Goal: Task Accomplishment & Management: Manage account settings

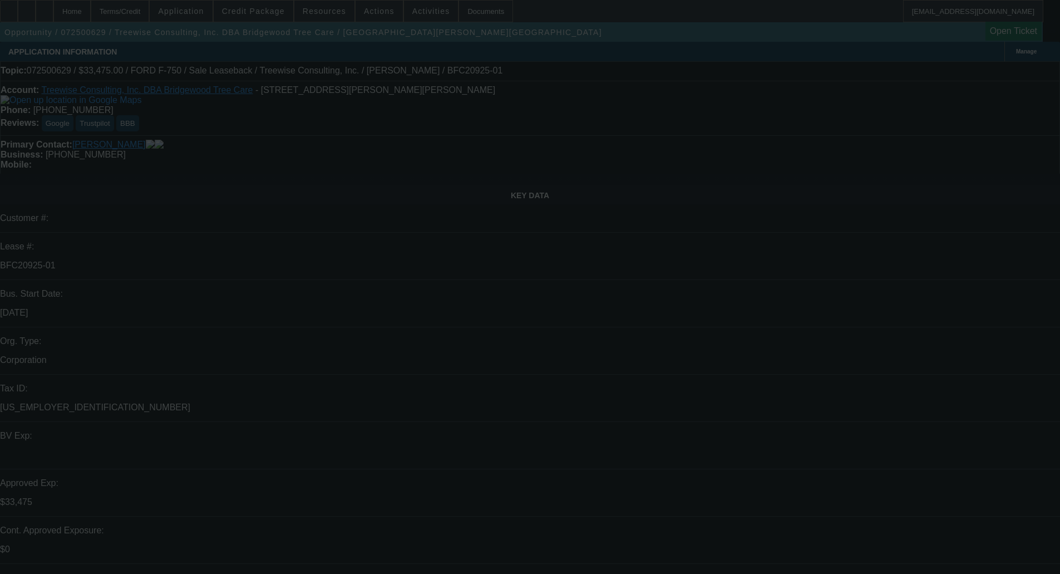
select select "0"
select select "2"
select select "0"
select select "6"
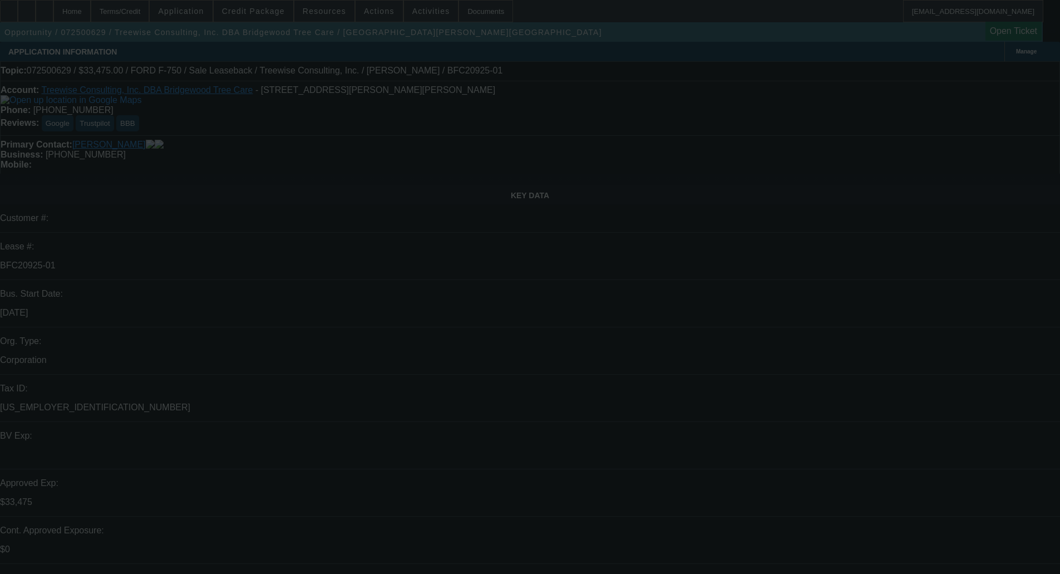
select select "0"
select select "2"
select select "0"
select select "6"
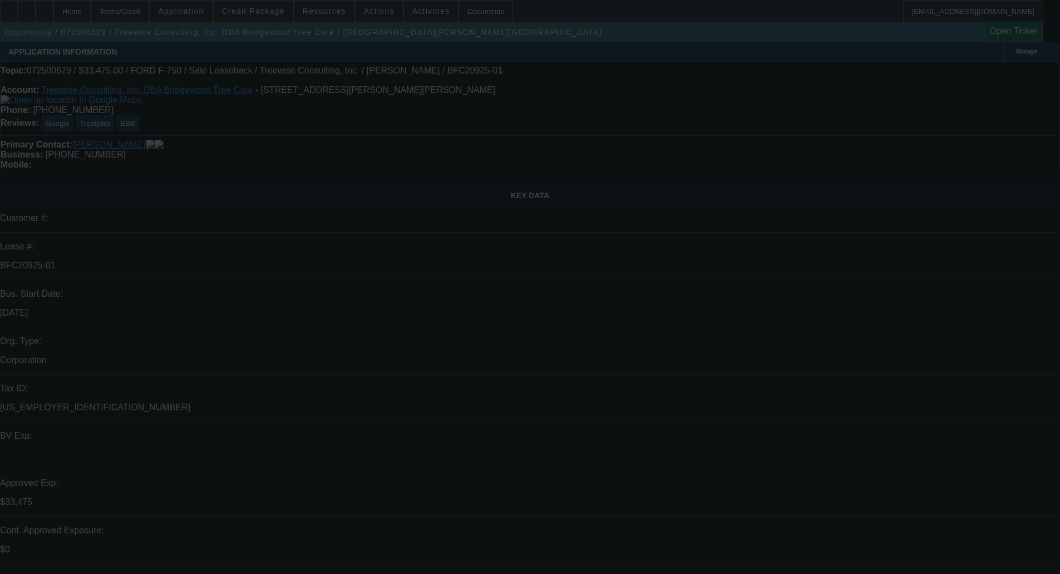
select select "0"
select select "6"
select select "0"
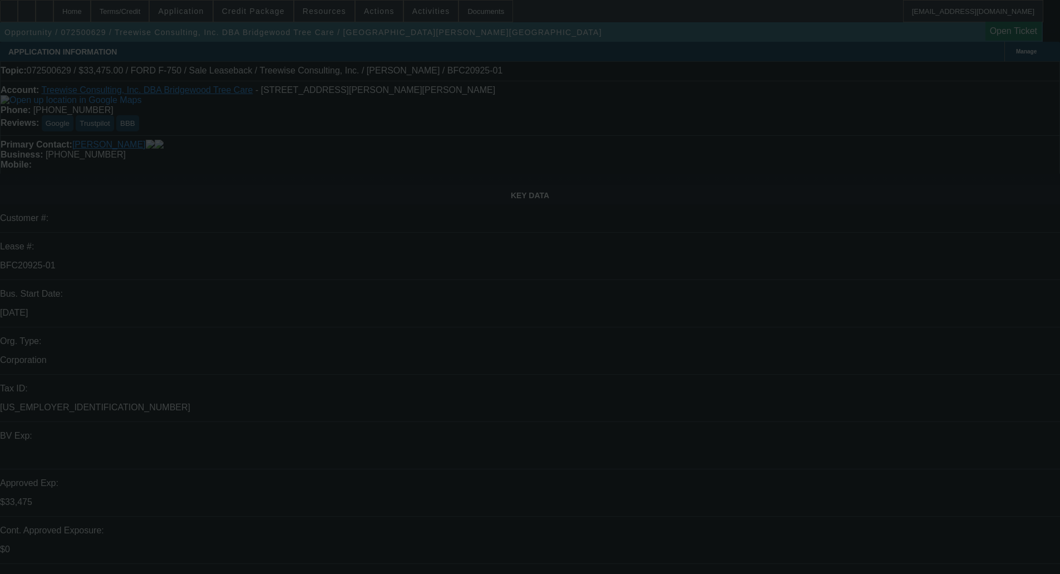
select select "0"
select select "6"
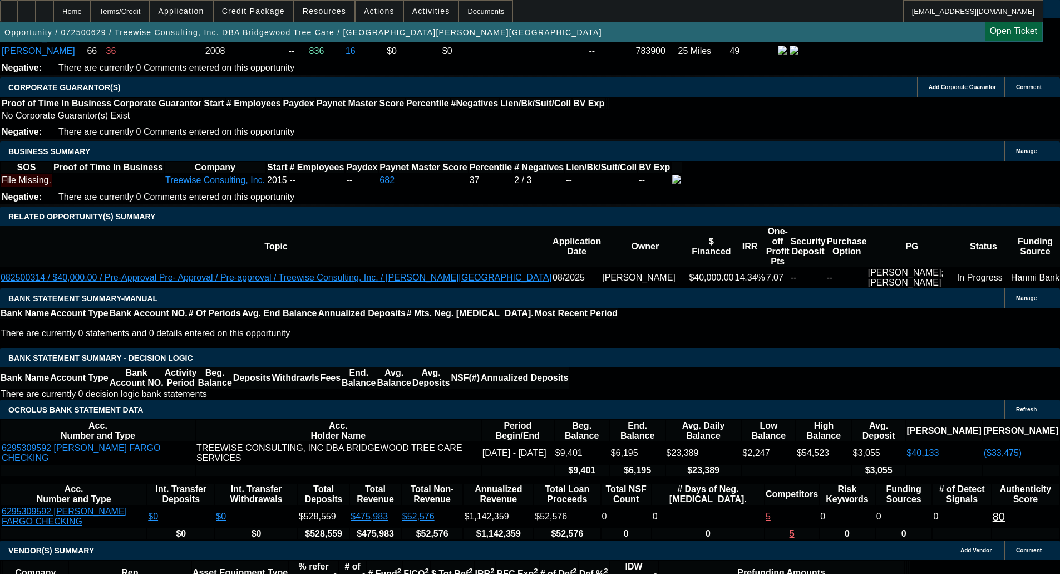
scroll to position [1724, 0]
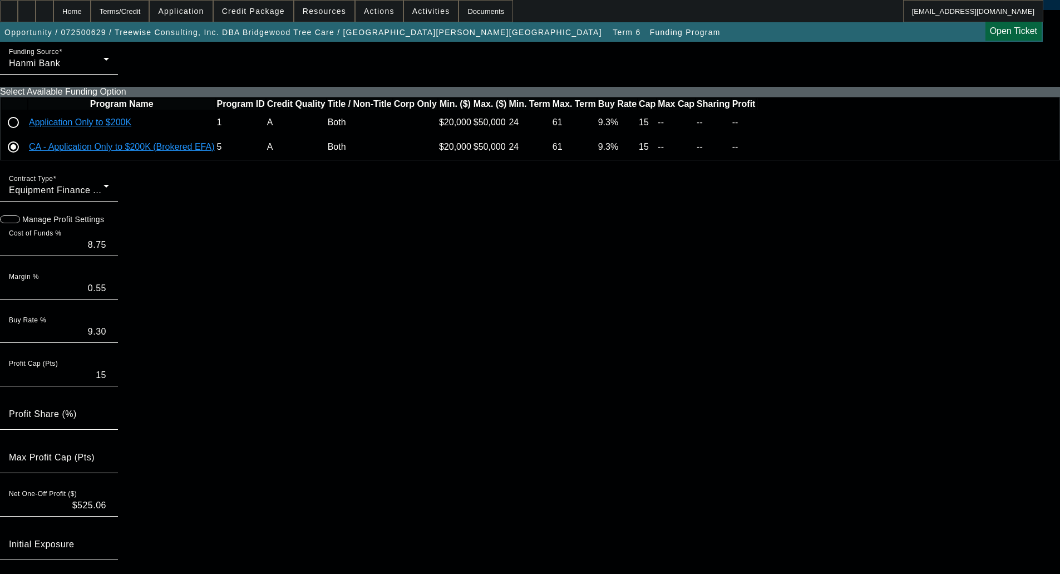
scroll to position [111, 0]
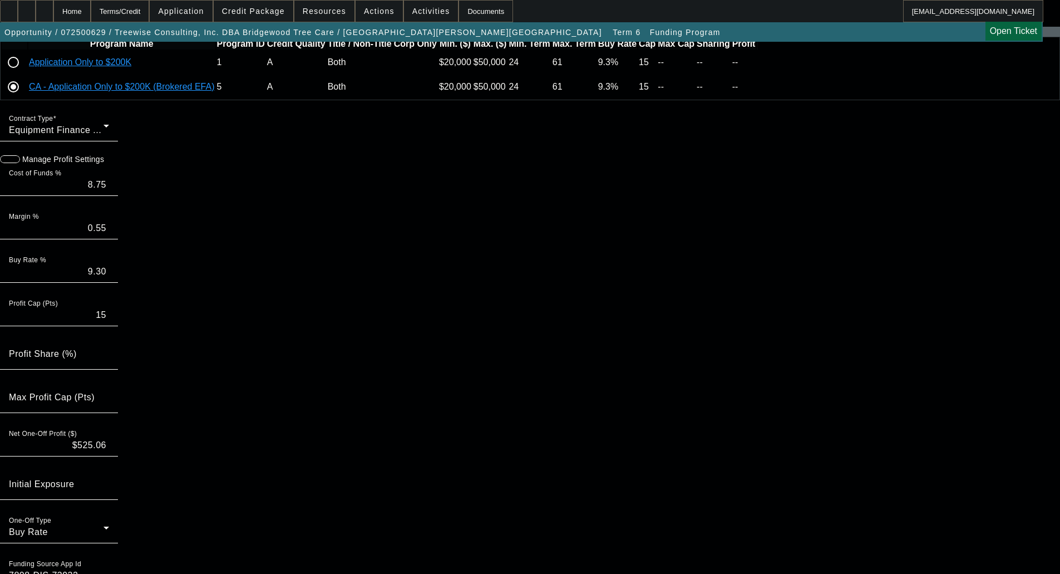
click at [17, 170] on span "button" at bounding box center [5, 159] width 22 height 22
click at [109, 239] on div "Margin % 0.55" at bounding box center [59, 223] width 100 height 31
click at [118, 251] on div at bounding box center [59, 245] width 118 height 12
click at [109, 235] on input "0.55" at bounding box center [59, 227] width 100 height 13
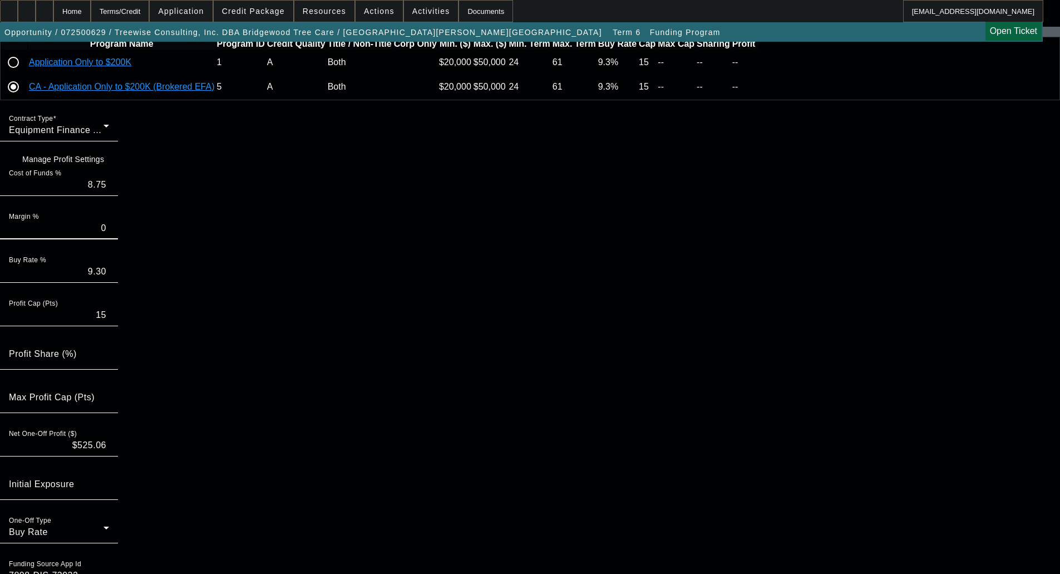
type input "0"
type input "8.75"
click at [107, 163] on icon at bounding box center [107, 158] width 0 height 9
type input "$883.85"
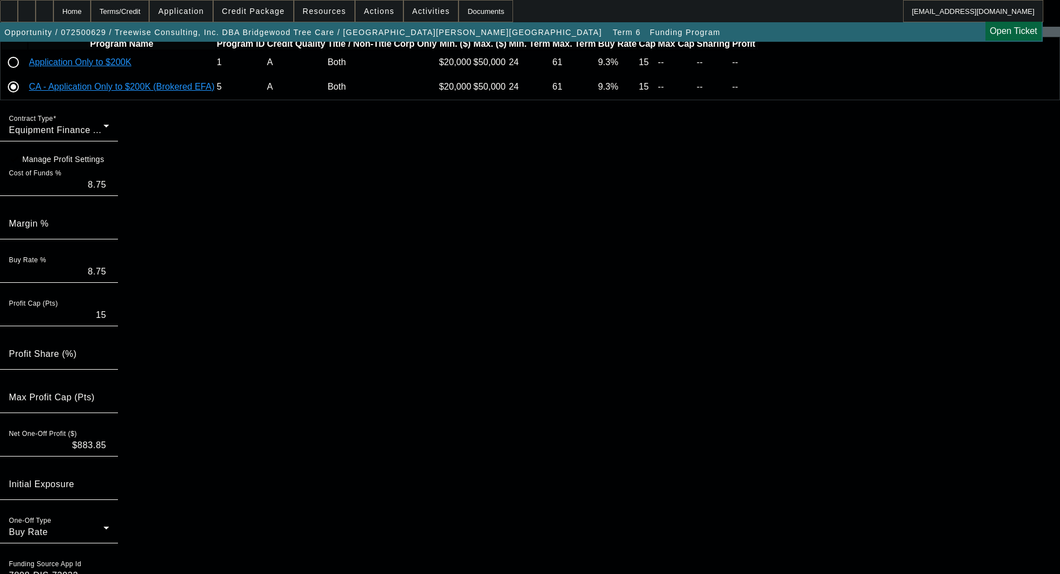
click at [109, 191] on input "8.75" at bounding box center [59, 184] width 100 height 13
type input "8.5"
type input "8.50"
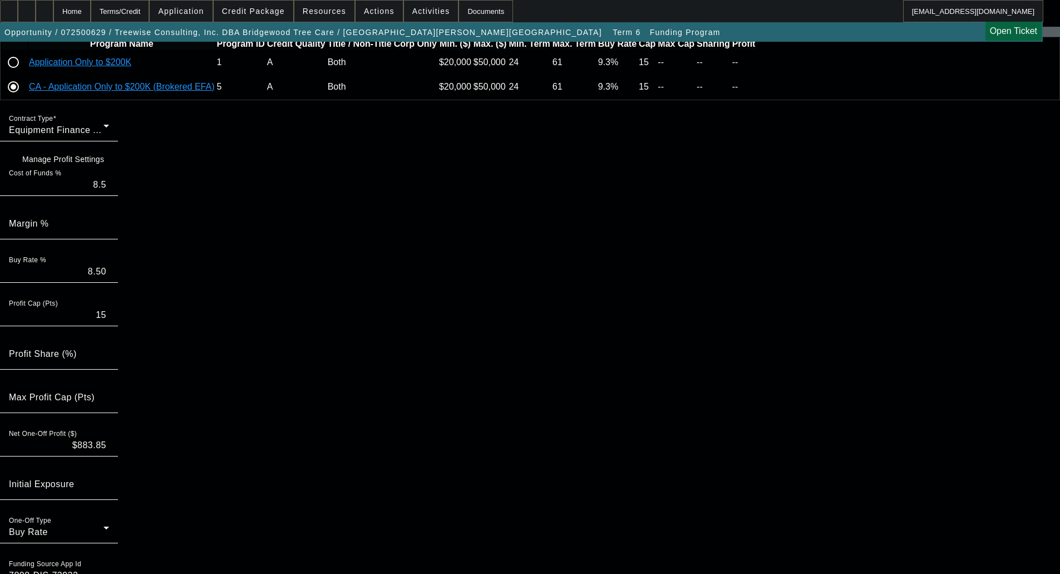
click at [107, 163] on icon at bounding box center [107, 158] width 0 height 9
type input "8.50"
type input "$1,048.69"
click at [109, 191] on input "8.50" at bounding box center [59, 184] width 100 height 13
type input "8.30"
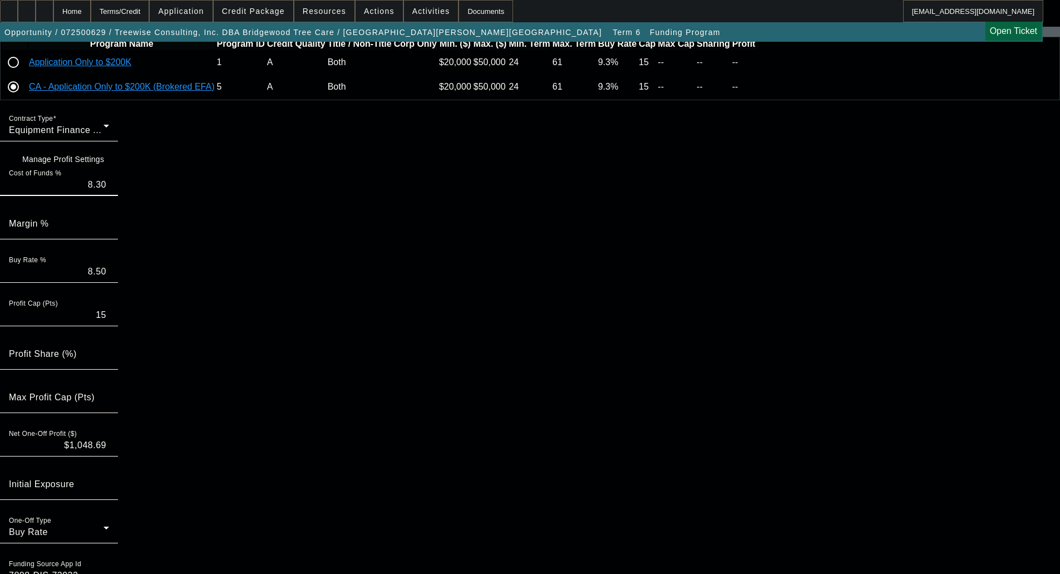
type input "8.30"
click at [107, 163] on icon at bounding box center [107, 158] width 0 height 9
type input "$1,181.35"
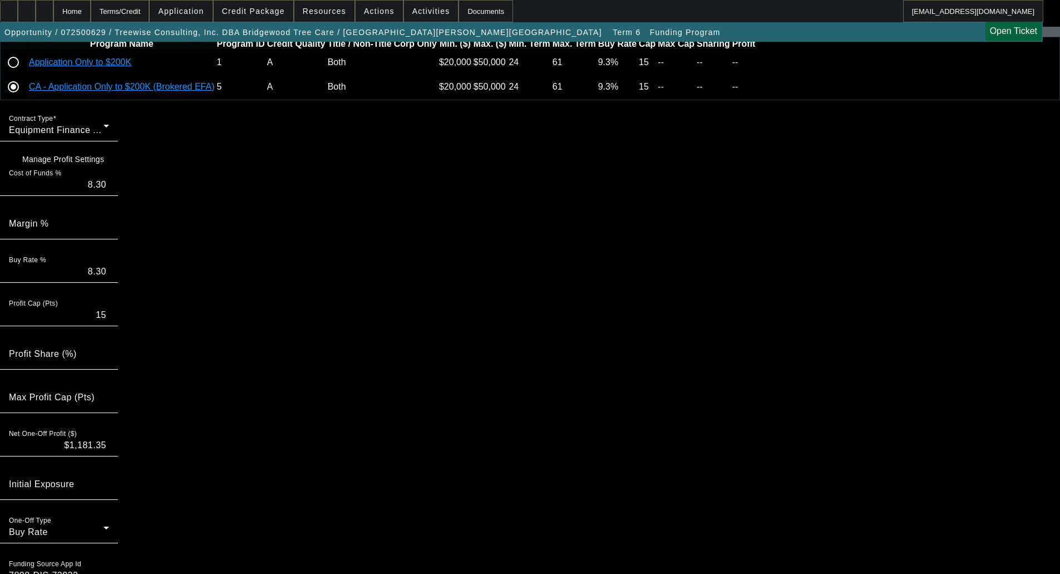
click at [757, 62] on icon at bounding box center [757, 62] width 0 height 0
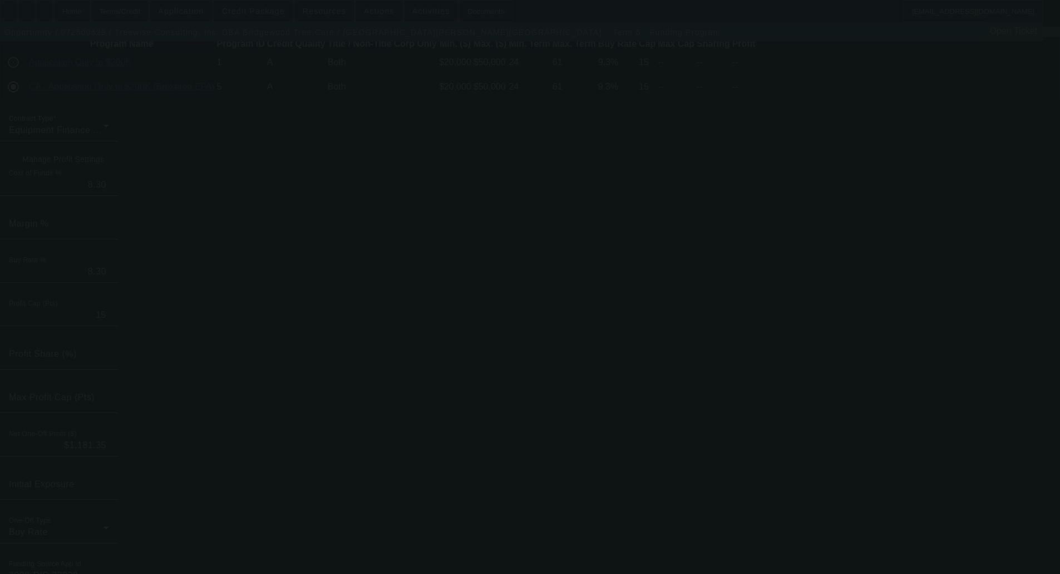
type input "8.75"
type input "0.55"
type input "9.30"
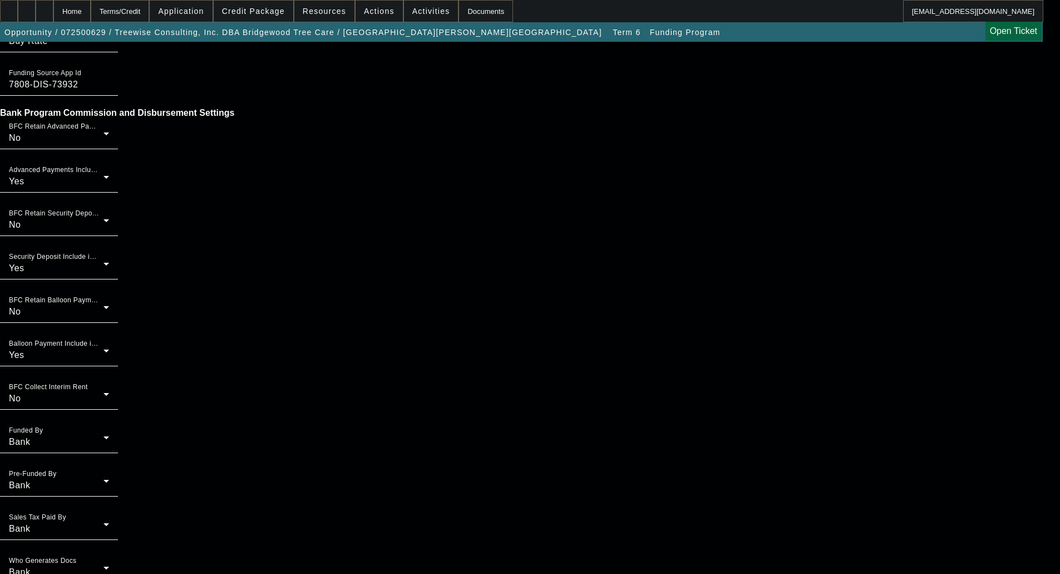
scroll to position [674, 0]
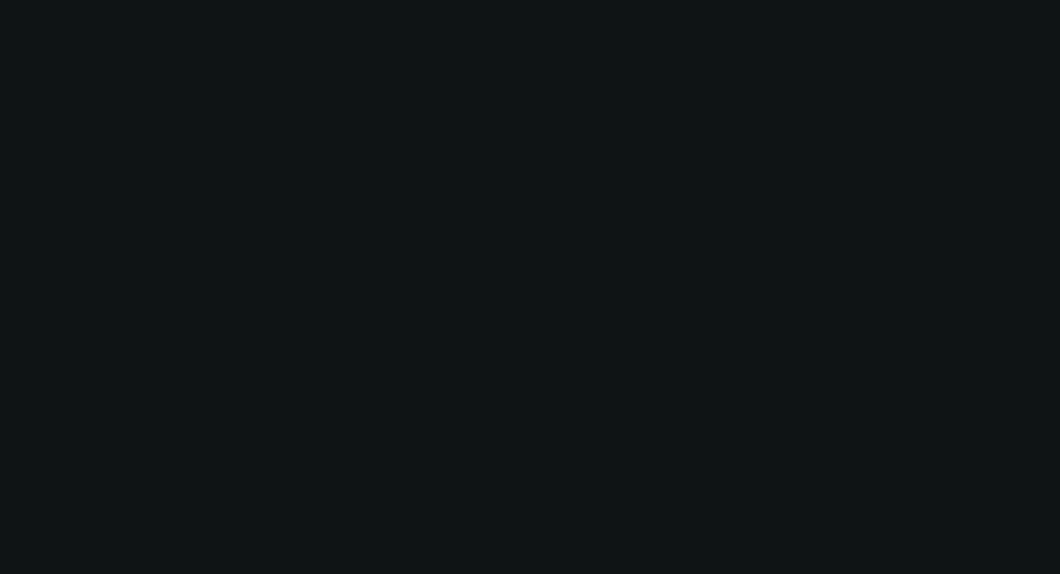
select select "0"
select select "2"
select select "0"
select select "6"
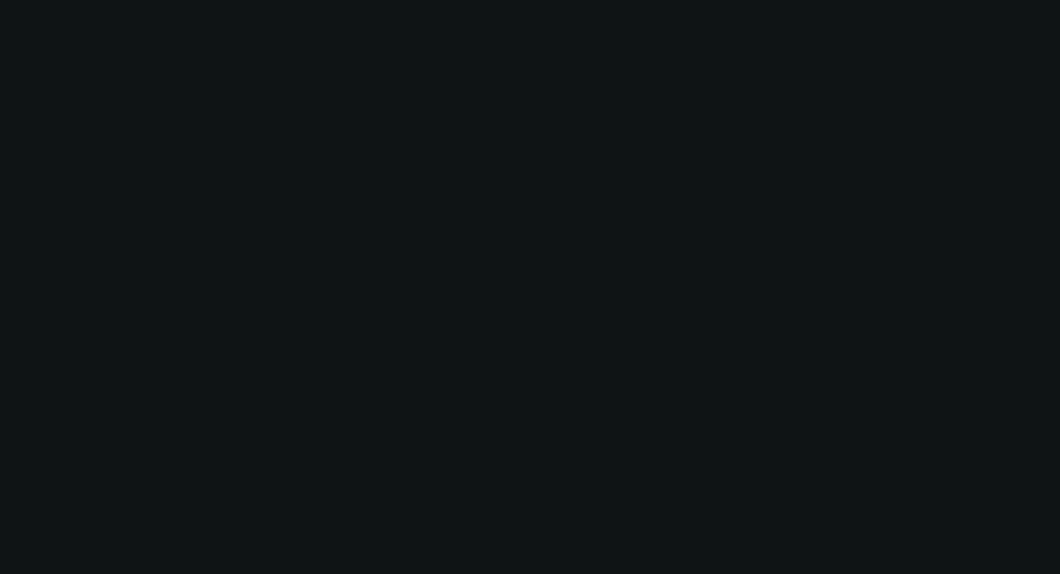
select select "0"
select select "2"
select select "0"
select select "6"
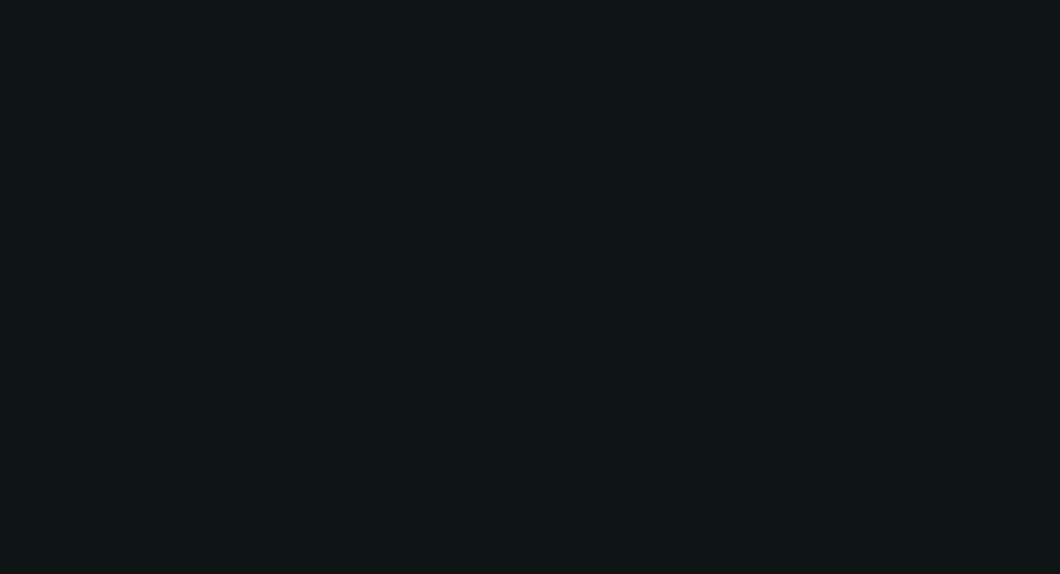
select select "0"
select select "6"
select select "0"
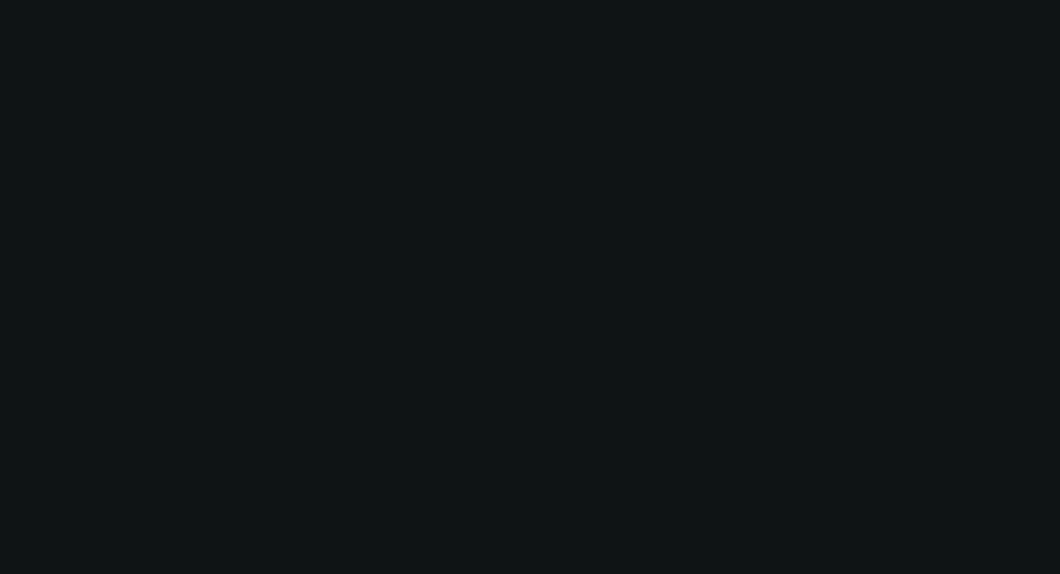
select select "0"
select select "6"
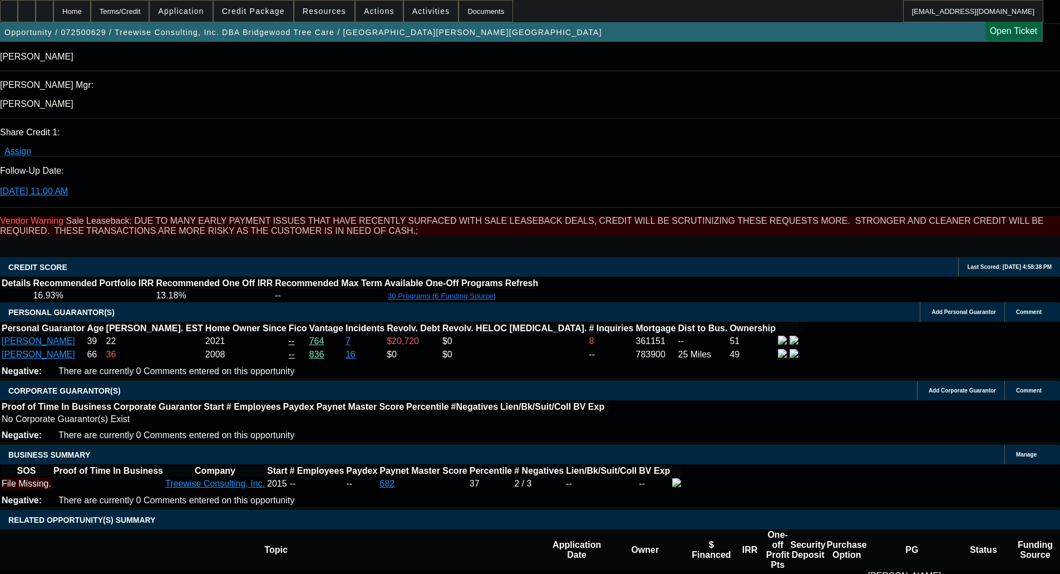
scroll to position [1446, 0]
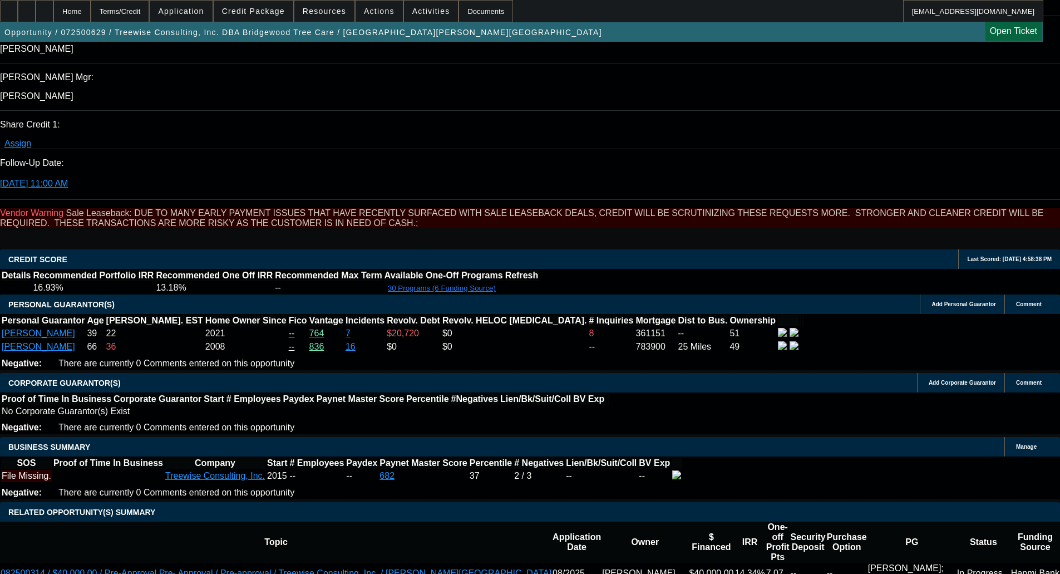
click at [276, 9] on span "Credit Package" at bounding box center [253, 11] width 63 height 9
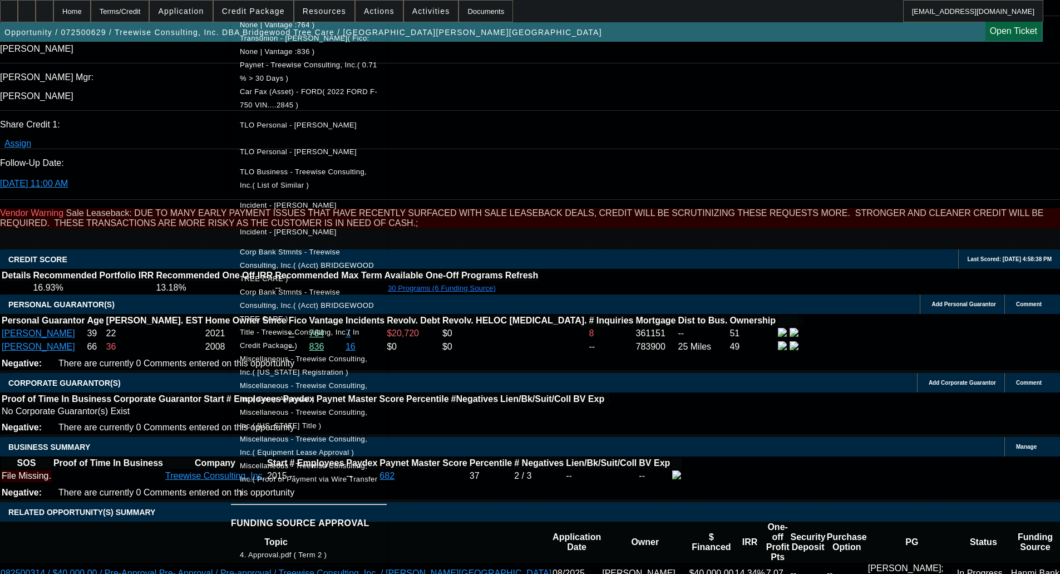
scroll to position [389, 0]
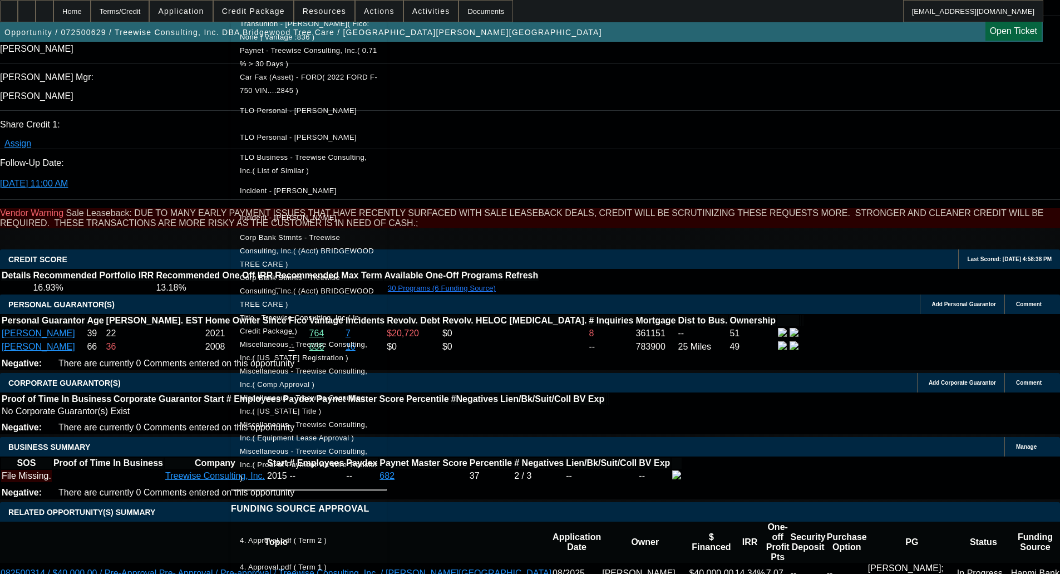
click at [367, 367] on span "Miscellaneous - Treewise Consulting, Inc.( Comp Approval )" at bounding box center [303, 378] width 127 height 22
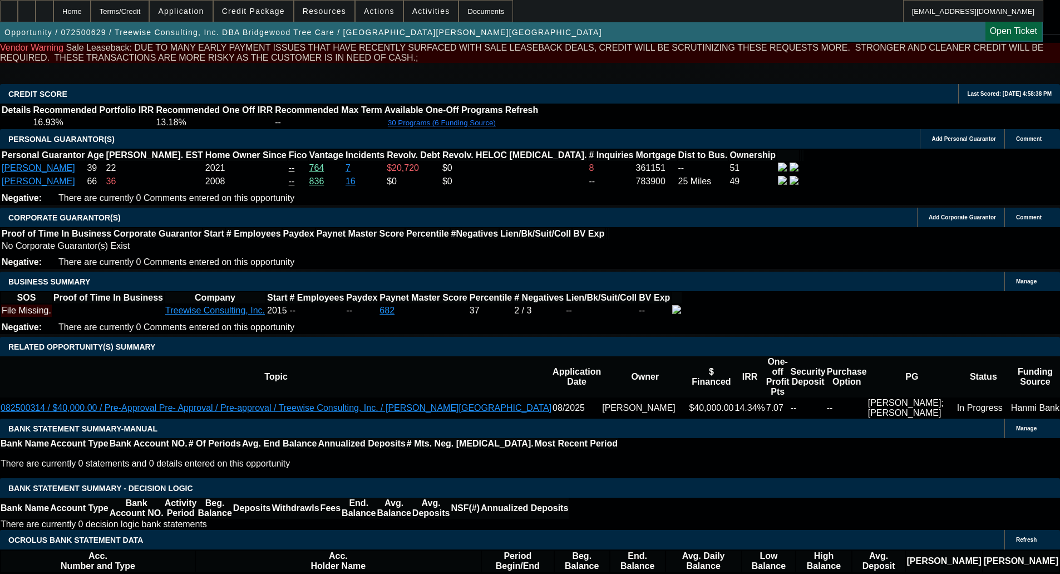
scroll to position [1613, 0]
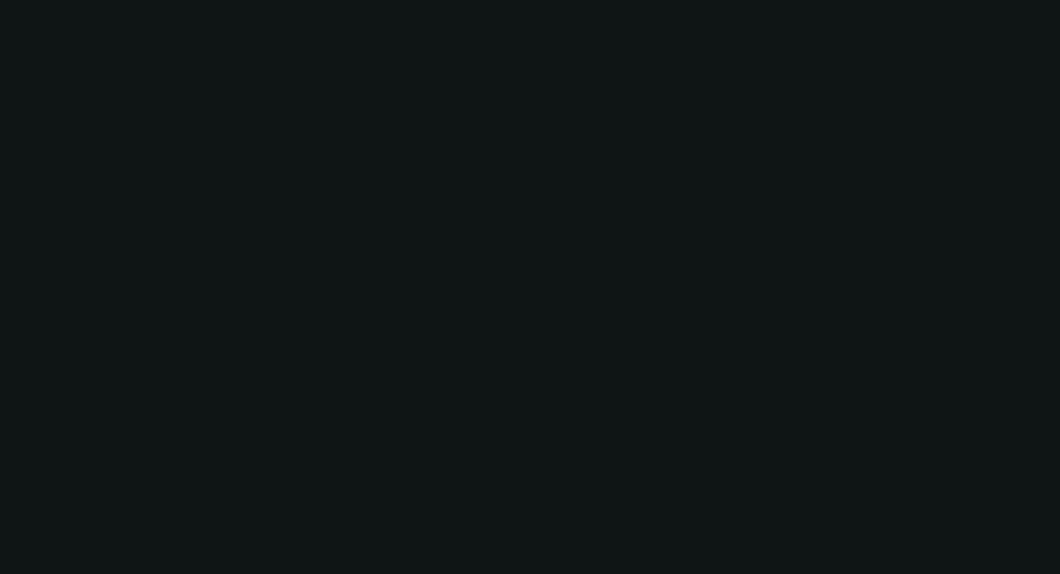
select select "0"
select select "2"
select select "0"
select select "6"
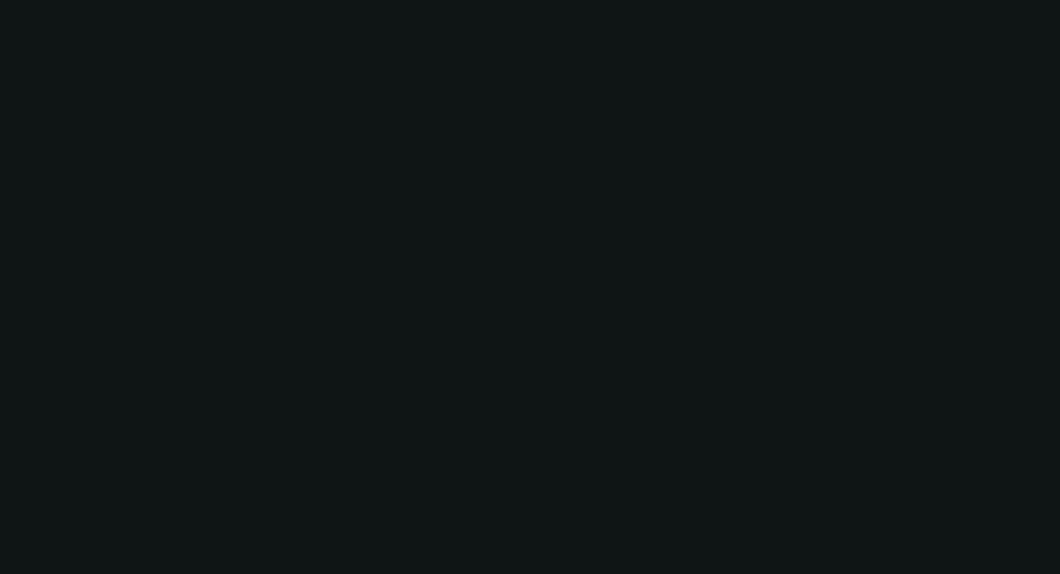
select select "0"
select select "2"
select select "0"
select select "6"
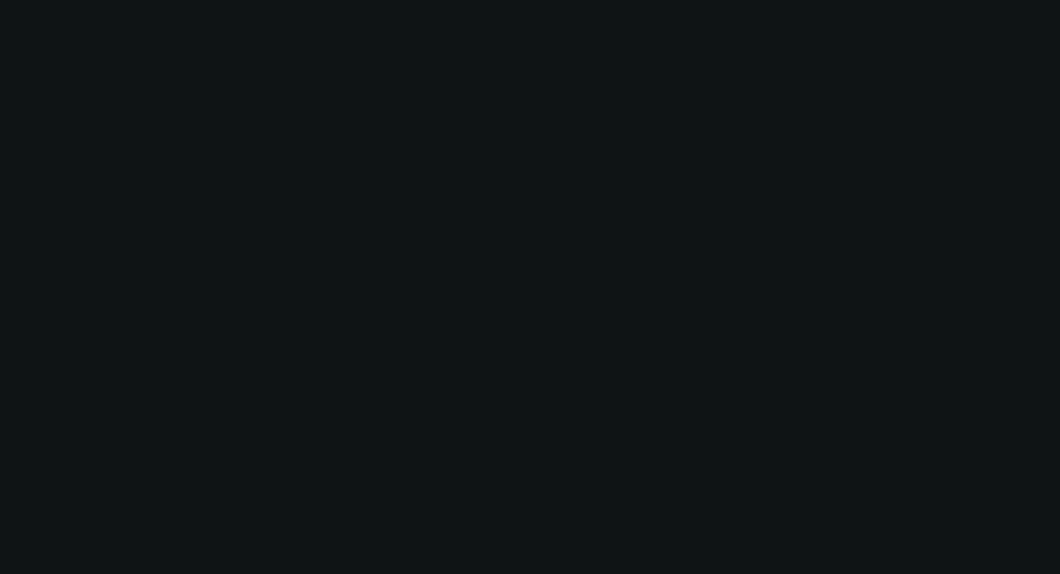
select select "0"
select select "6"
select select "0"
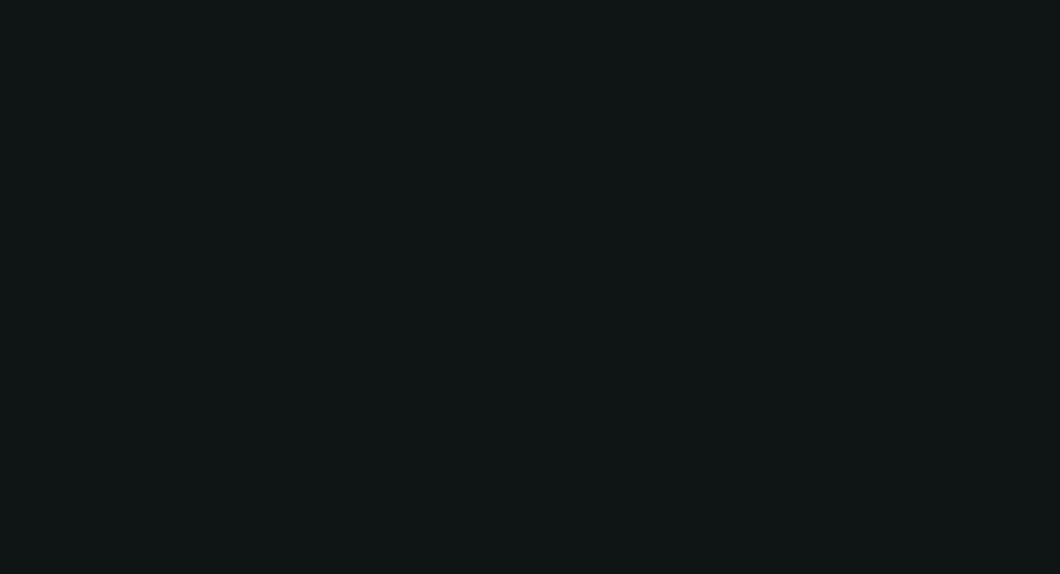
select select "0"
select select "6"
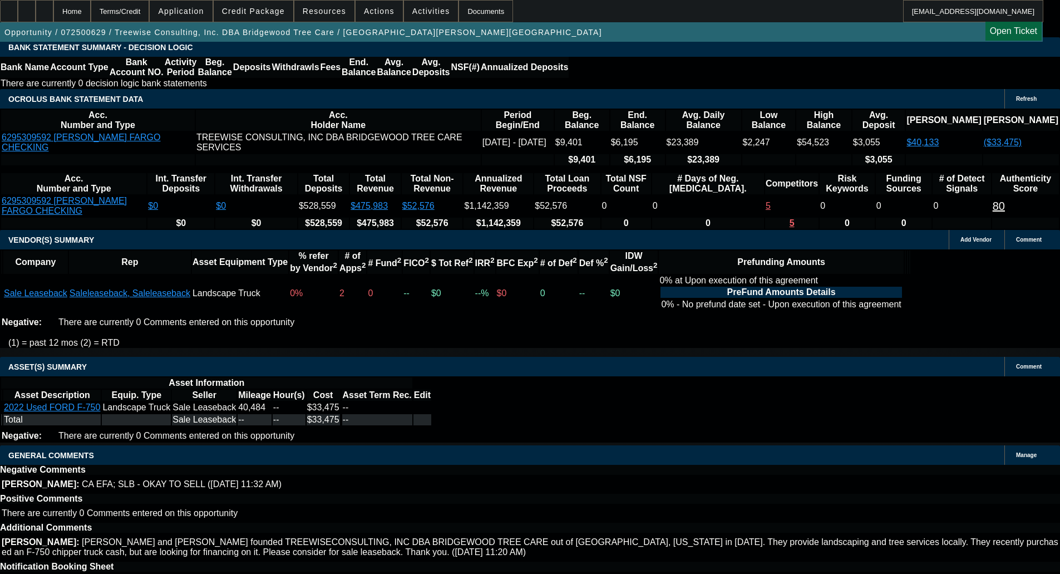
scroll to position [2057, 0]
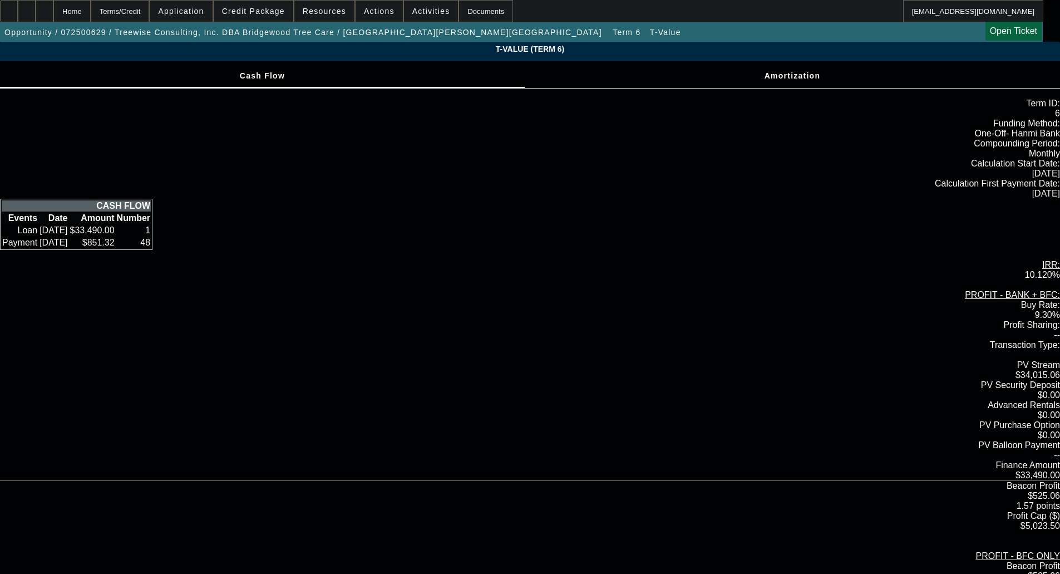
click at [249, 219] on div "T-Value (Term 6) Cash Flow Amortization Term ID: 6 Funding Method:" at bounding box center [530, 414] width 1060 height 744
click at [197, 146] on div "T-Value (Term 6) Cash Flow Amortization Term ID: 6 Funding Method:" at bounding box center [530, 414] width 1060 height 744
click at [187, 161] on div "T-Value (Term 6) Cash Flow Amortization Term ID: 6 Funding Method:" at bounding box center [530, 414] width 1060 height 744
click at [216, 197] on div "T-Value (Term 6) Cash Flow Amortization Term ID: 6 Funding Method:" at bounding box center [530, 414] width 1060 height 744
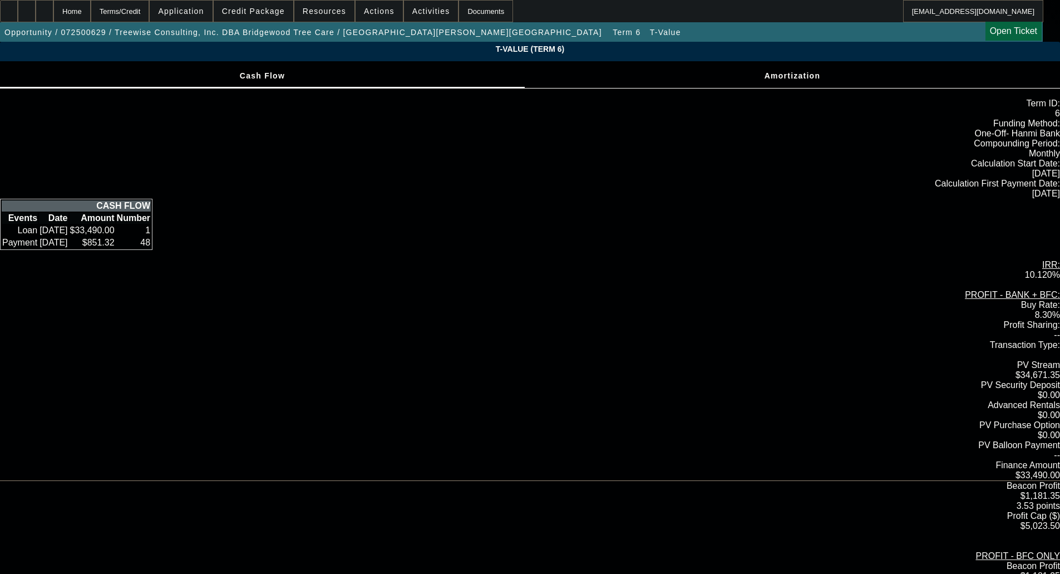
click at [148, 118] on div "T-Value (Term 6) Cash Flow Amortization Term ID: 6 Funding Method:" at bounding box center [530, 414] width 1060 height 744
click at [91, 11] on div "Home" at bounding box center [71, 11] width 37 height 22
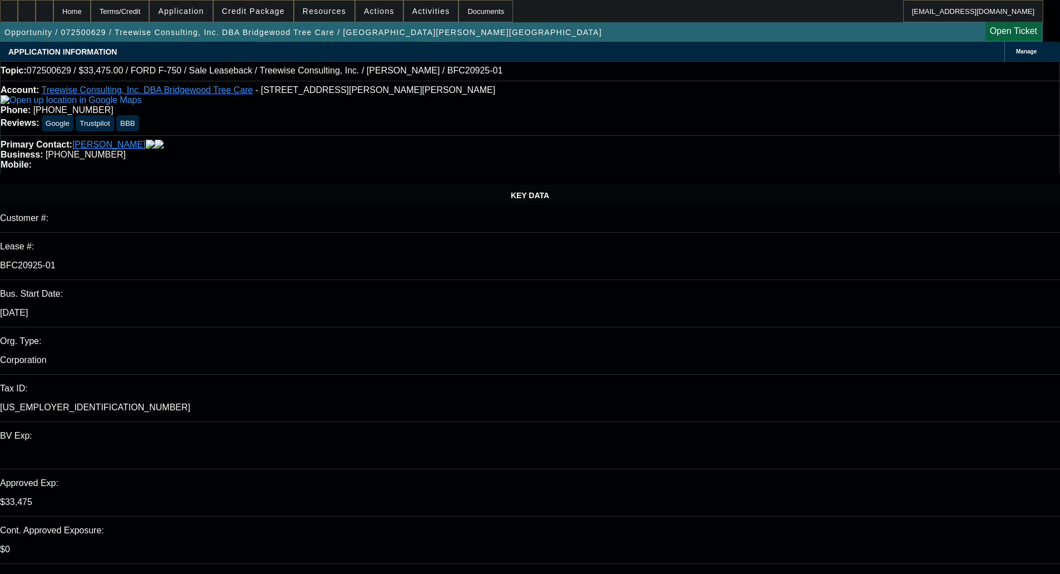
select select "0"
select select "2"
select select "0"
select select "6"
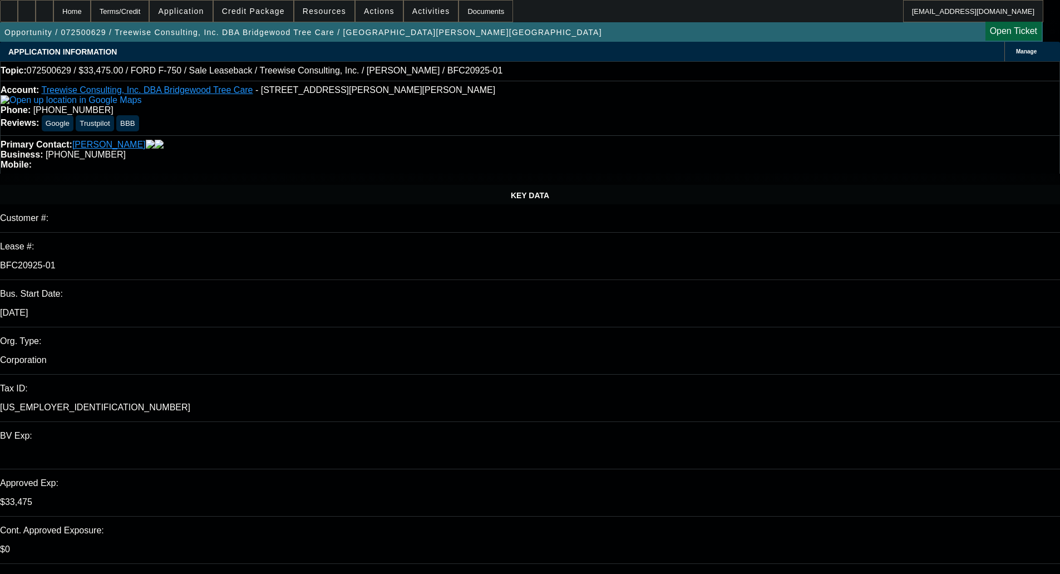
select select "0"
select select "2"
select select "0"
select select "6"
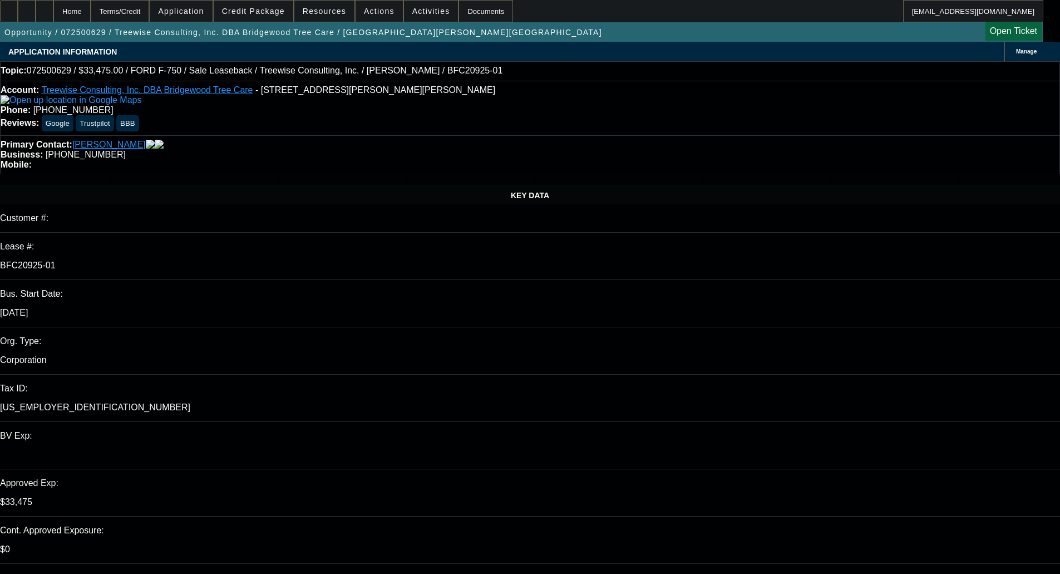
select select "0"
select select "6"
select select "0"
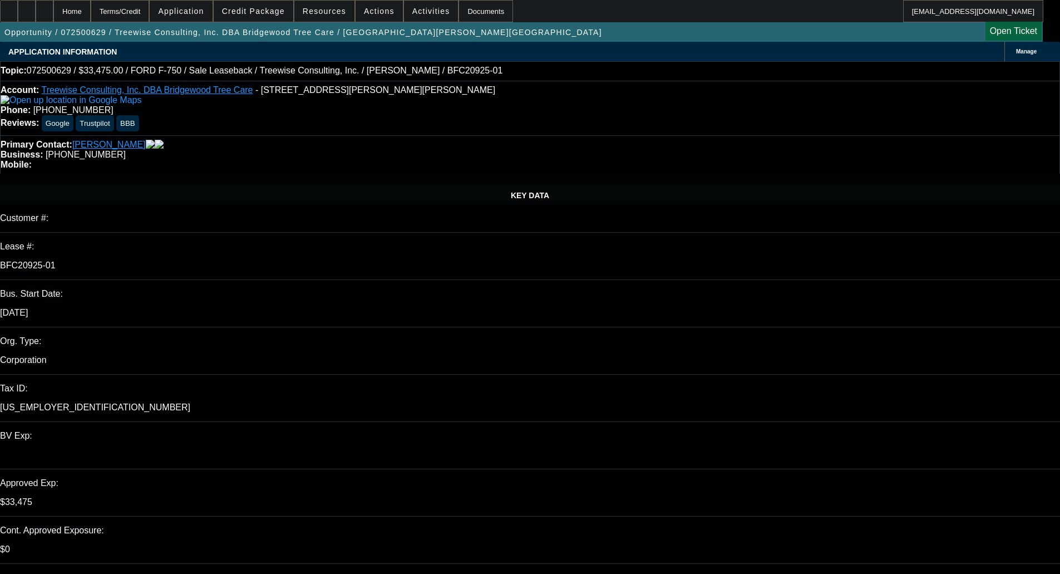
select select "0"
select select "6"
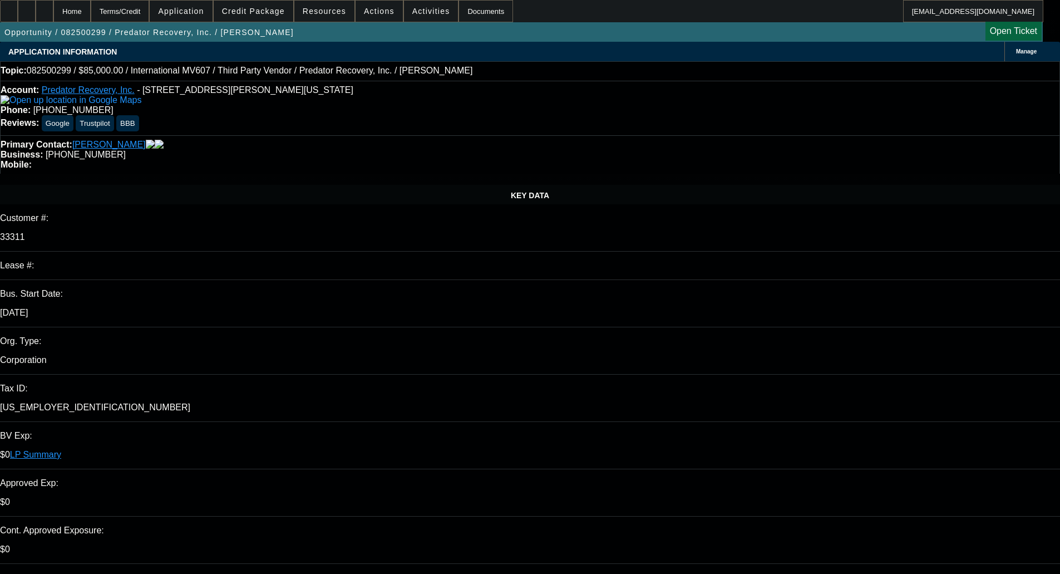
select select "0"
select select "6"
select select "0"
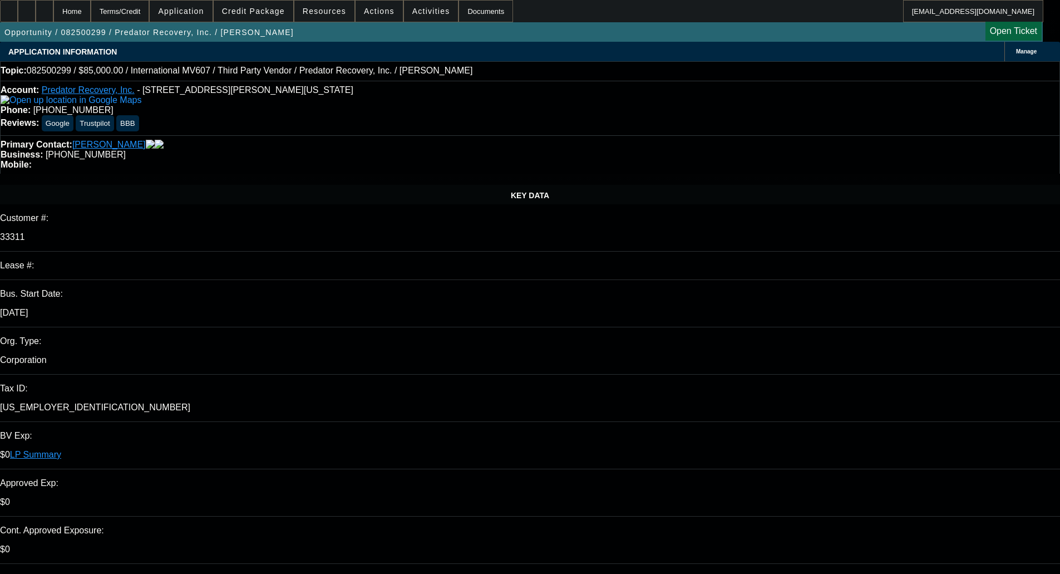
select select "0"
select select "6"
select select "0"
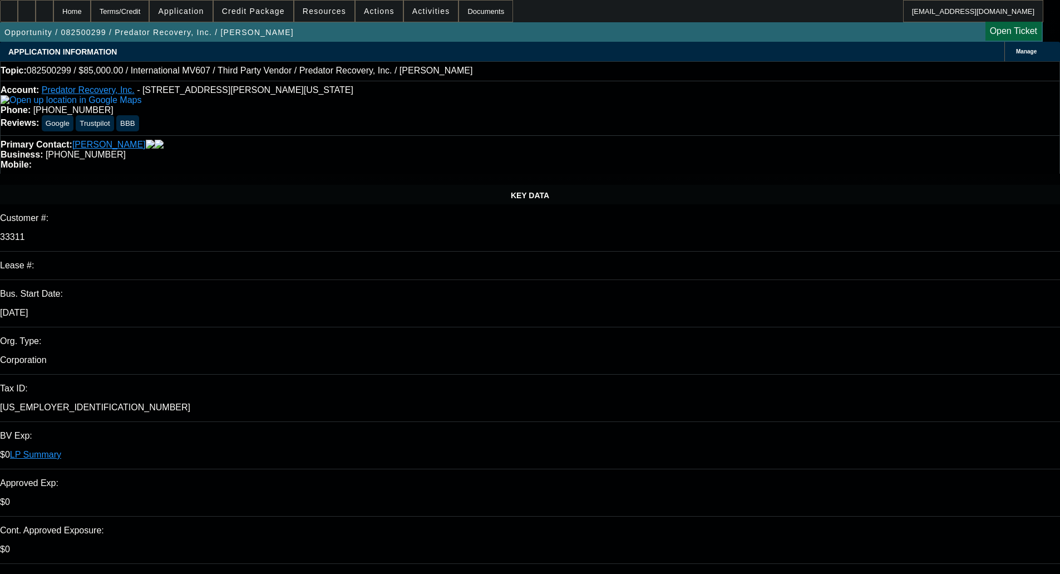
select select "0"
select select "6"
select select "0"
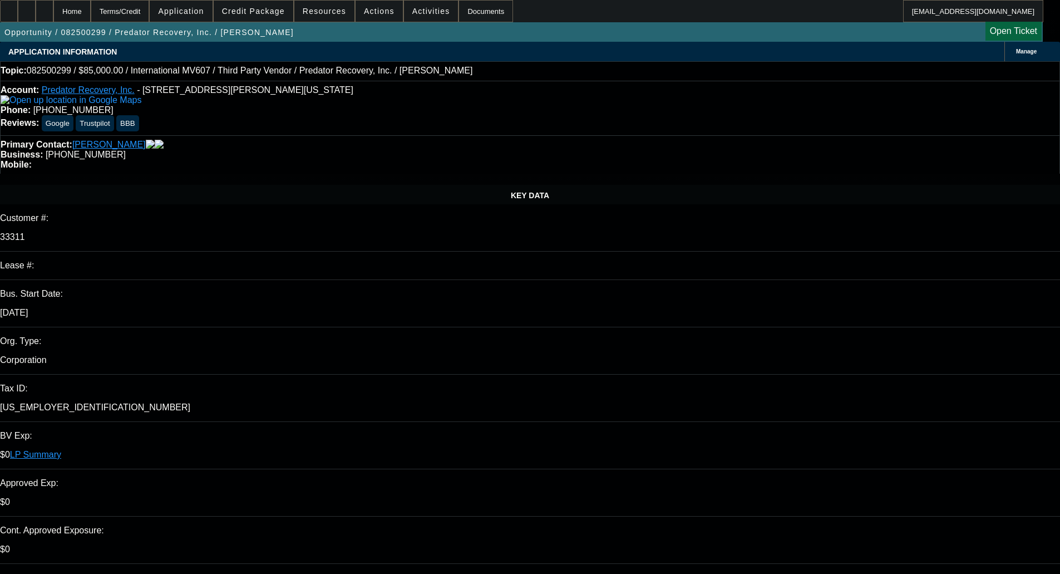
select select "6"
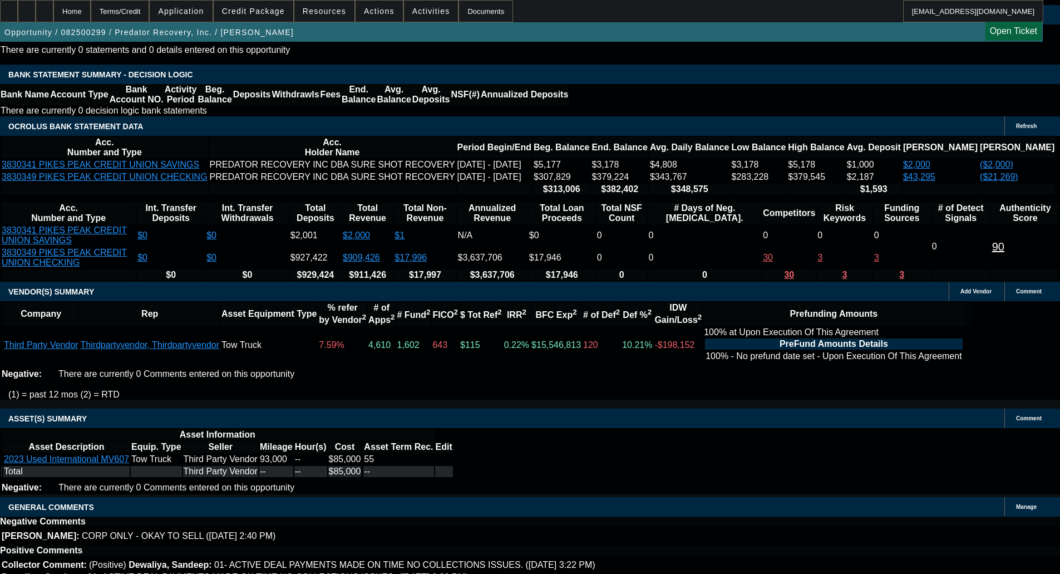
scroll to position [2222, 0]
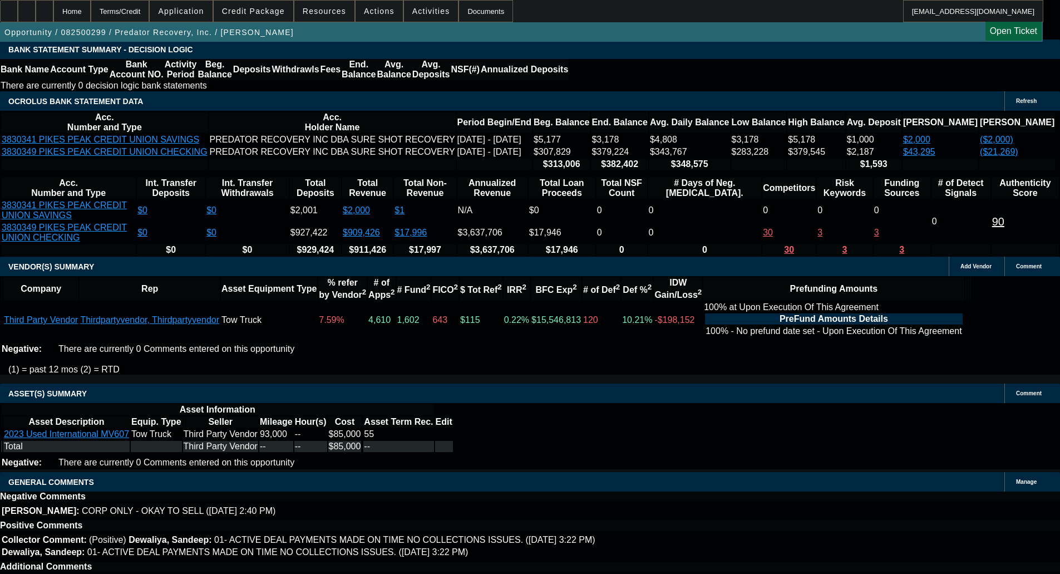
select select "6"
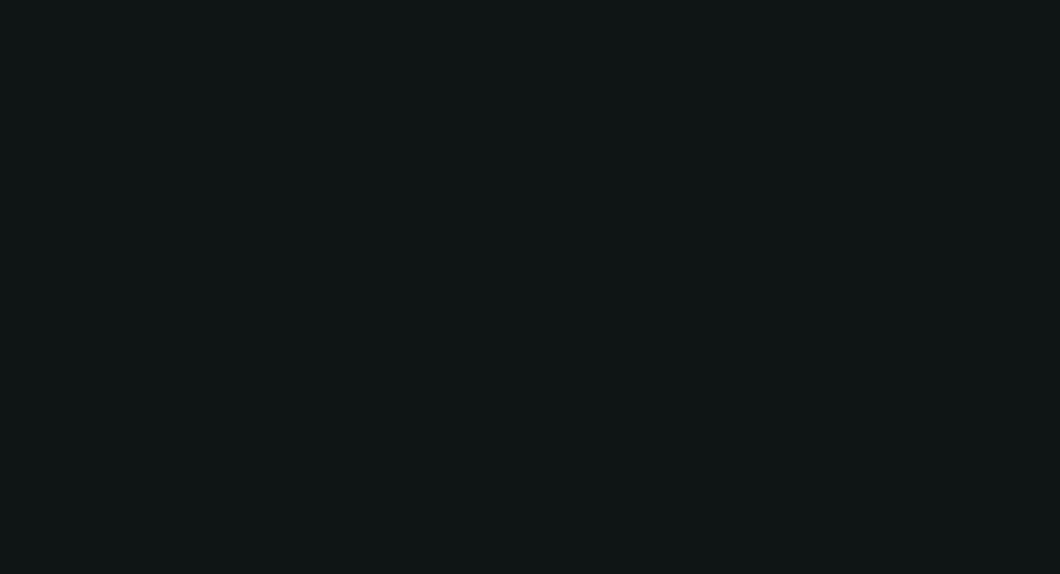
scroll to position [0, 0]
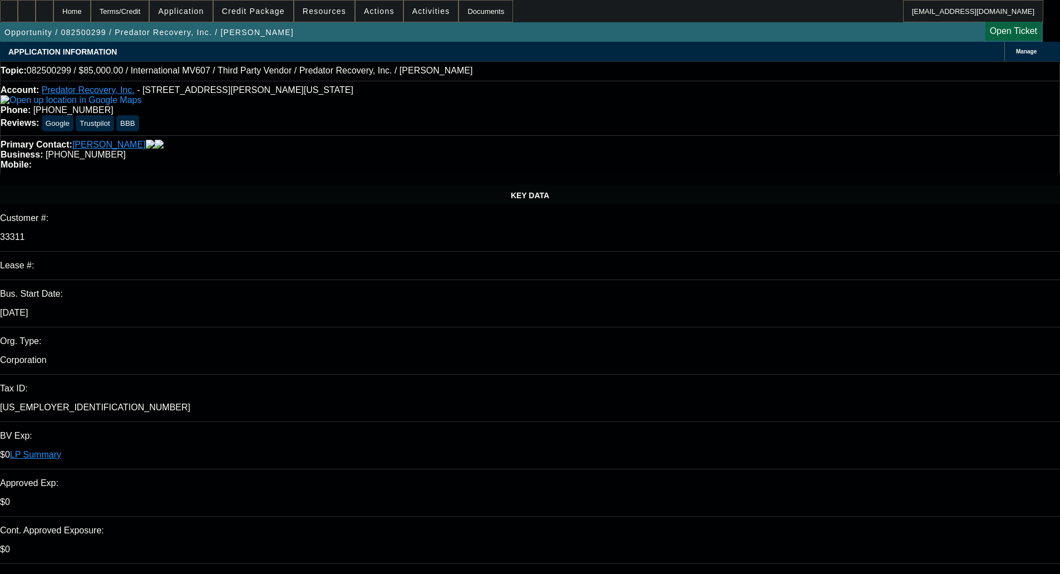
type textarea "With under 700 CBR, Finwise won't be able to consider."
checkbox input "true"
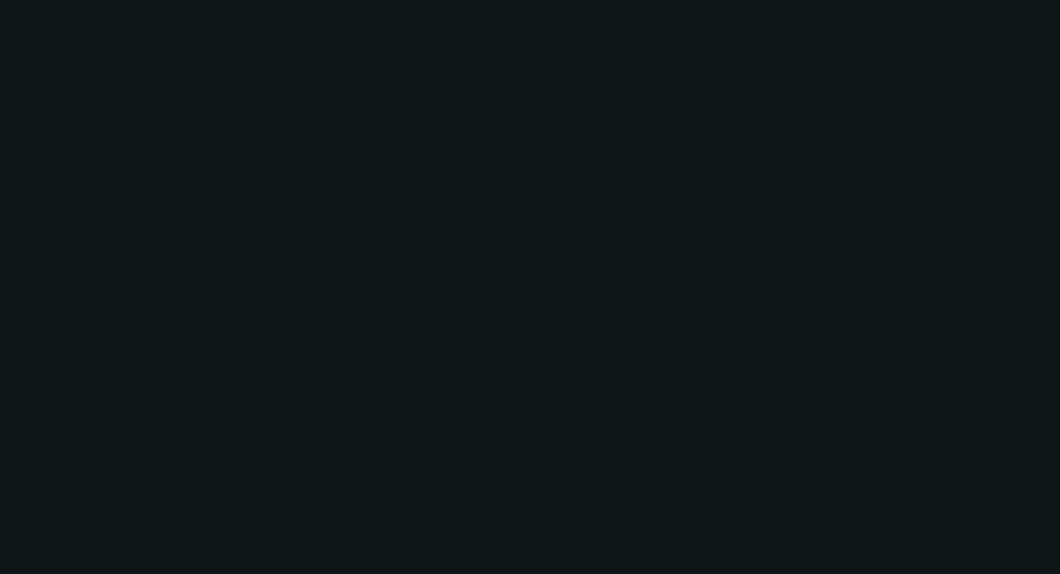
select select "0"
select select "6"
select select "0"
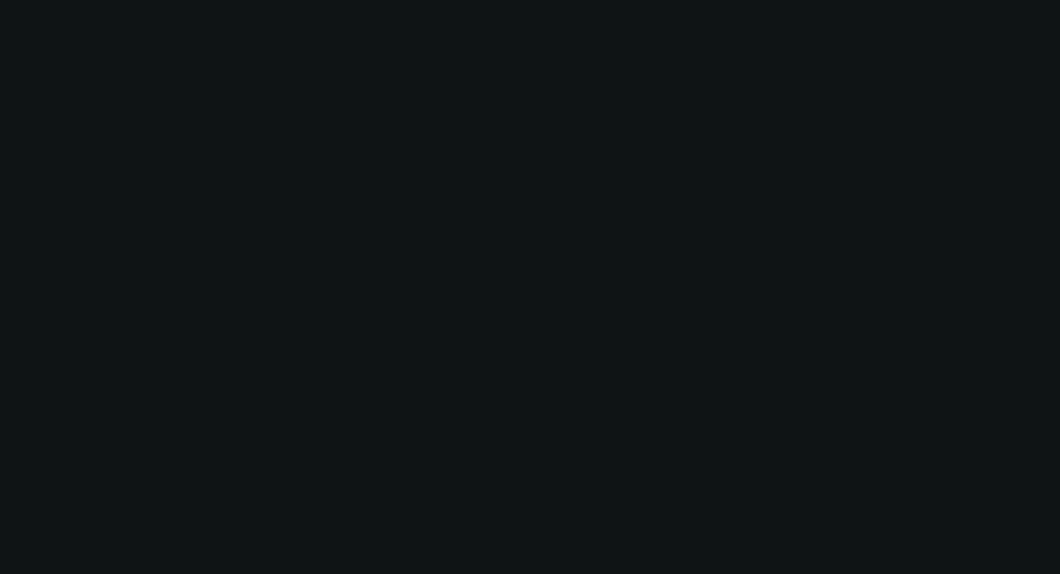
select select "0"
select select "6"
select select "0"
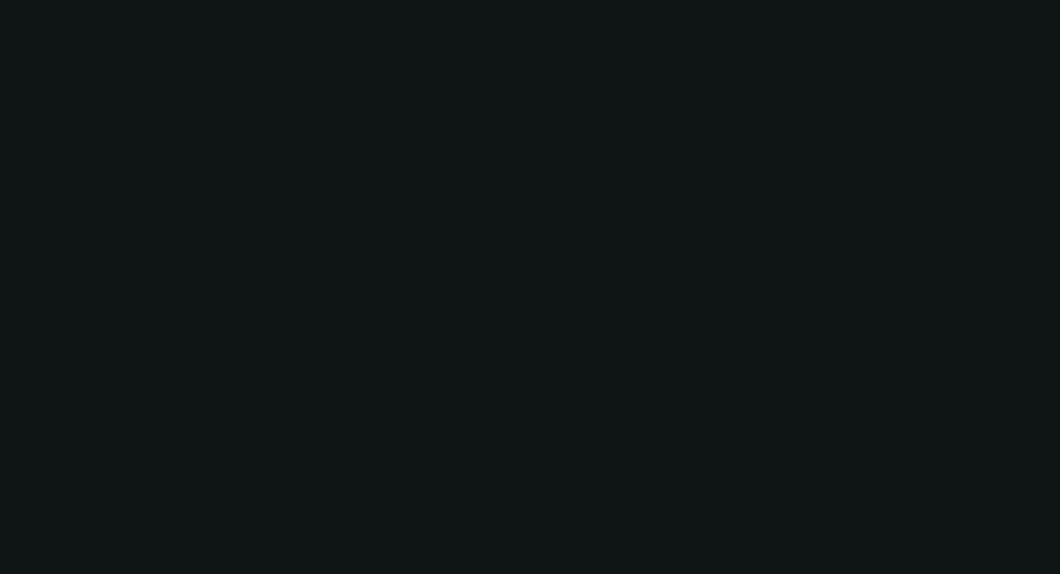
select select "0"
select select "6"
select select "0"
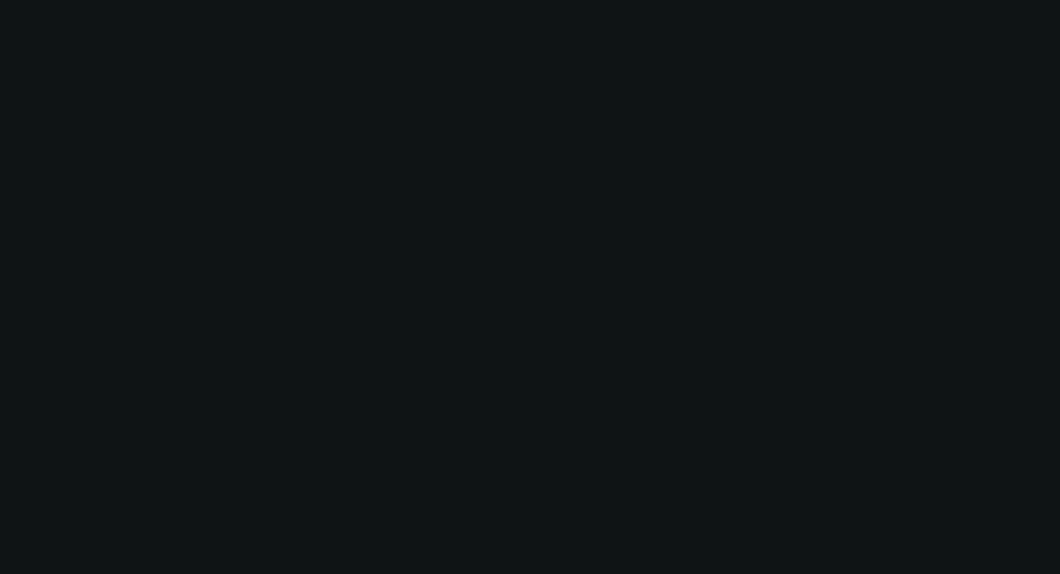
select select "6"
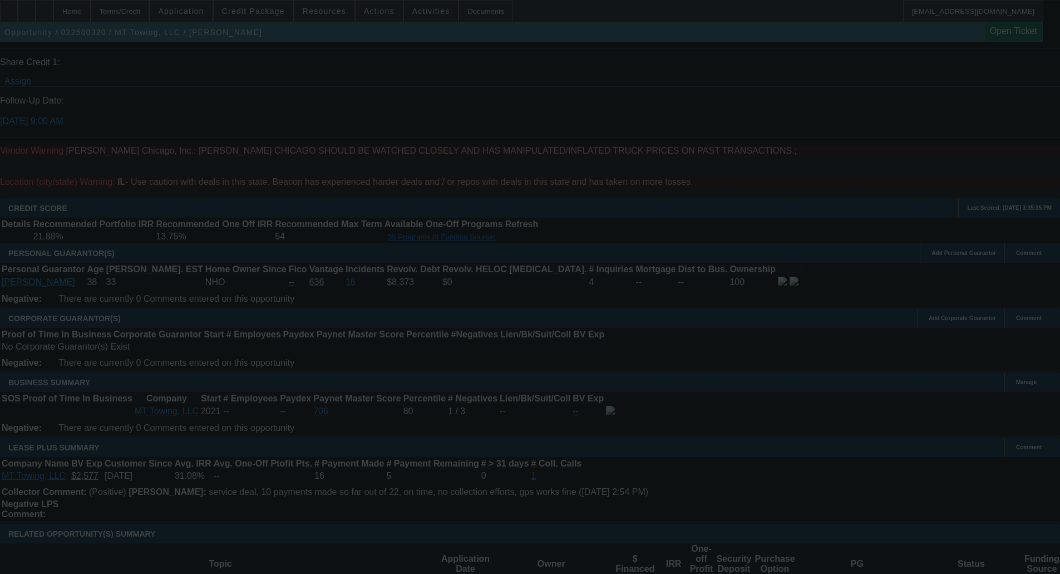
scroll to position [1669, 0]
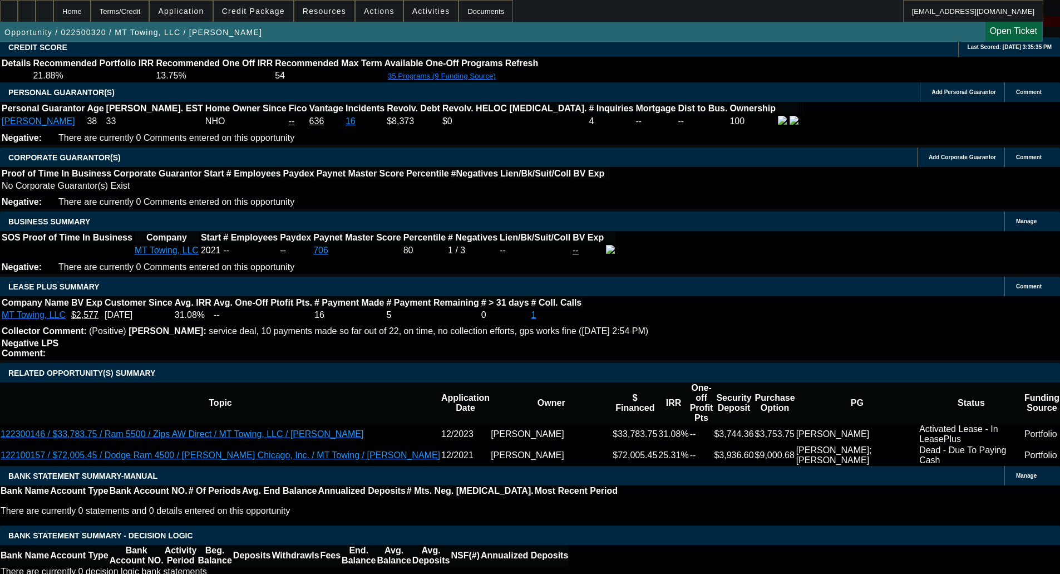
select select "0"
select select "3"
select select "0"
select select "6"
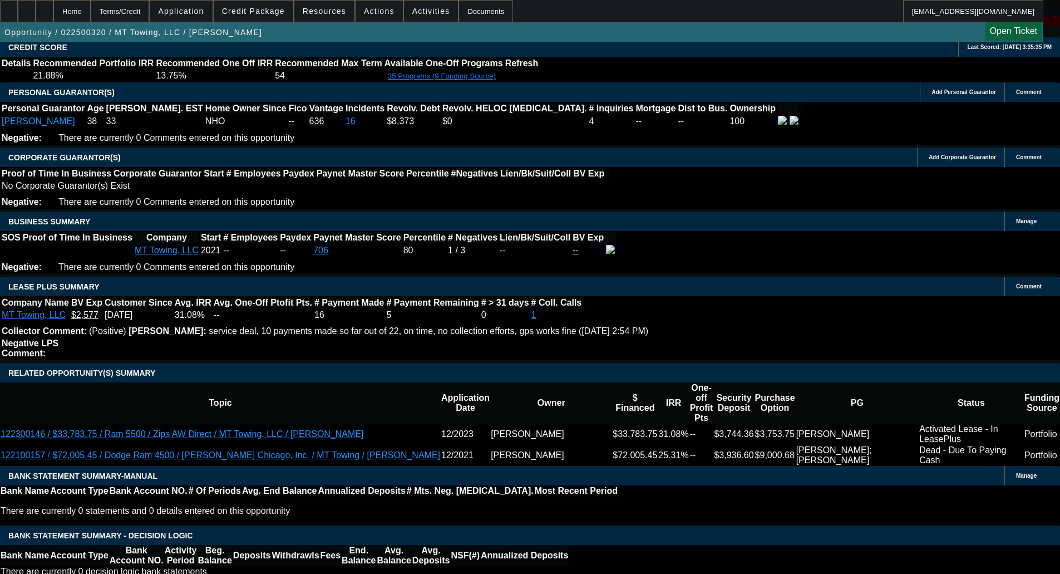
select select "0"
select select "3"
select select "0"
select select "6"
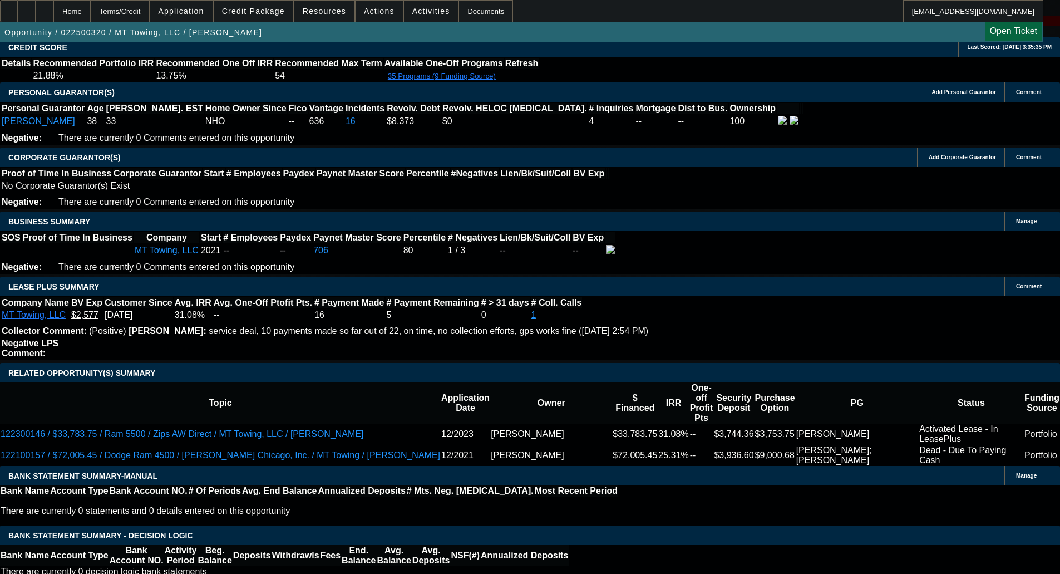
select select "0"
select select "2"
select select "0"
select select "6"
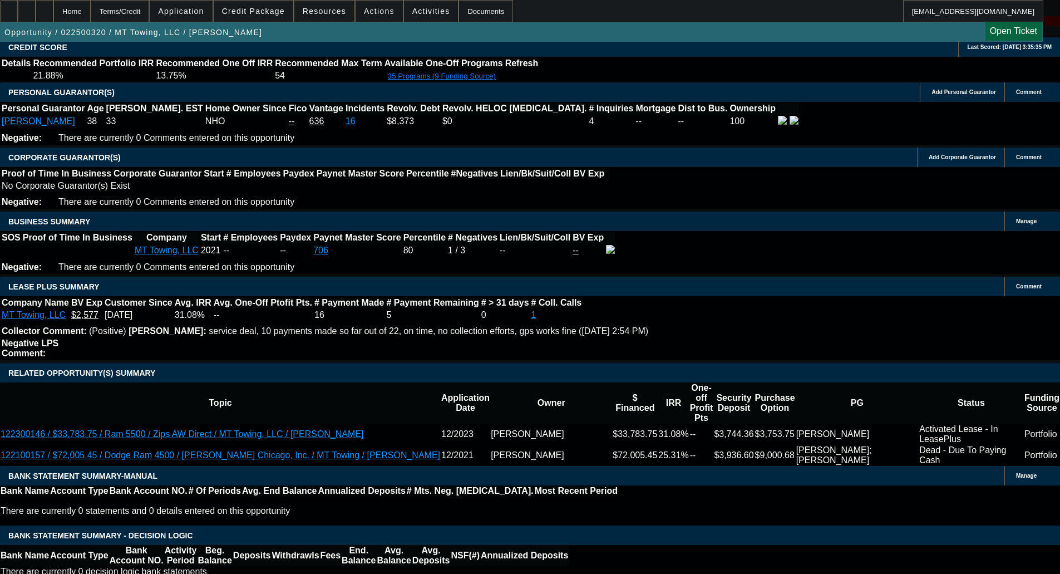
select select "0"
select select "2"
select select "0"
select select "6"
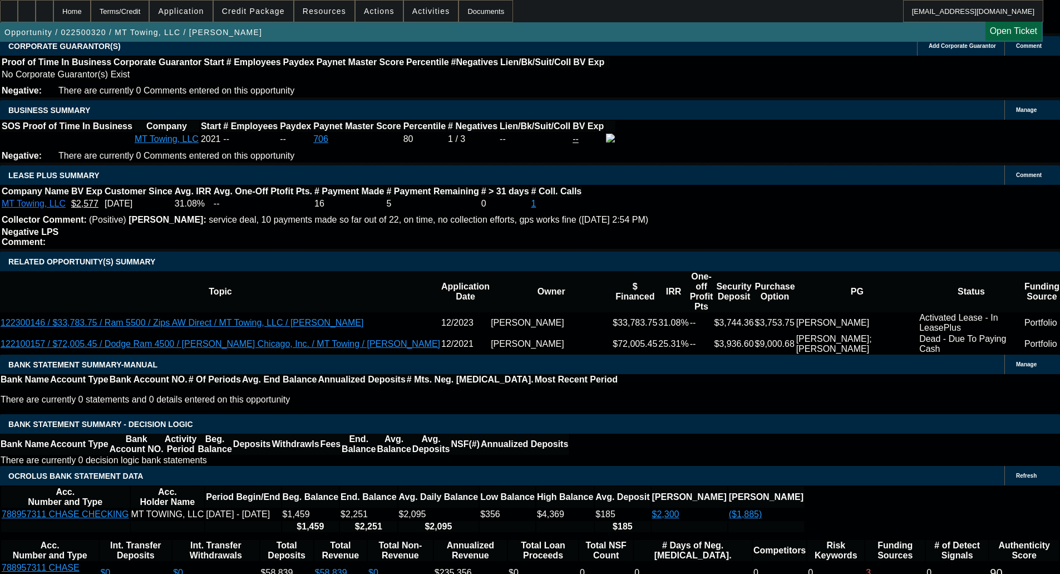
scroll to position [1817, 0]
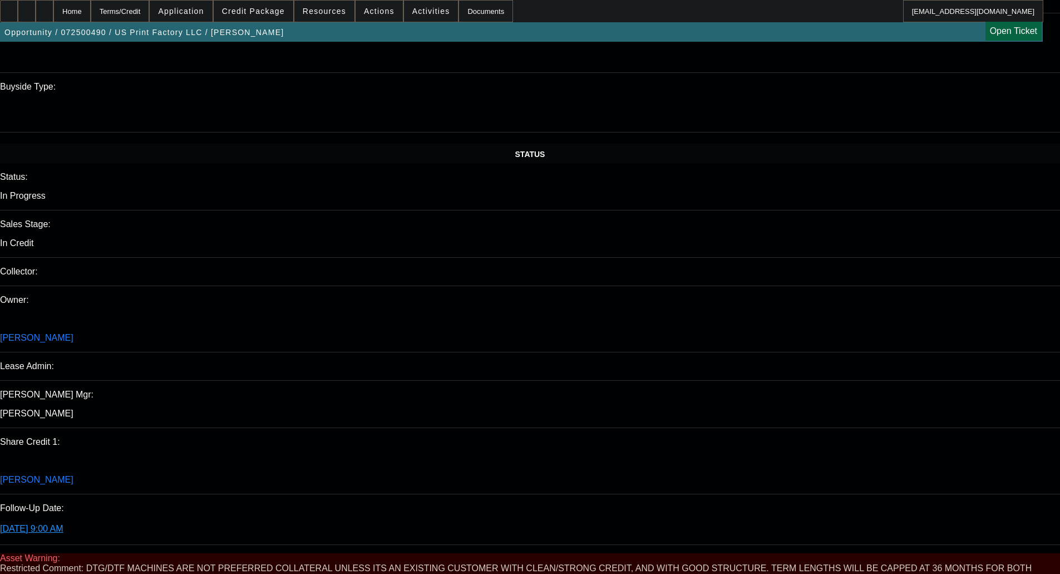
select select "0"
select select "6"
select select "0"
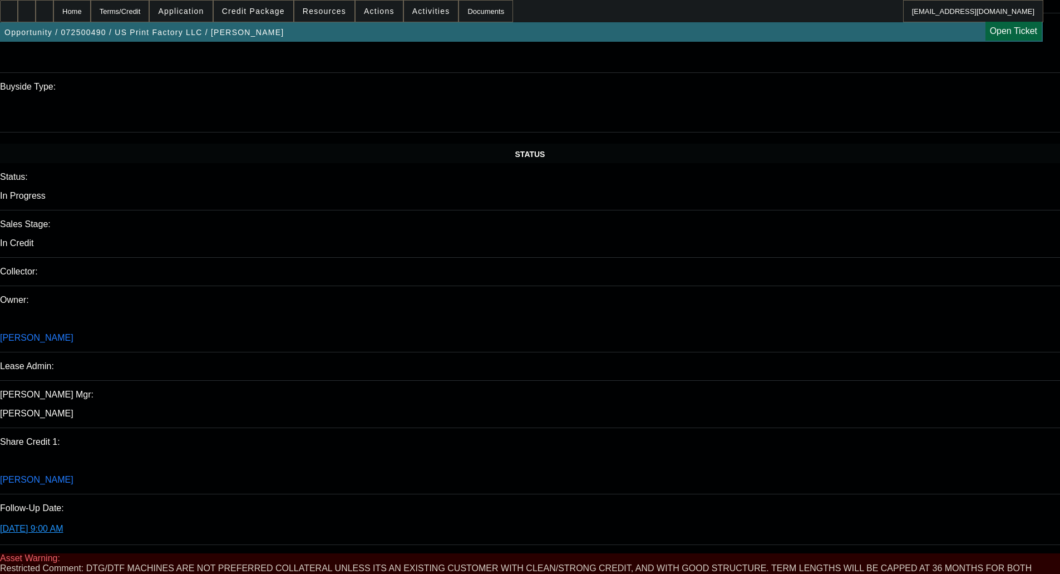
select select "0"
select select "6"
select select "0"
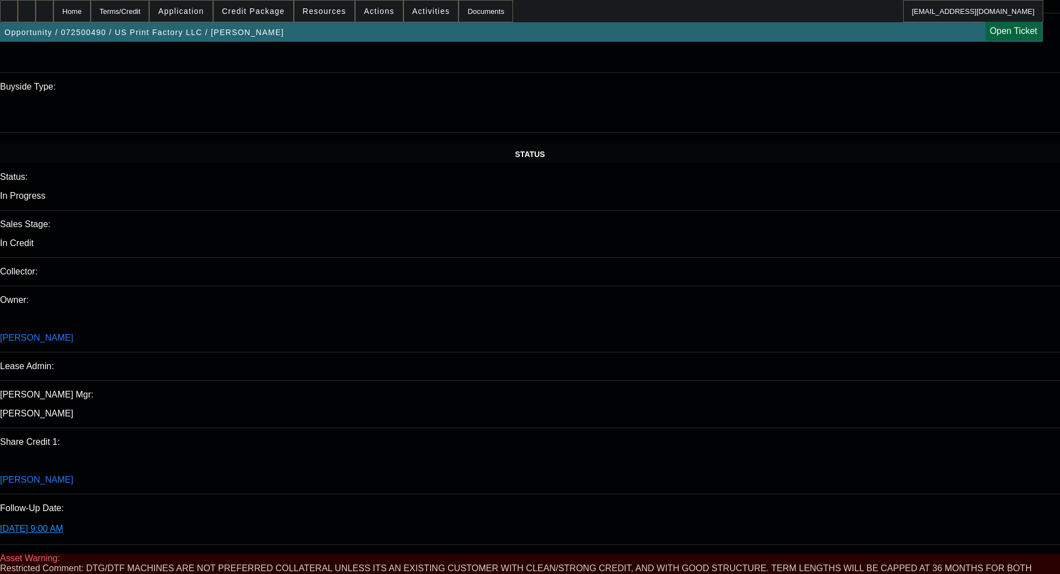
select select "0"
select select "6"
select select "0"
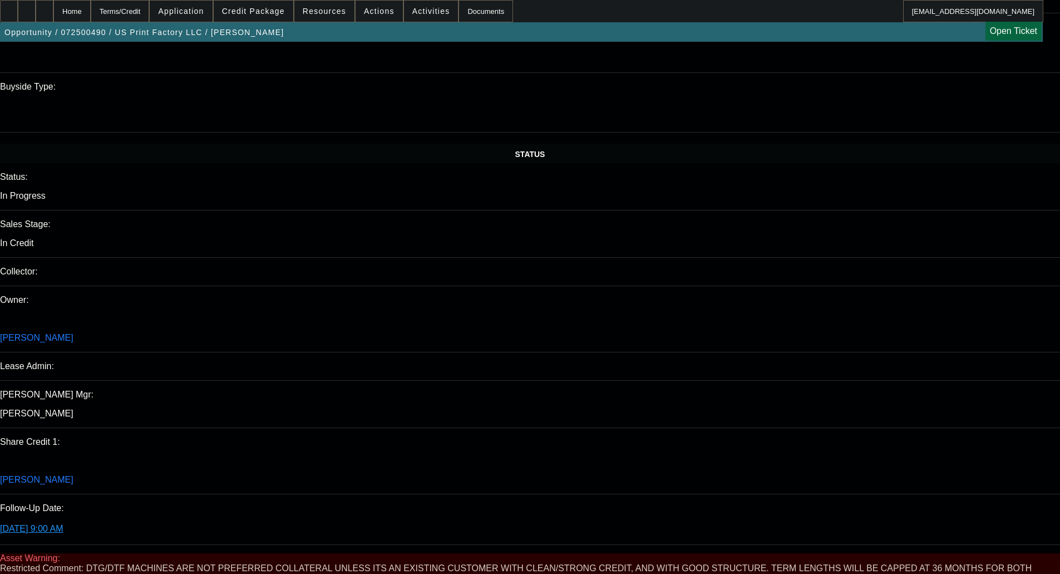
select select "6"
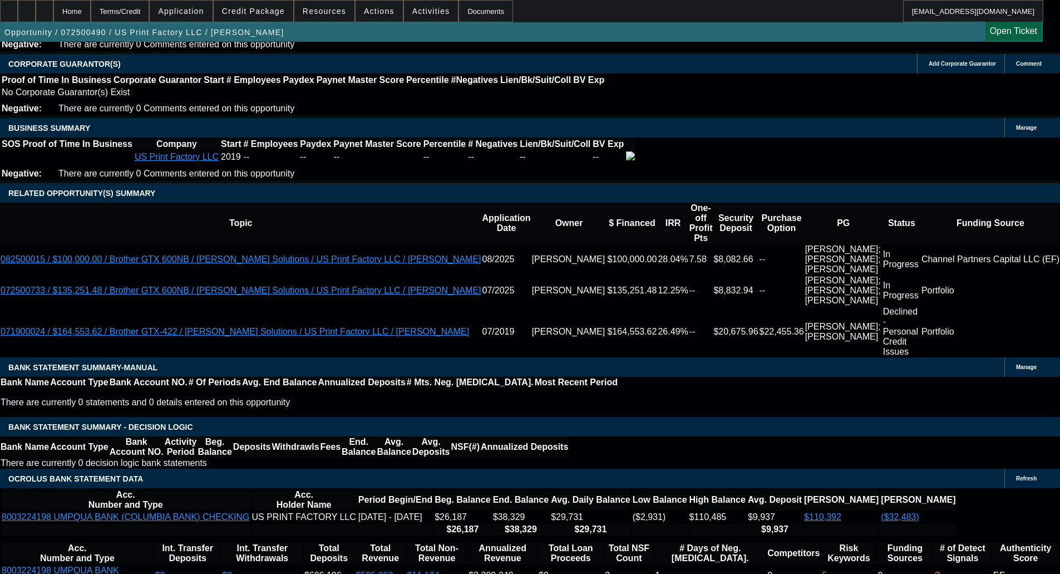
scroll to position [1889, 0]
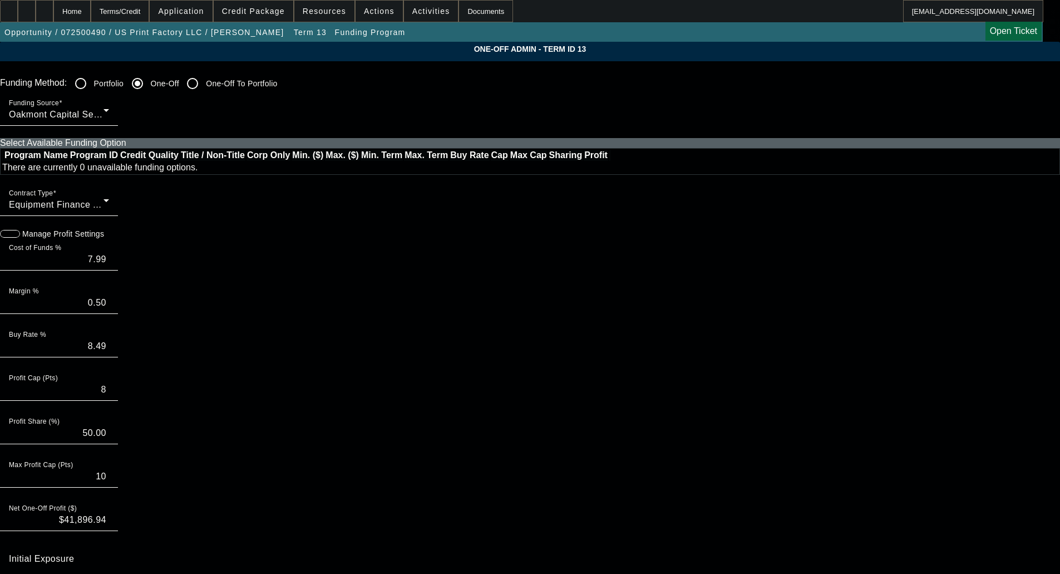
click at [109, 212] on div "Contract Type Equipment Finance Agreement" at bounding box center [59, 200] width 100 height 31
click at [245, 253] on span "Lease Agreement" at bounding box center [260, 250] width 74 height 13
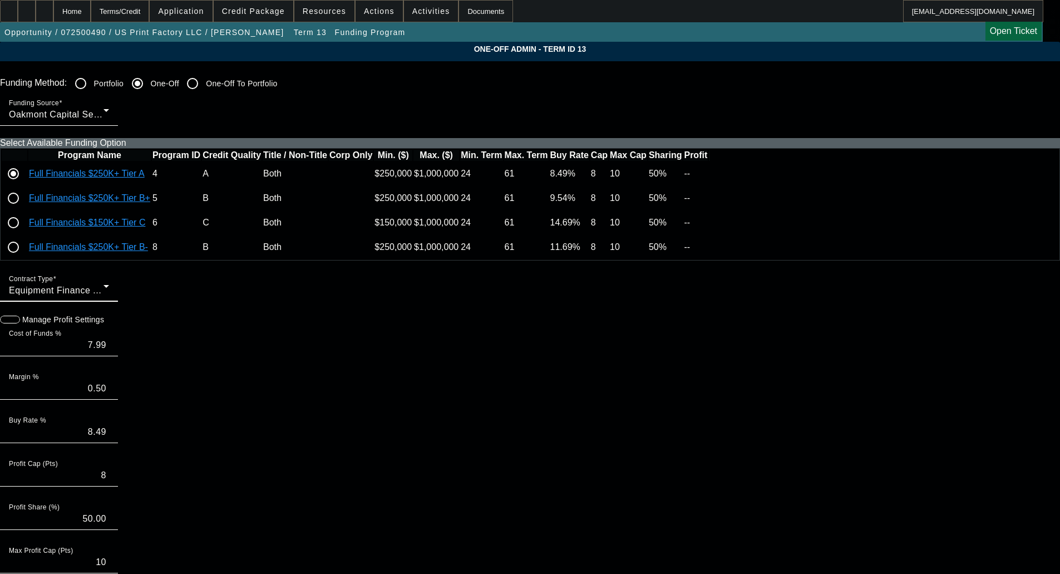
click at [118, 299] on mat-form-field "Contract Type Equipment Finance Agreement" at bounding box center [59, 291] width 118 height 43
click at [118, 302] on mat-form-field "Contract Type Equipment Finance Agreement" at bounding box center [59, 291] width 118 height 43
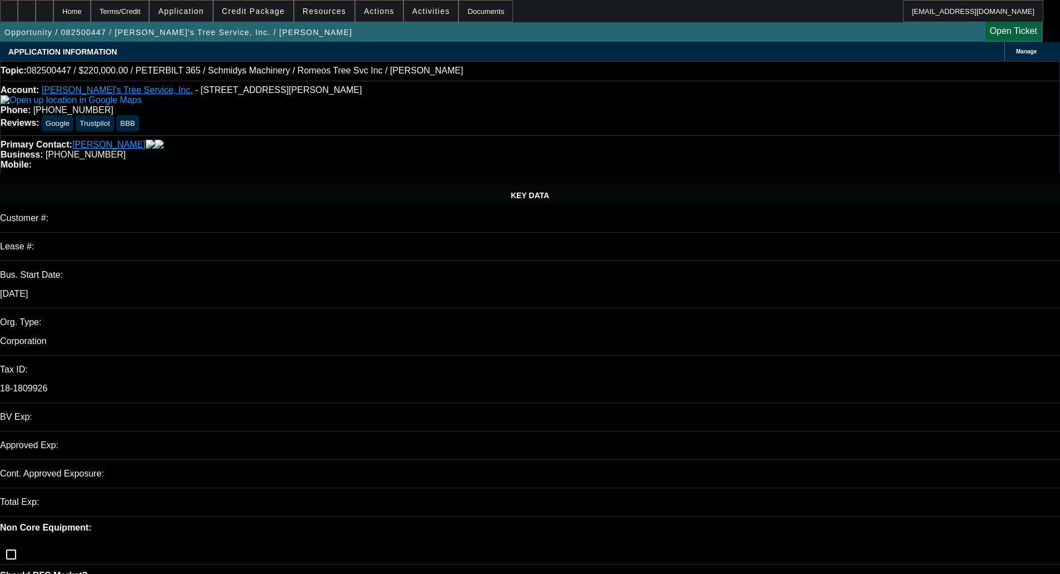
select select "0"
select select "2"
select select "0"
select select "6"
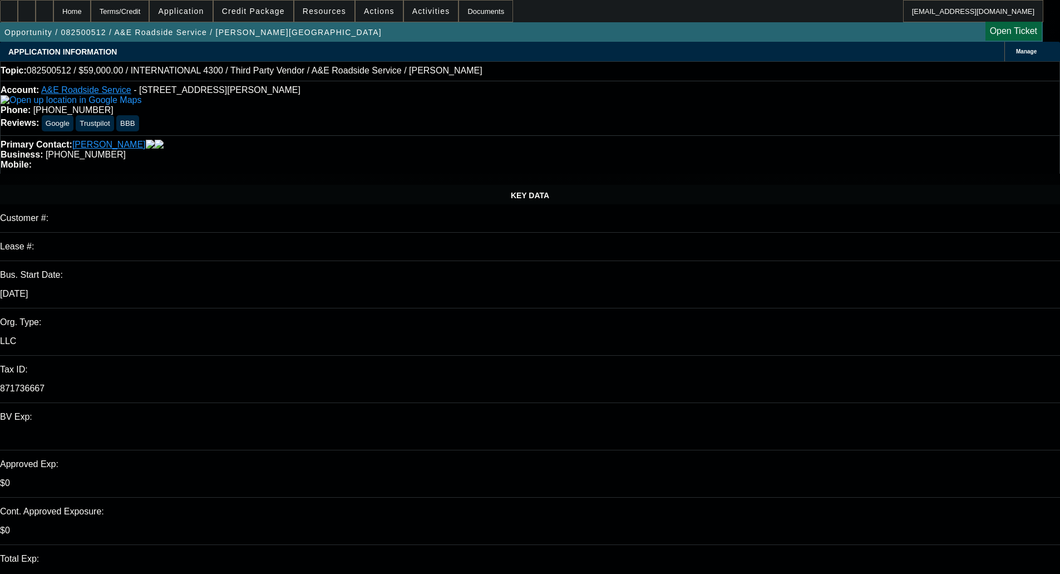
select select "0"
select select "0.1"
select select "4"
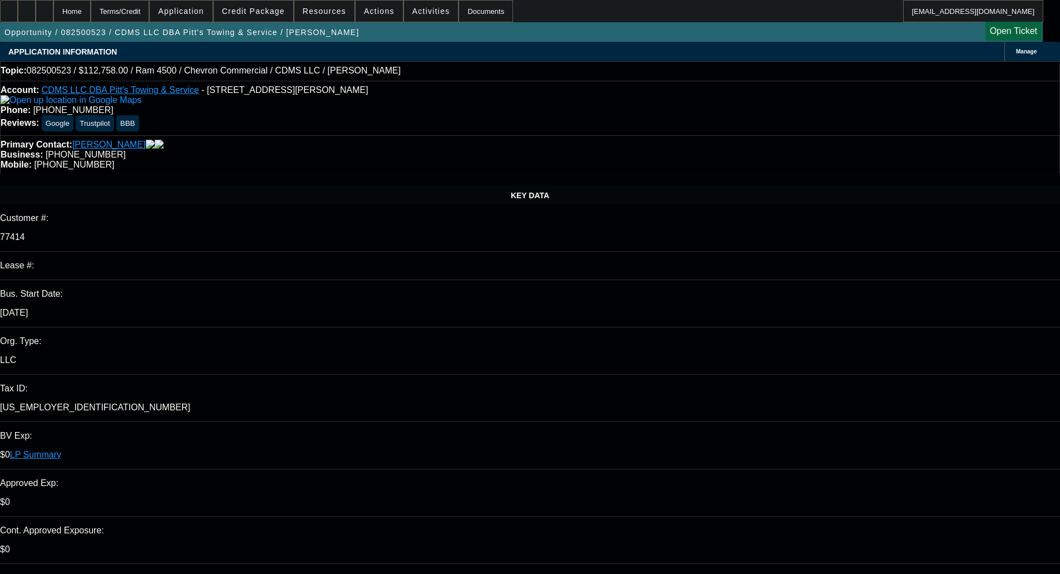
select select "0"
select select "2"
select select "0"
select select "6"
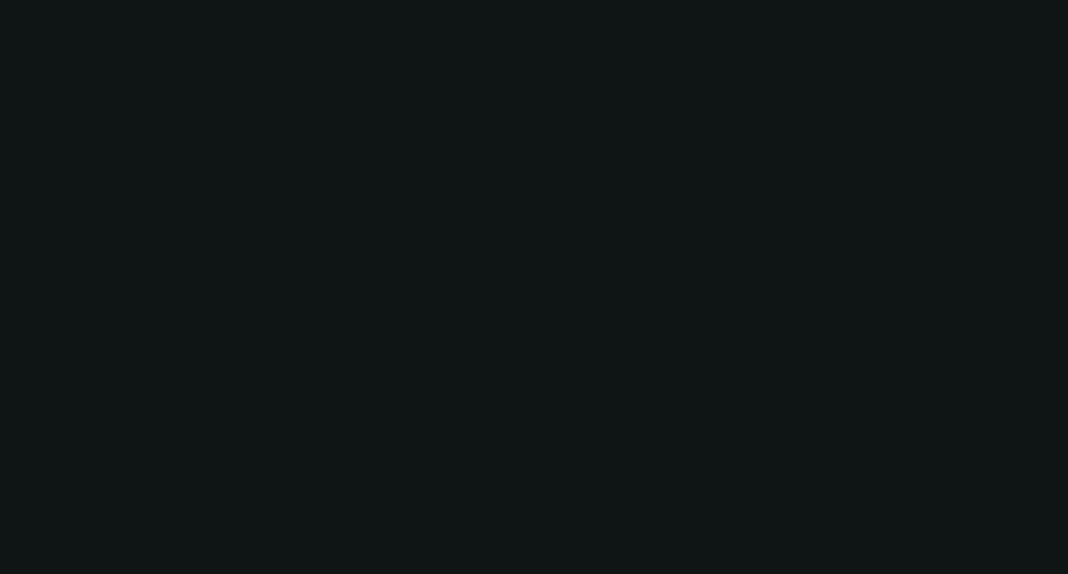
select select "0"
select select "6"
select select "0"
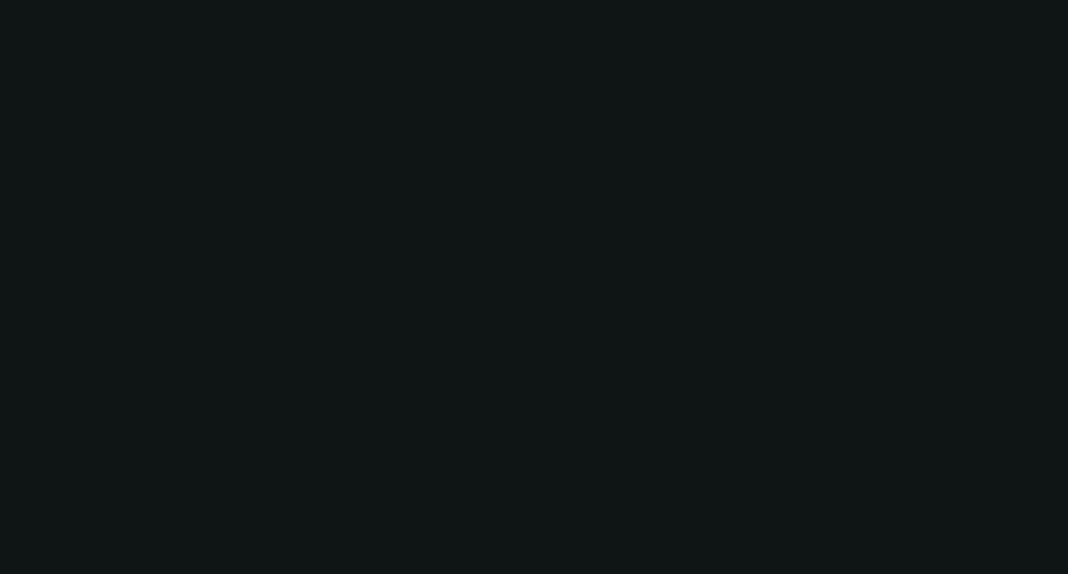
select select "0"
select select "6"
select select "0"
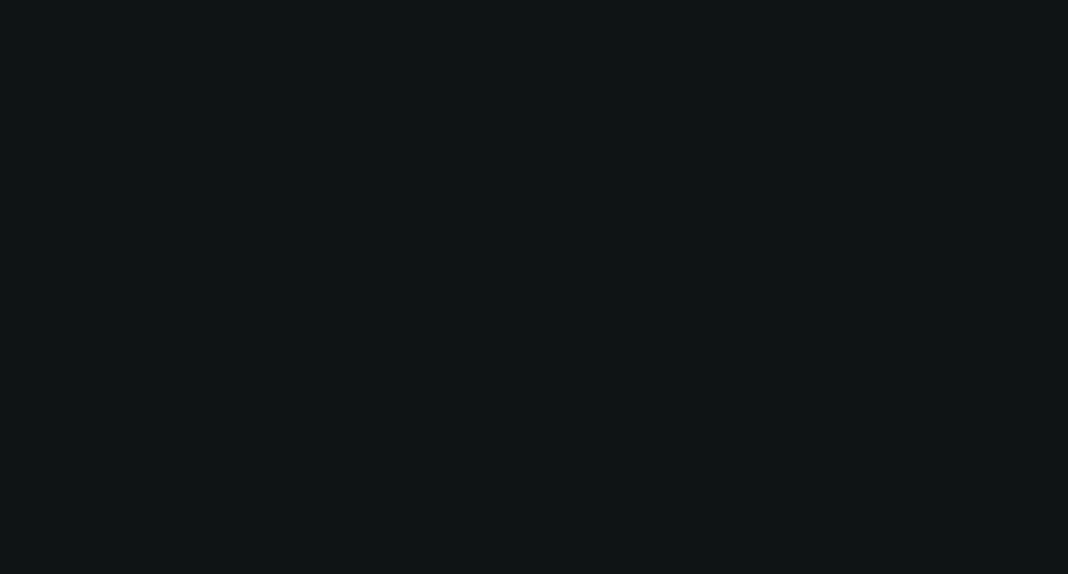
select select "0"
select select "6"
select select "0"
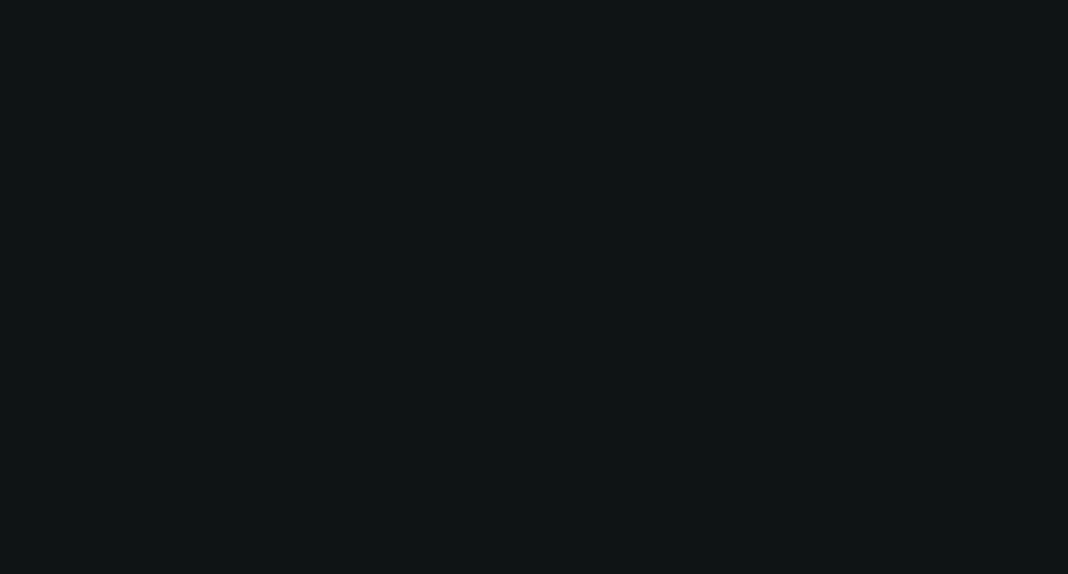
select select "6"
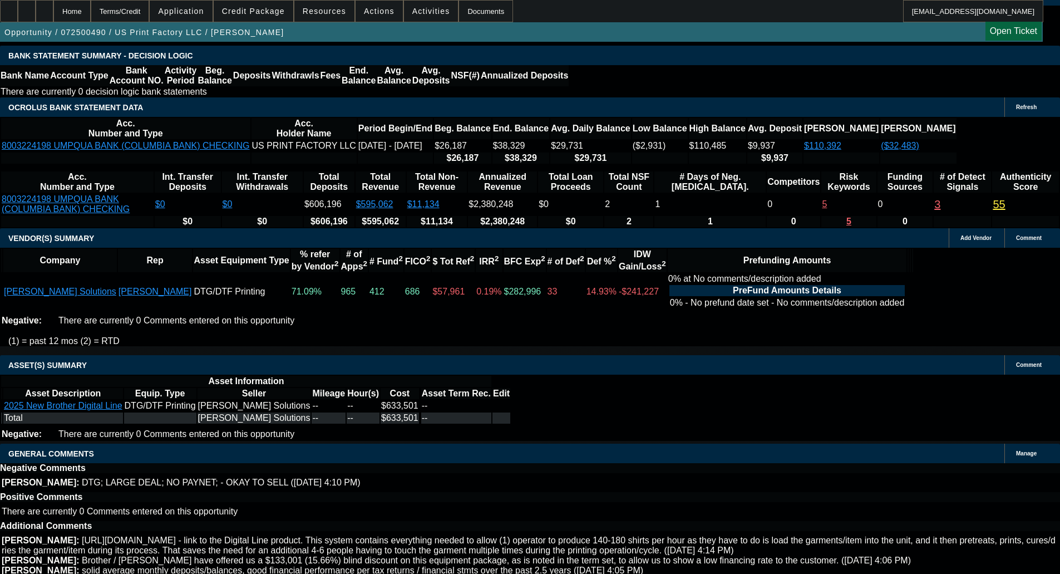
scroll to position [2368, 0]
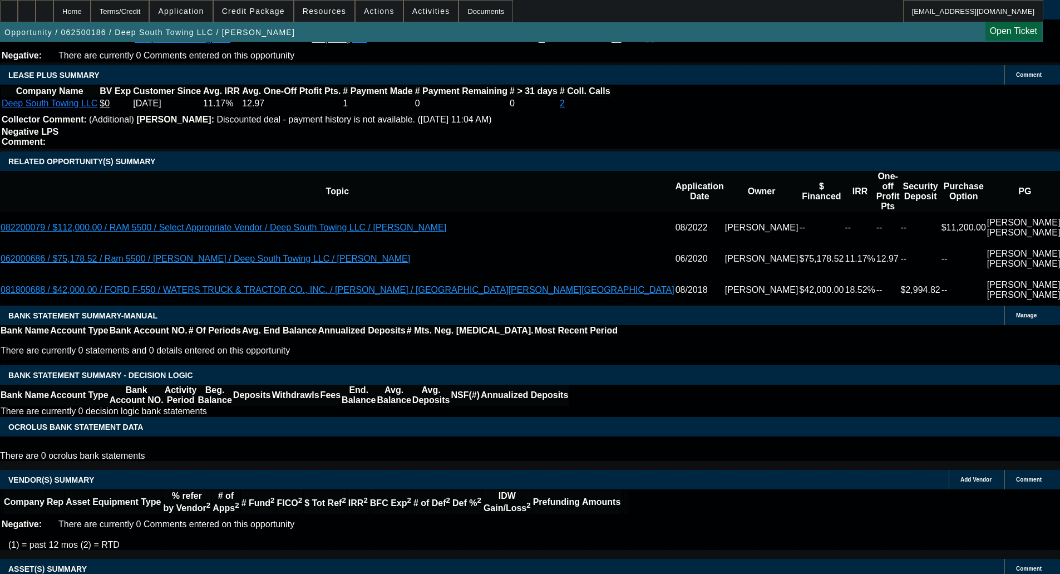
select select "0"
select select "2"
select select "0"
select select "6"
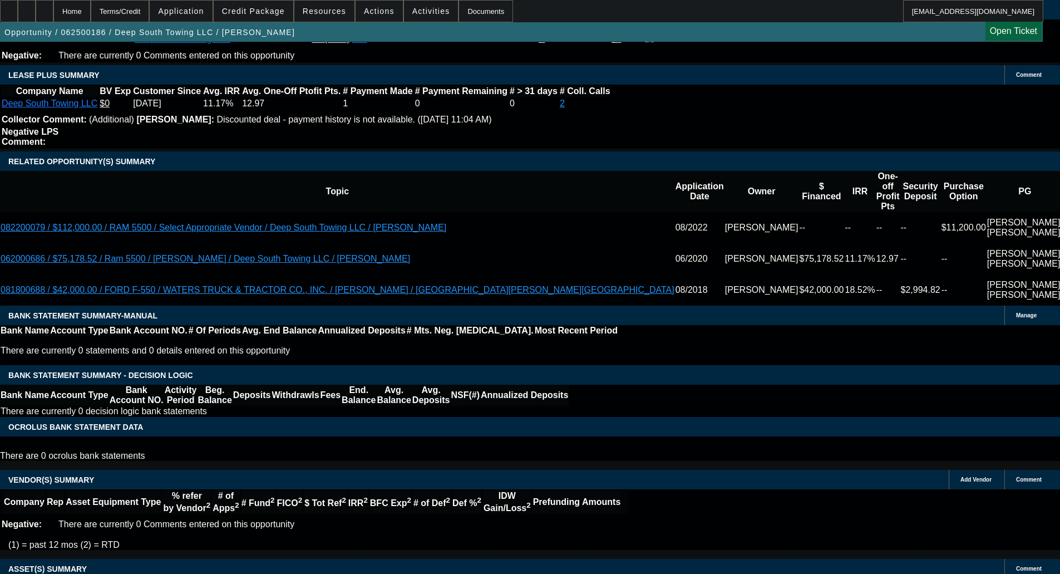
select select "0"
select select "2"
select select "0"
select select "6"
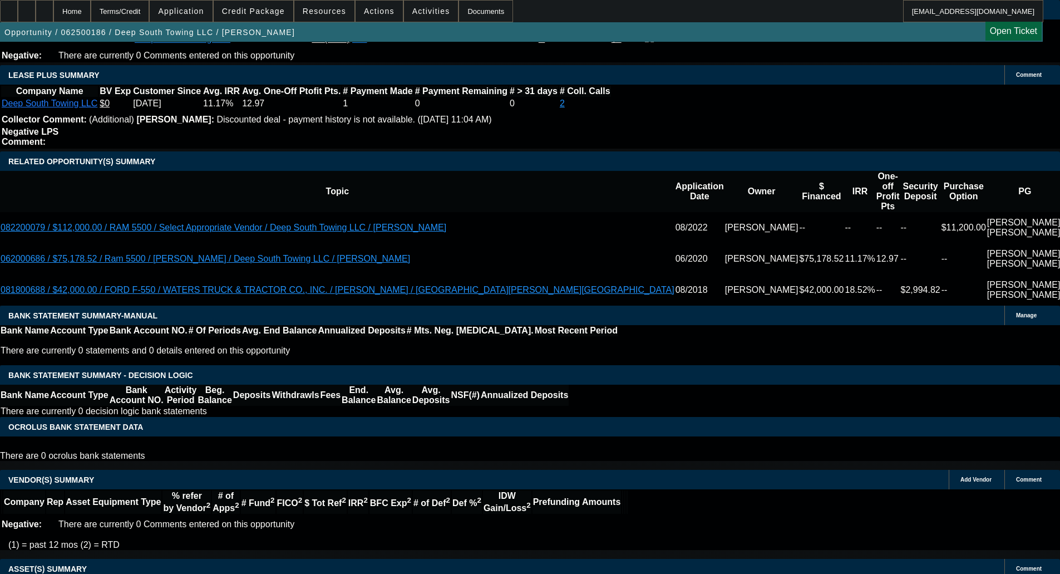
select select "0"
select select "2"
select select "0"
select select "6"
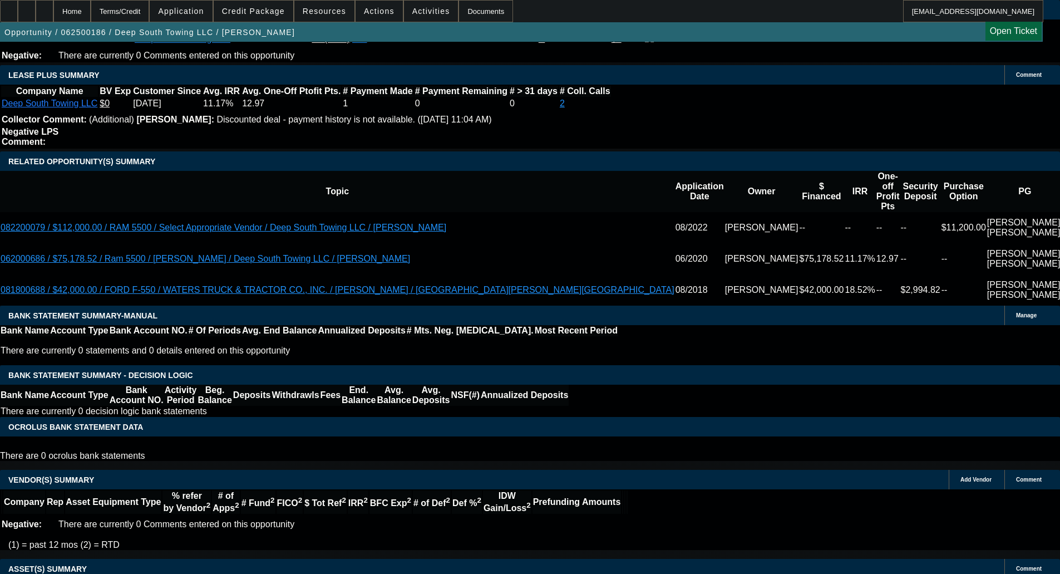
select select "0"
select select "2"
select select "0"
select select "6"
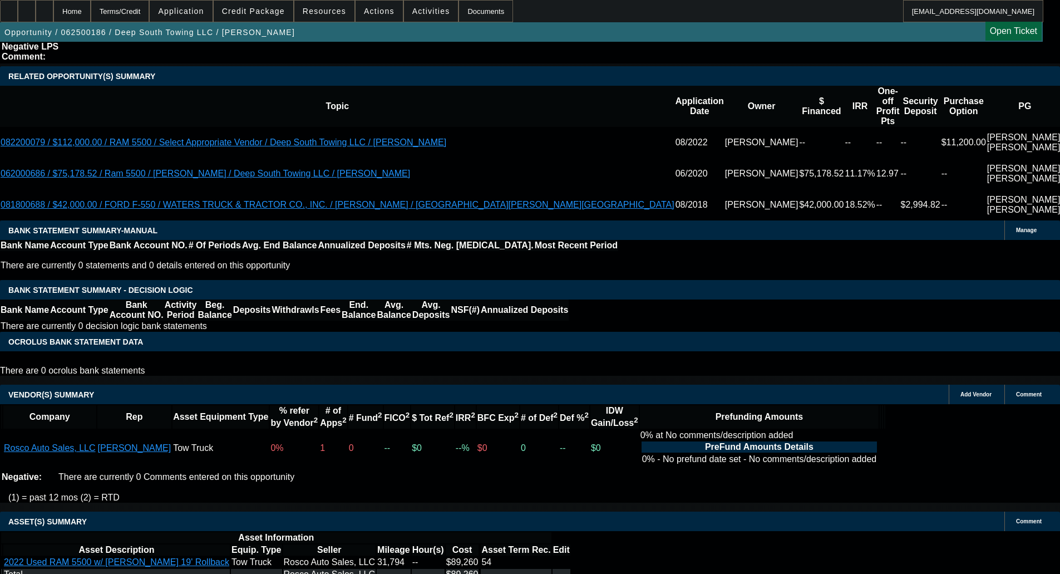
scroll to position [1969, 0]
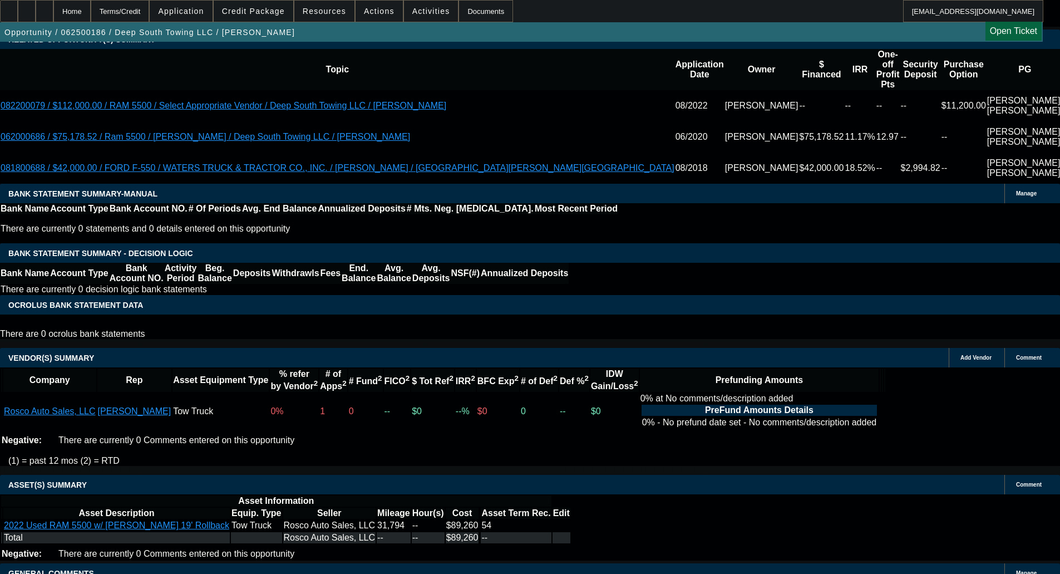
click at [256, 7] on span "Credit Package" at bounding box center [253, 11] width 63 height 9
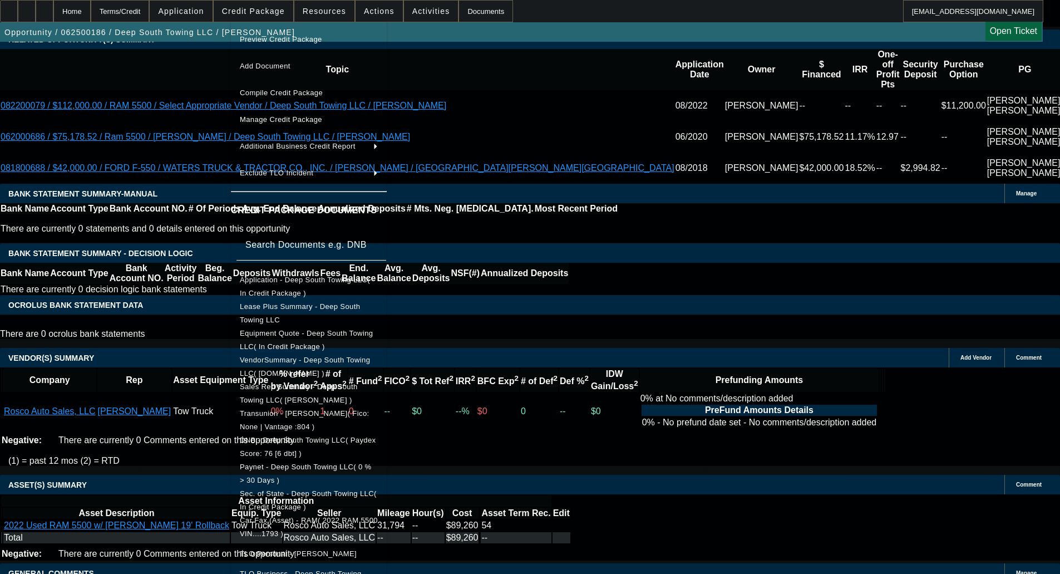
click at [305, 332] on span "Equipment Quote - Deep South Towing LLC( In Credit Package )" at bounding box center [306, 340] width 133 height 22
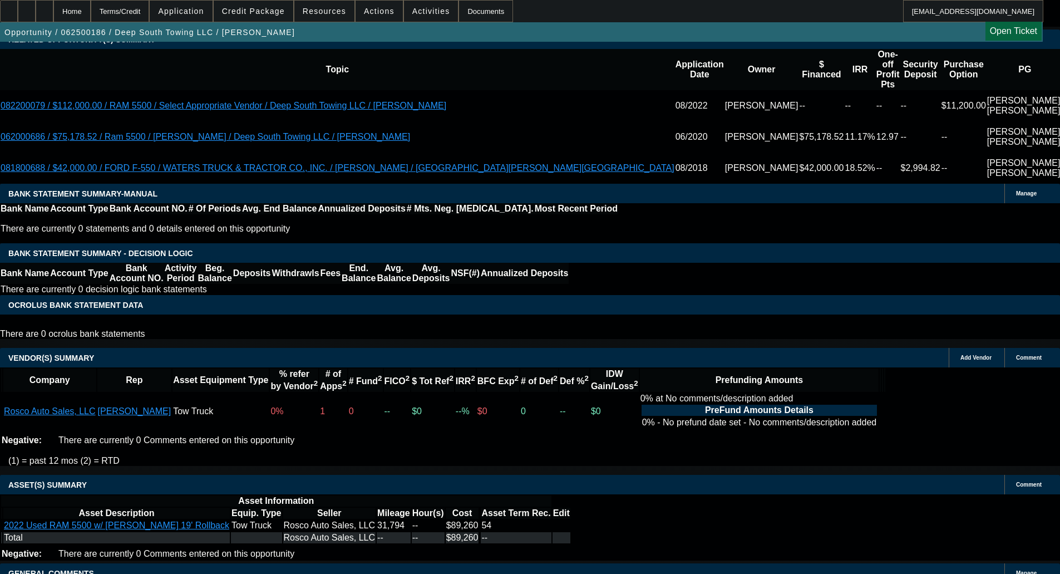
click at [266, 11] on span "Credit Package" at bounding box center [253, 11] width 63 height 9
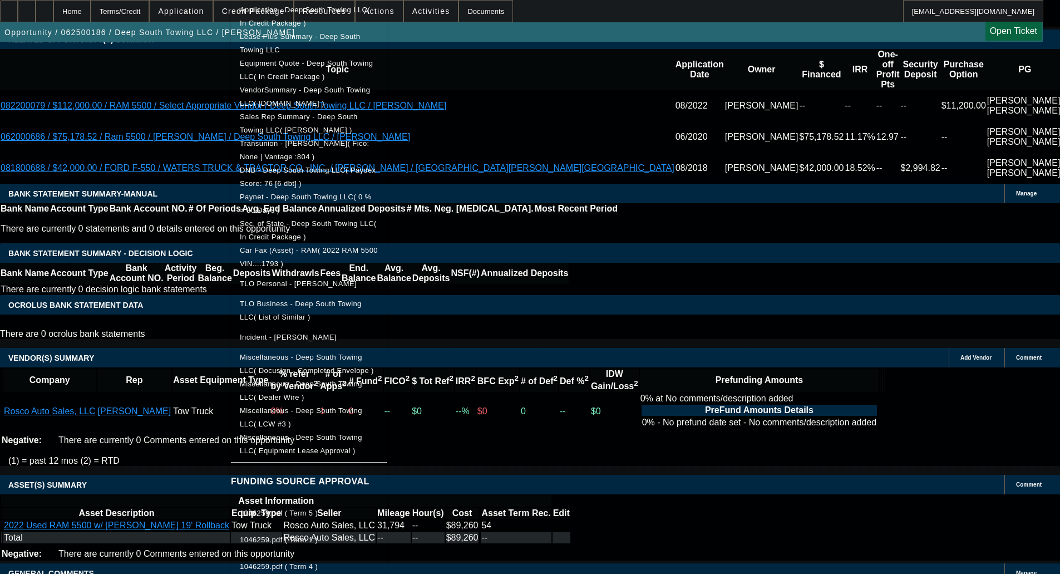
scroll to position [259, 0]
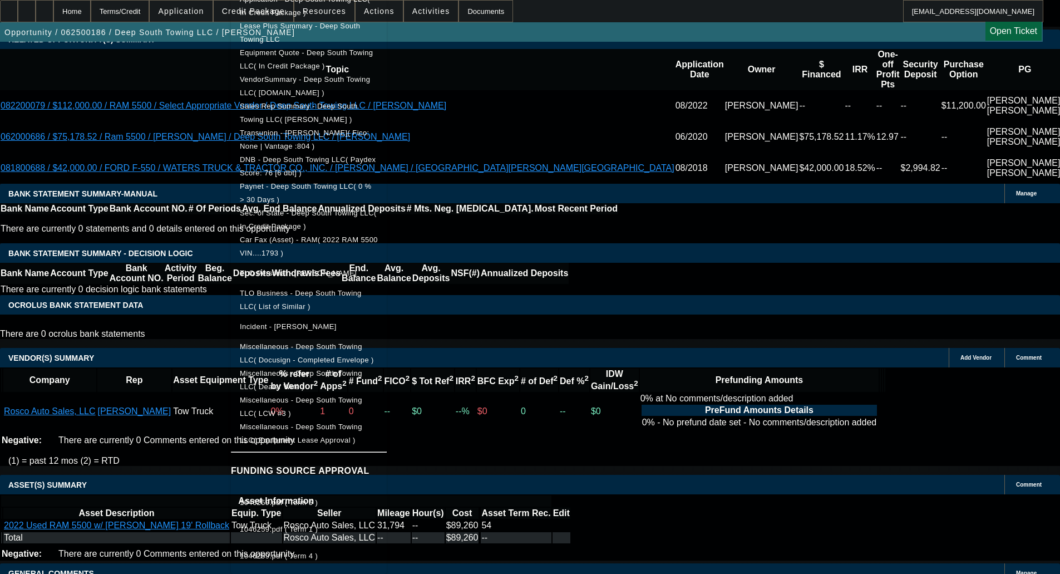
click at [315, 551] on span "1046259.pdf ( Term 4 )" at bounding box center [279, 555] width 78 height 8
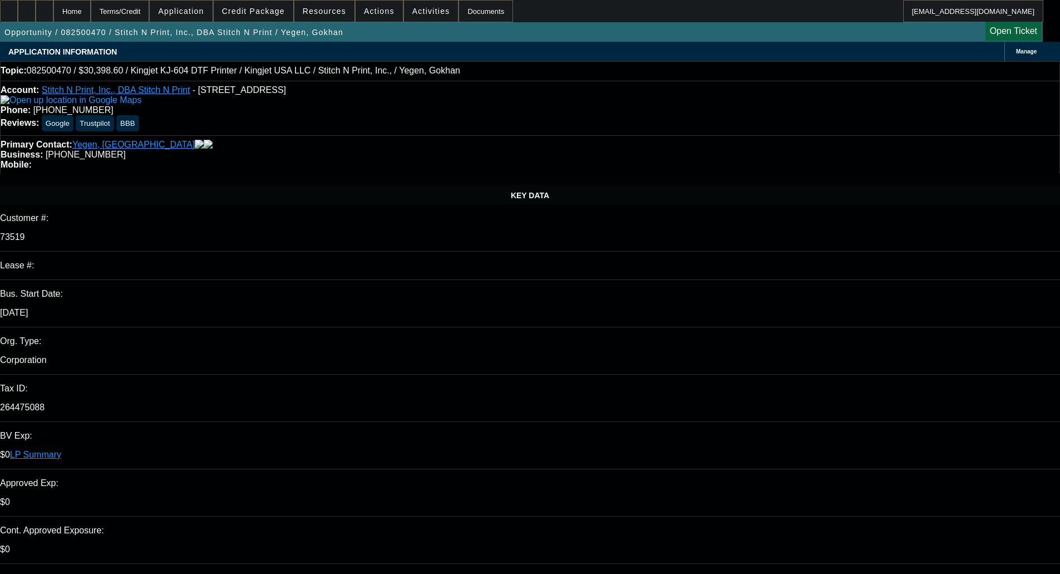
select select "0"
select select "2"
select select "0"
select select "2"
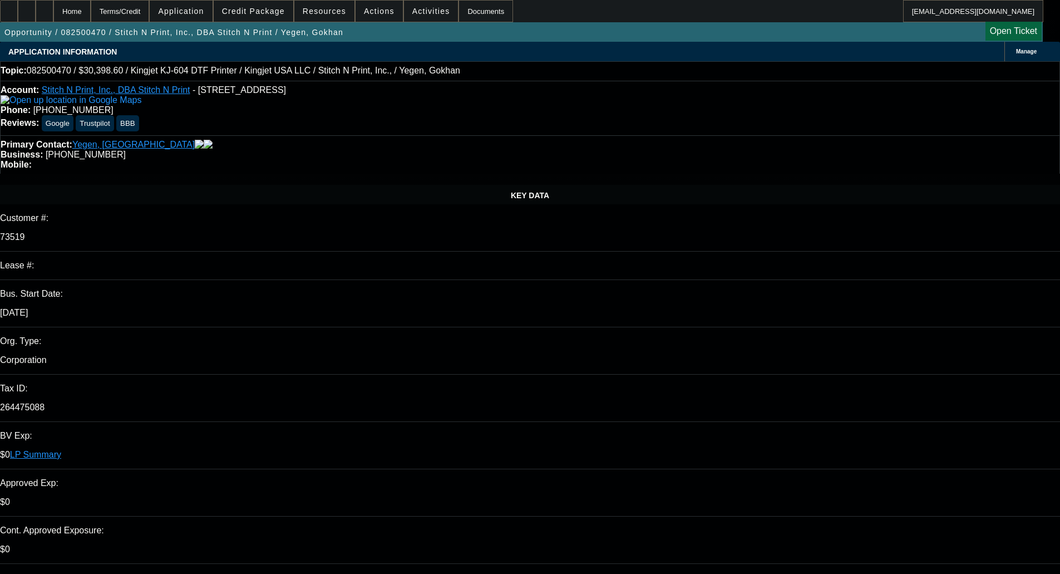
select select "0"
select select "2"
select select "0"
select select "2"
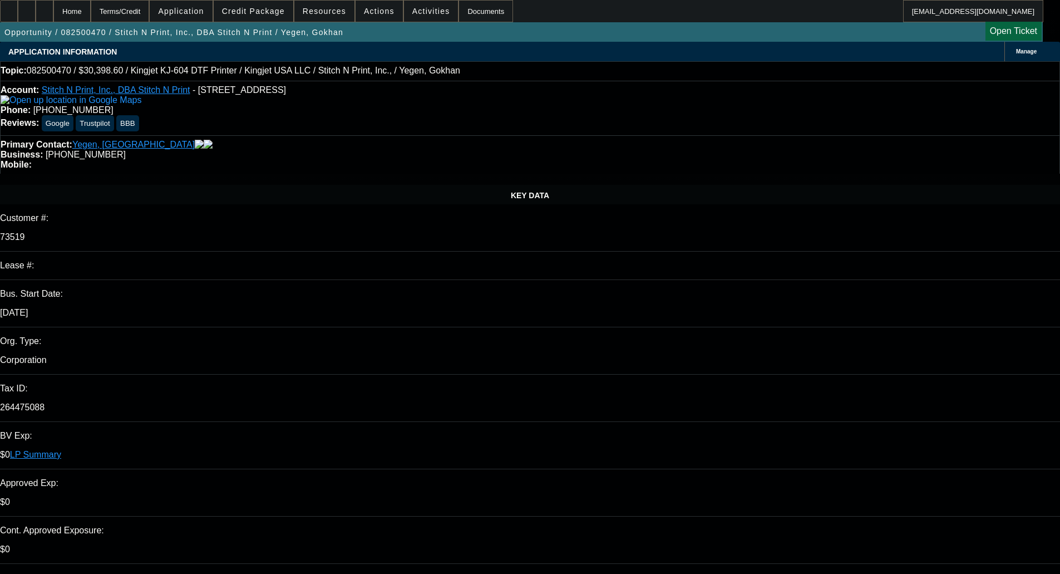
select select "0"
select select "2"
select select "0"
select select "2"
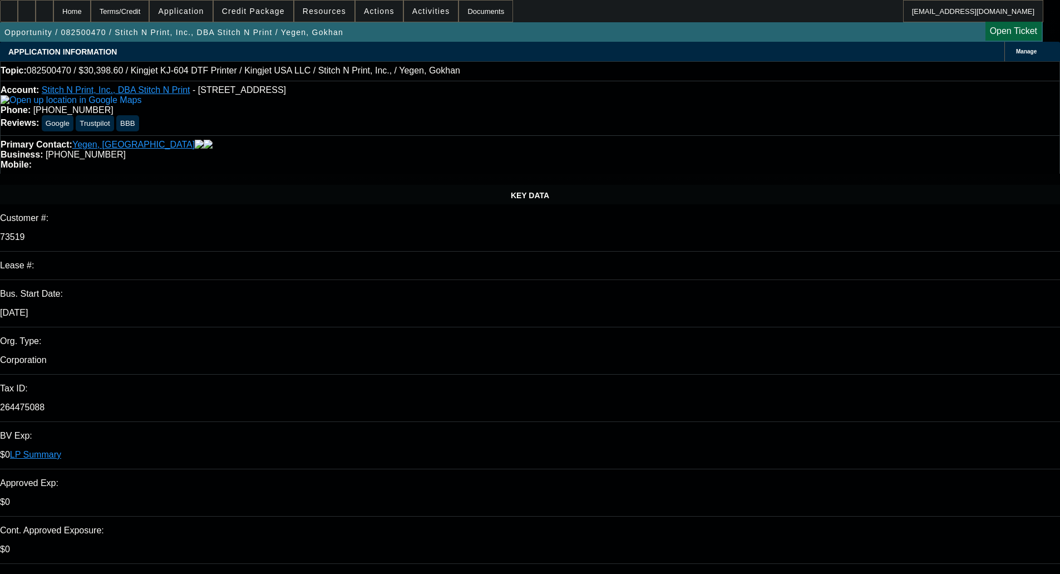
select select "0"
select select "2"
select select "0"
select select "2"
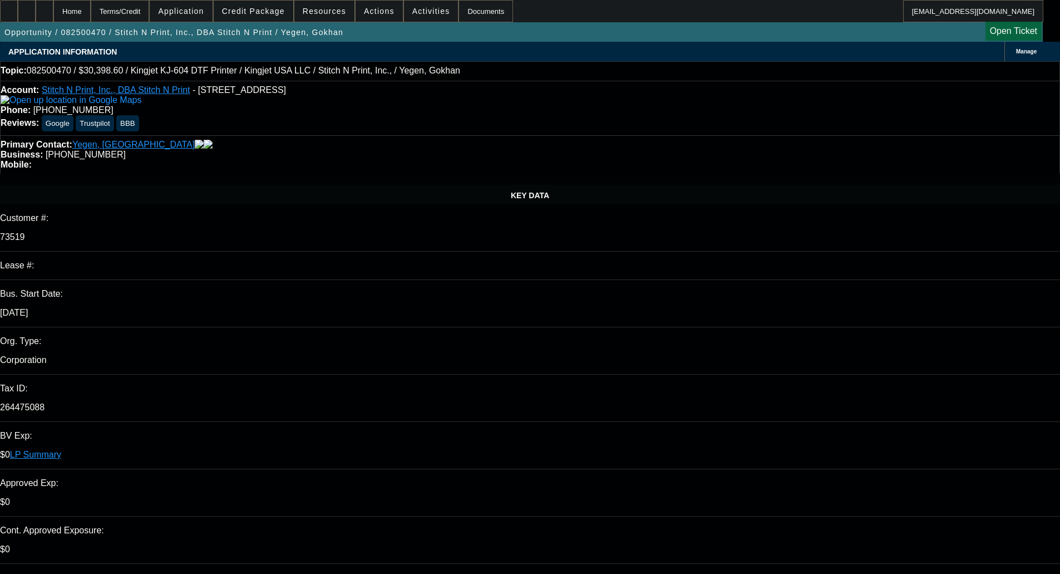
click at [274, 8] on span "Credit Package" at bounding box center [253, 11] width 63 height 9
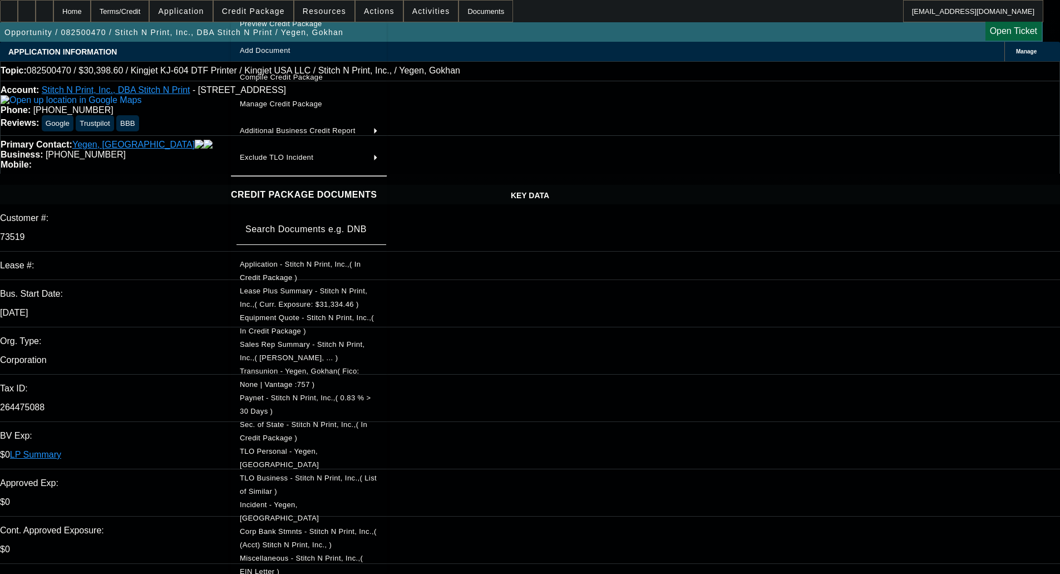
scroll to position [29, 0]
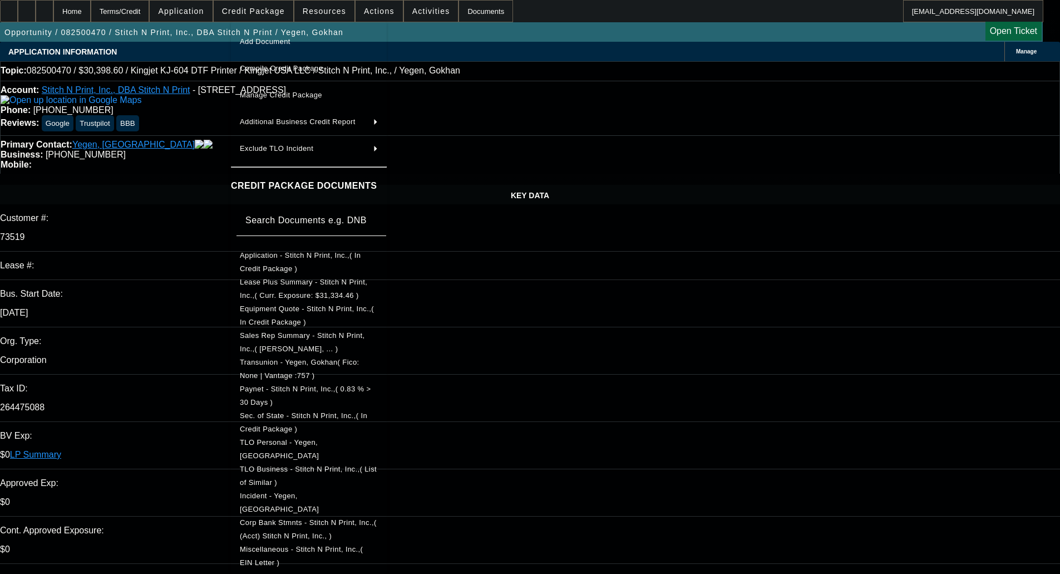
click at [594, 324] on div at bounding box center [530, 287] width 1060 height 574
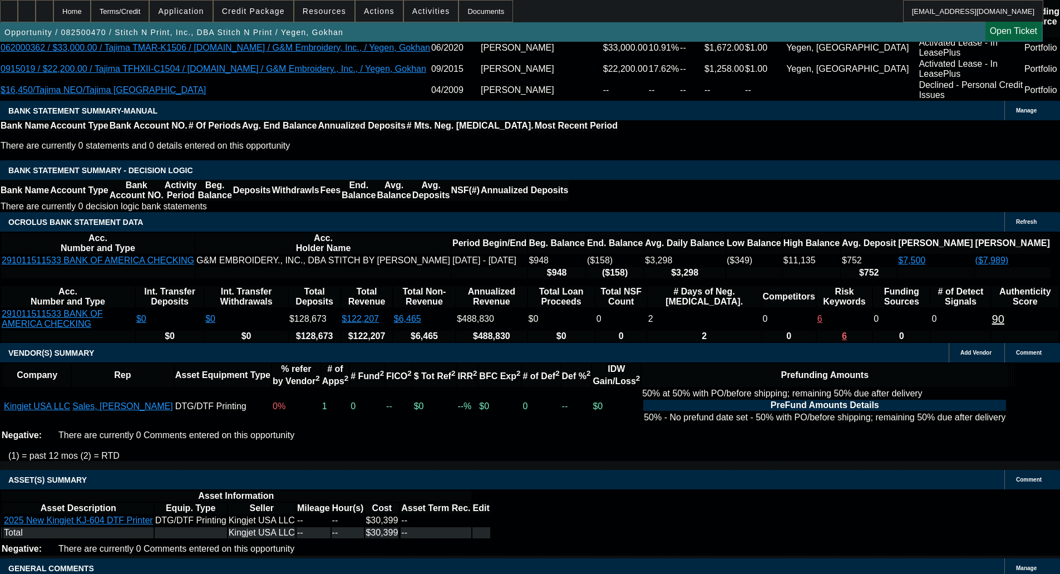
scroll to position [2311, 0]
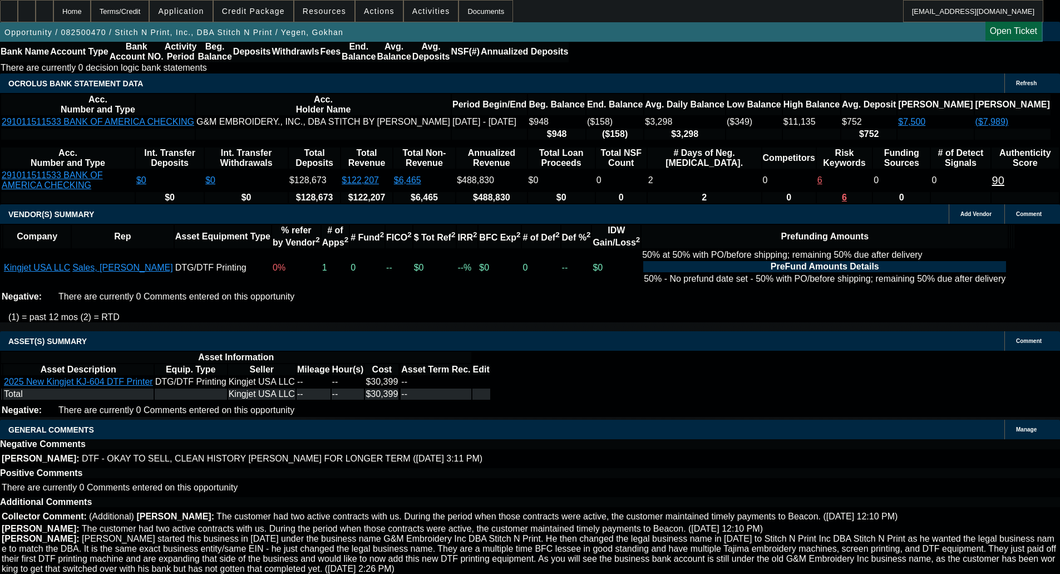
click at [260, 10] on span "Credit Package" at bounding box center [253, 11] width 63 height 9
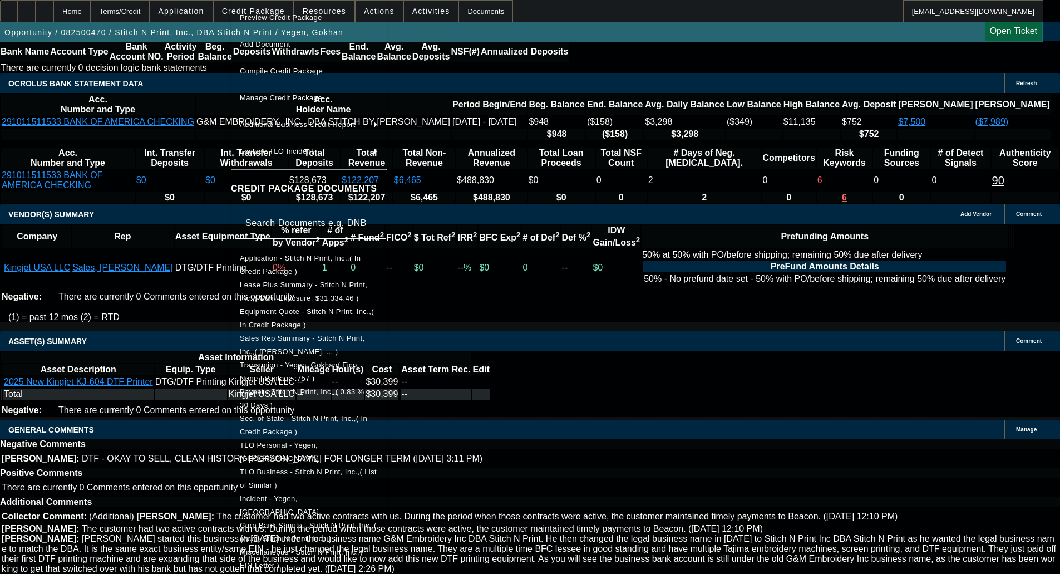
click at [327, 559] on span "Miscellaneous - Stitch N Print, Inc.,( EIN Letter )" at bounding box center [309, 558] width 138 height 27
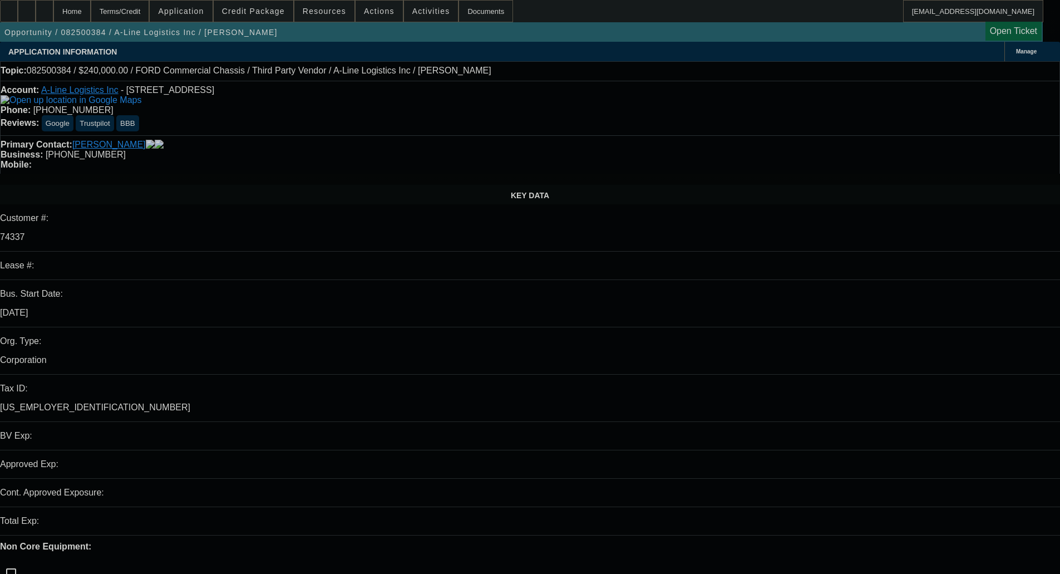
select select "0"
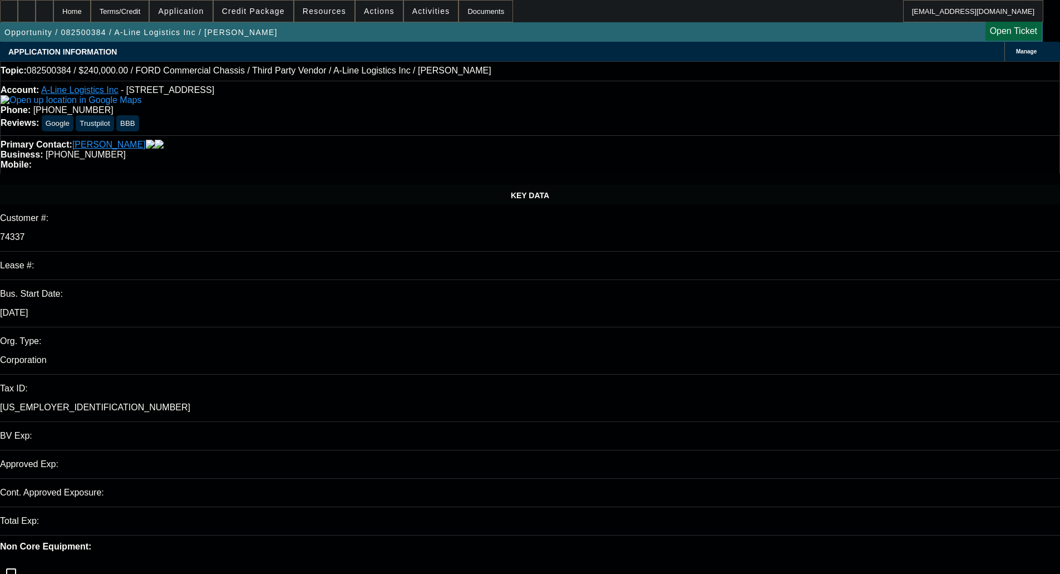
select select "0"
select select "0.1"
select select "4"
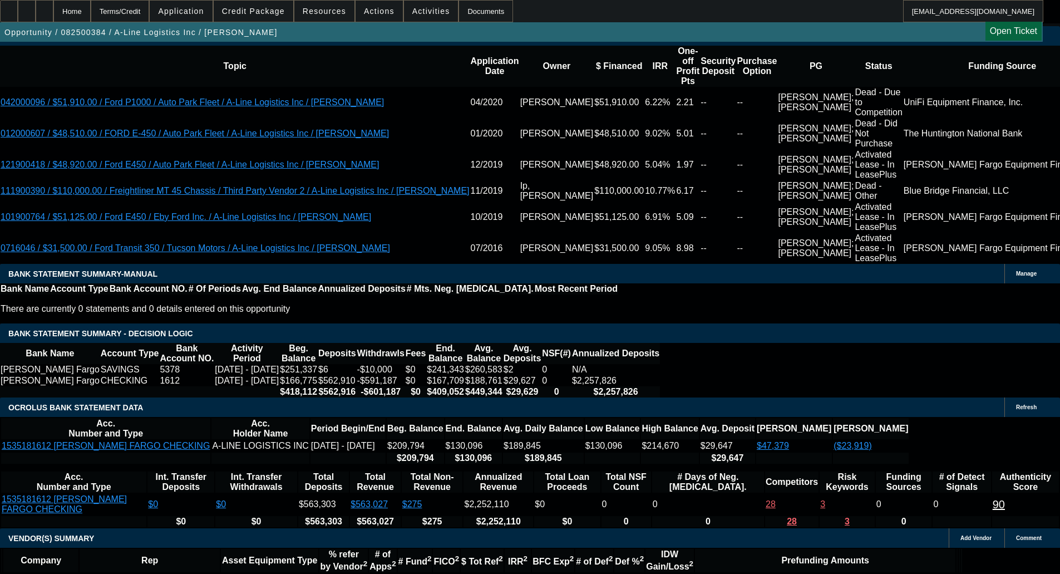
scroll to position [2082, 0]
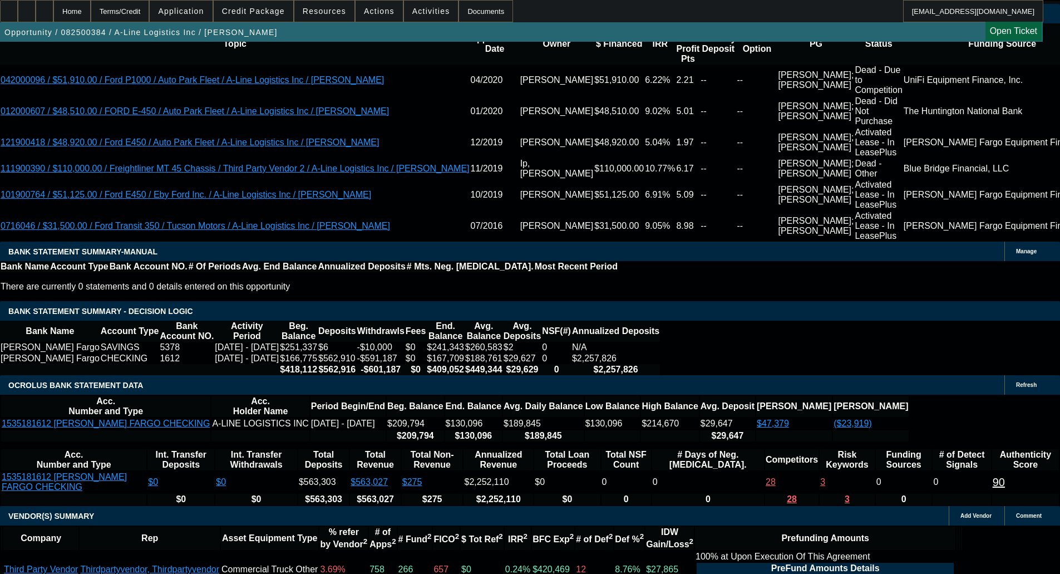
click at [269, 1] on span at bounding box center [254, 11] width 80 height 27
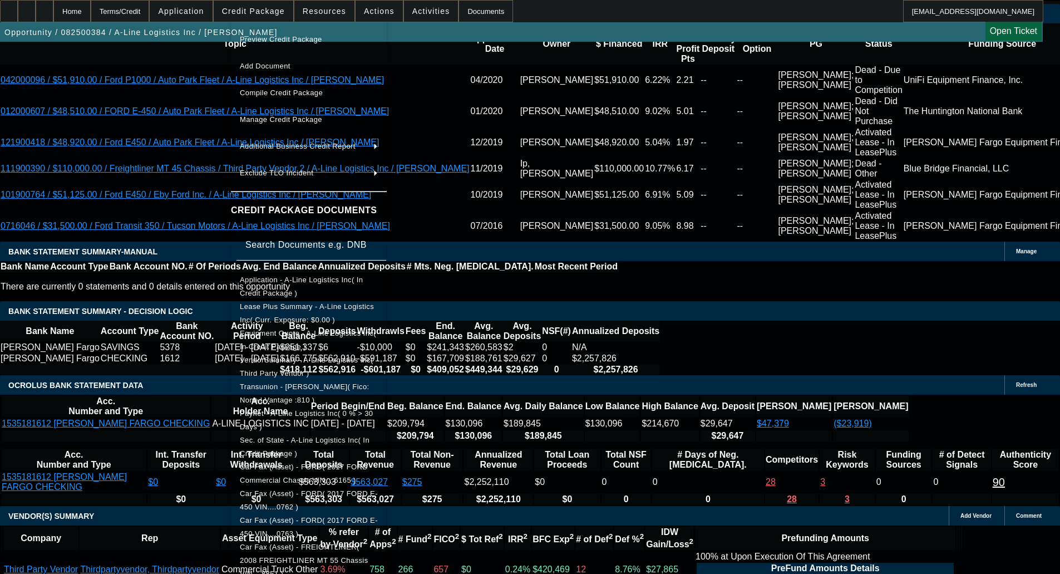
click at [296, 337] on span "Equipment Quote - A-Line Logistics Inc( In Credit Package )" at bounding box center [308, 340] width 136 height 22
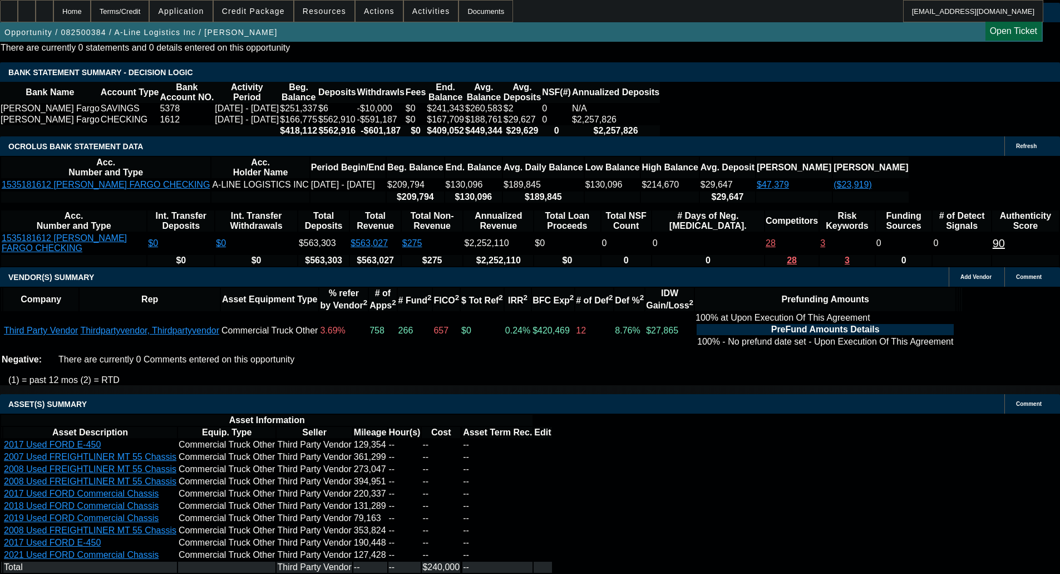
scroll to position [2415, 0]
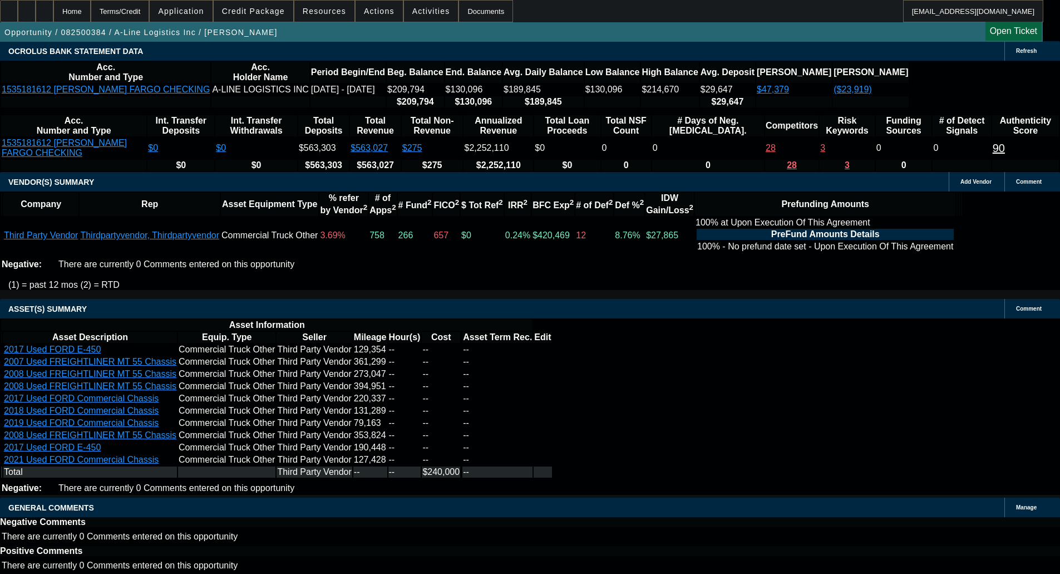
select select "6"
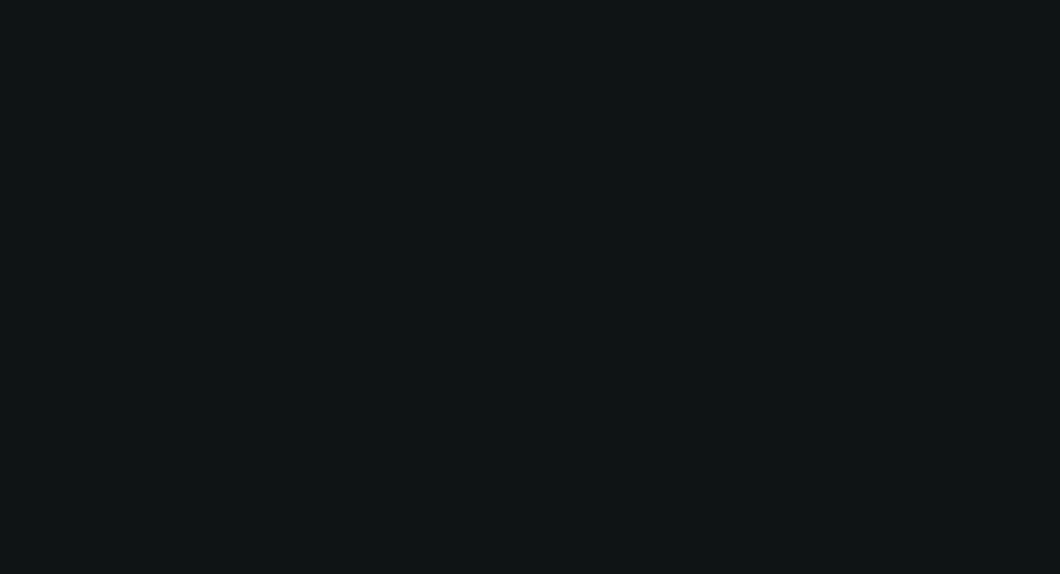
scroll to position [0, 0]
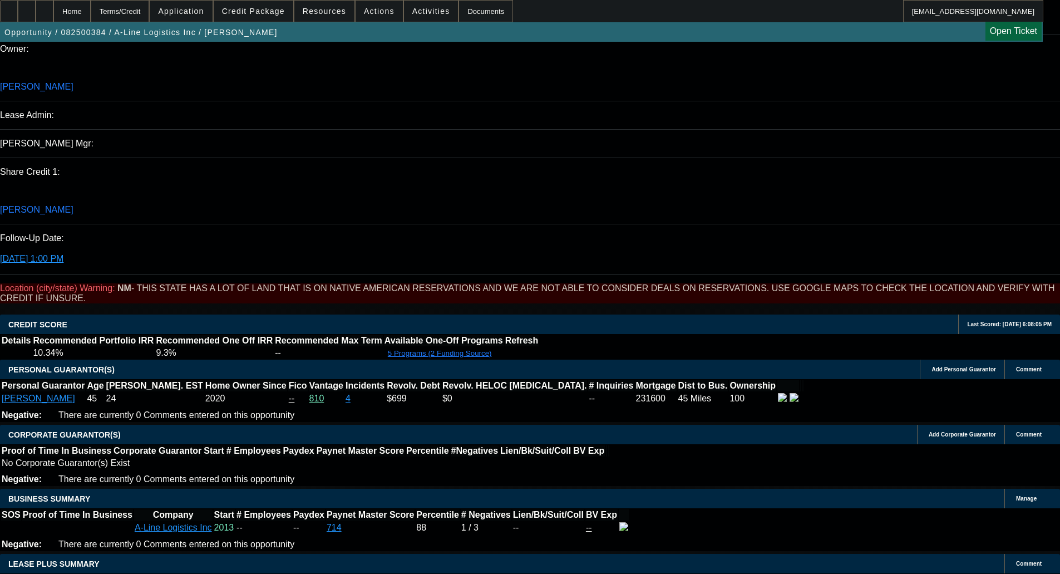
scroll to position [1446, 0]
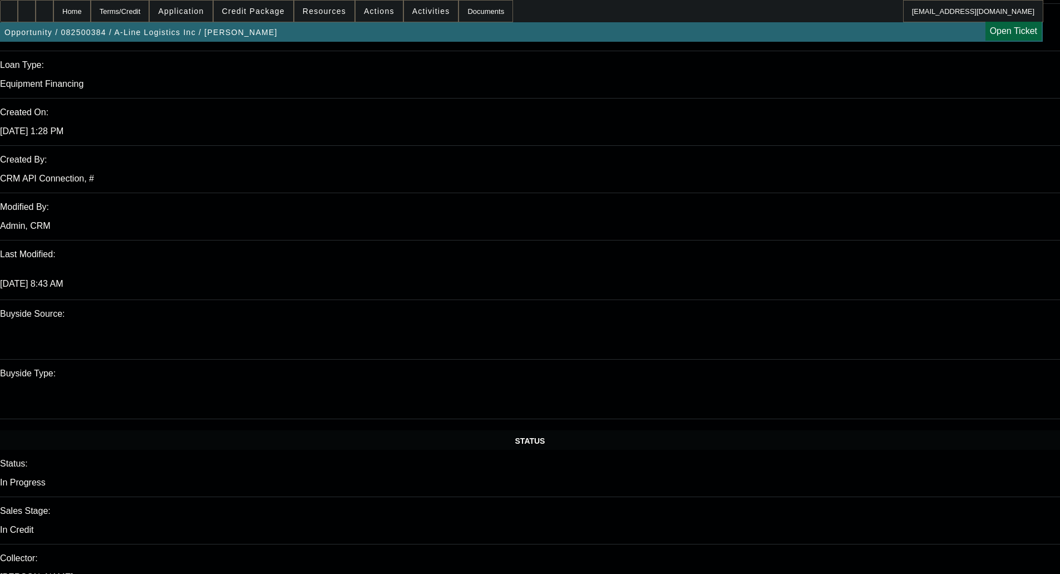
scroll to position [0, 0]
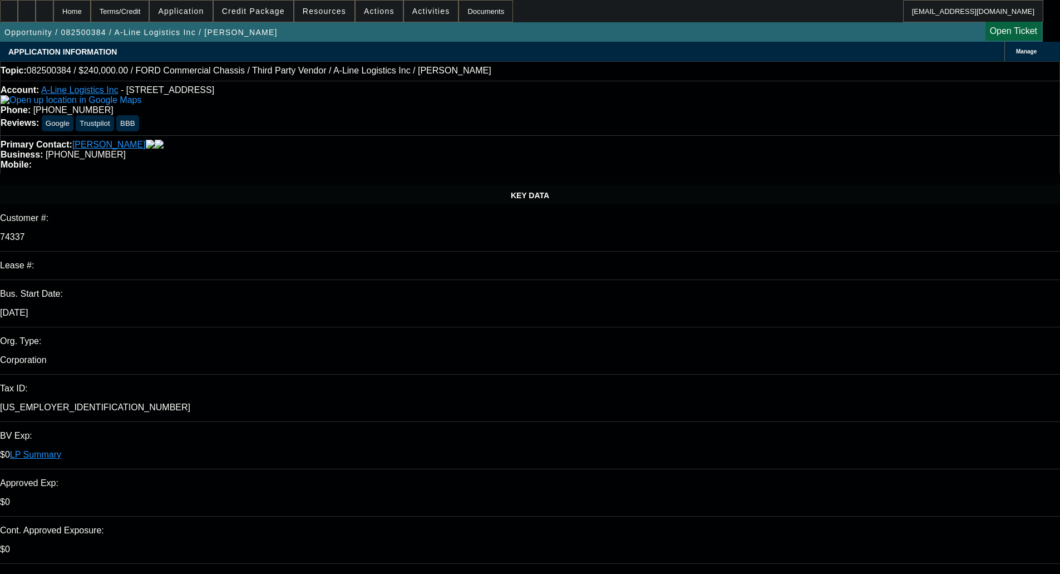
type textarea "FCEF doesn't do pre-approvals, we'll need an invoice to send over. They also wo…"
checkbox input "true"
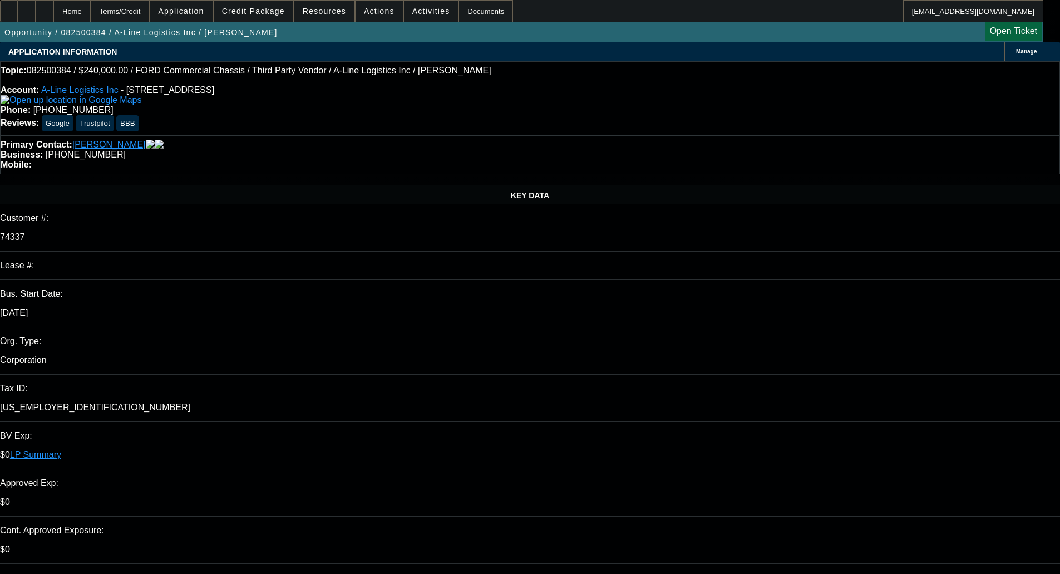
click at [245, 7] on span "Credit Package" at bounding box center [253, 11] width 63 height 9
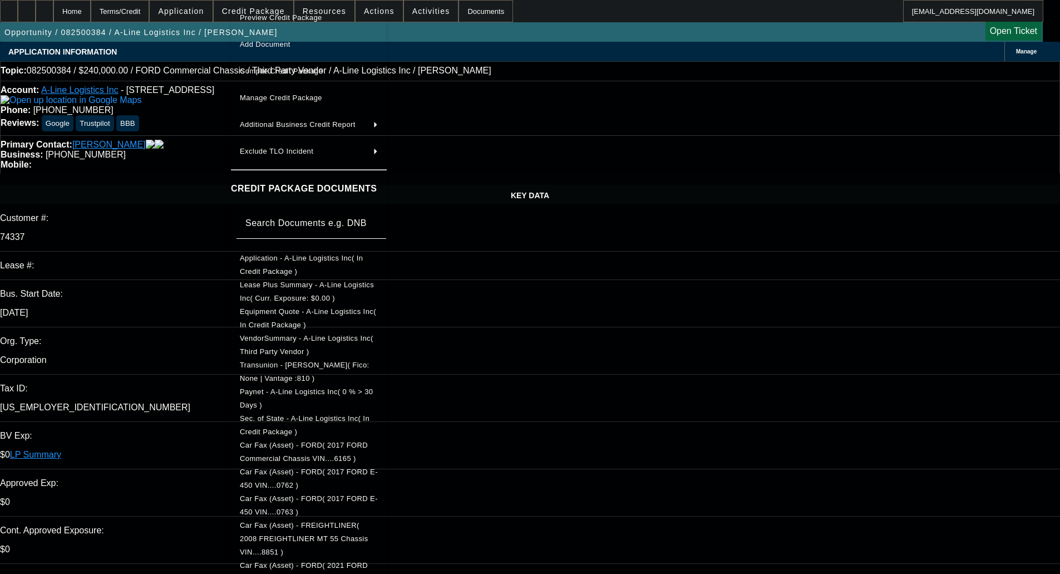
click at [309, 426] on span "Sec. of State - A-Line Logistics Inc( In Credit Package )" at bounding box center [309, 425] width 138 height 27
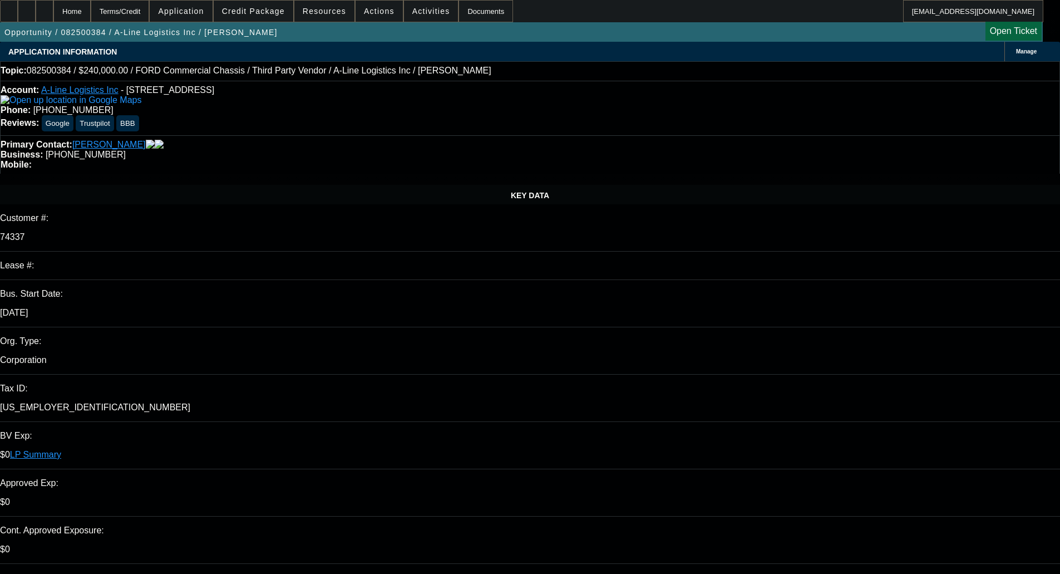
scroll to position [56, 0]
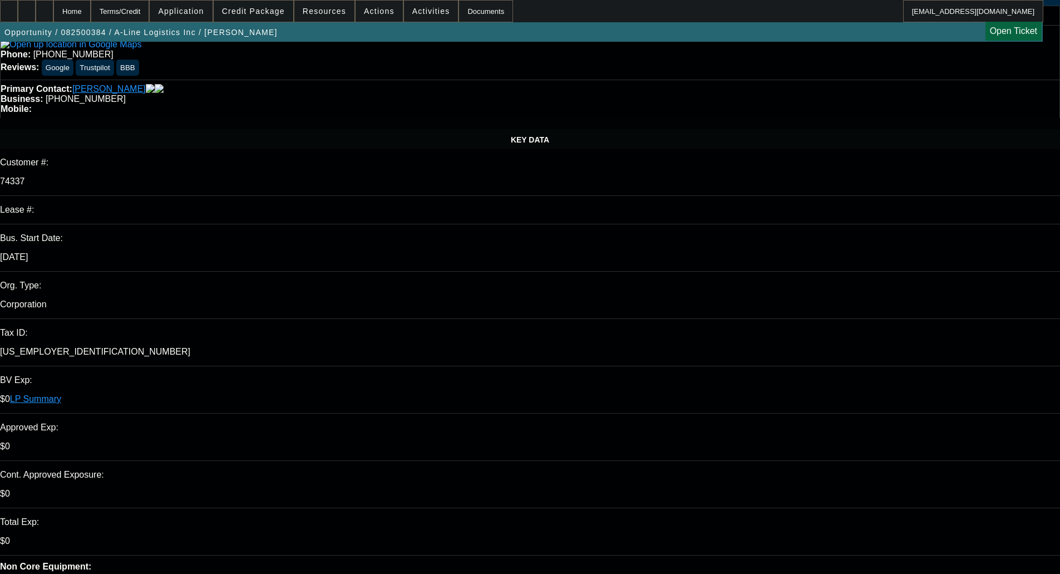
click at [255, 13] on span "Credit Package" at bounding box center [253, 11] width 63 height 9
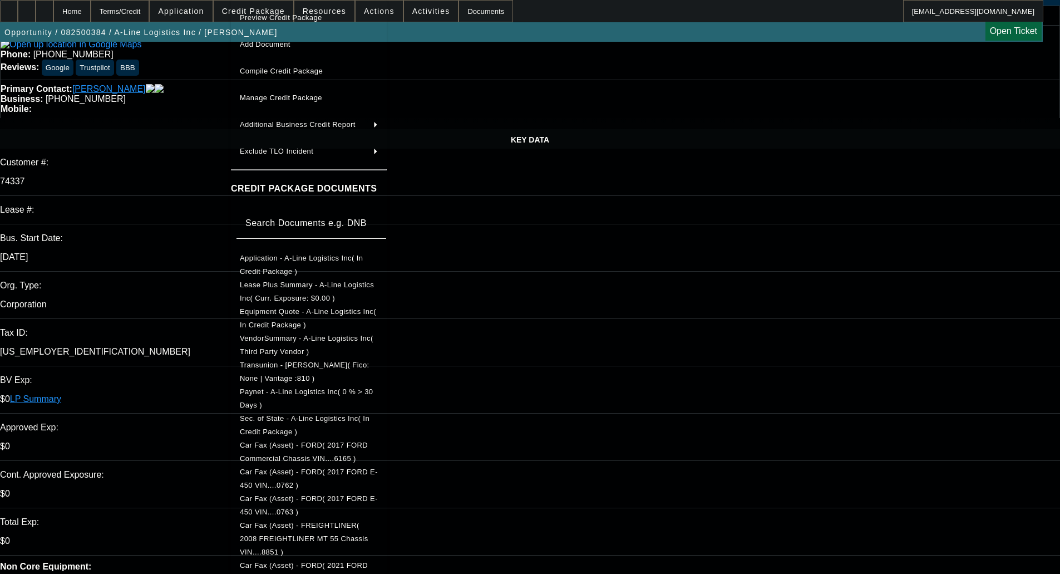
click at [307, 398] on span "Paynet - A-Line Logistics Inc( 0 % > 30 Days )" at bounding box center [309, 398] width 138 height 27
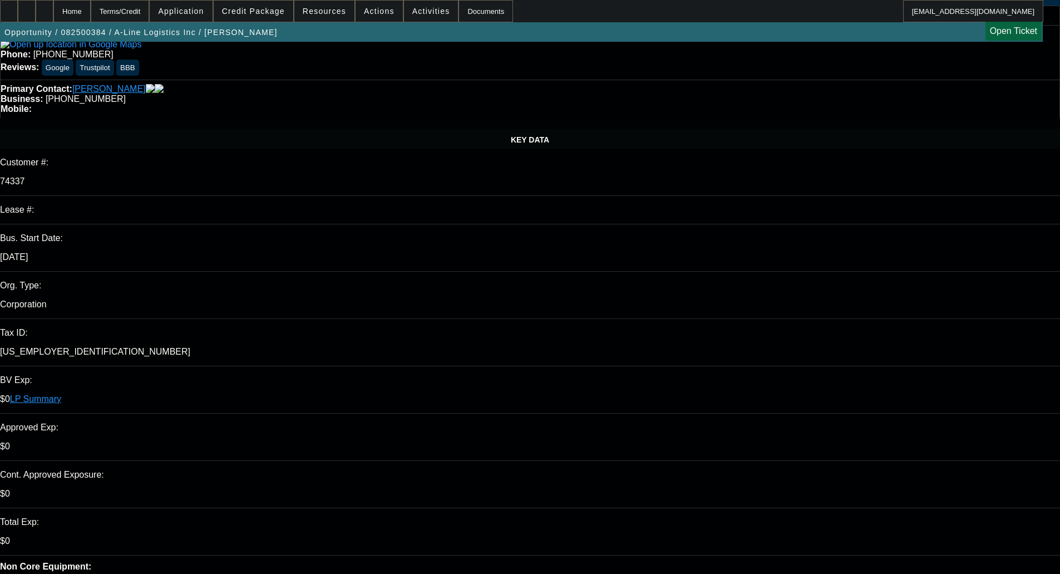
type textarea "FCEF doesn't do pre-approvals, we'll need an invoice to send over. They also wo…"
select select "0"
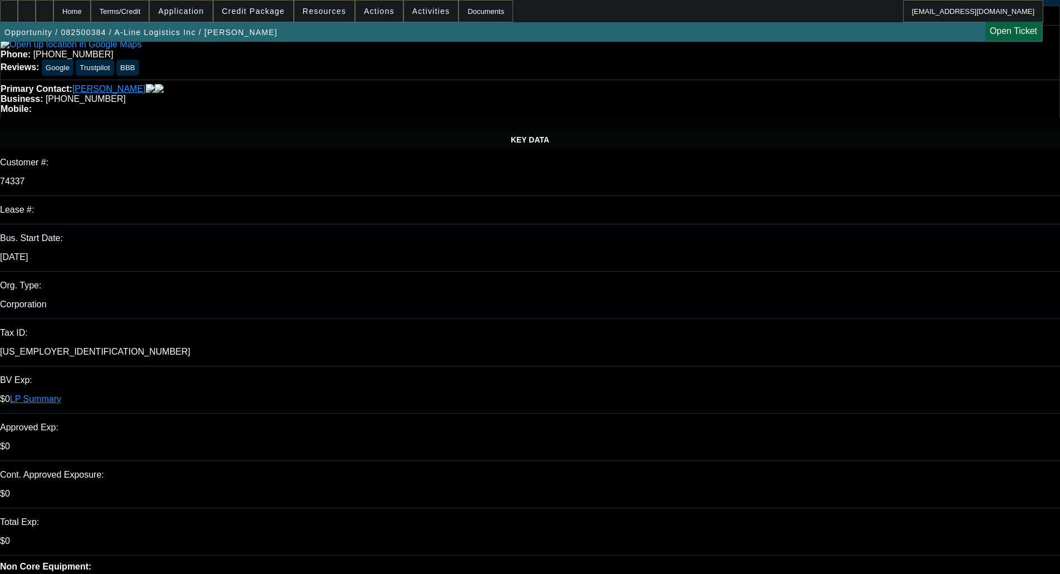
select select "0.1"
select select "4"
select select "0"
select select "0.1"
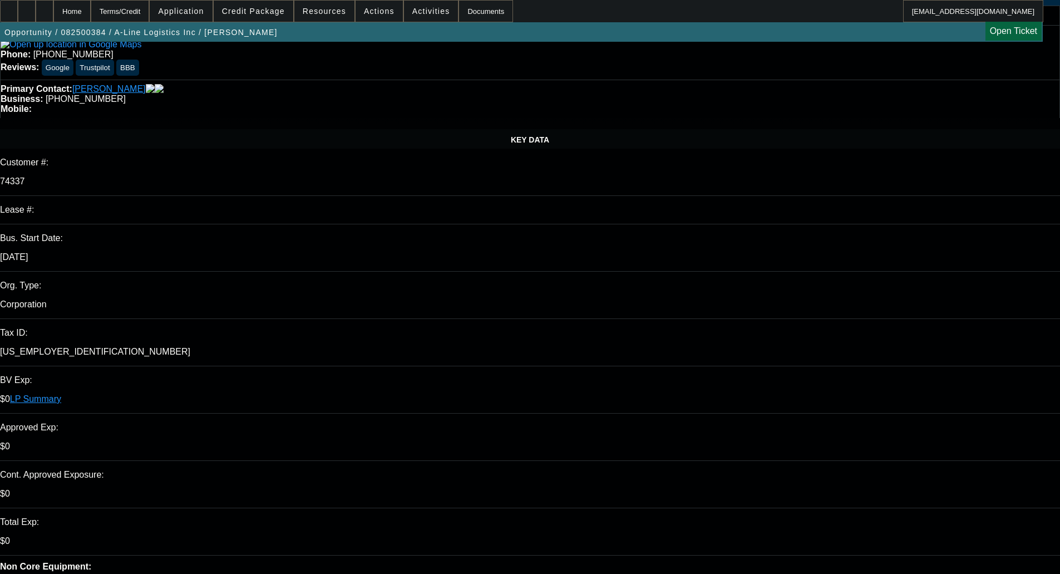
select select "4"
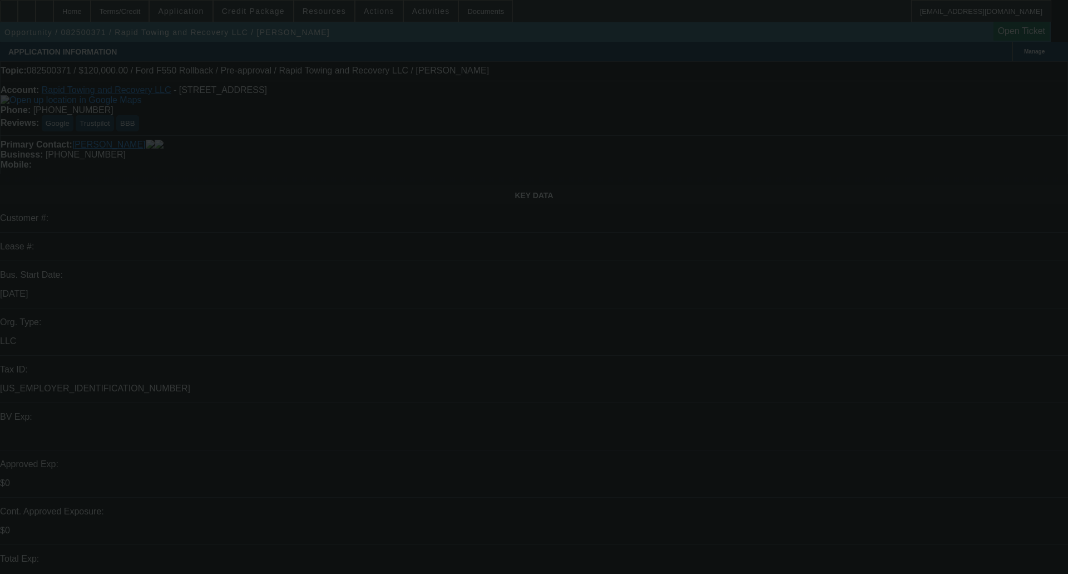
select select "0"
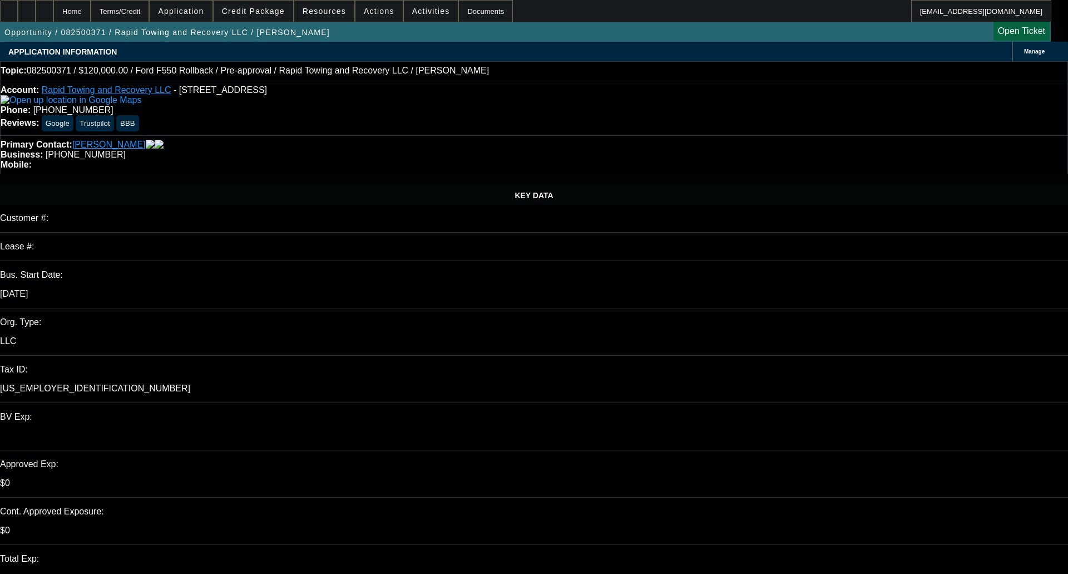
select select "0"
select select "3"
select select "0"
select select "6"
select select "0"
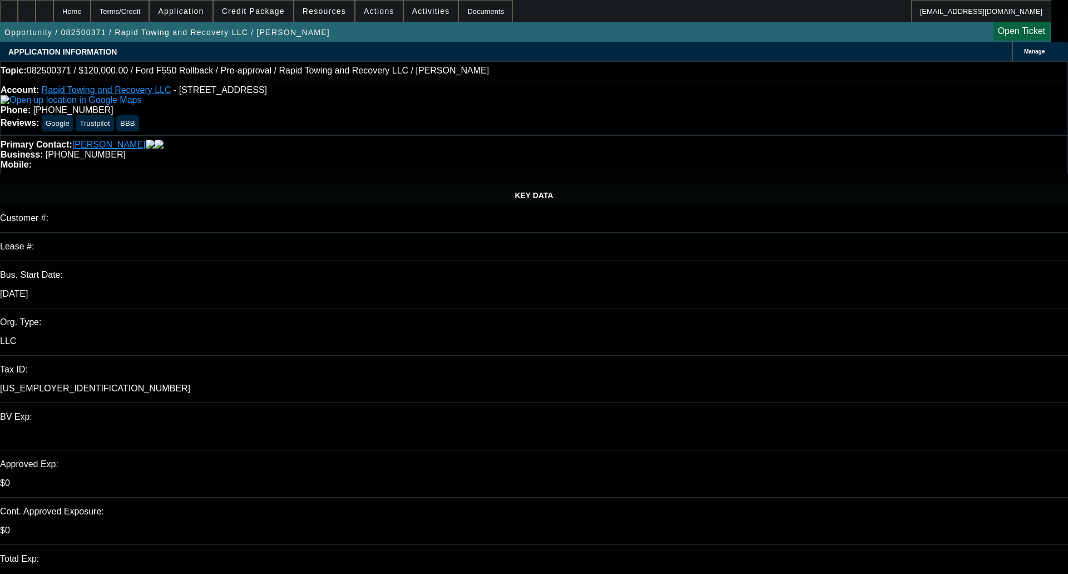
select select "0"
select select "3"
select select "0"
select select "6"
select select "0"
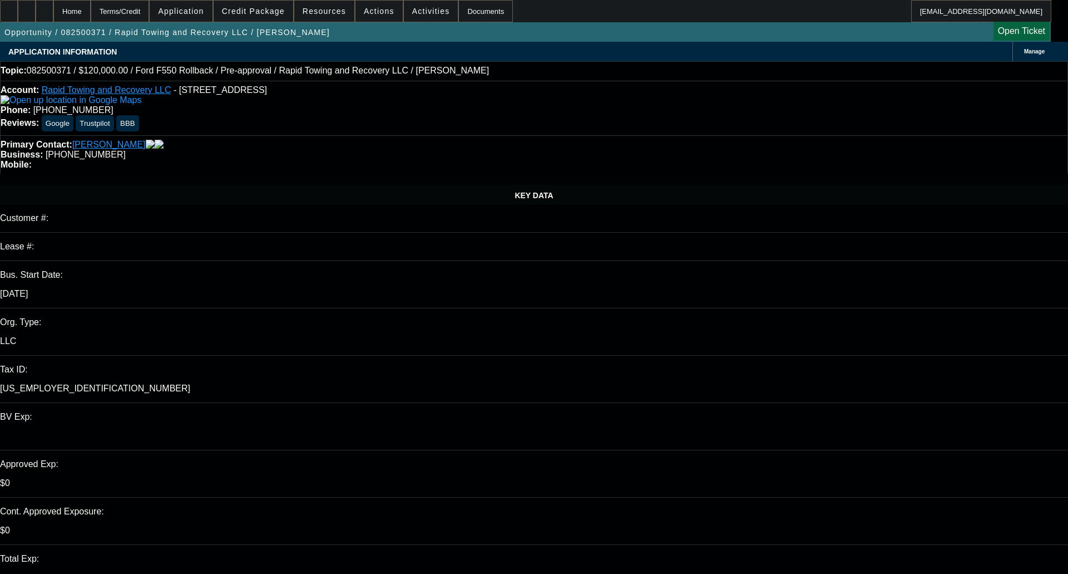
select select "0"
select select "3"
select select "0"
select select "6"
select select "0.1"
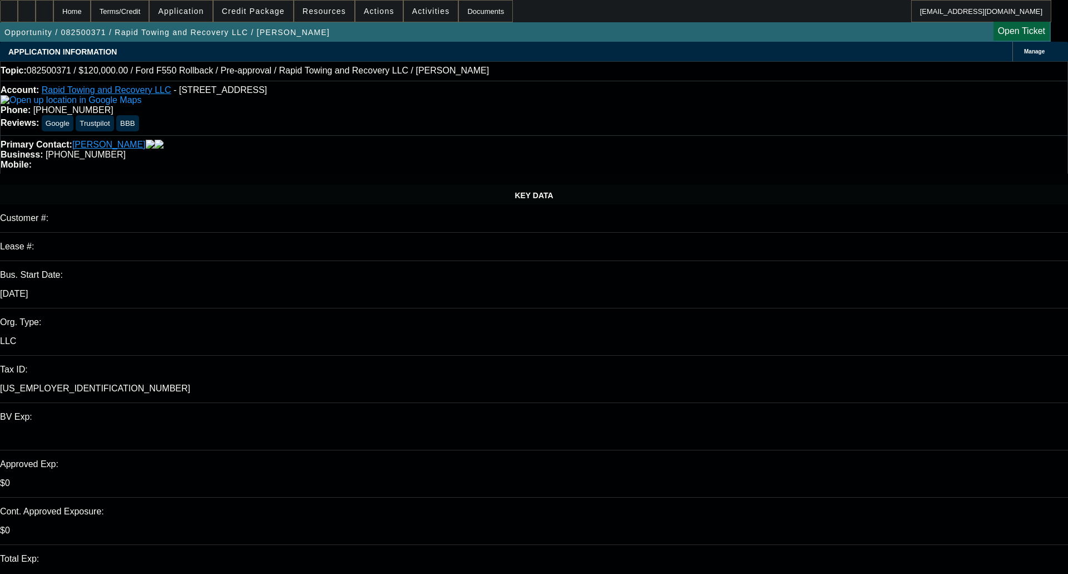
select select "0"
select select "2"
select select "0"
select select "6"
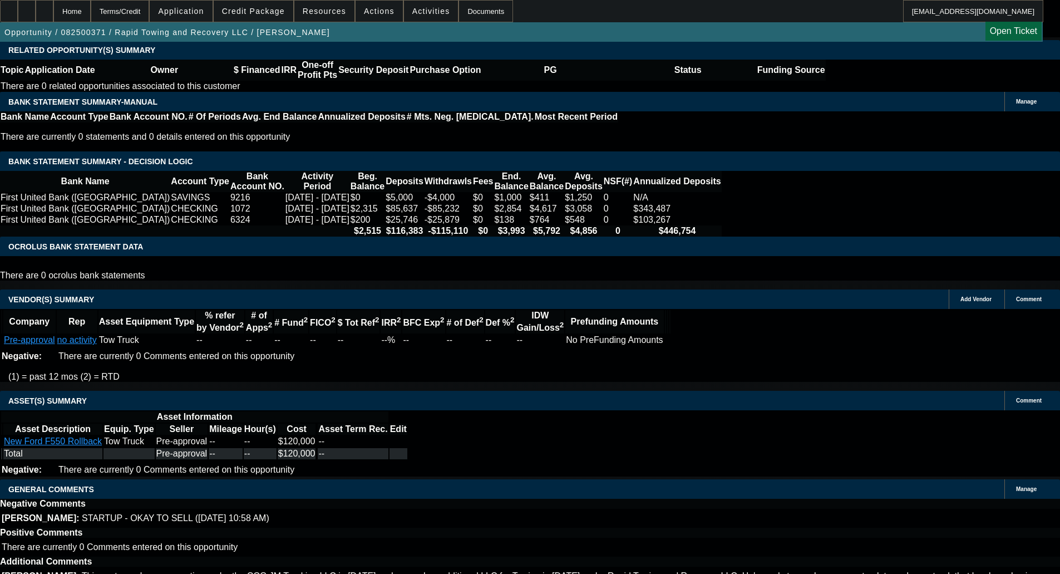
scroll to position [1926, 0]
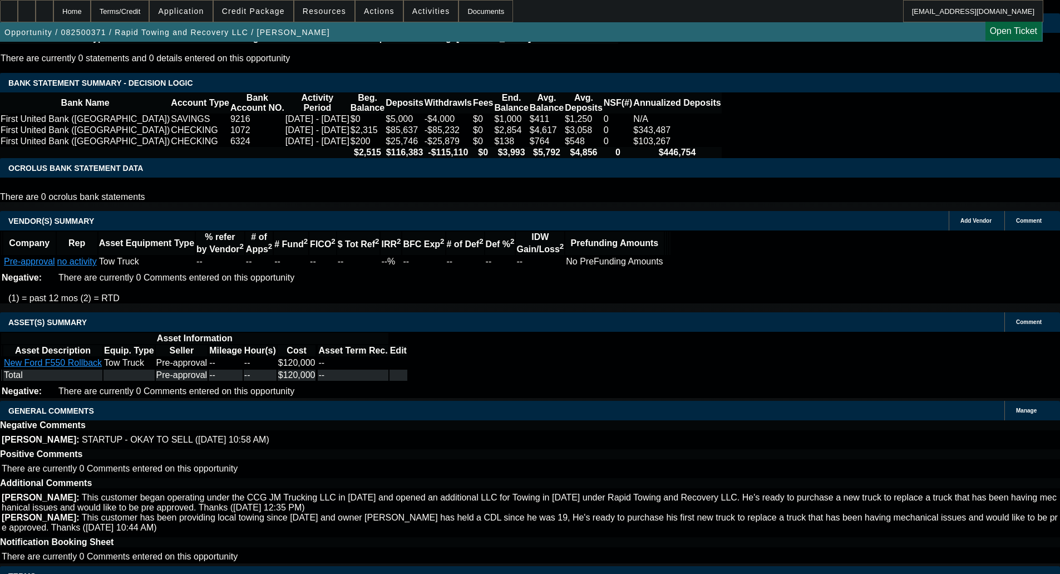
select select "4"
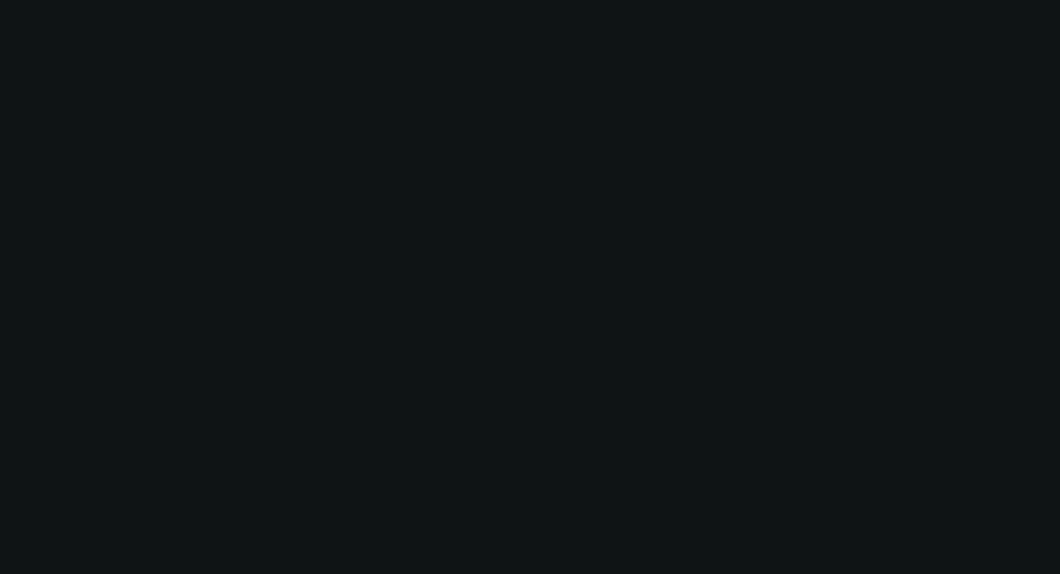
scroll to position [0, 0]
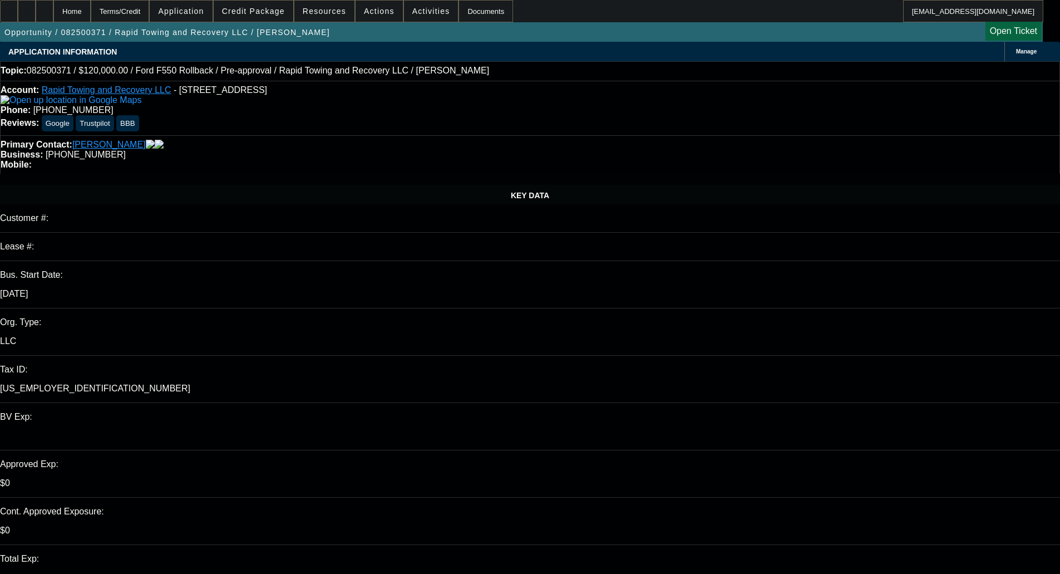
type input "01:36"
type input "09:29"
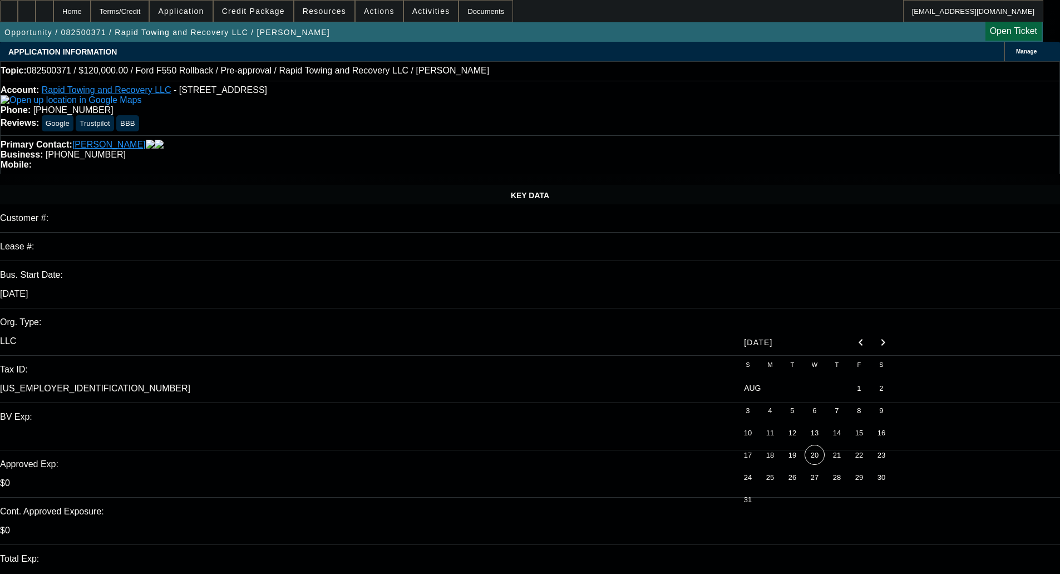
click at [812, 460] on span "20" at bounding box center [814, 454] width 20 height 20
type input "[DATE]"
type textarea "d"
paste textarea "Thank you for the opportunity to work with you and your customers. Unfortunatel…"
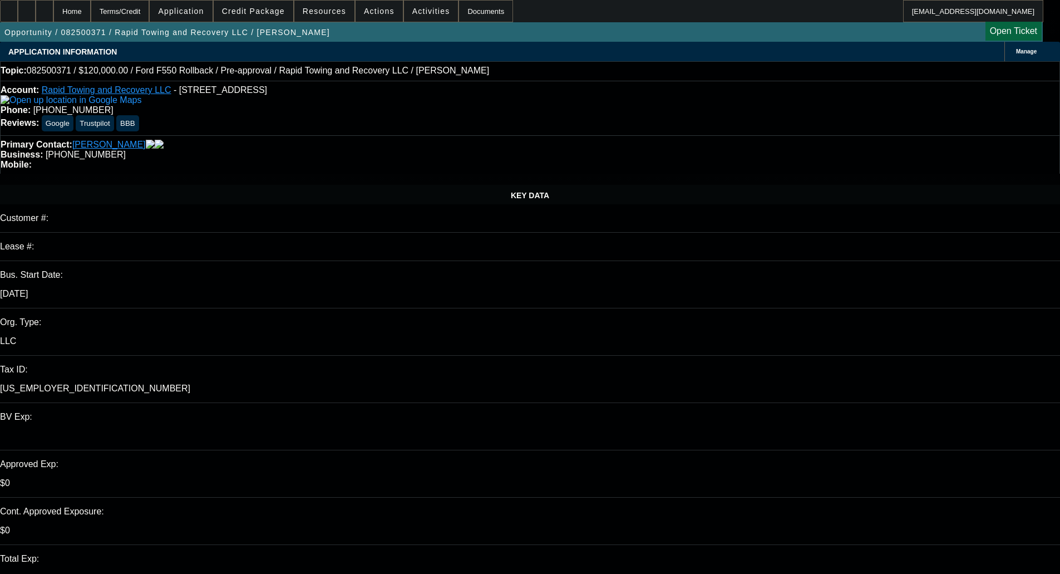
scroll to position [51, 0]
type textarea "DECLINED BY CPEF - "Thank you for the opportunity to work with you and your cus…"
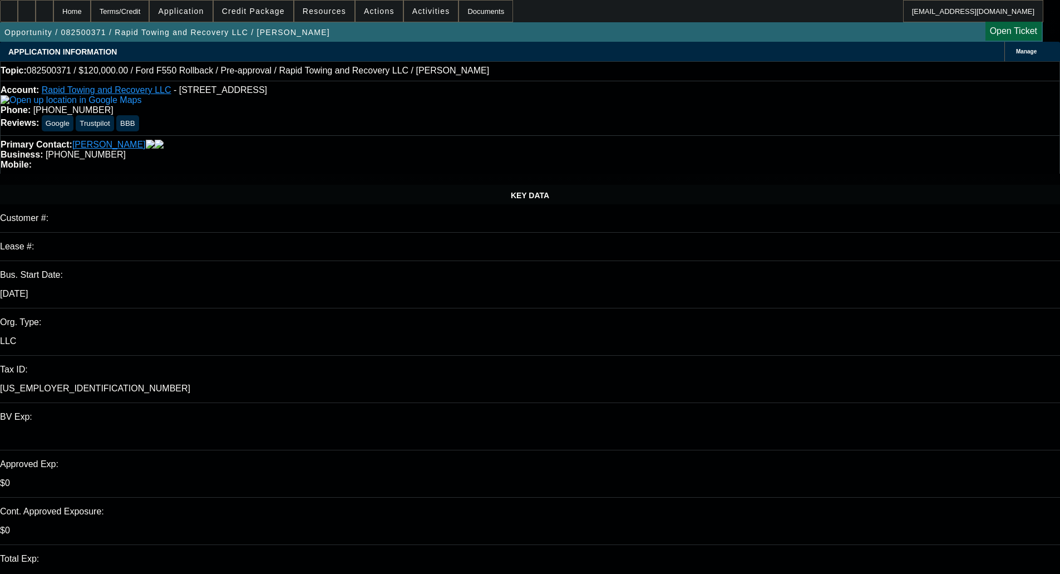
type input "[DATE]"
select select "0"
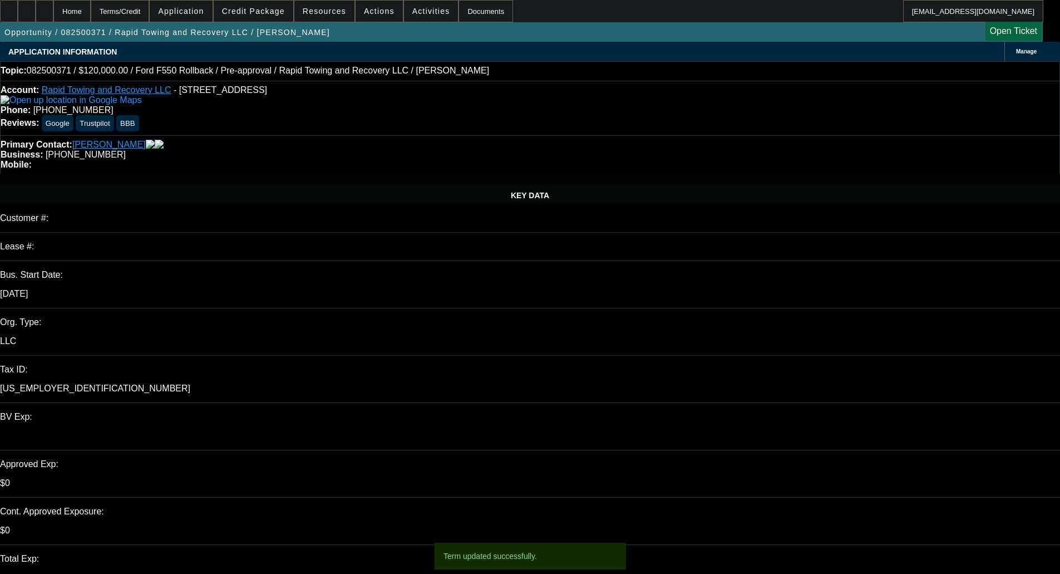
select select "0"
select select "3"
select select "0"
select select "6"
select select "0"
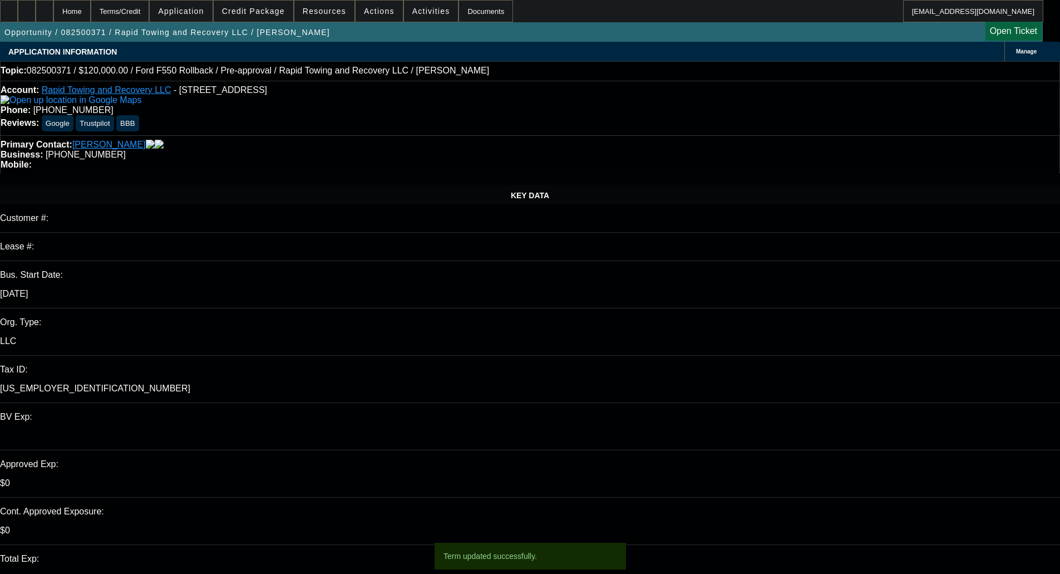
select select "0"
select select "3"
select select "0"
select select "6"
select select "0"
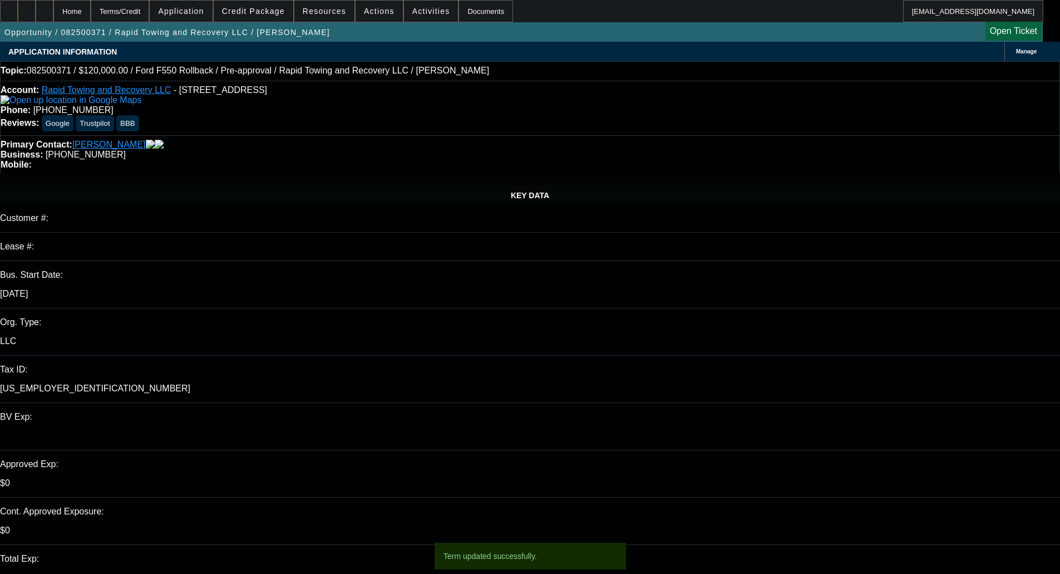
select select "0"
select select "3"
select select "0"
select select "6"
select select "0.1"
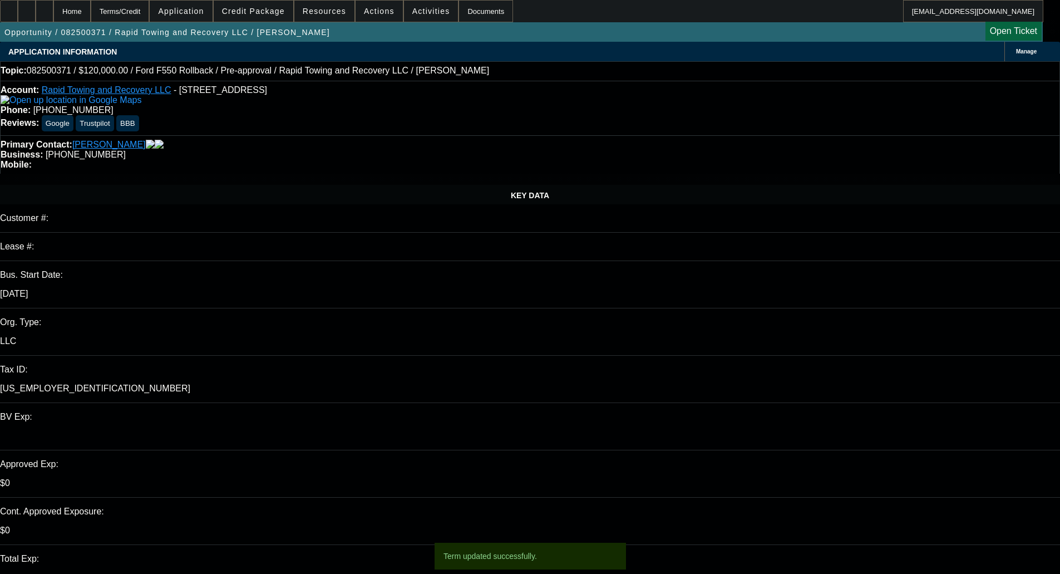
select select "0"
select select "2"
select select "0"
select select "6"
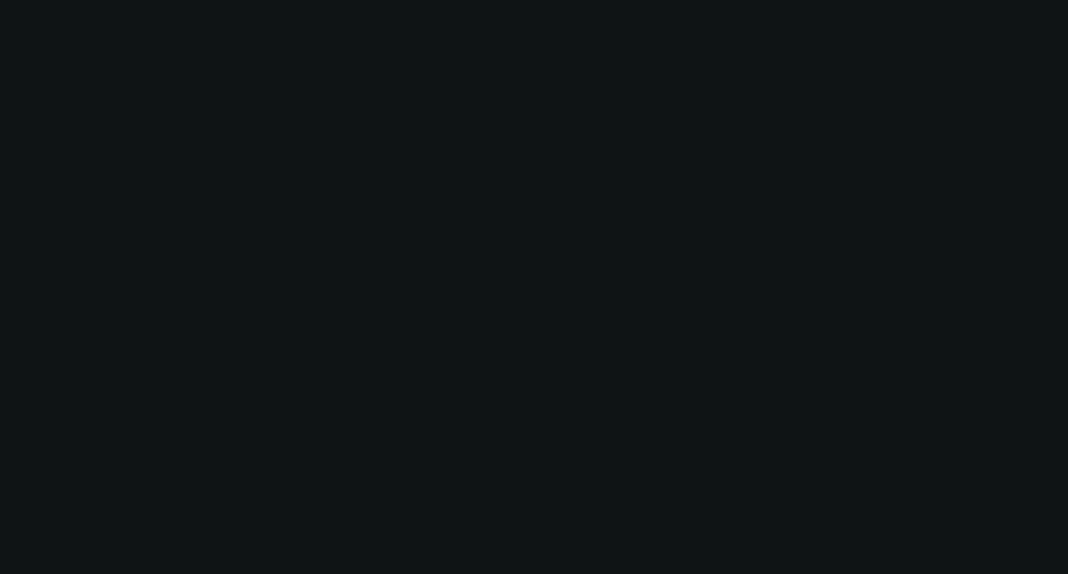
select select "0"
select select "2"
select select "0"
select select "6"
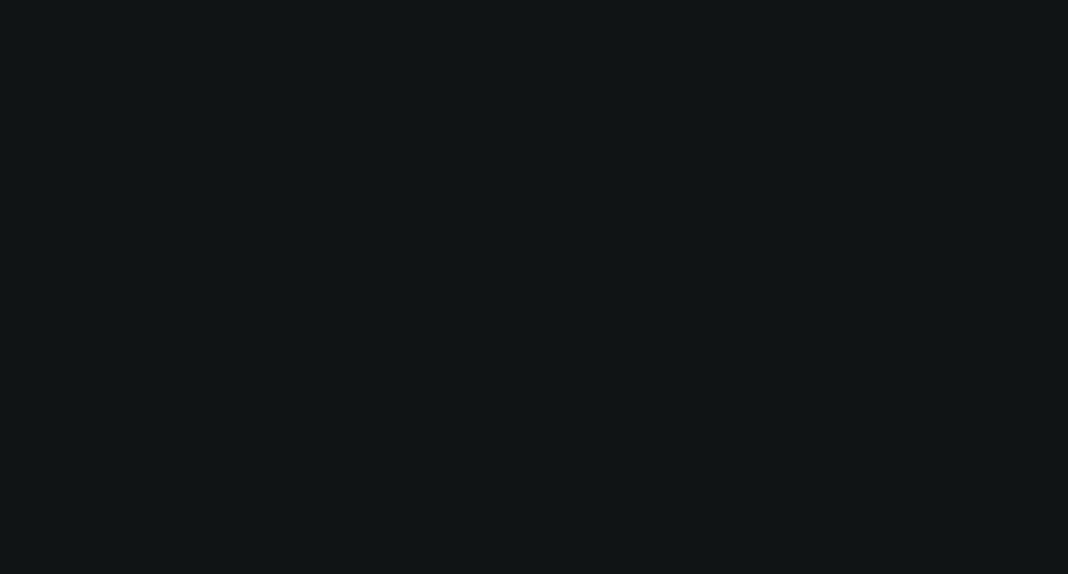
select select "0"
select select "2"
select select "0"
select select "6"
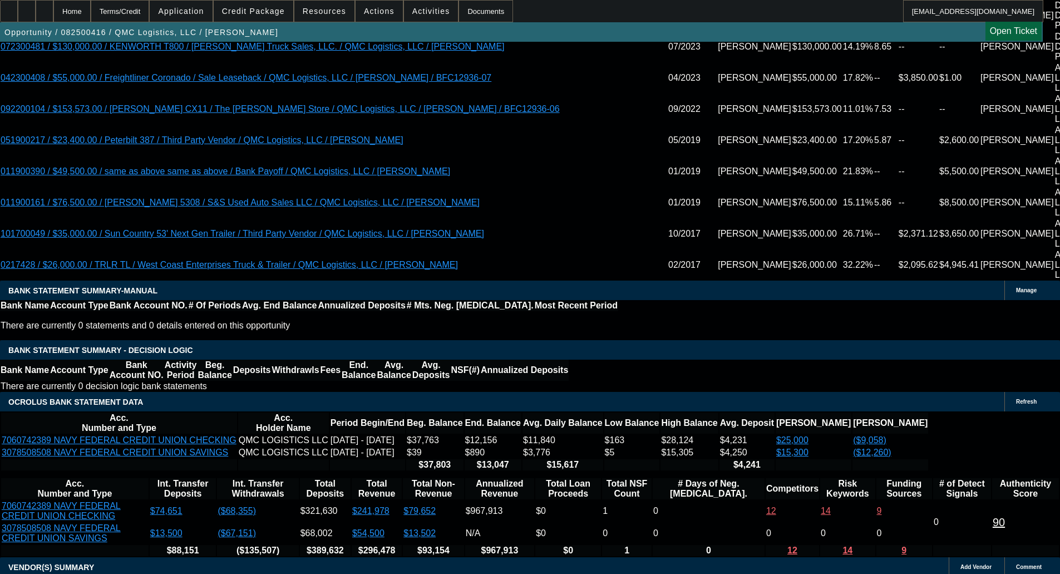
scroll to position [2310, 0]
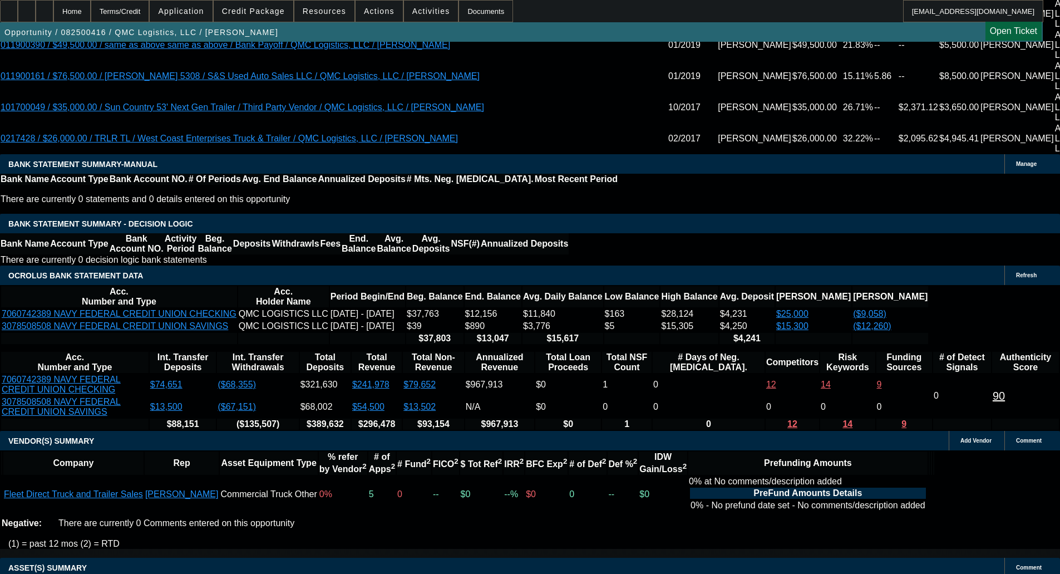
select select "6"
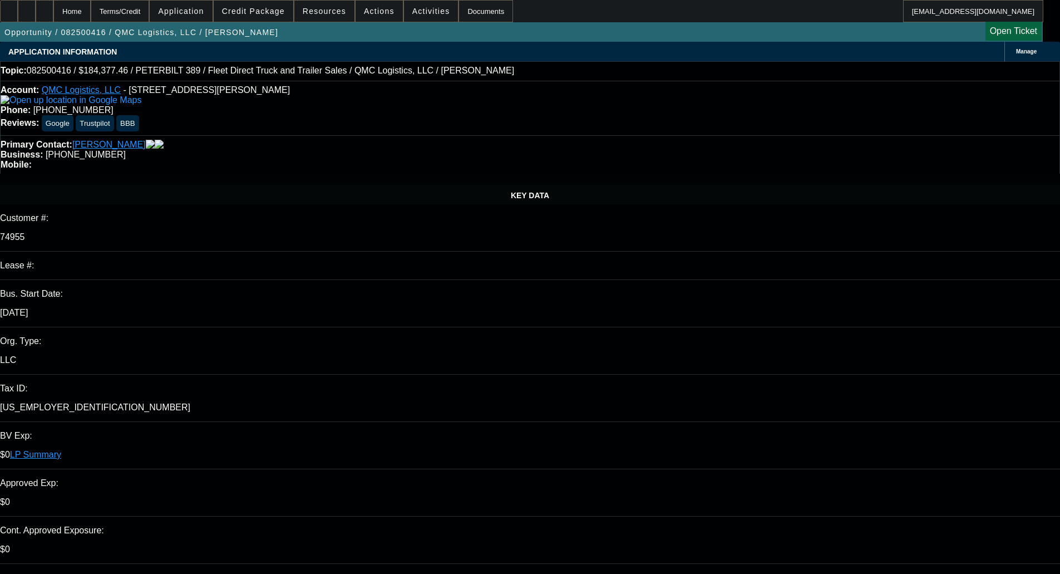
type input "11:52"
type input "08:38"
click at [792, 417] on span "19" at bounding box center [792, 411] width 20 height 20
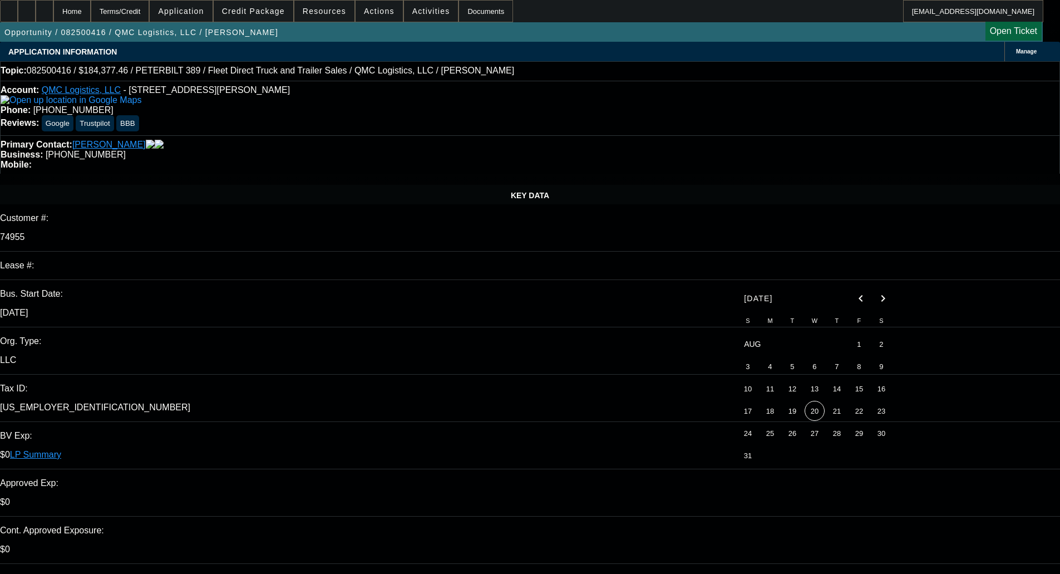
type input "8/19/2025"
paste textarea "Please advise why does a 2024 unit have 300K+ miles? Need background informatio…"
type textarea "PER MITSU - "Please advise why does a 2024 unit have 300K+ miles? Need backgrou…"
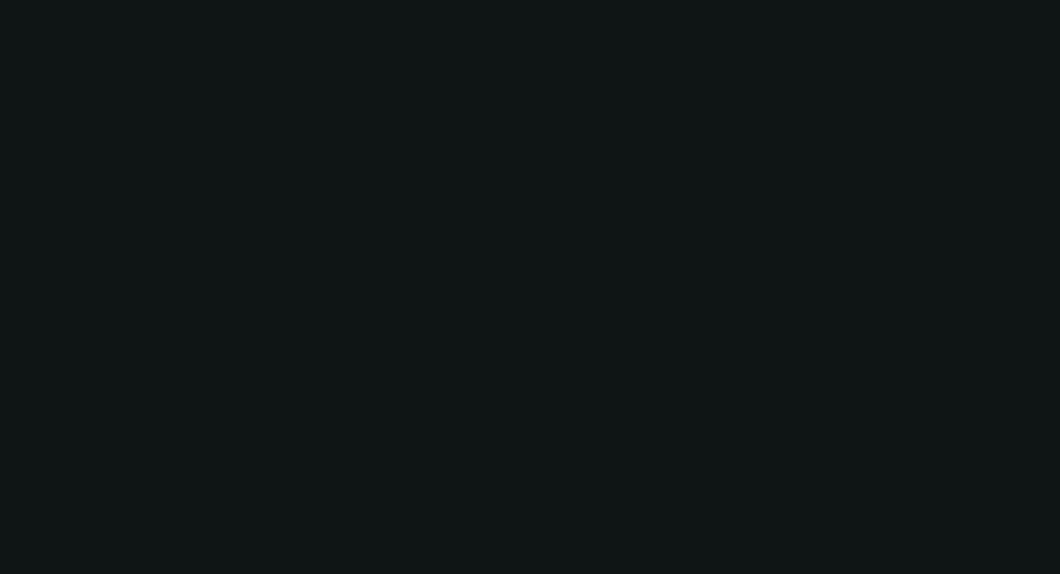
select select "0"
select select "2"
select select "0"
select select "6"
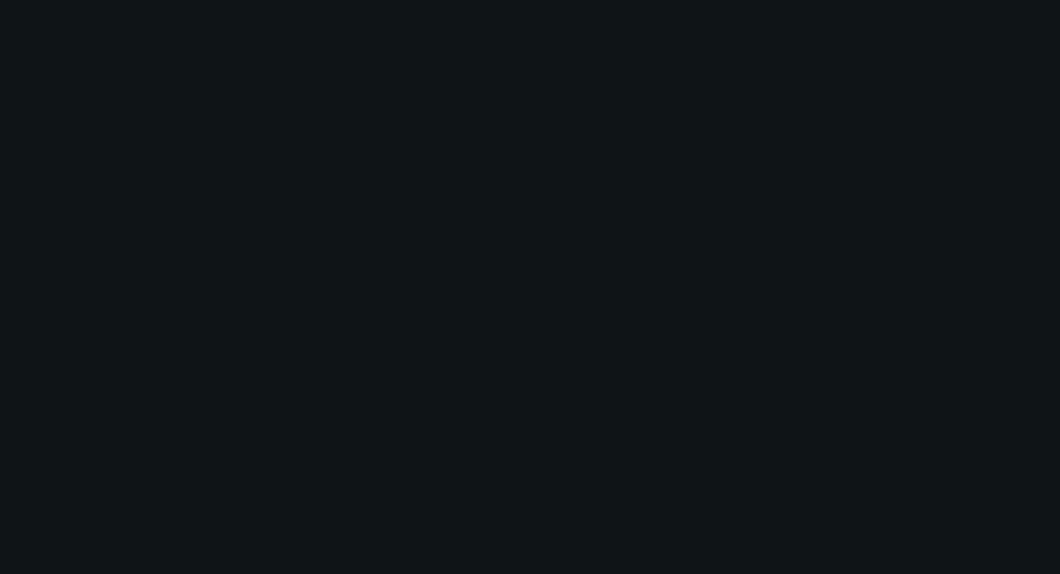
select select "0"
select select "2"
select select "0"
select select "6"
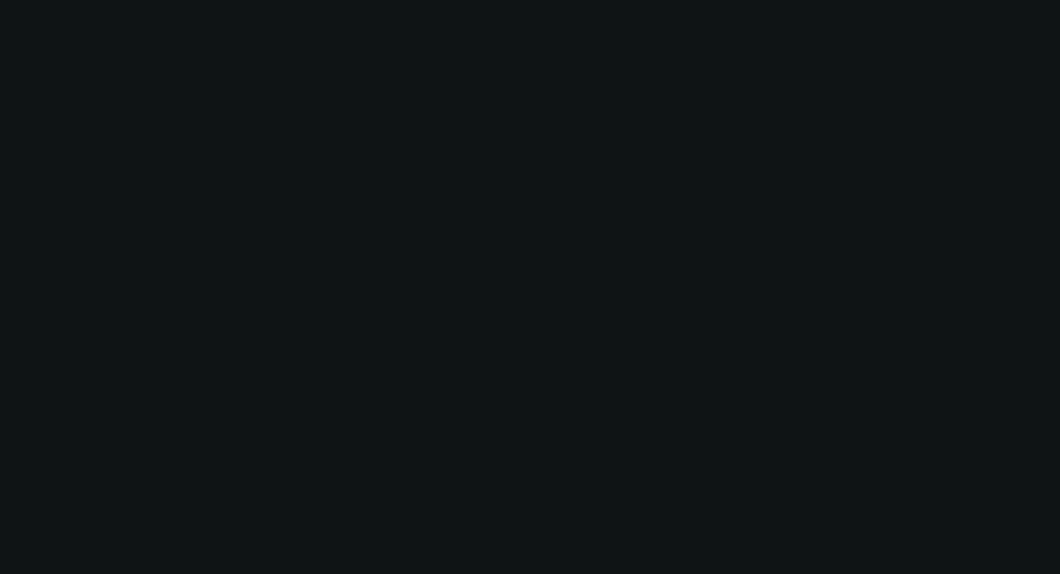
select select "0"
select select "2"
select select "0"
select select "6"
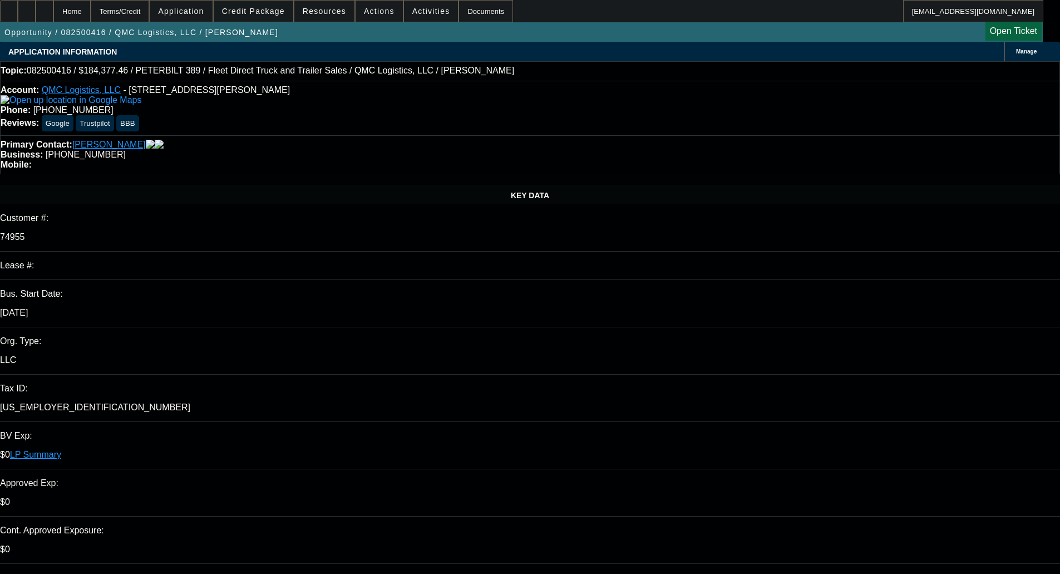
click at [265, 6] on span at bounding box center [254, 11] width 80 height 27
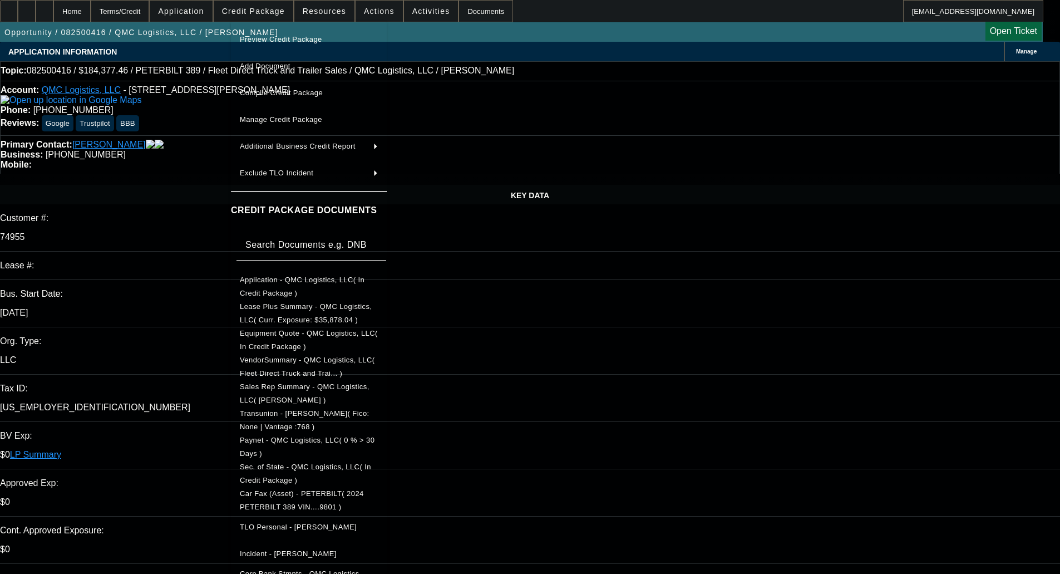
click at [290, 333] on span "Equipment Quote - QMC Logistics, LLC( In Credit Package )" at bounding box center [309, 340] width 138 height 22
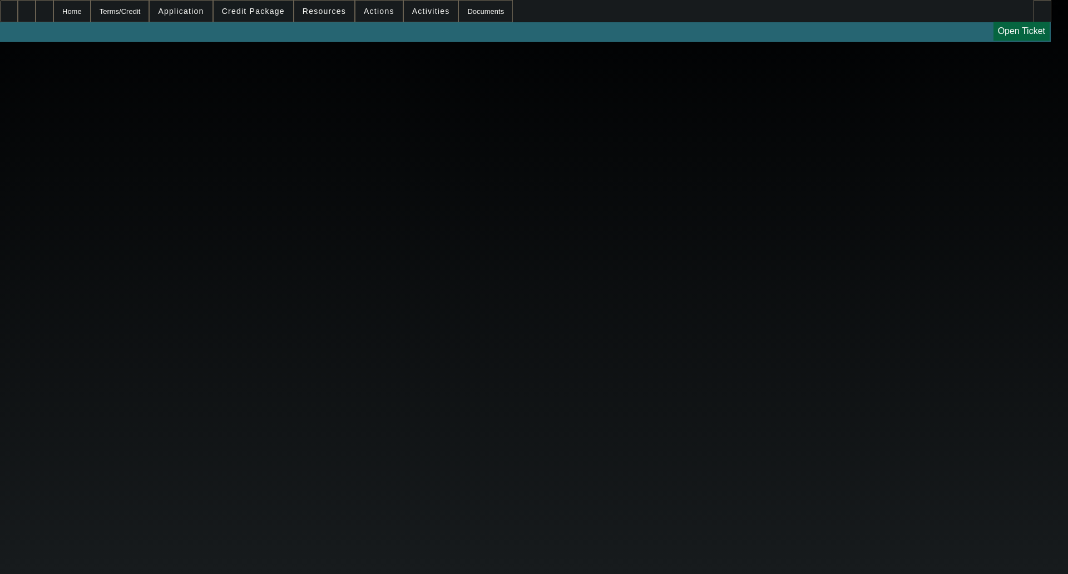
click at [274, 9] on app-root "Home Terms/Credit Application Credit Package Resources Actions Activities Docum…" at bounding box center [534, 21] width 1068 height 42
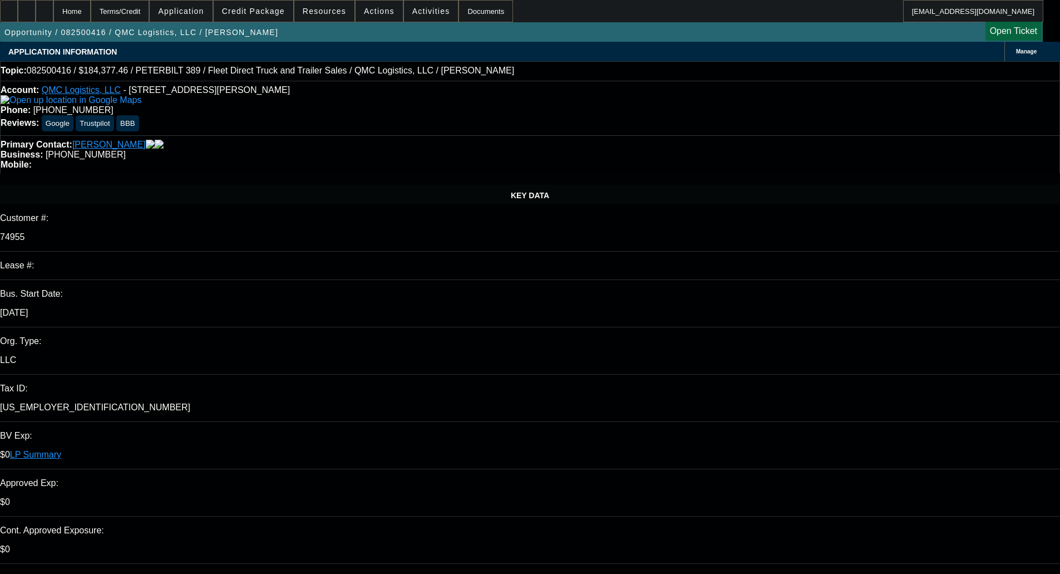
select select "0"
select select "2"
select select "0"
select select "6"
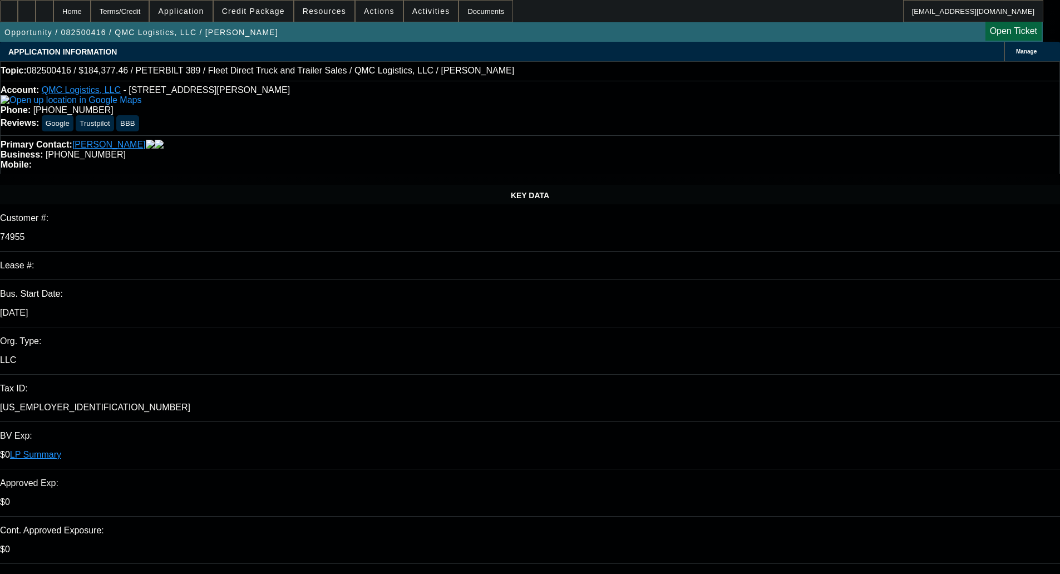
select select "0"
select select "2"
select select "0"
select select "6"
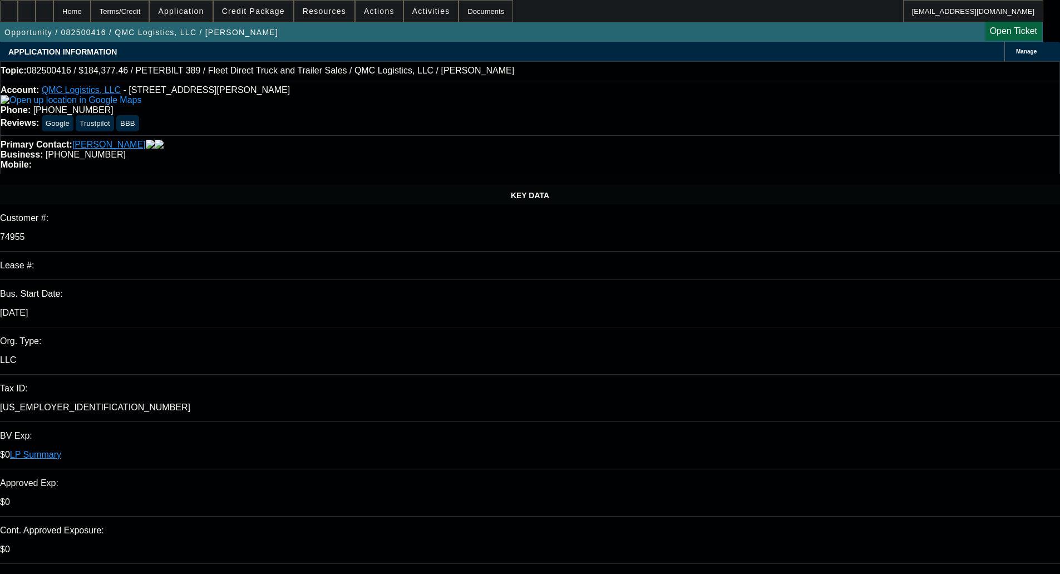
select select "0"
select select "2"
select select "0"
select select "6"
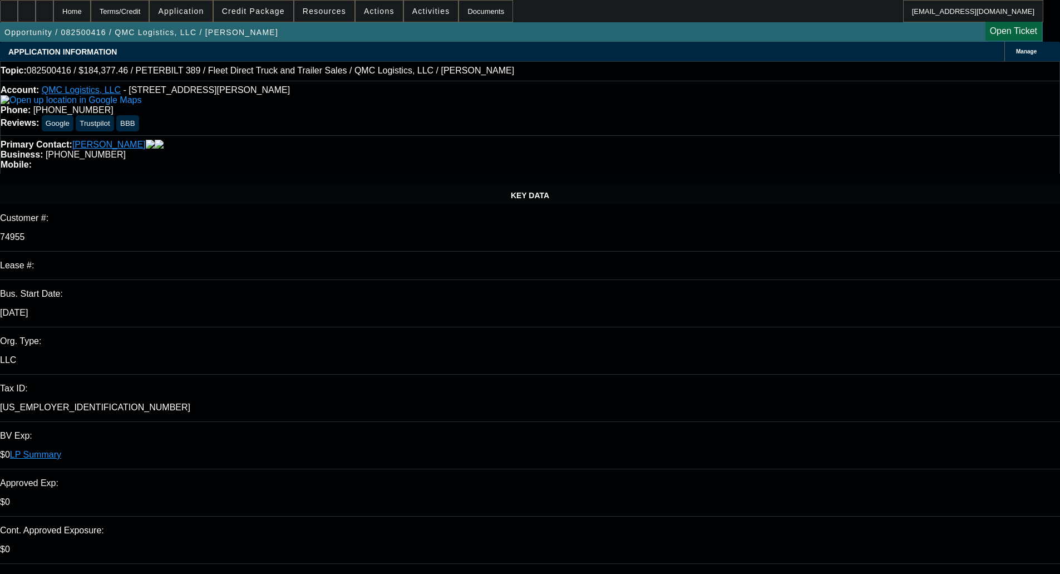
click at [260, 8] on span "Credit Package" at bounding box center [253, 11] width 63 height 9
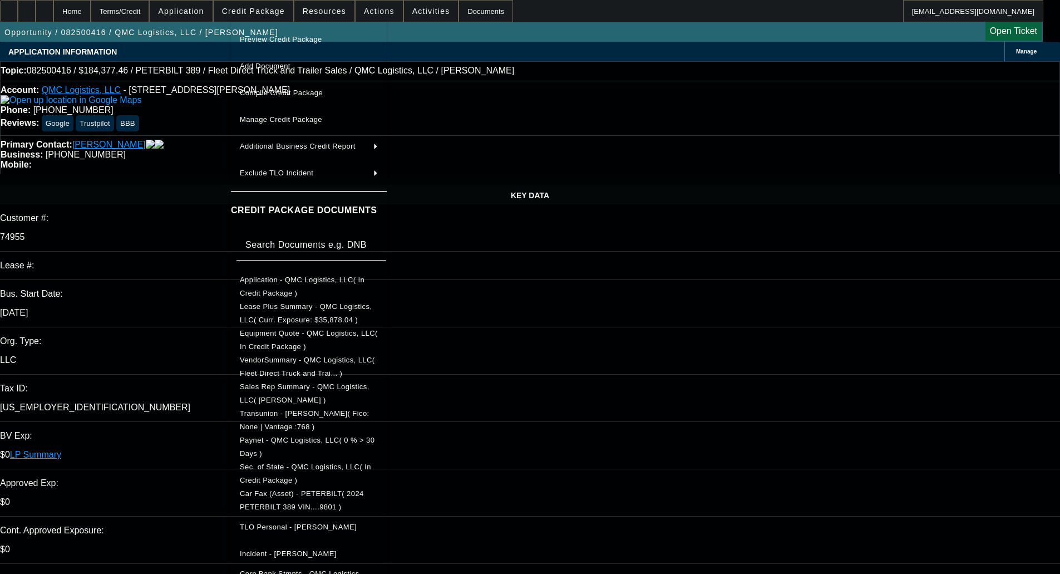
click at [290, 495] on span "Car Fax (Asset) - PETERBILT( 2024 PETERBILT 389 VIN....9801 )" at bounding box center [302, 500] width 124 height 22
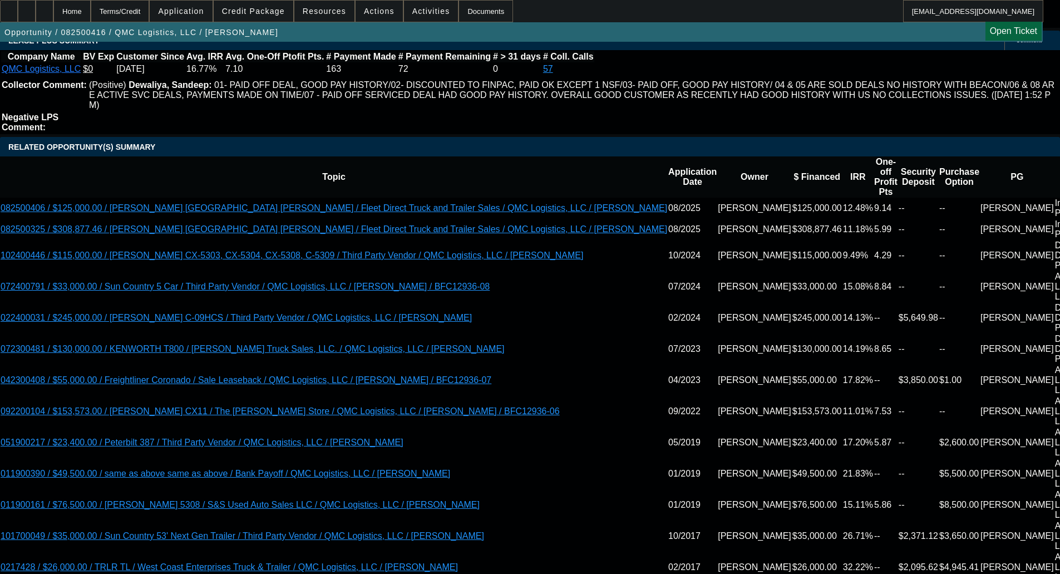
scroll to position [1891, 0]
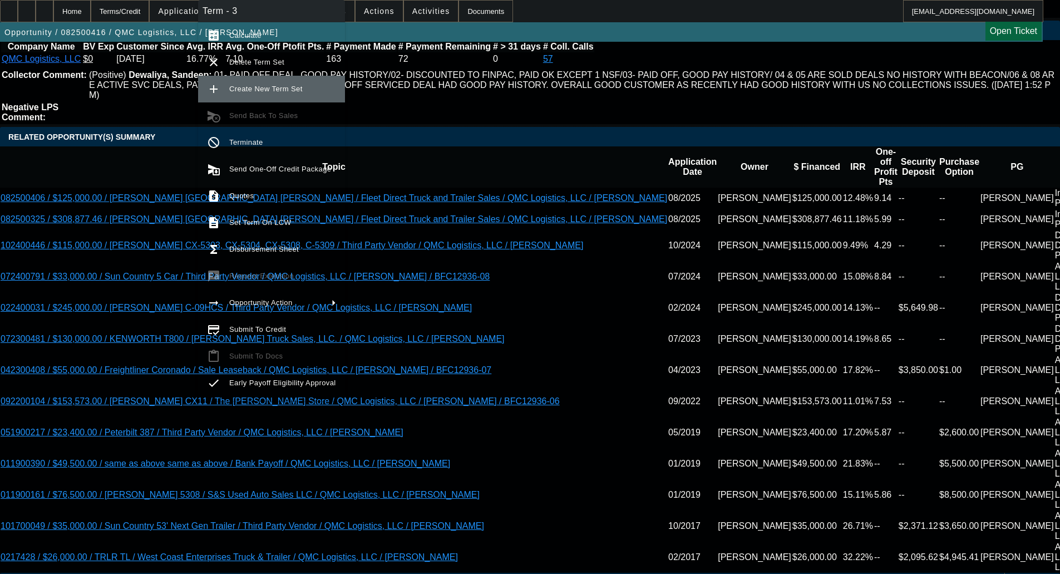
click at [286, 94] on span "Create New Term Set" at bounding box center [282, 88] width 107 height 13
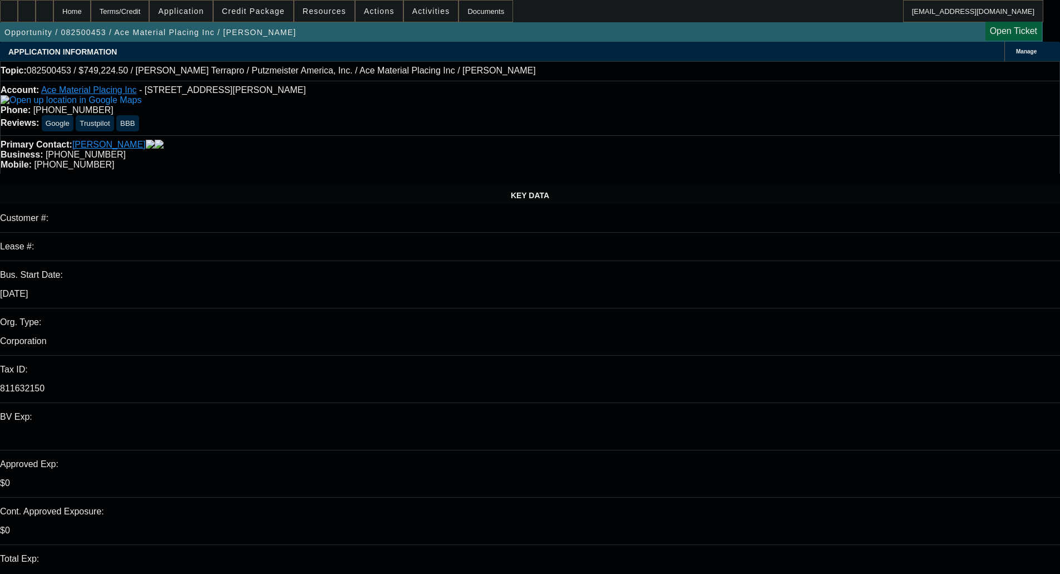
select select "0"
select select "6"
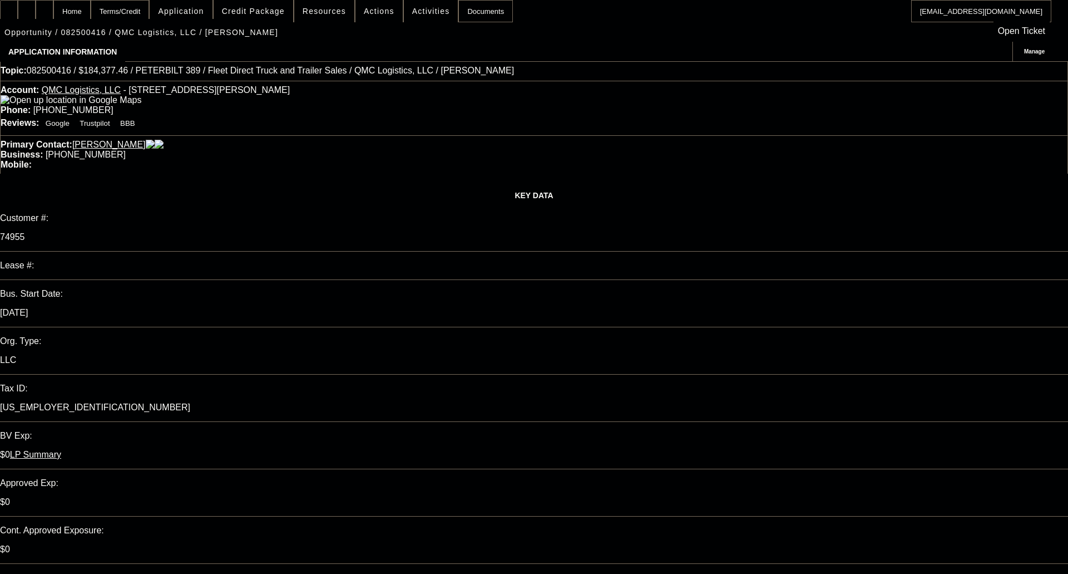
select select "0"
select select "2"
select select "0"
select select "6"
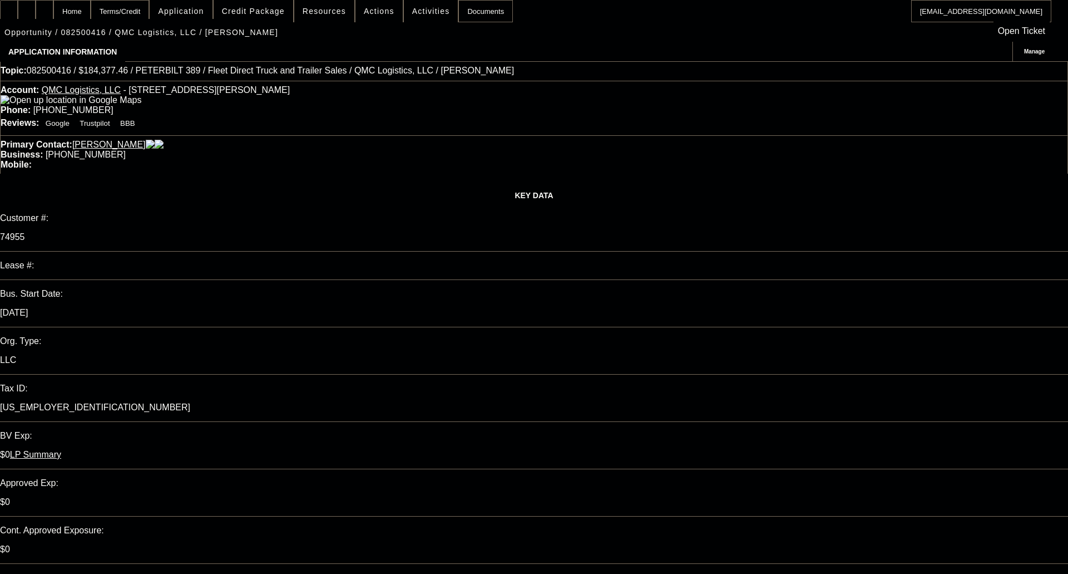
select select "0"
select select "2"
select select "0"
select select "6"
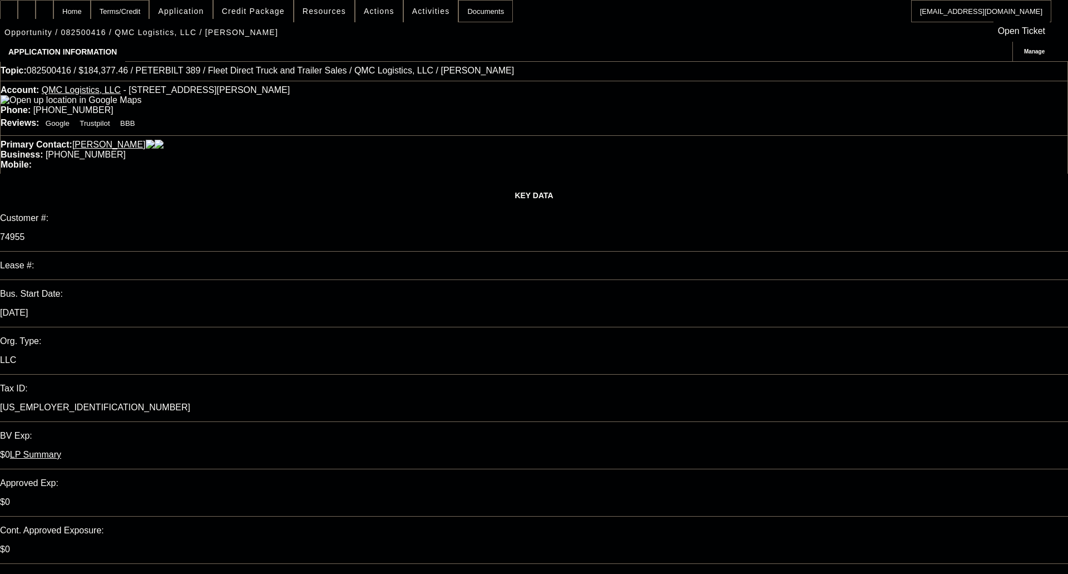
select select "0"
select select "2"
select select "0"
select select "6"
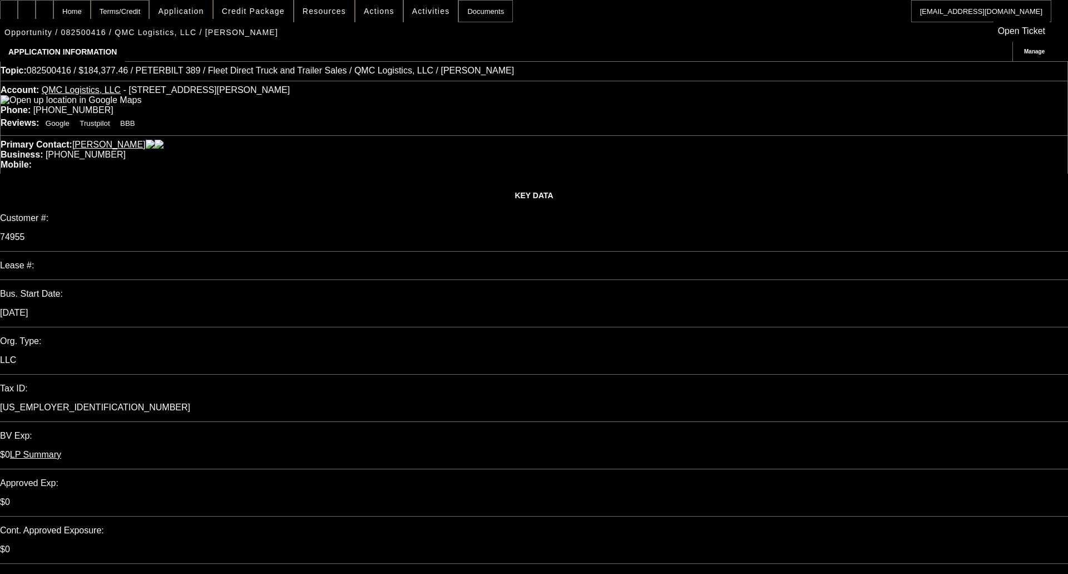
select select "0"
select select "2"
select select "0"
select select "6"
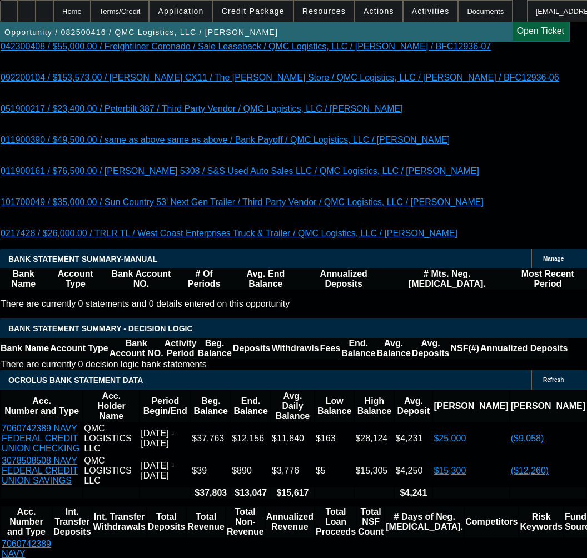
scroll to position [2320, 0]
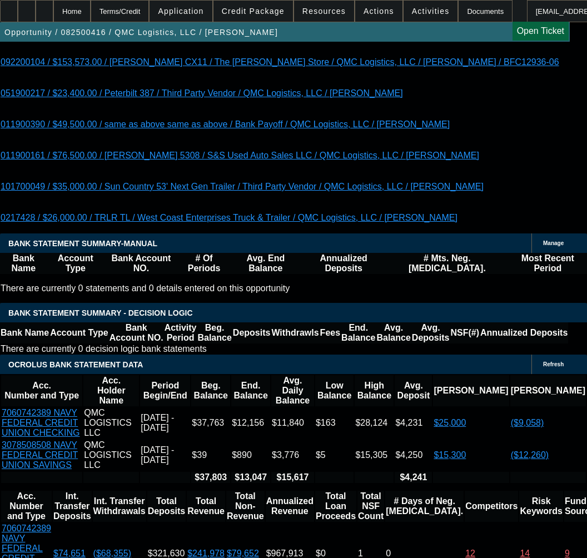
drag, startPoint x: 233, startPoint y: 234, endPoint x: 245, endPoint y: 243, distance: 14.8
select select "0.1"
type input "$18,437.75"
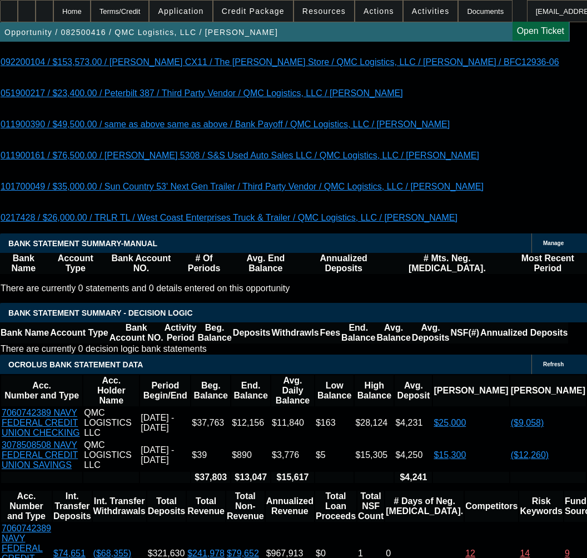
type input "UNKNOWN"
type input "$3,331.09"
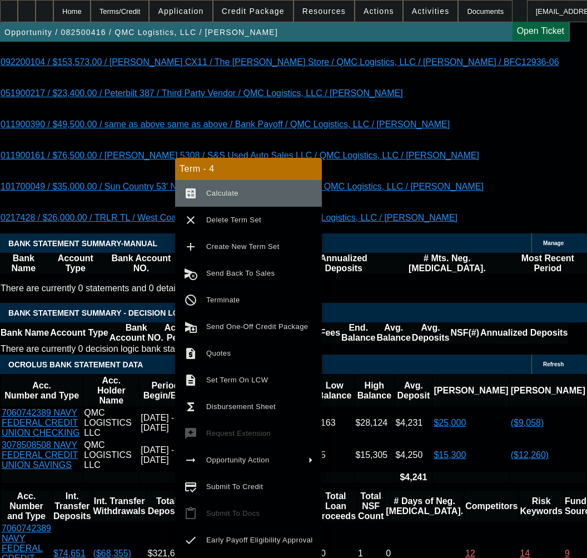
click at [219, 189] on span "Calculate" at bounding box center [222, 193] width 32 height 8
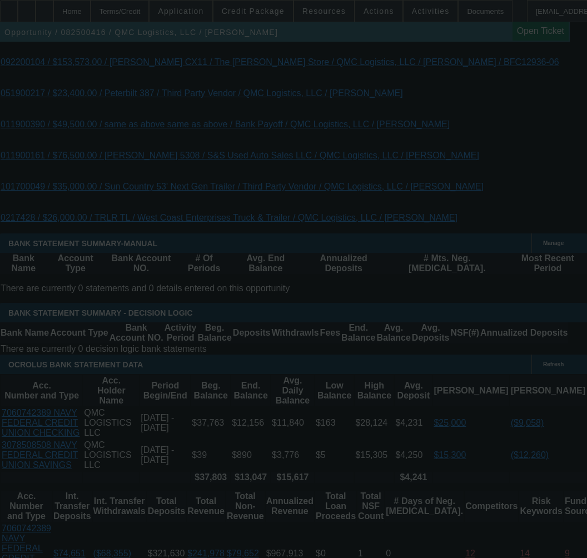
select select "0.1"
select select "0"
select select "2"
select select "0"
select select "6"
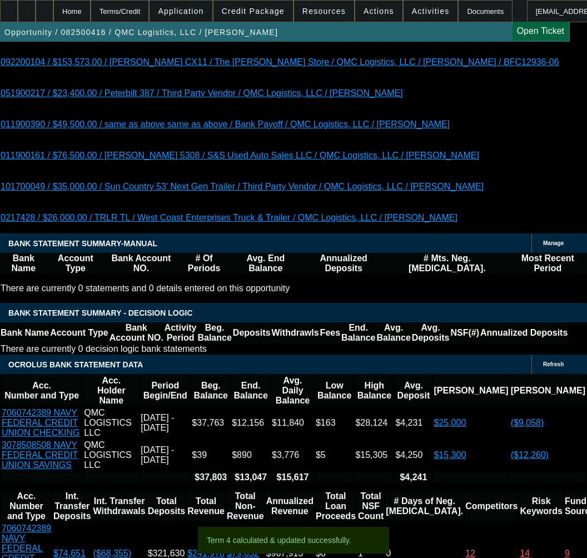
type input "3"
type input "UNKNOWN"
type input "$56,515.99"
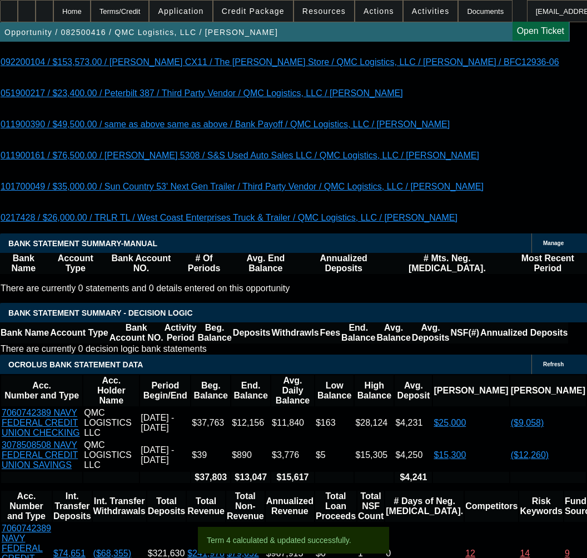
type input "36"
type input "$5,591.16"
type input "36"
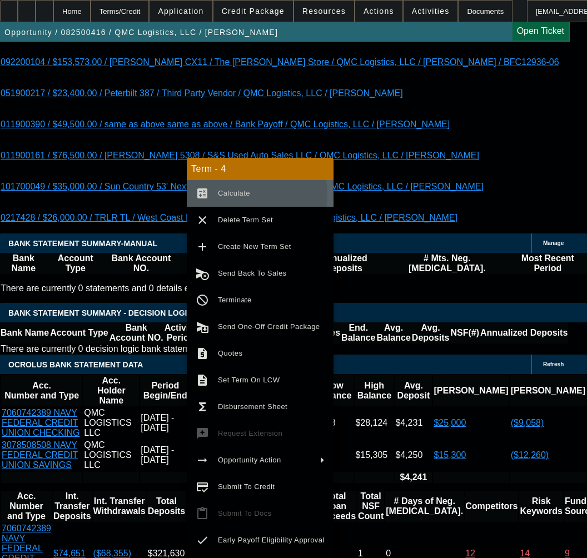
click at [236, 195] on span "Calculate" at bounding box center [234, 193] width 32 height 8
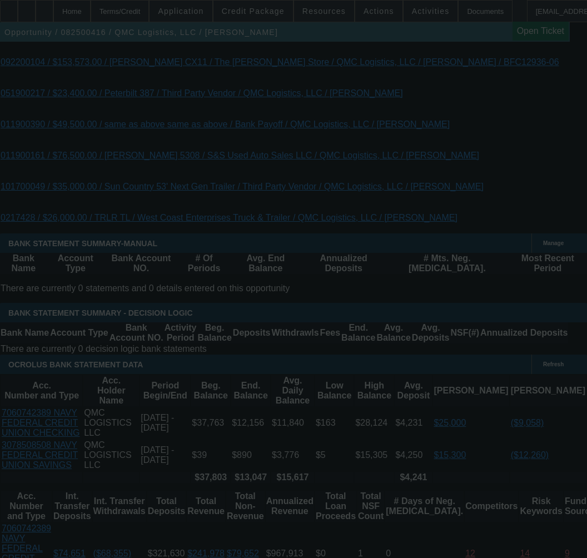
select select "0.1"
select select "0"
select select "2"
select select "0"
select select "6"
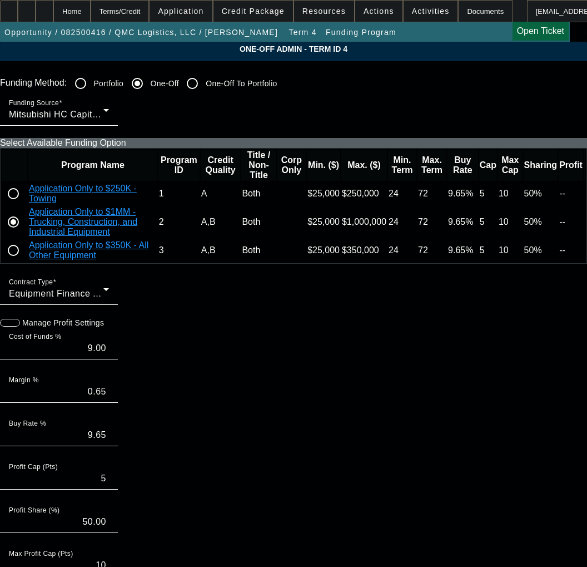
paste input "542970"
type input "542970"
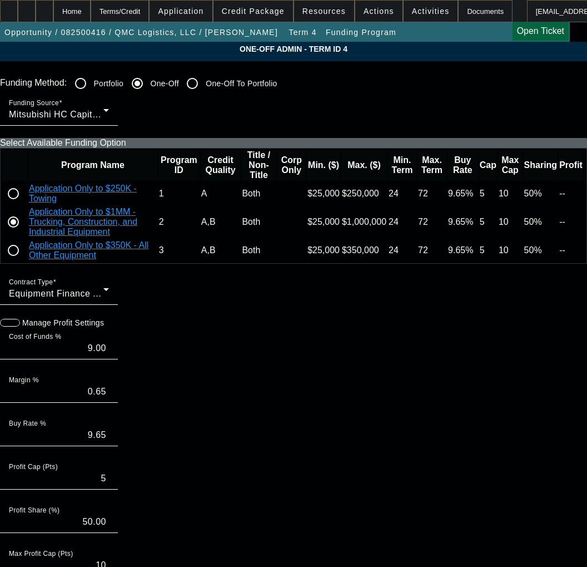
paste input "542970"
type input "542970"
click at [11, 328] on icon "button" at bounding box center [6, 323] width 10 height 10
click at [106, 355] on input "9.00" at bounding box center [59, 348] width 100 height 13
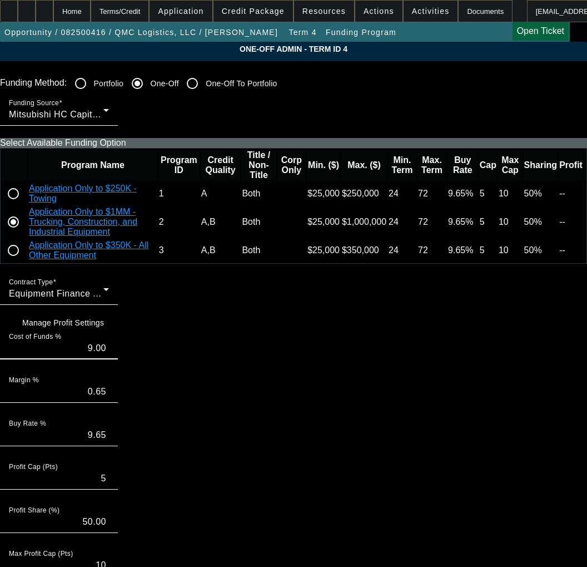
click at [106, 355] on input "9.00" at bounding box center [59, 348] width 100 height 13
type input "10.82"
type input "11.47"
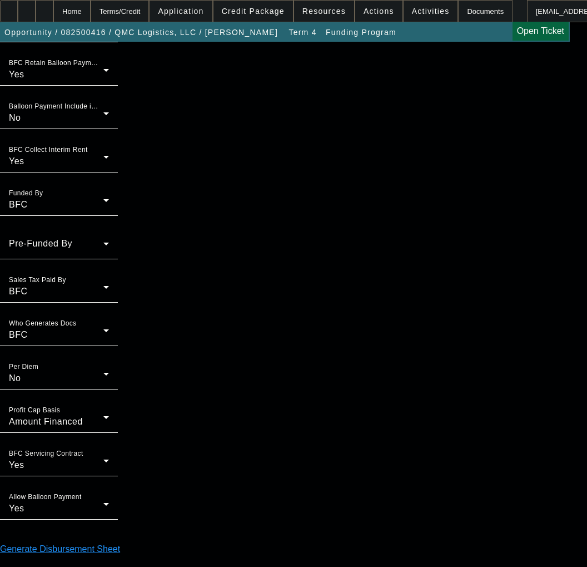
scroll to position [915, 0]
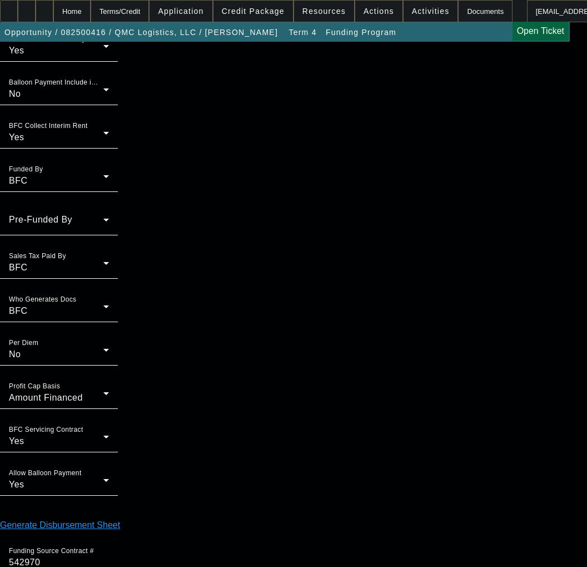
type input "10:00"
type input "09:50"
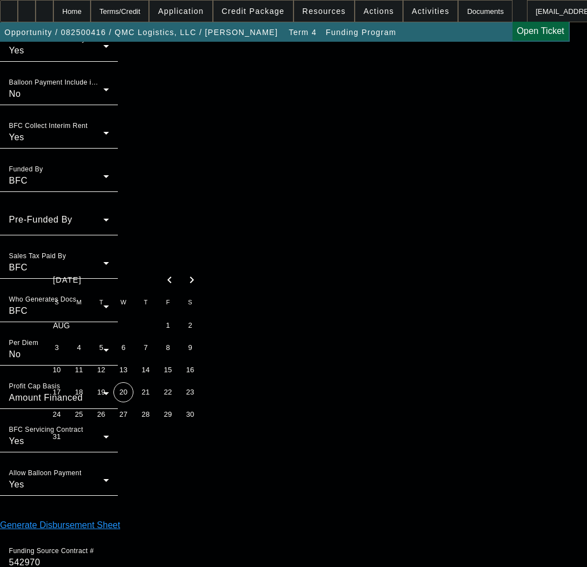
click at [123, 393] on span "20" at bounding box center [123, 392] width 20 height 20
type input "8/20/2025"
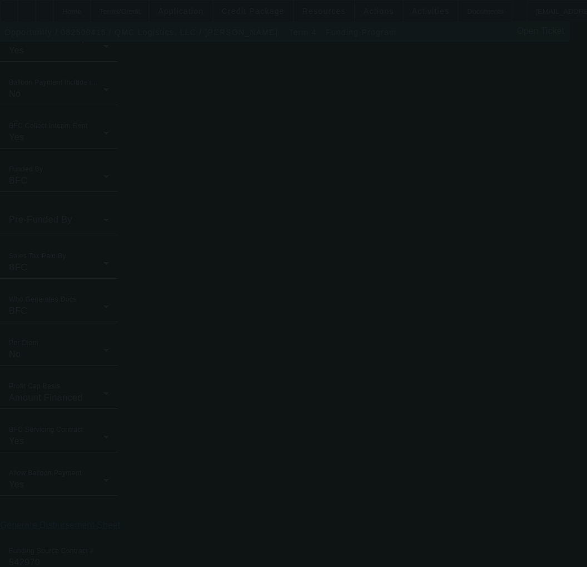
type input "9.00"
type input "9.65"
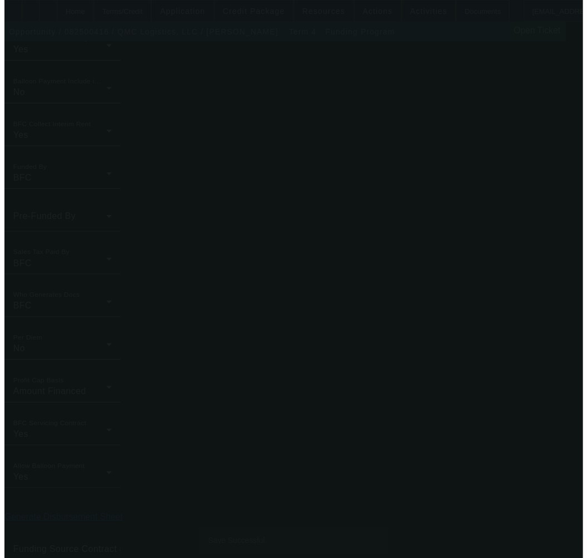
scroll to position [0, 0]
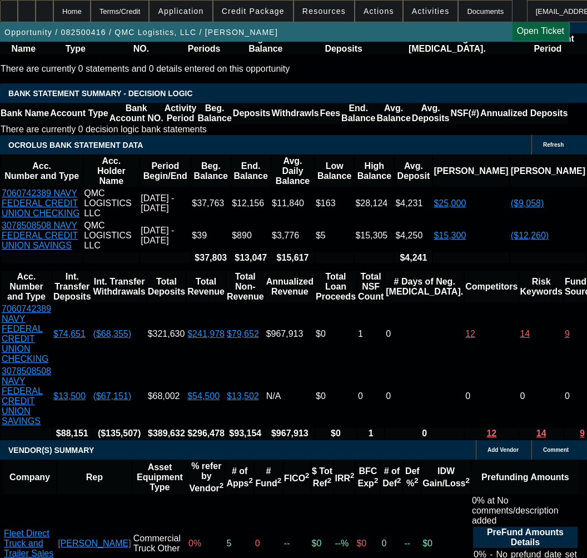
select select "0.1"
select select "0"
select select "2"
select select "0"
select select "6"
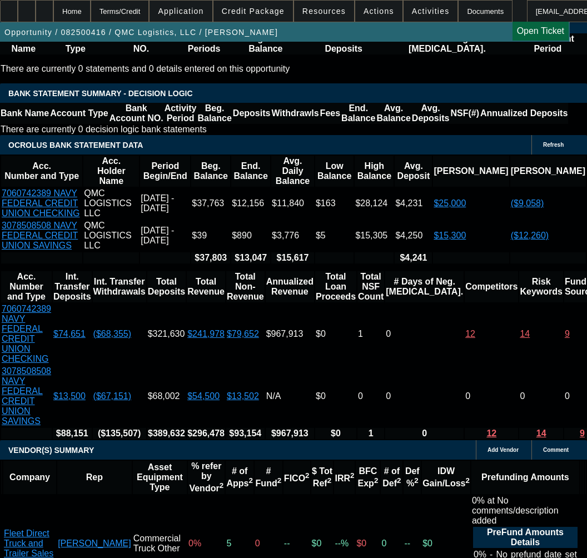
select select "0"
select select "2"
select select "0"
select select "6"
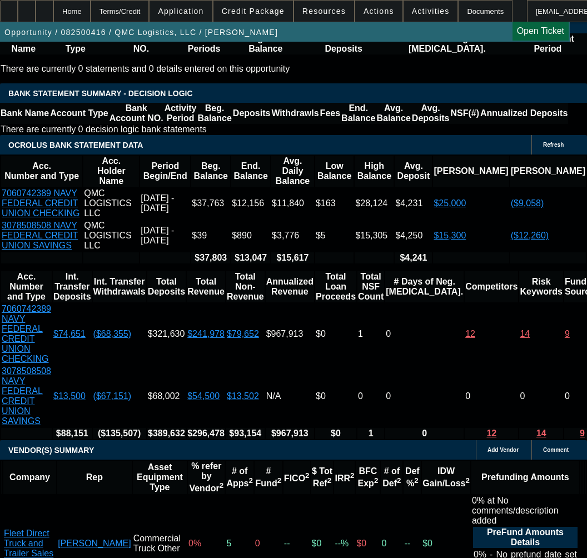
select select "0"
select select "2"
select select "0"
select select "6"
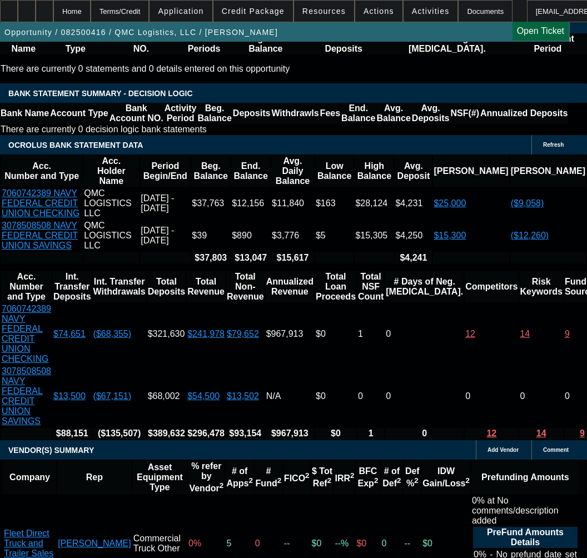
select select "0"
select select "2"
select select "0"
select select "6"
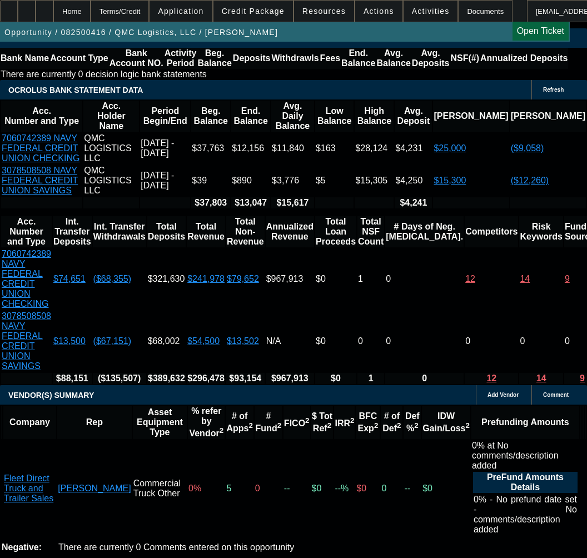
scroll to position [2669, 0]
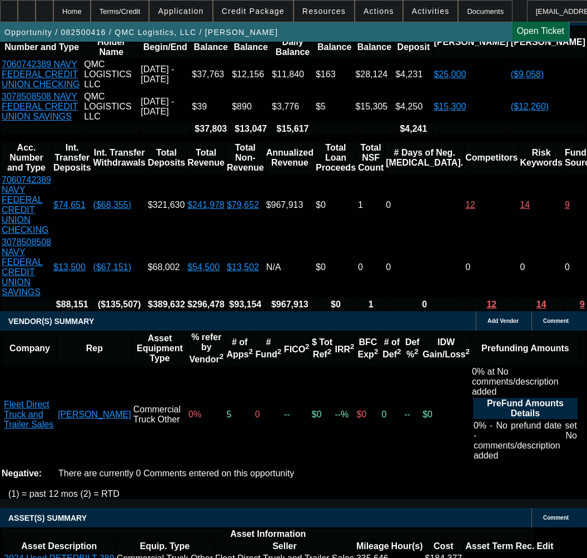
select select "3"
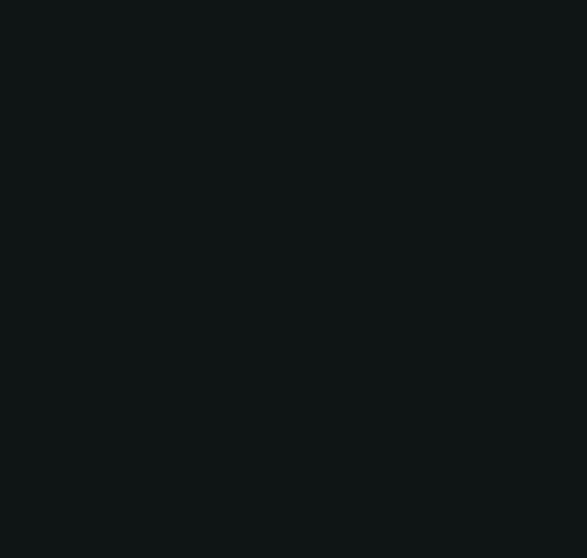
scroll to position [0, 0]
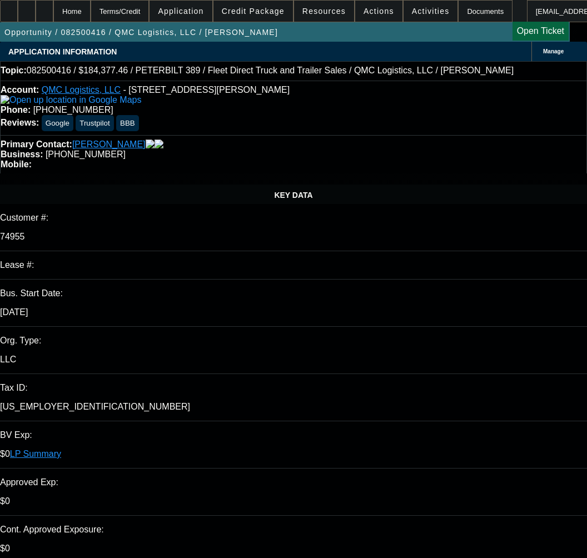
type input "11/18/2025"
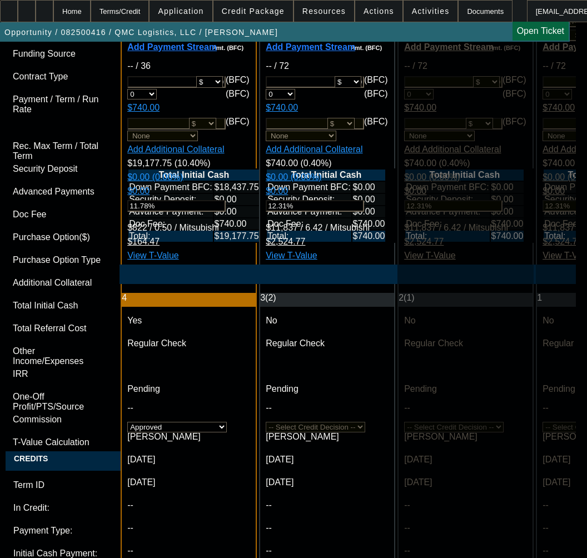
scroll to position [4005, 0]
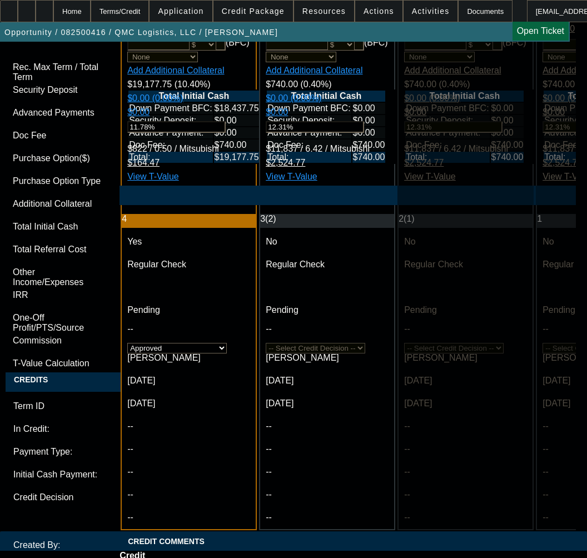
type textarea "a"
paste textarea "Total Sale Price: $184,377.00"
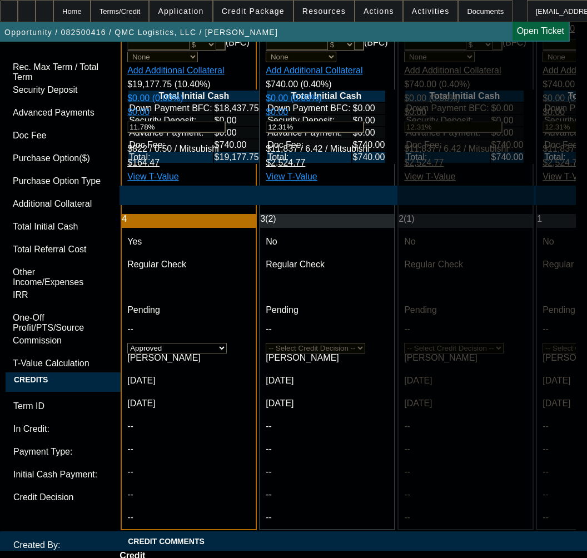
paste textarea "Less: Cash Down Payment: ($18,437.70) (10.00%)"
paste textarea "Est. Total Amount to Finance: $165,939.30"
paste textarea "Term: 36 MONTHS"
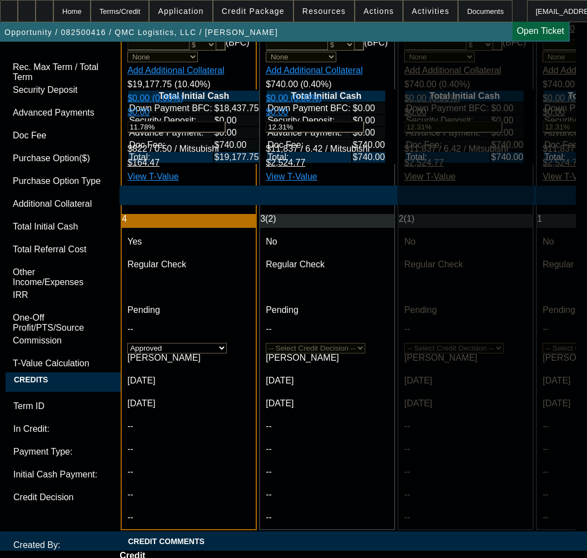
paste textarea "Buy Rate: 10.82%"
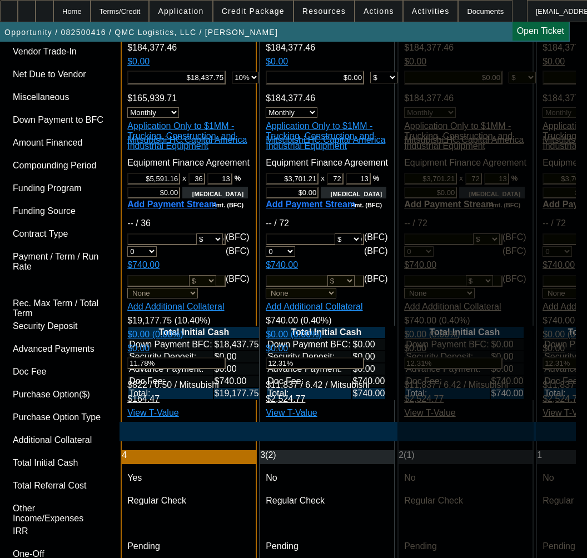
scroll to position [3950, 0]
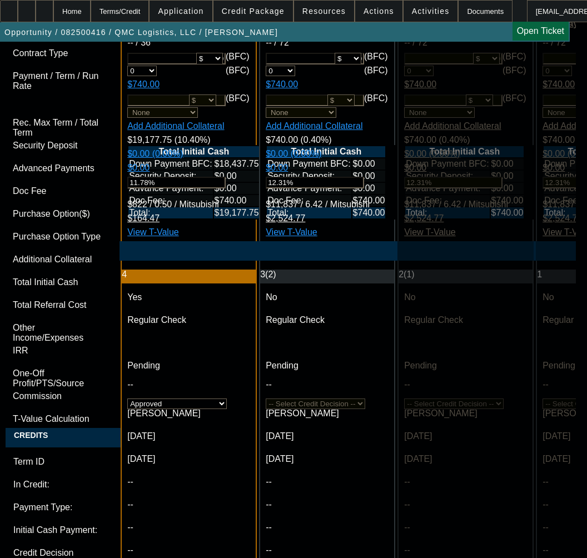
paste textarea "1 - 2024 PETERBILT - 389 - SLEEPER TRACTOR (USED"
type textarea "APPROVED BY MITSU - Total Sale Price: $184,377.00; Less: Cash Down Payment: ($1…"
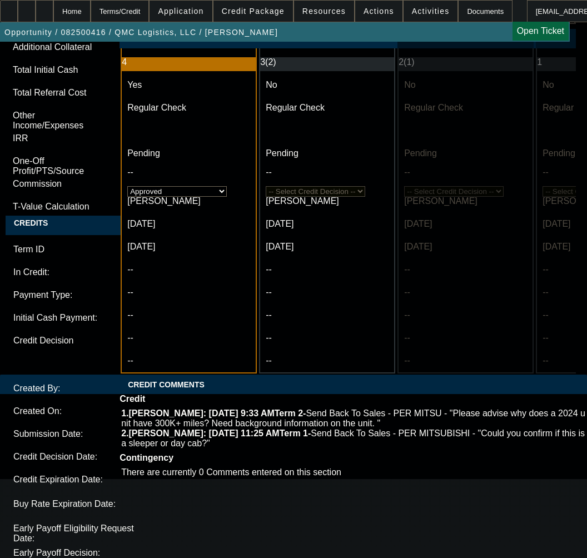
scroll to position [4172, 0]
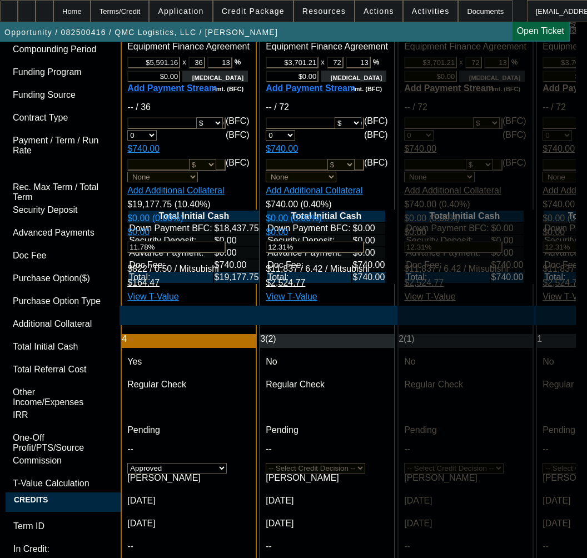
scroll to position [4281, 0]
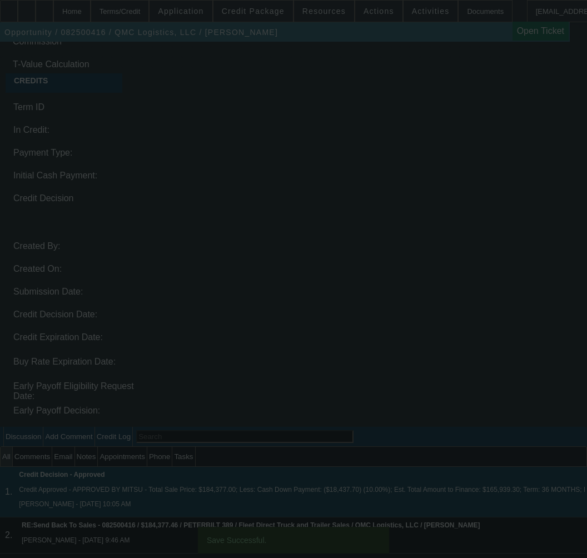
select select "0.1"
select select "0"
select select "2"
select select "0"
select select "6"
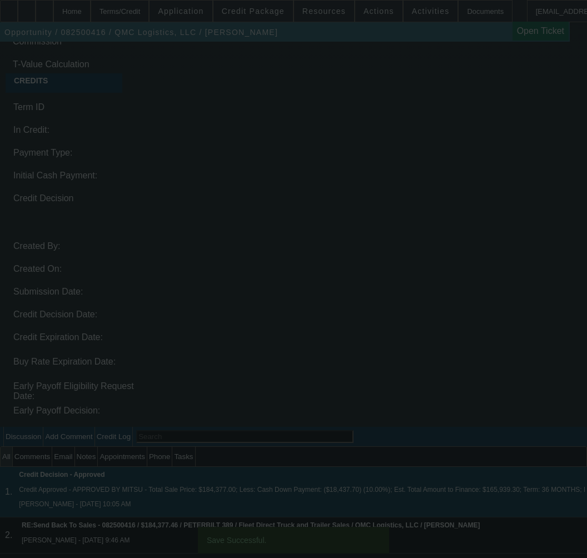
select select "0"
select select "2"
select select "0"
select select "6"
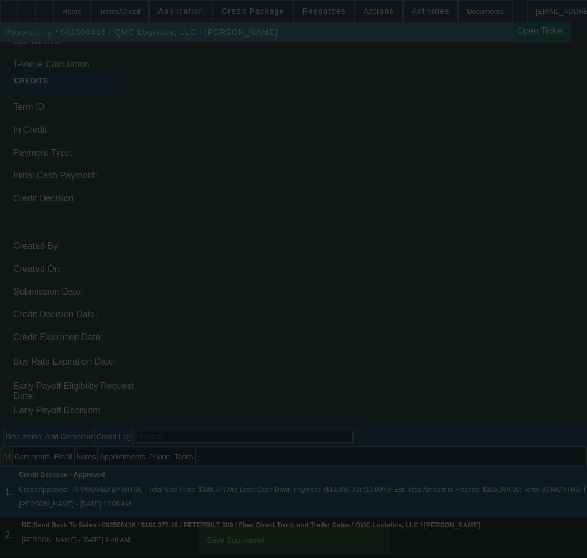
select select "0"
select select "2"
select select "0"
select select "6"
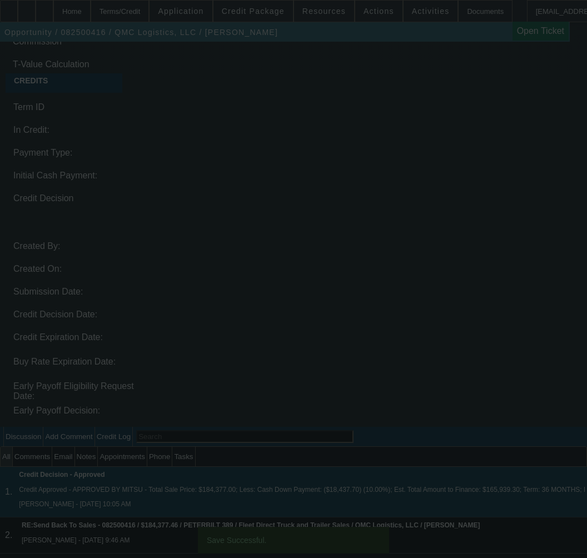
select select "0"
select select "2"
select select "0"
select select "6"
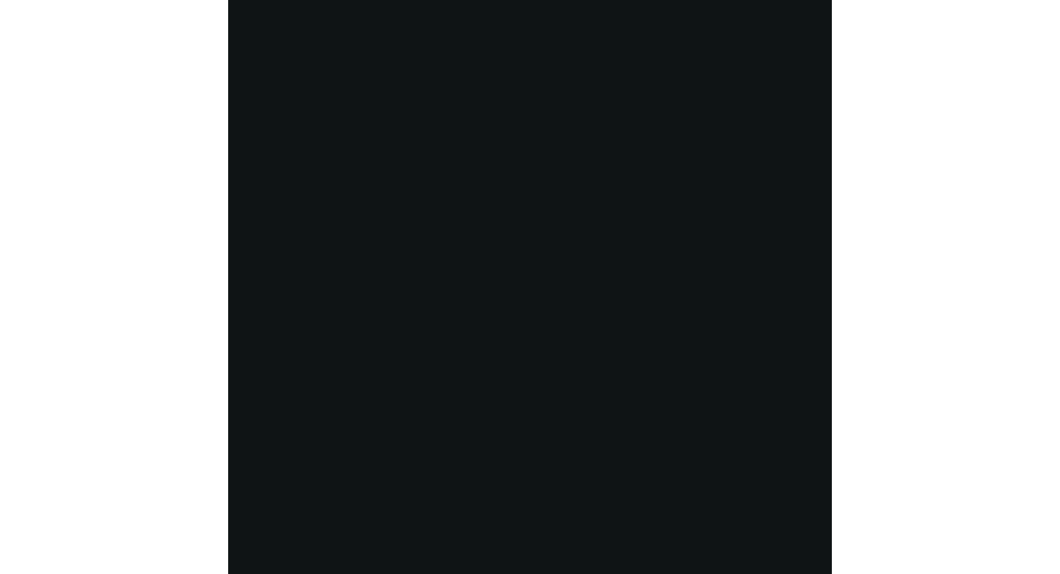
scroll to position [0, 0]
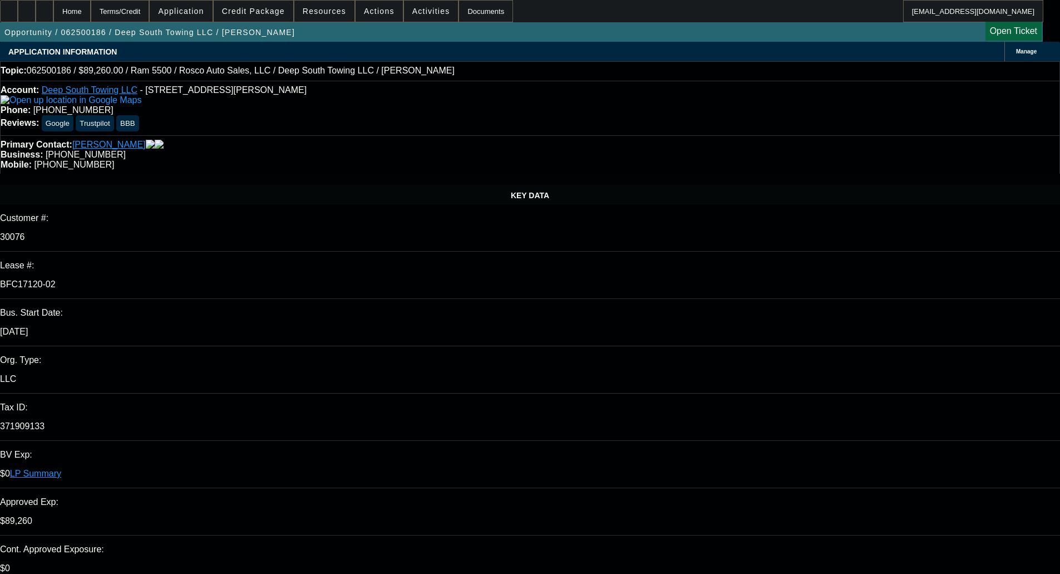
select select "0"
select select "2"
select select "0"
select select "6"
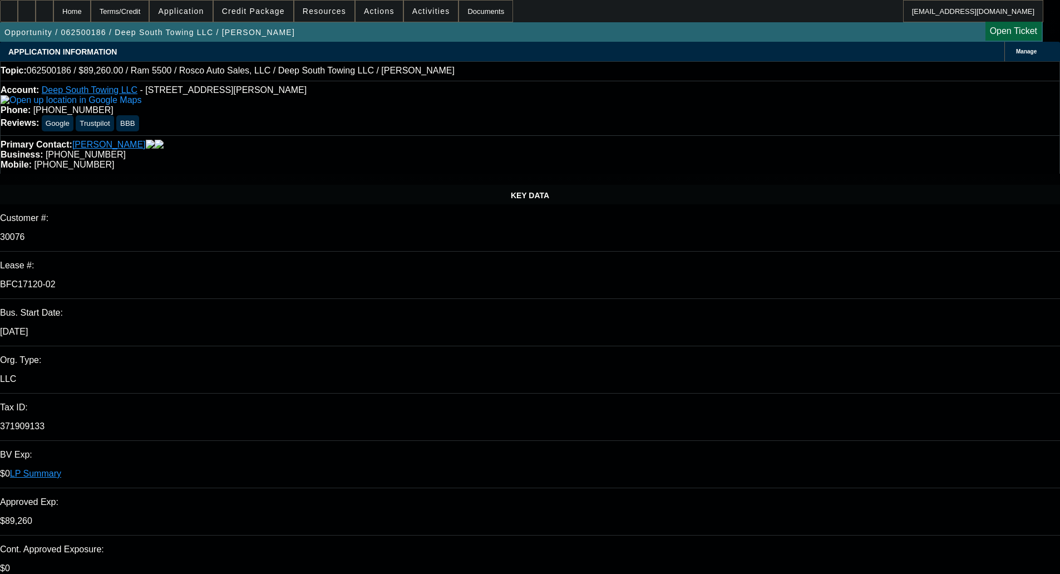
select select "0"
select select "2"
select select "0"
select select "6"
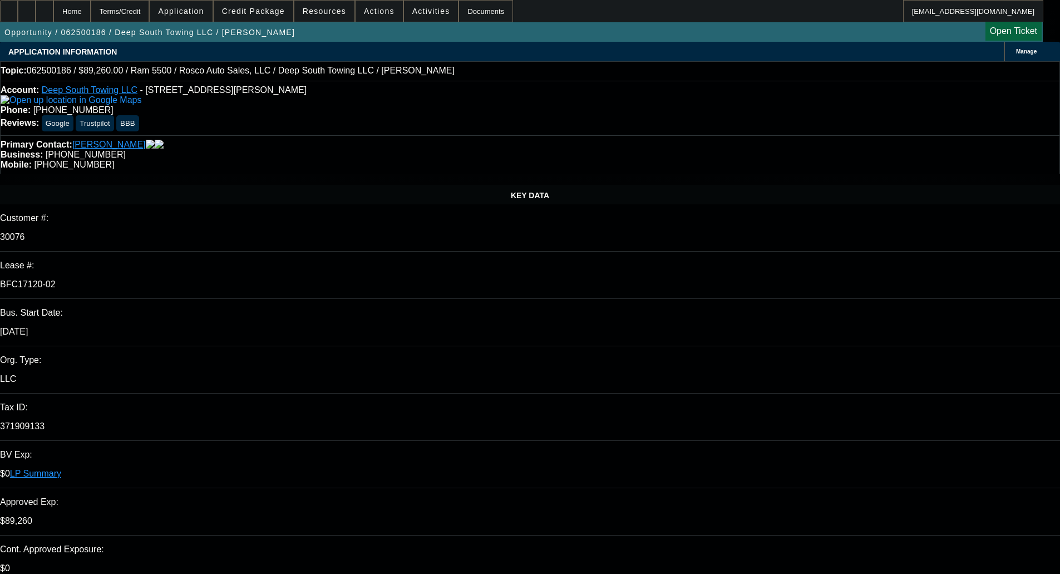
select select "0"
select select "2"
select select "0"
select select "6"
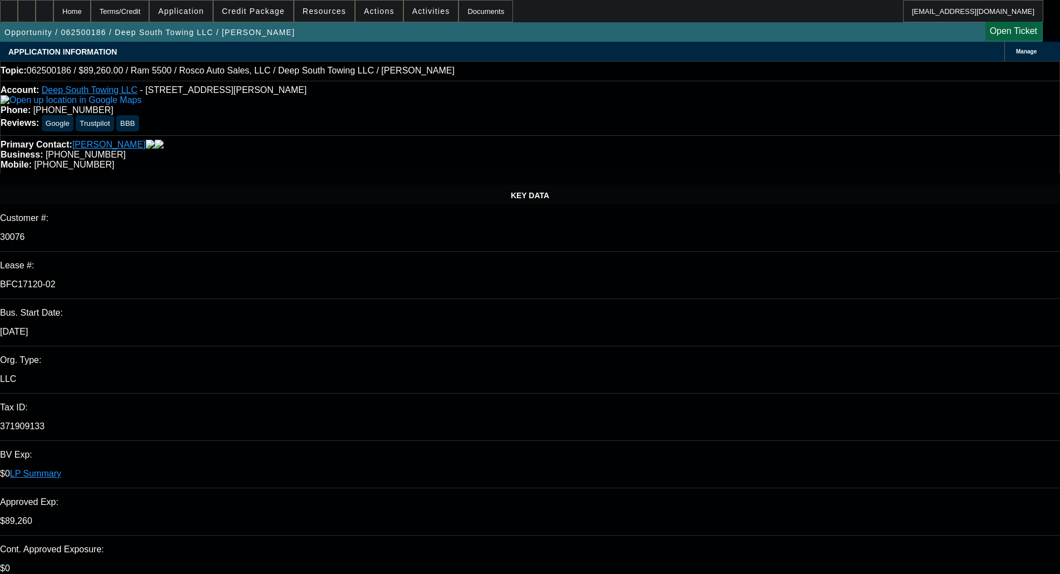
select select "0"
select select "2"
select select "0"
select select "6"
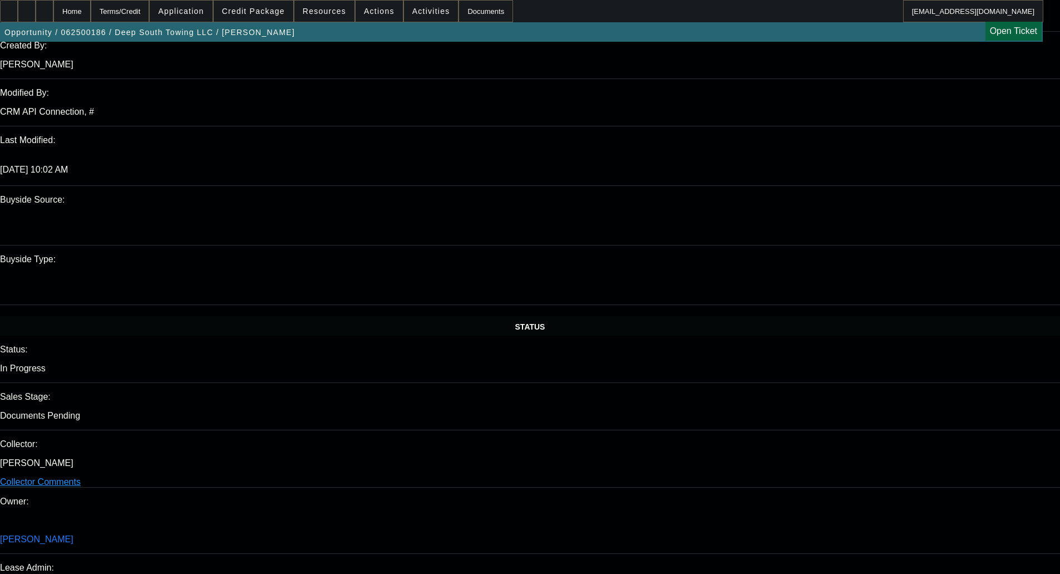
scroll to position [946, 0]
drag, startPoint x: 27, startPoint y: 231, endPoint x: 67, endPoint y: 249, distance: 44.1
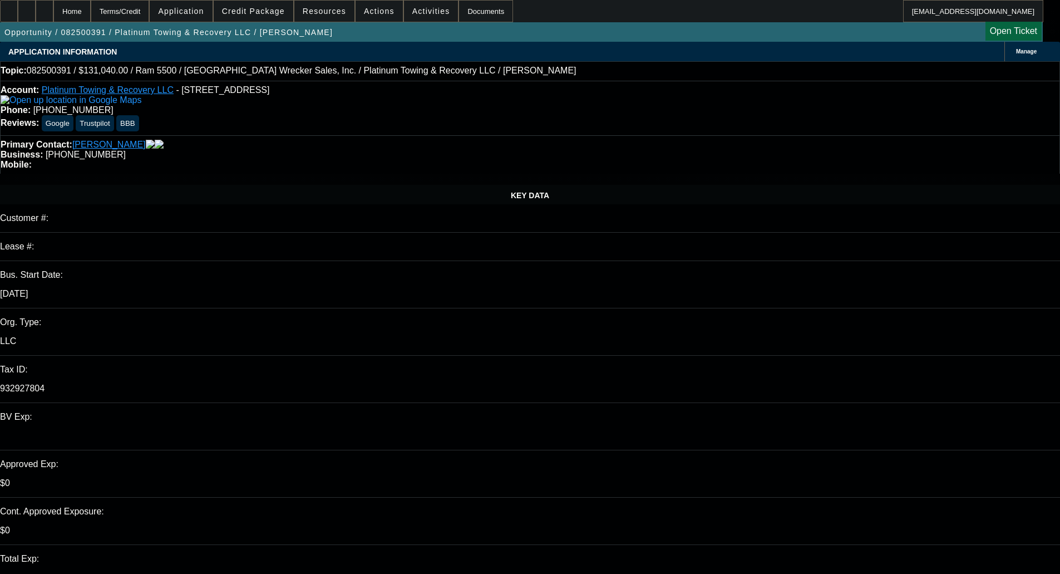
select select "0.1"
select select "0"
select select "2"
select select "0"
select select "6"
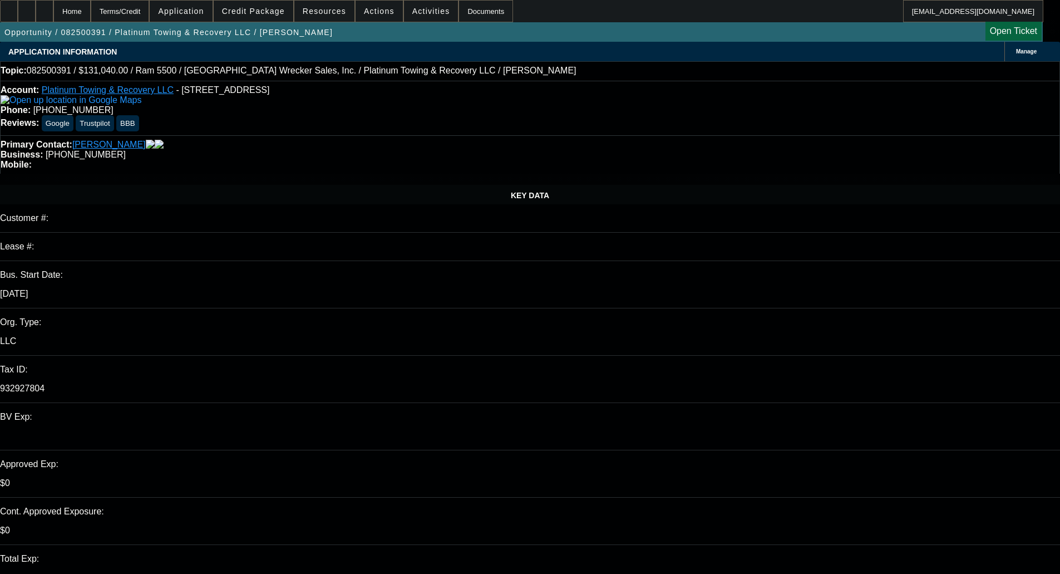
select select "0"
select select "2"
select select "0"
select select "6"
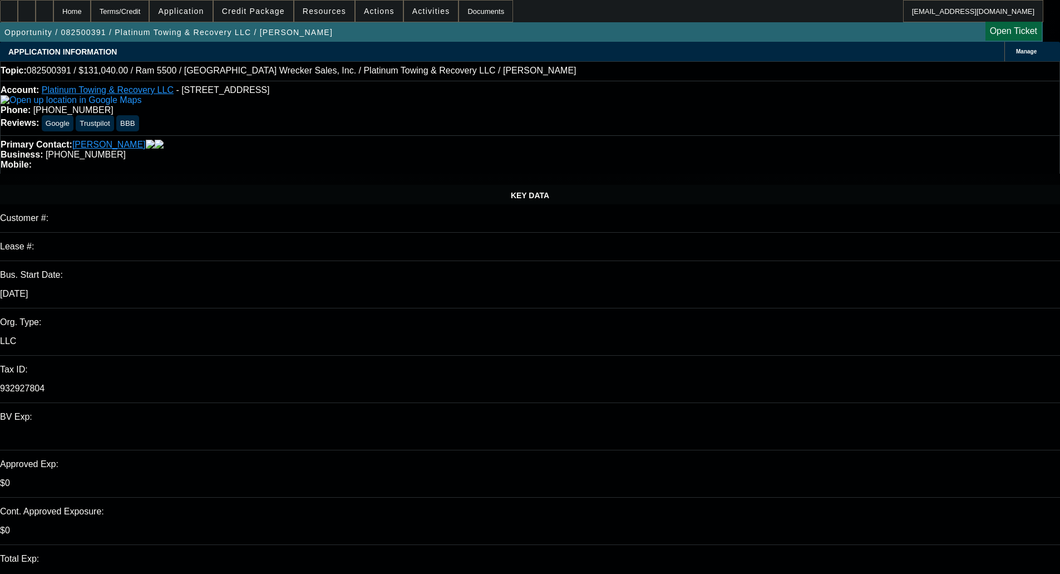
select select "0"
select select "2"
select select "0"
select select "6"
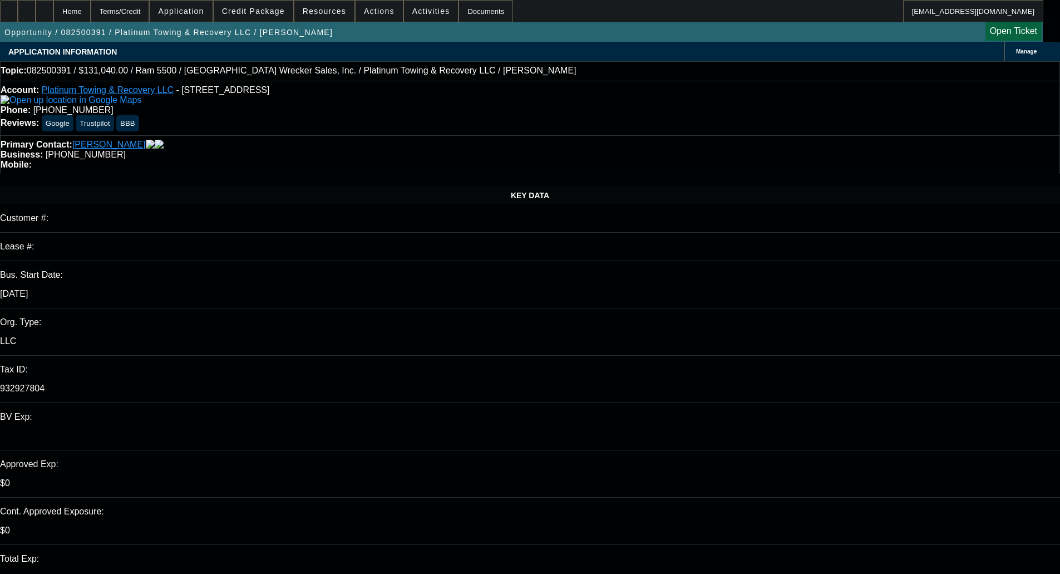
select select "0"
select select "2"
select select "0"
select select "6"
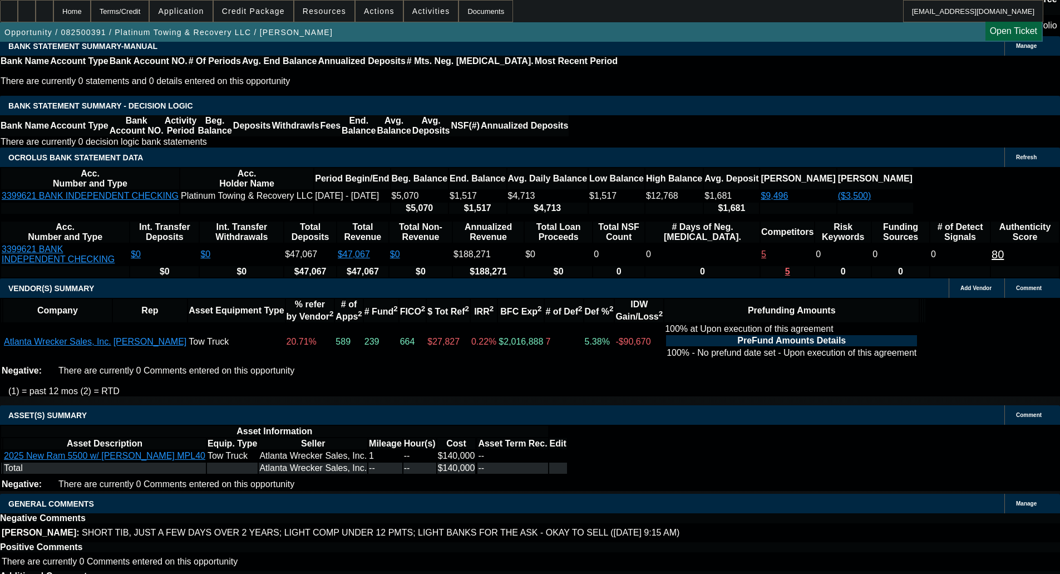
scroll to position [1942, 0]
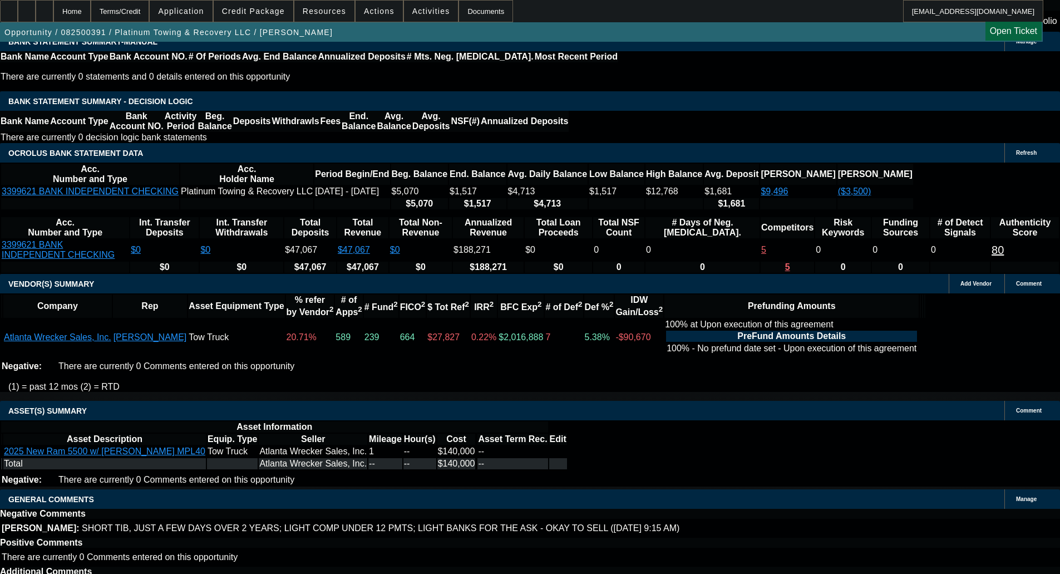
select select "6"
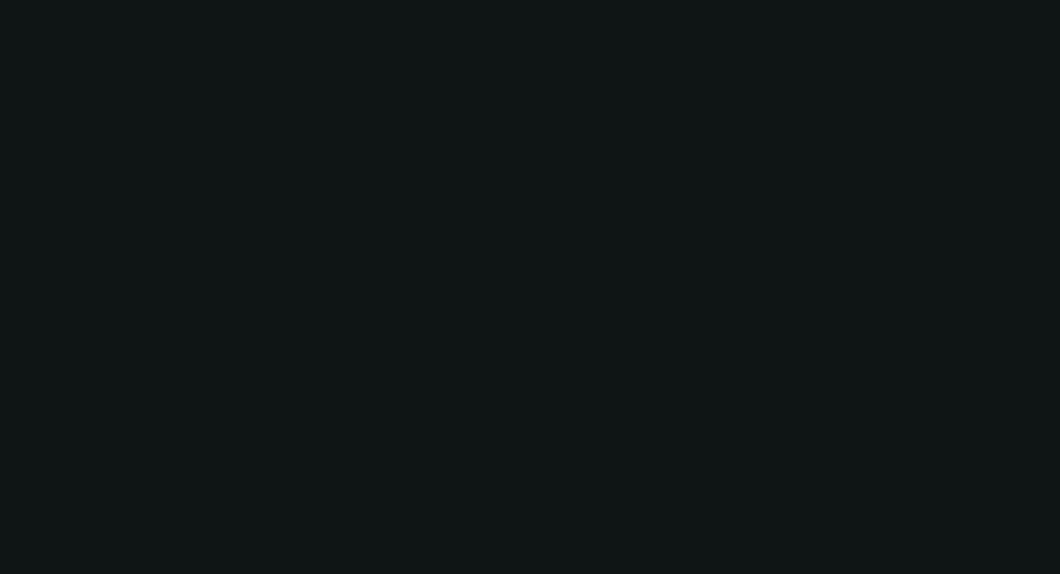
scroll to position [0, 0]
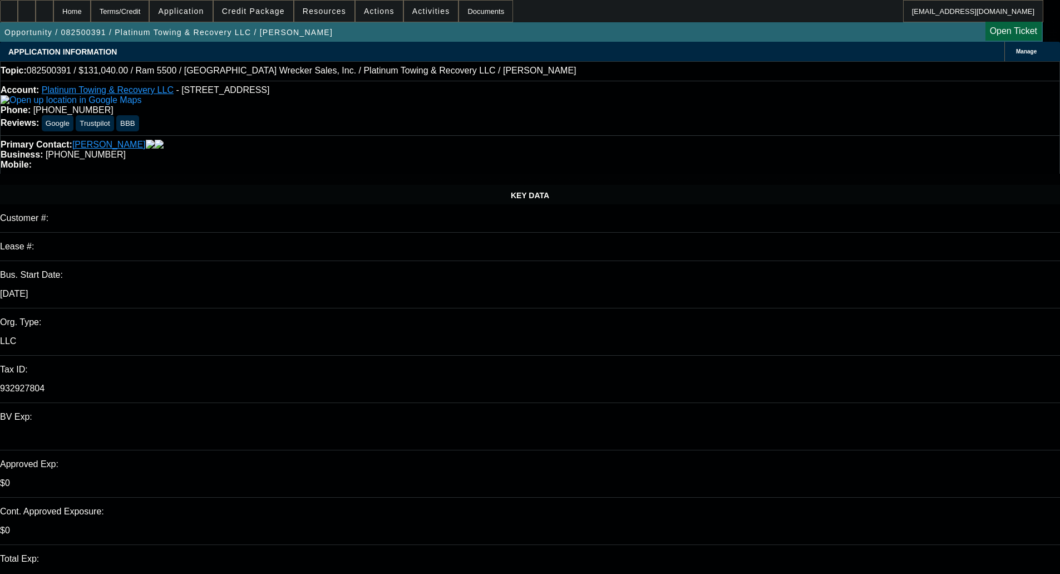
paste textarea "Per credit… We would be willing to offer A rates on this customer if we can get…"
type textarea "PER OAKMONT - "Per credit… We would be willing to offer A rates on this custome…"
type input "09:06"
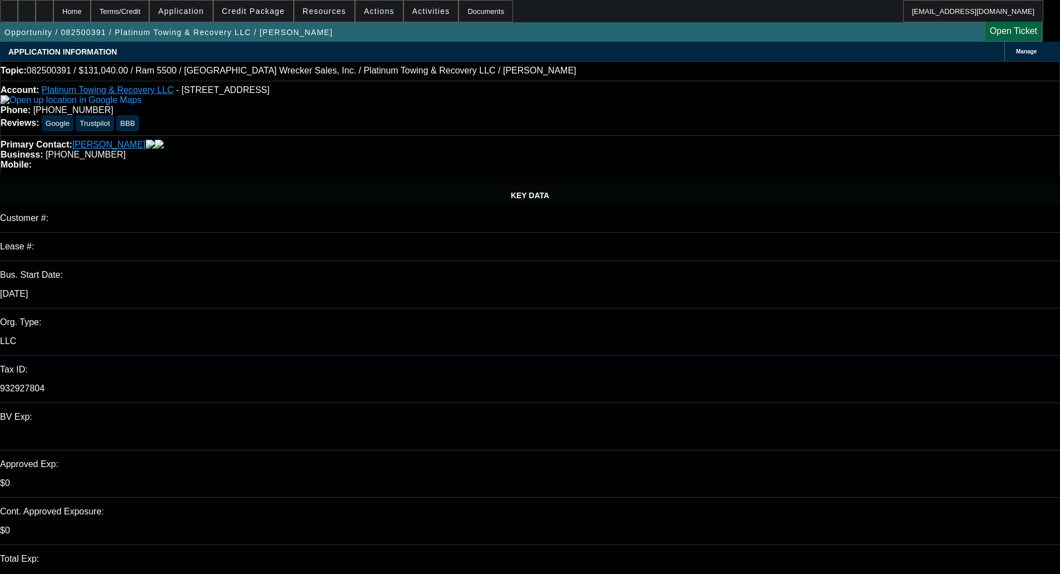
type input "10:21"
click at [814, 417] on span "20" at bounding box center [814, 411] width 20 height 20
type input "8/20/2025"
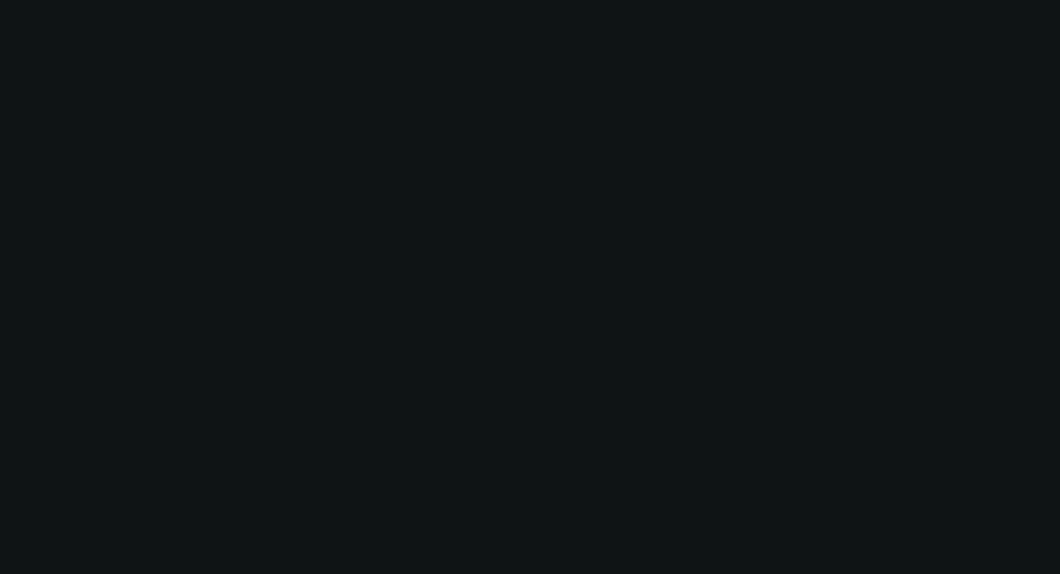
select select "0.1"
select select "0"
select select "2"
select select "0"
select select "6"
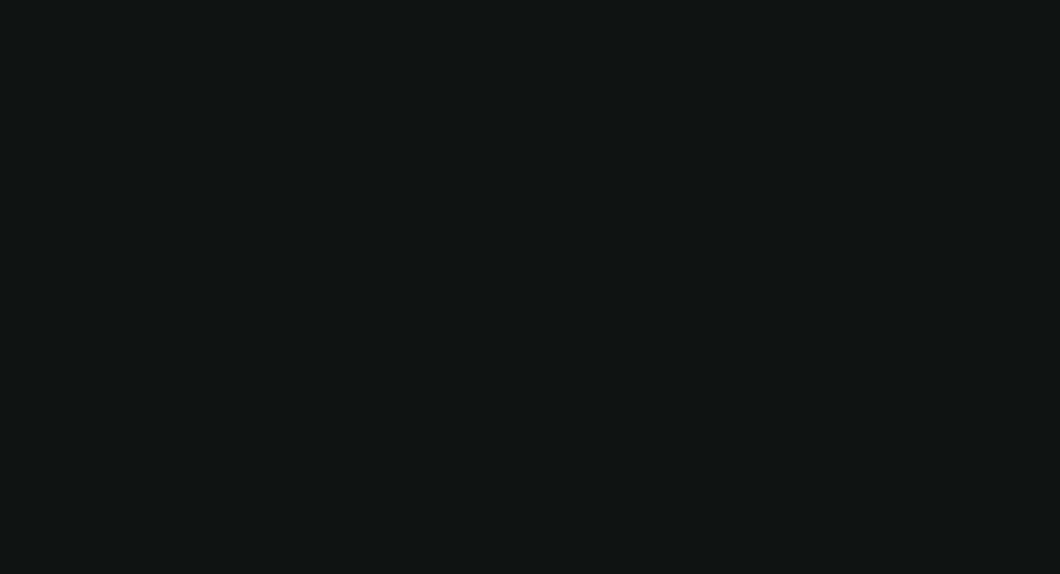
select select "0.1"
select select "0"
select select "2"
select select "0"
select select "6"
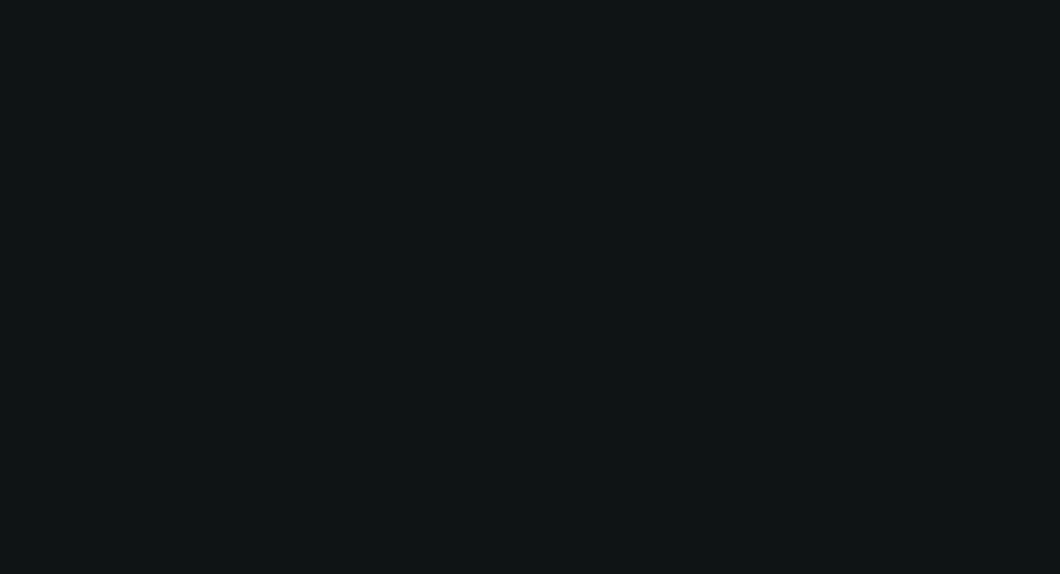
select select "0"
select select "2"
select select "0"
select select "6"
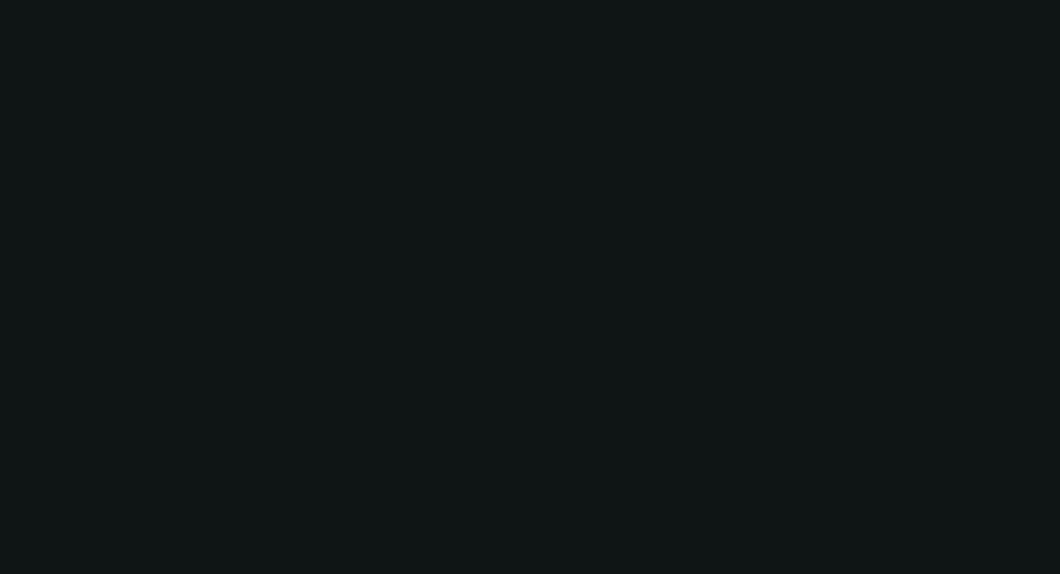
select select "0"
select select "2"
select select "0"
select select "6"
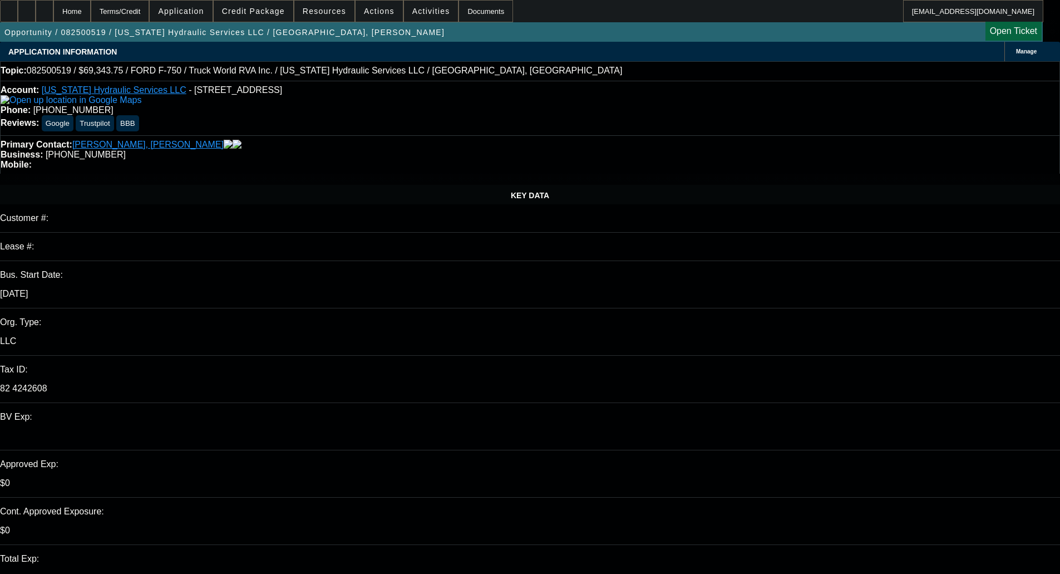
select select "0"
select select "6"
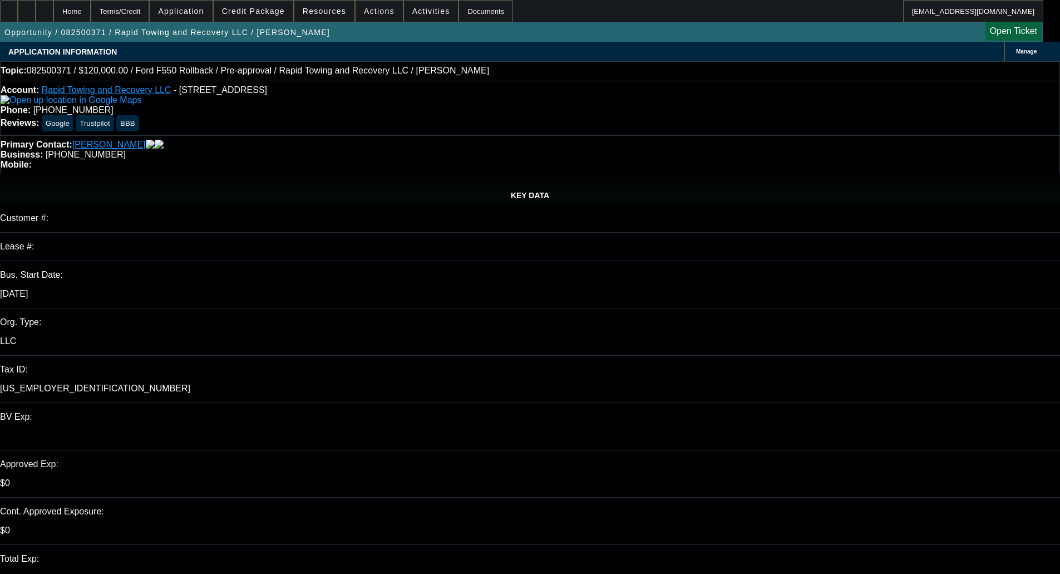
select select "0"
select select "3"
select select "0"
select select "6"
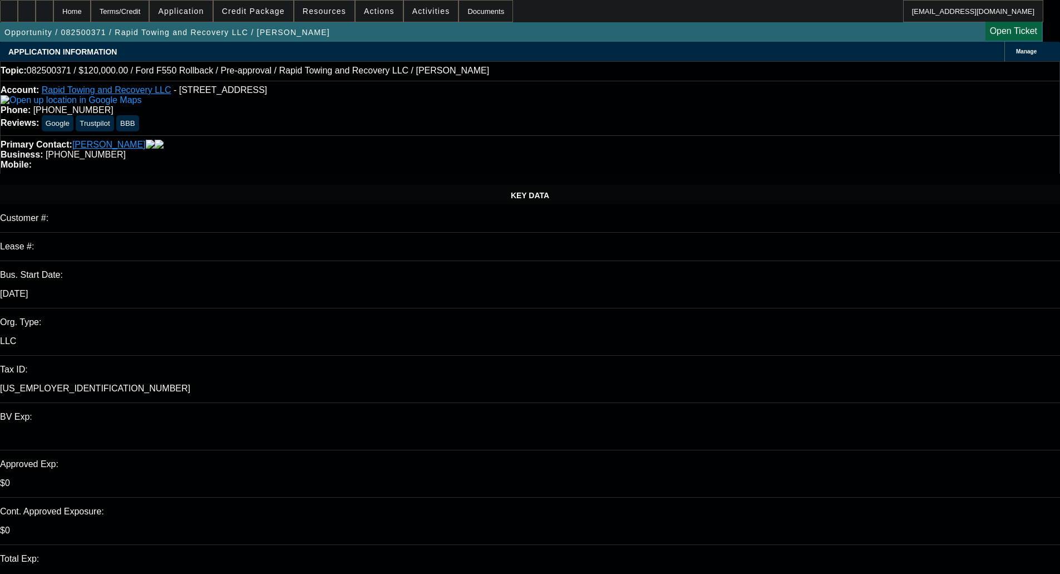
select select "0"
select select "3"
select select "0"
select select "6"
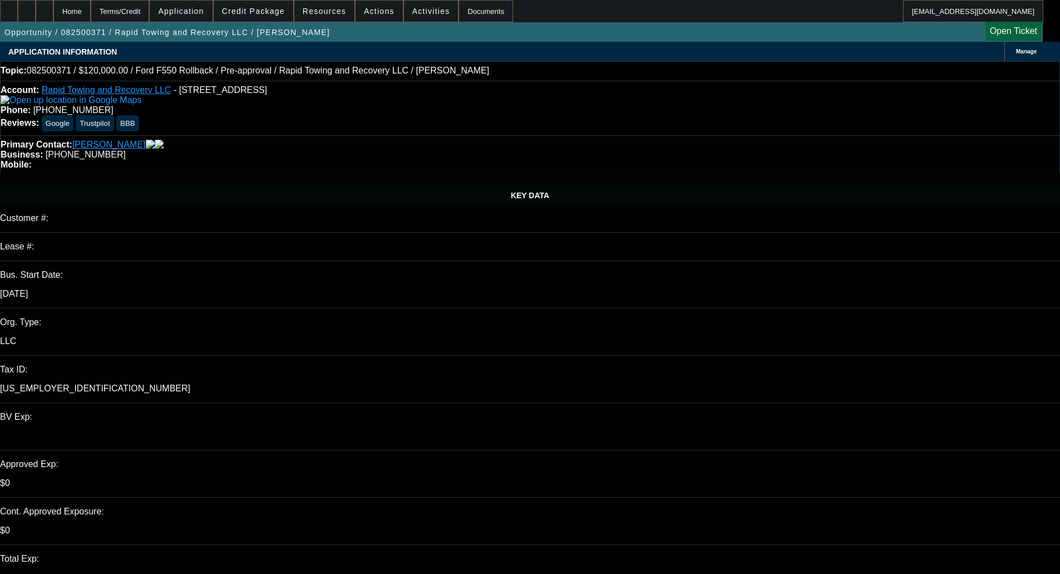
select select "0"
select select "3"
select select "0"
select select "6"
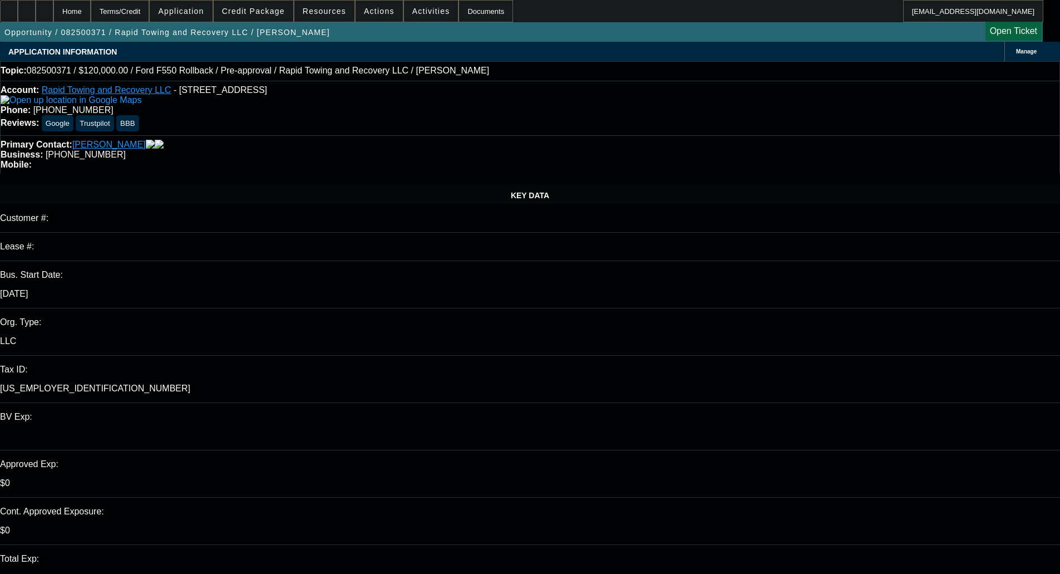
select select "0"
select select "3"
select select "0"
select select "6"
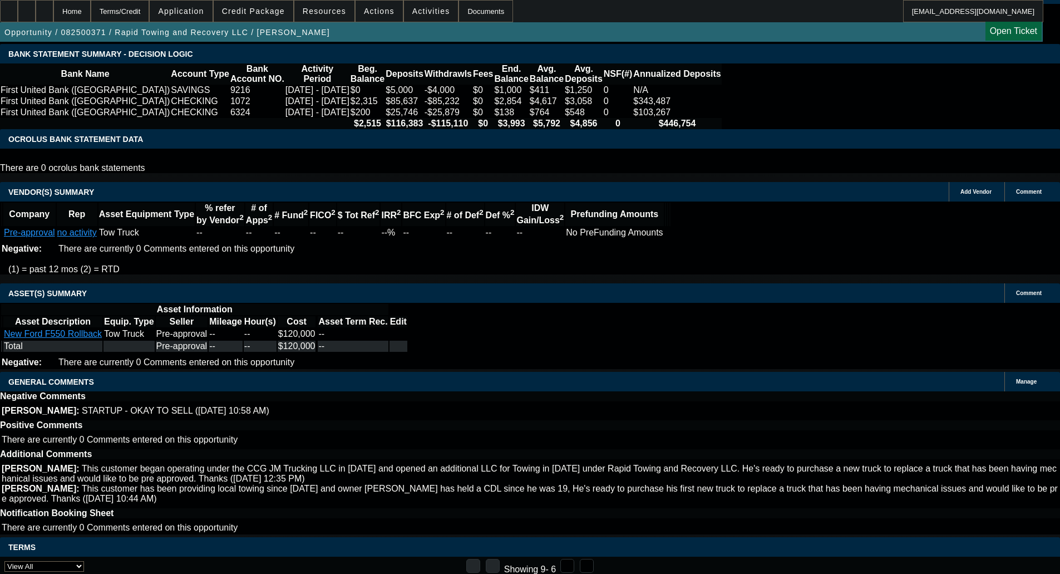
scroll to position [1956, 0]
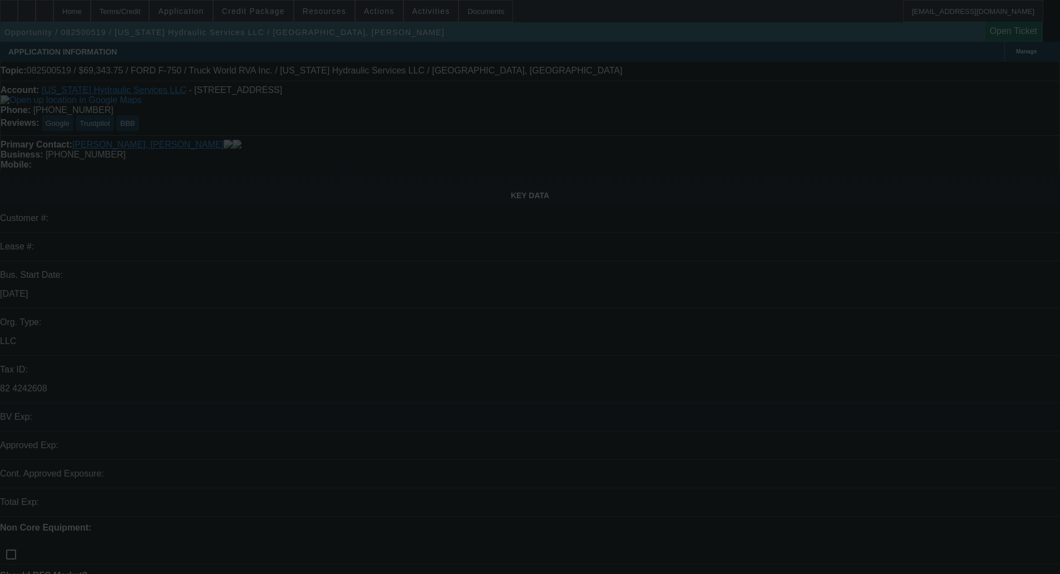
select select "0"
select select "6"
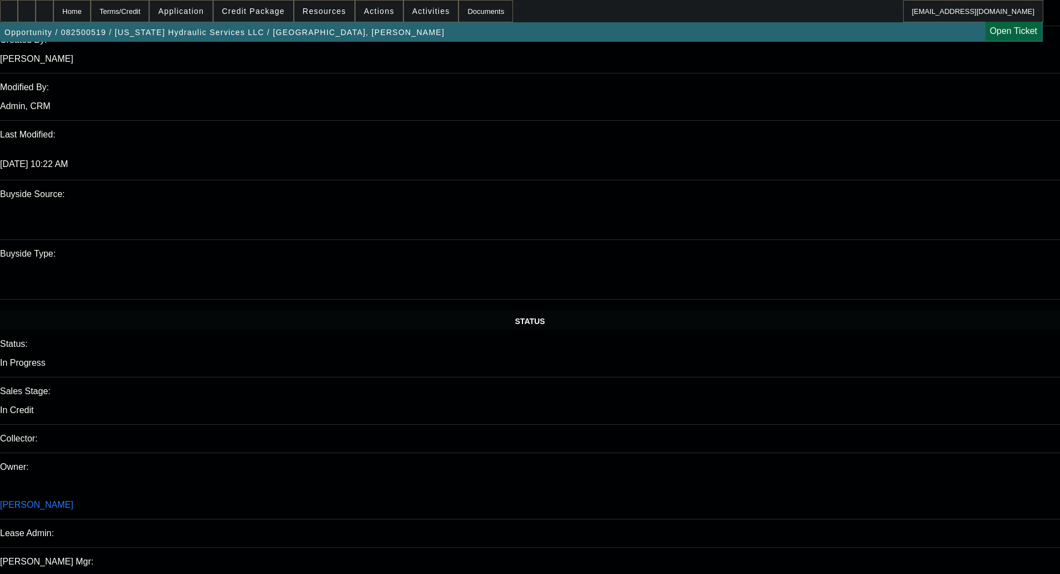
scroll to position [946, 0]
click at [267, 11] on span "Credit Package" at bounding box center [253, 11] width 63 height 9
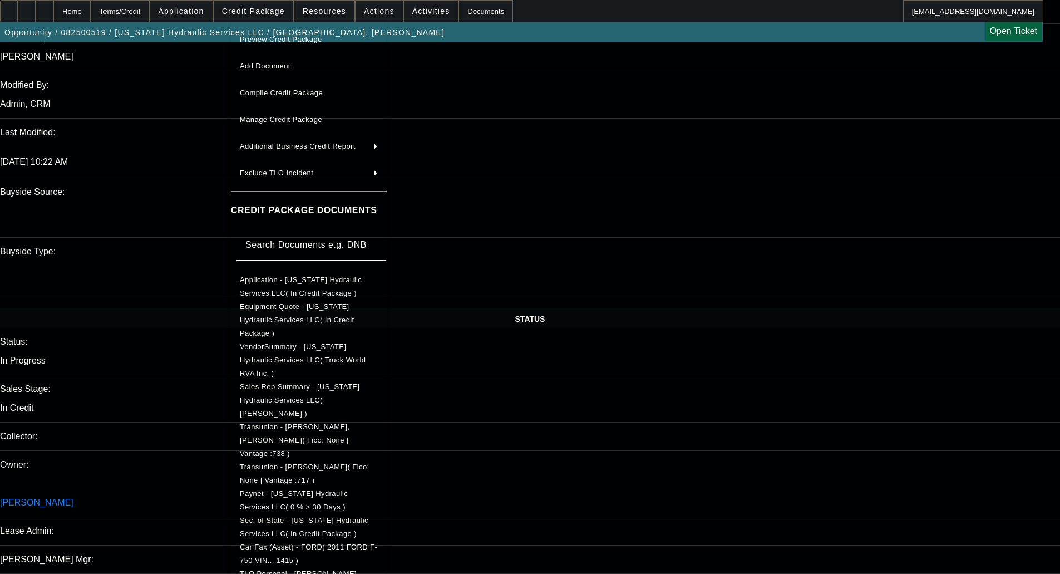
click at [309, 305] on span "Equipment Quote - [US_STATE] Hydraulic Services LLC( In Credit Package )" at bounding box center [297, 319] width 115 height 35
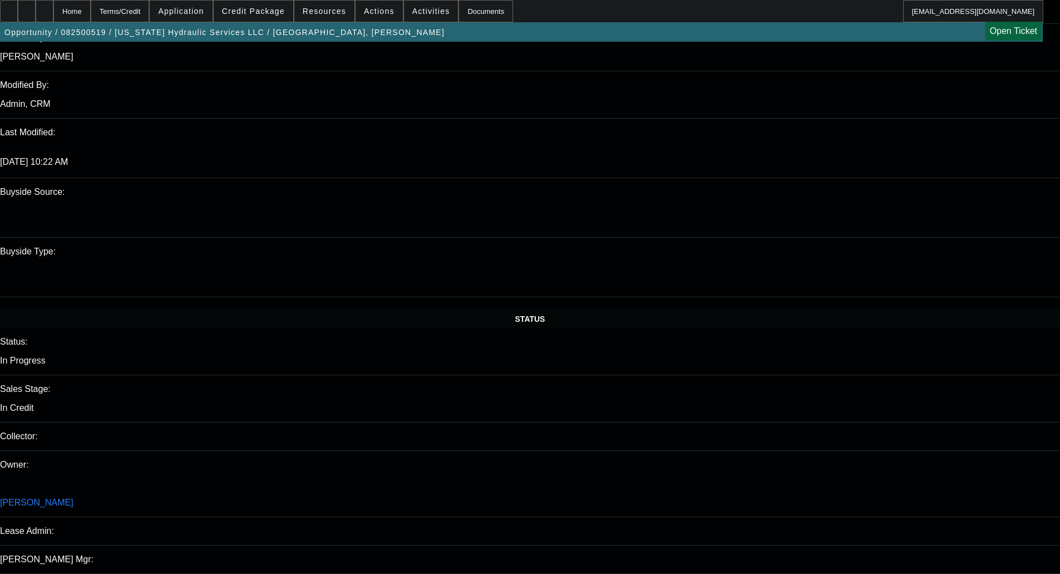
click at [261, 12] on span "Credit Package" at bounding box center [253, 11] width 63 height 9
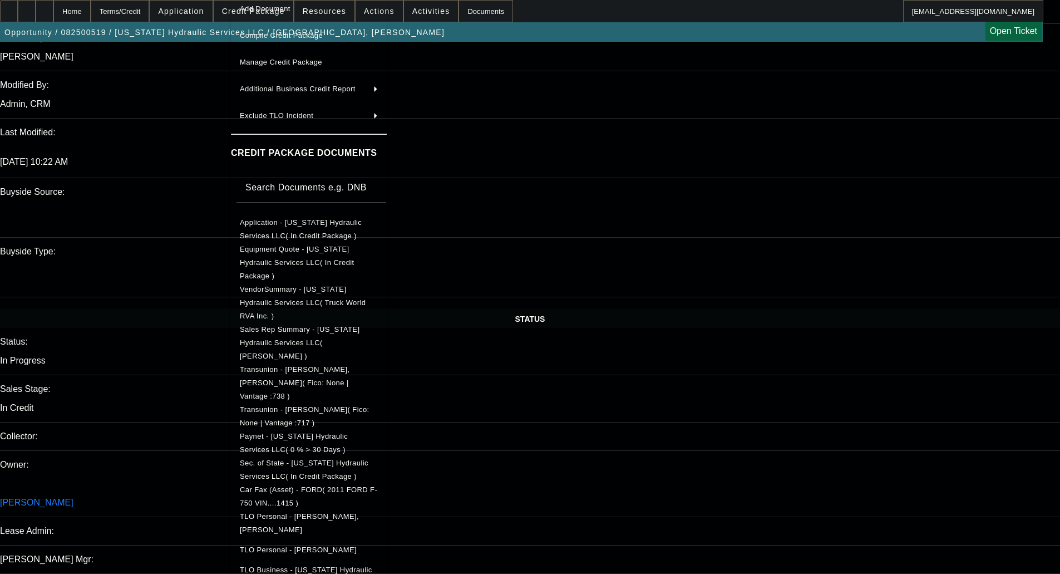
scroll to position [85, 0]
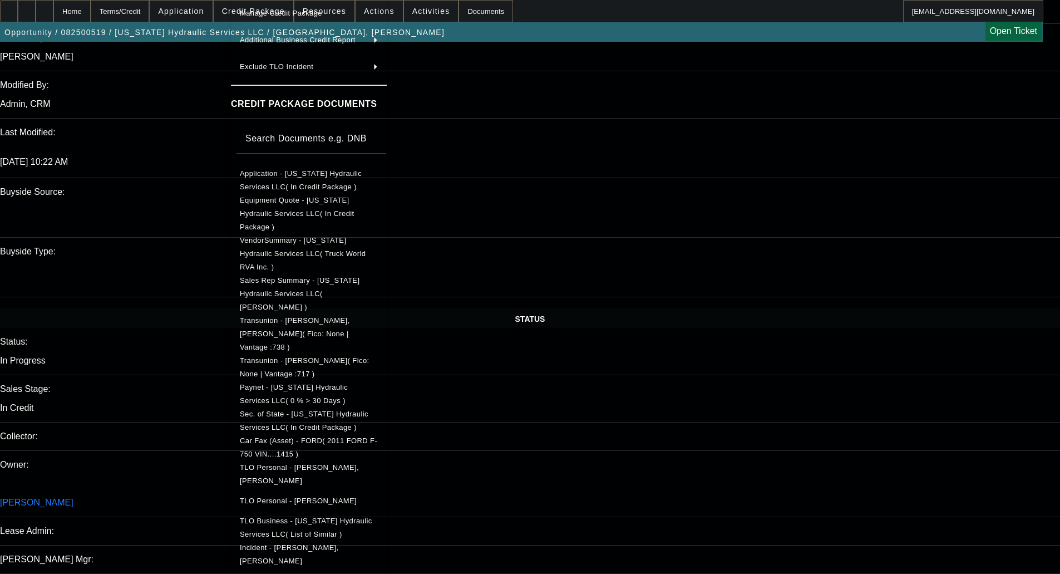
click at [185, 416] on div at bounding box center [530, 287] width 1060 height 574
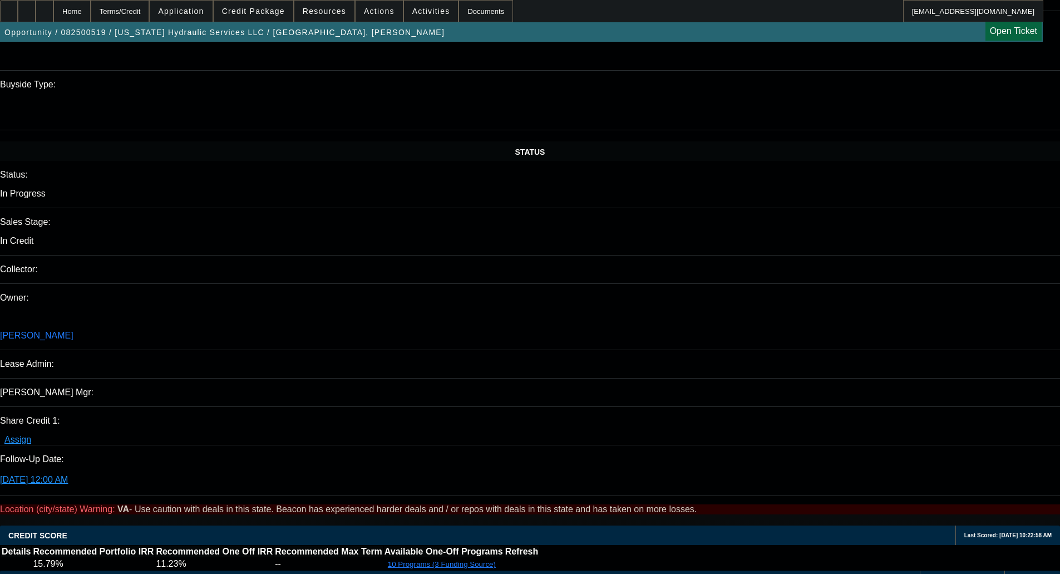
scroll to position [1057, 0]
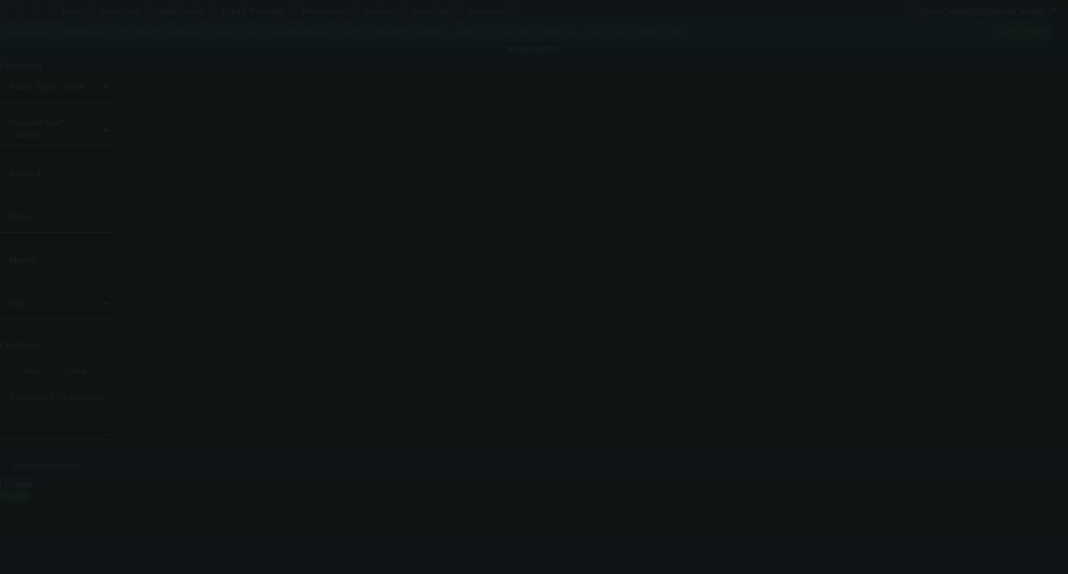
type input "[US_VEHICLE_IDENTIFICATION_NUMBER]"
type input "Ford"
type input "F-750"
radio input "true"
type input "[STREET_ADDRESS]"
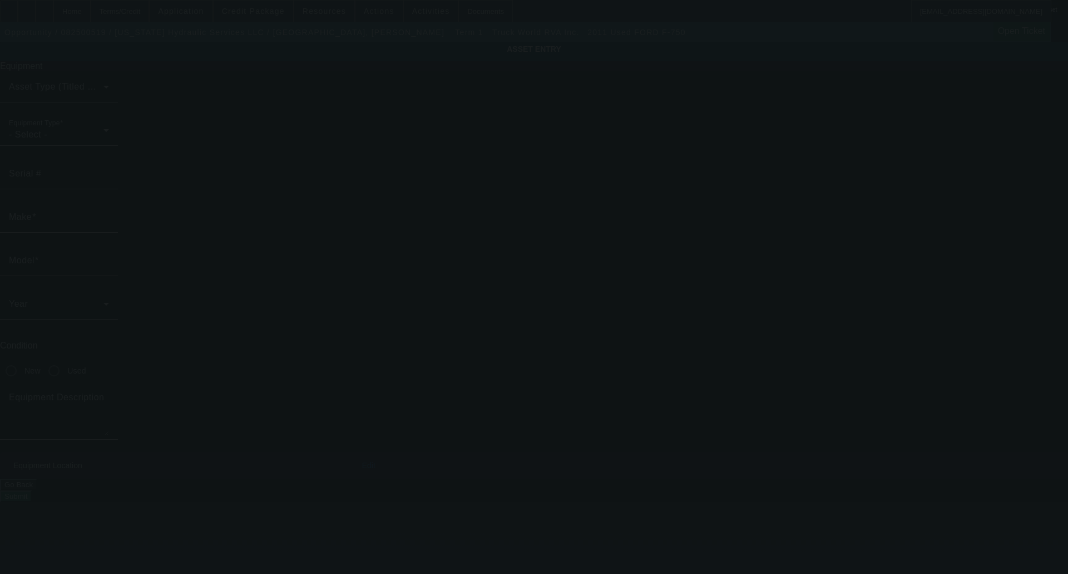
type input "Culpeper"
type input "22701"
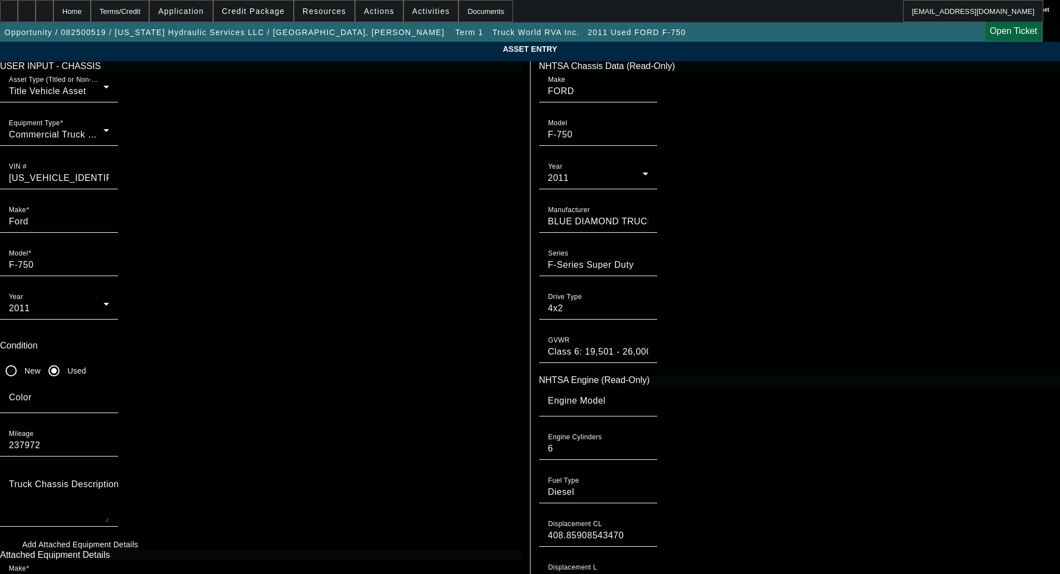
click at [123, 160] on app-asset-collateral-manage "ASSET ENTRY Delete asset USER INPUT - CHASSIS Asset Type (Titled or Non-Titled)…" at bounding box center [530, 475] width 1060 height 866
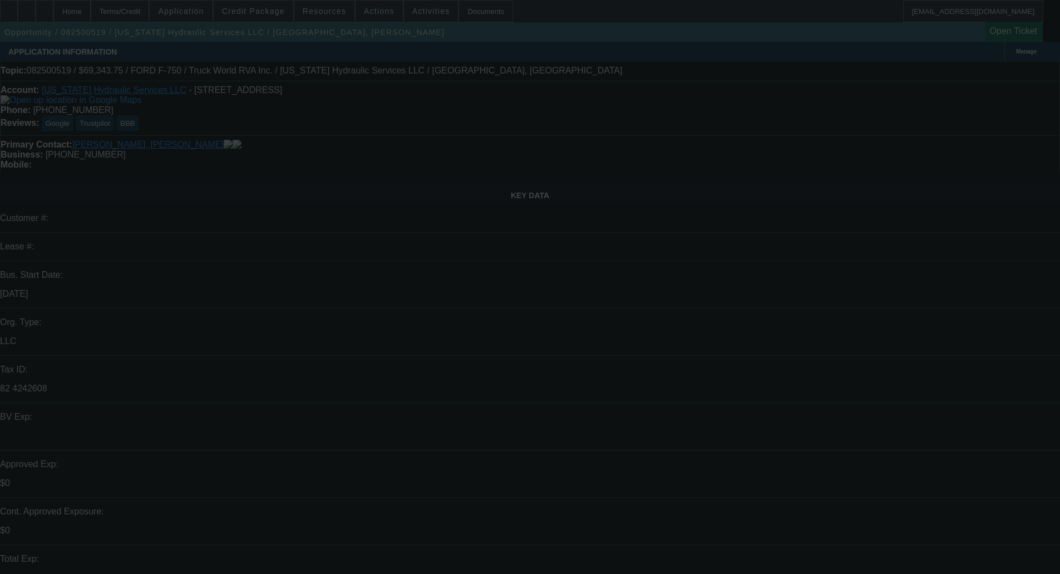
select select "0"
select select "6"
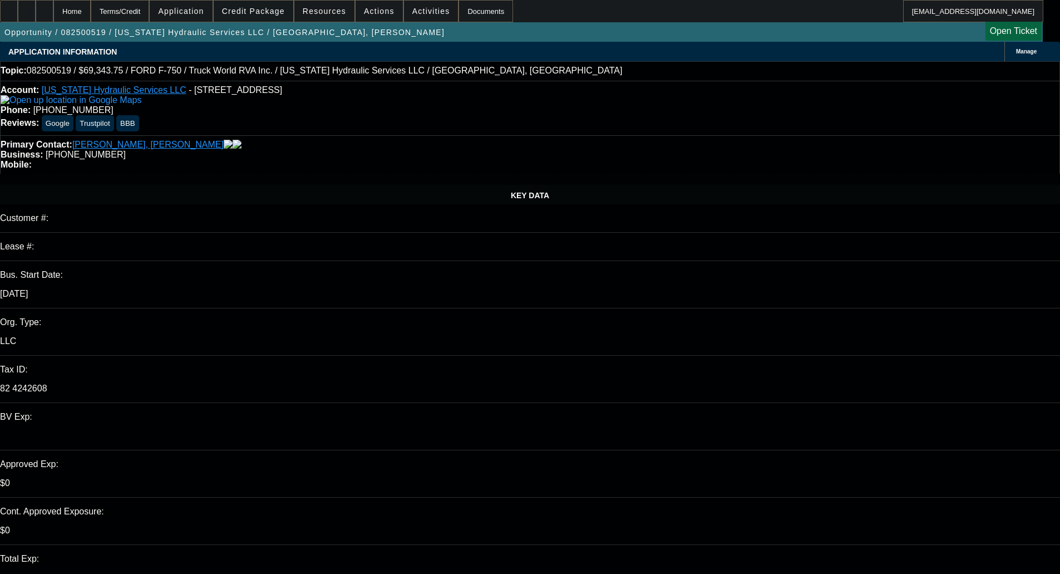
click at [263, 11] on span "Credit Package" at bounding box center [253, 11] width 63 height 9
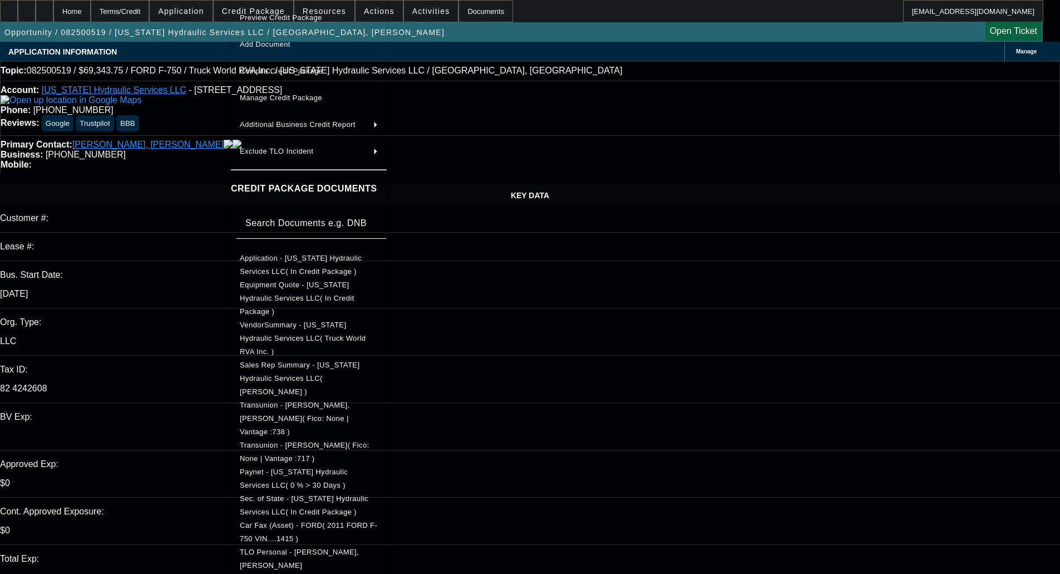
click at [283, 16] on span "Preview Credit Package" at bounding box center [281, 17] width 82 height 8
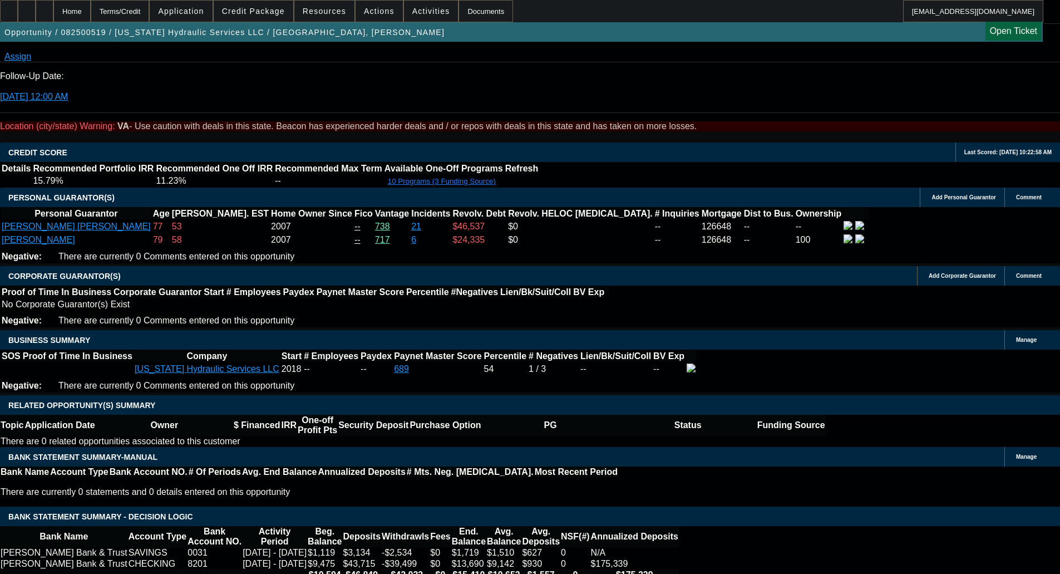
scroll to position [1502, 0]
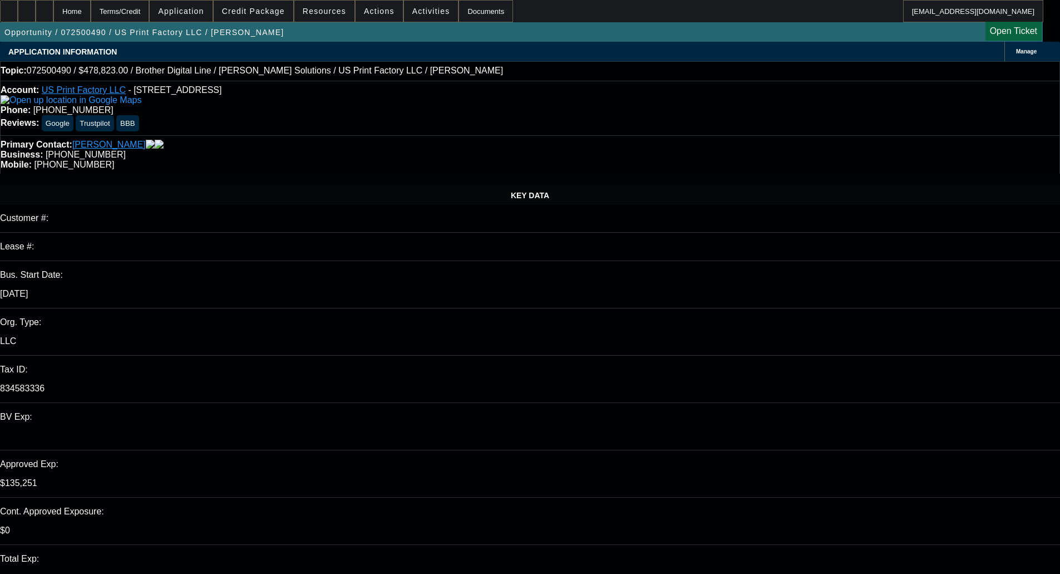
select select "0"
select select "6"
select select "0"
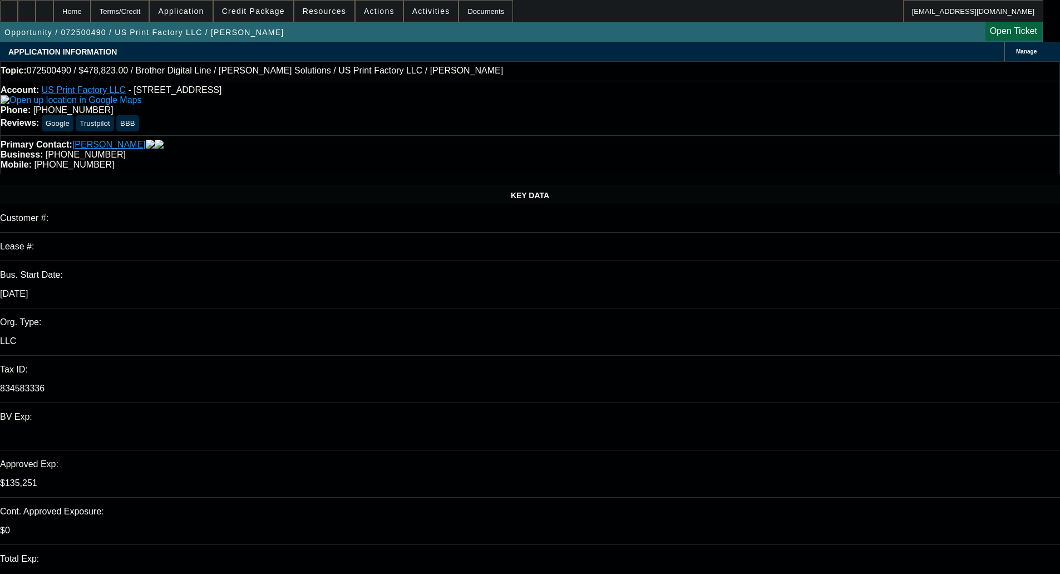
select select "0"
select select "6"
select select "0"
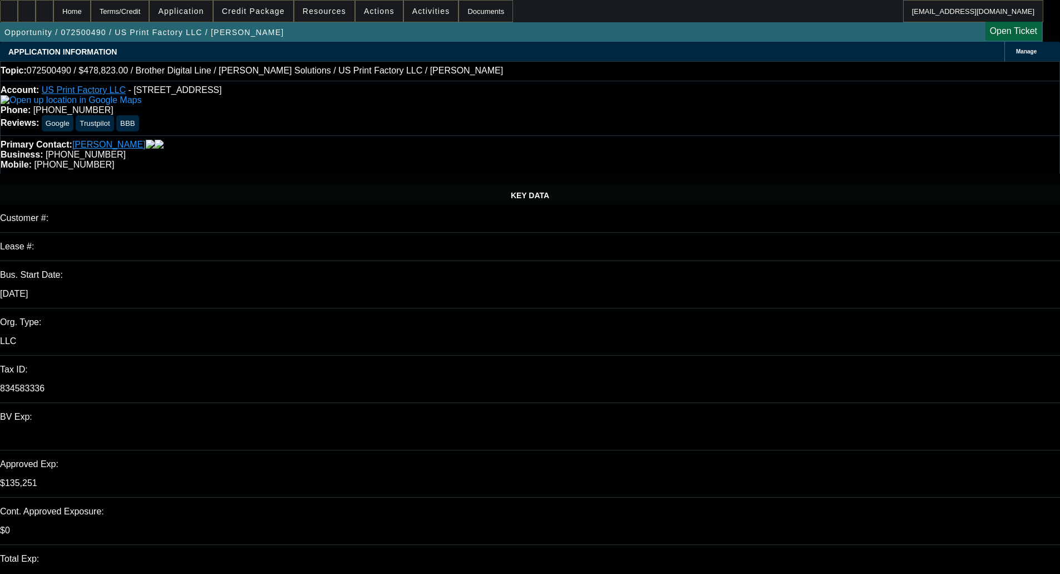
select select "0"
select select "6"
select select "0"
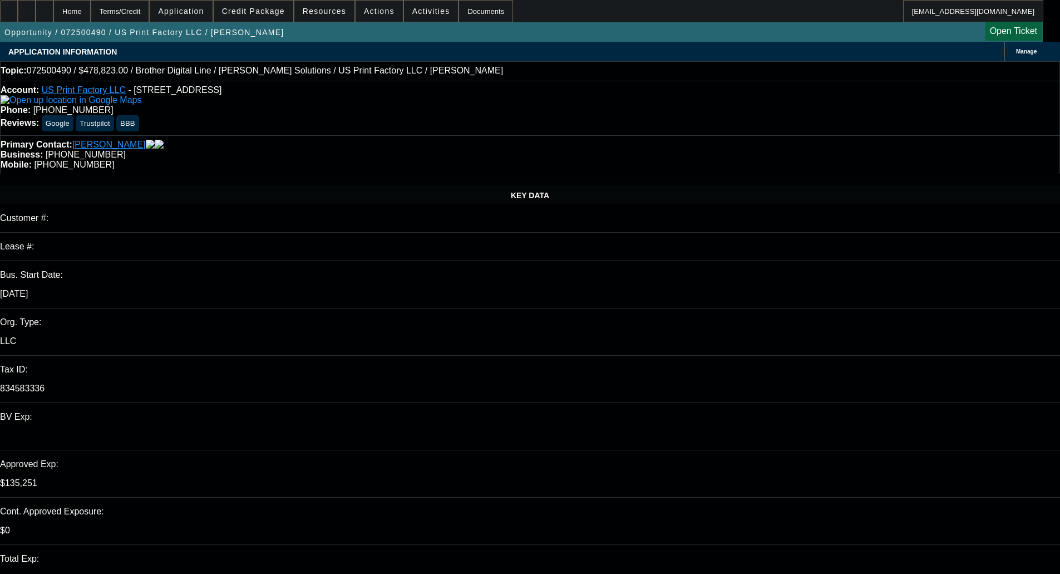
select select "6"
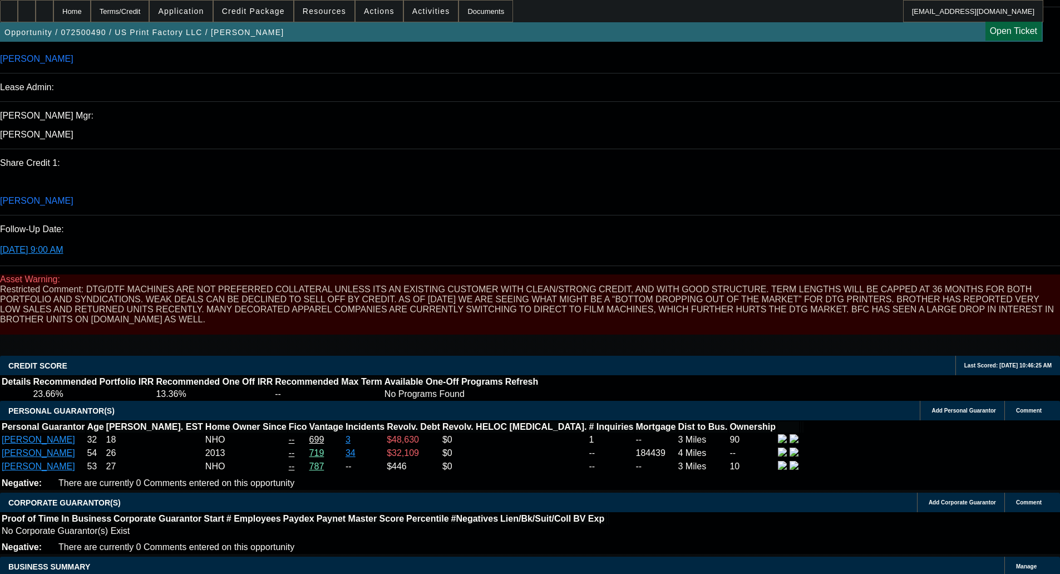
scroll to position [1446, 0]
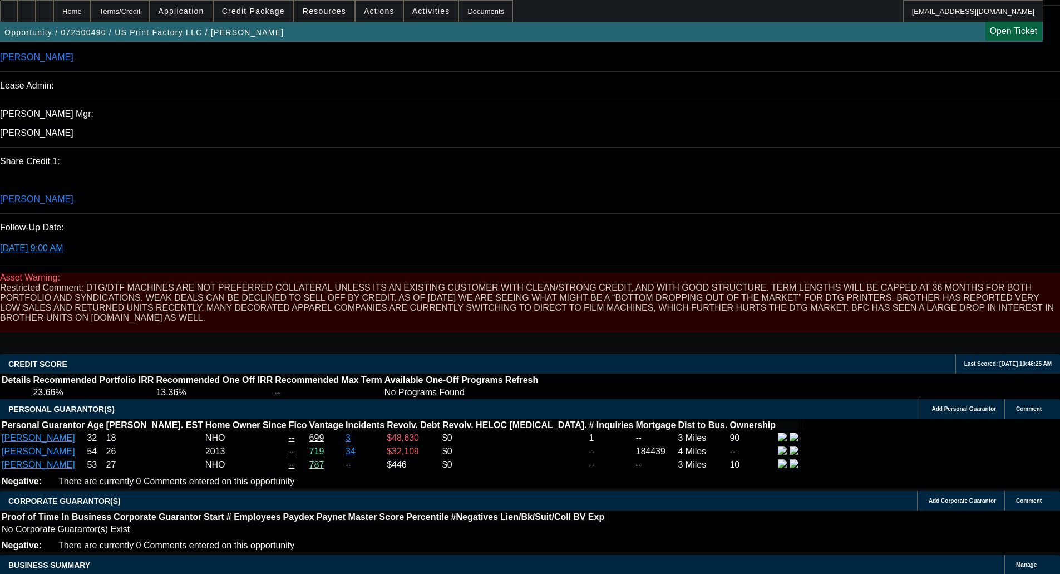
drag, startPoint x: 689, startPoint y: 371, endPoint x: 303, endPoint y: 350, distance: 386.1
copy span "[PERSON_NAME] and [PERSON_NAME] are married, and [PERSON_NAME] is their son. Fr…"
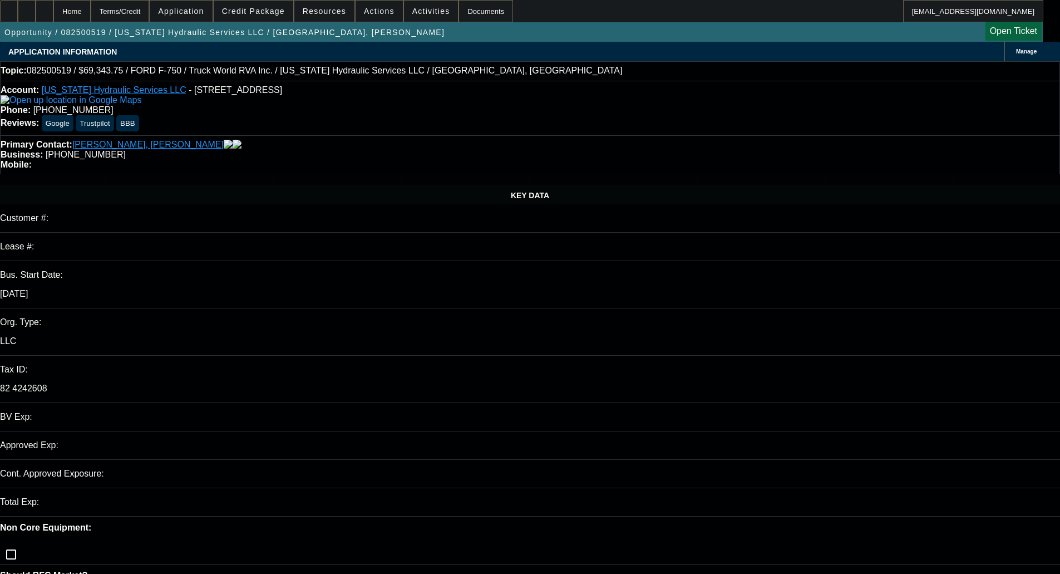
select select "0"
select select "6"
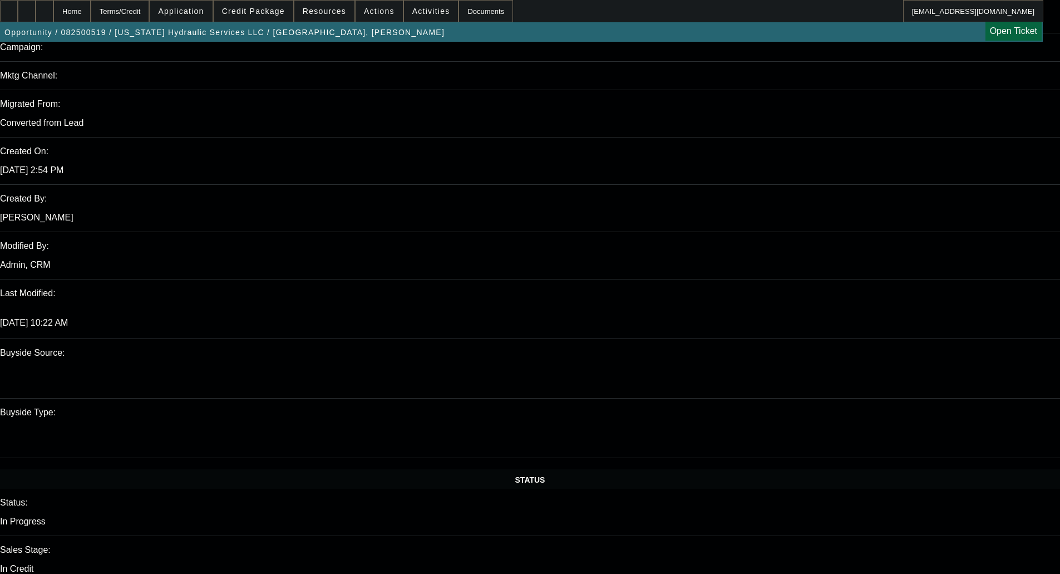
scroll to position [946, 0]
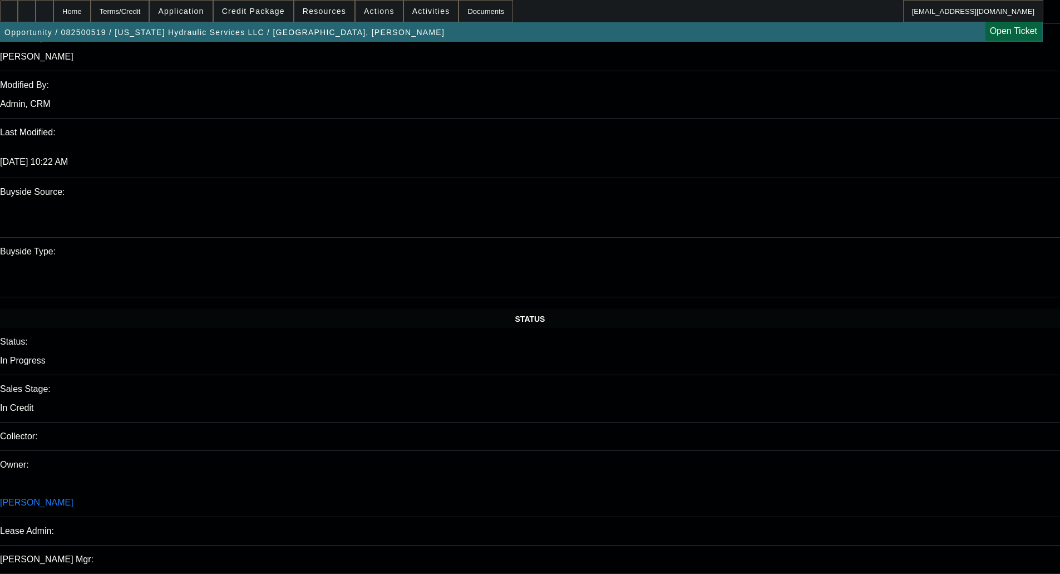
click at [255, 2] on span at bounding box center [254, 11] width 80 height 27
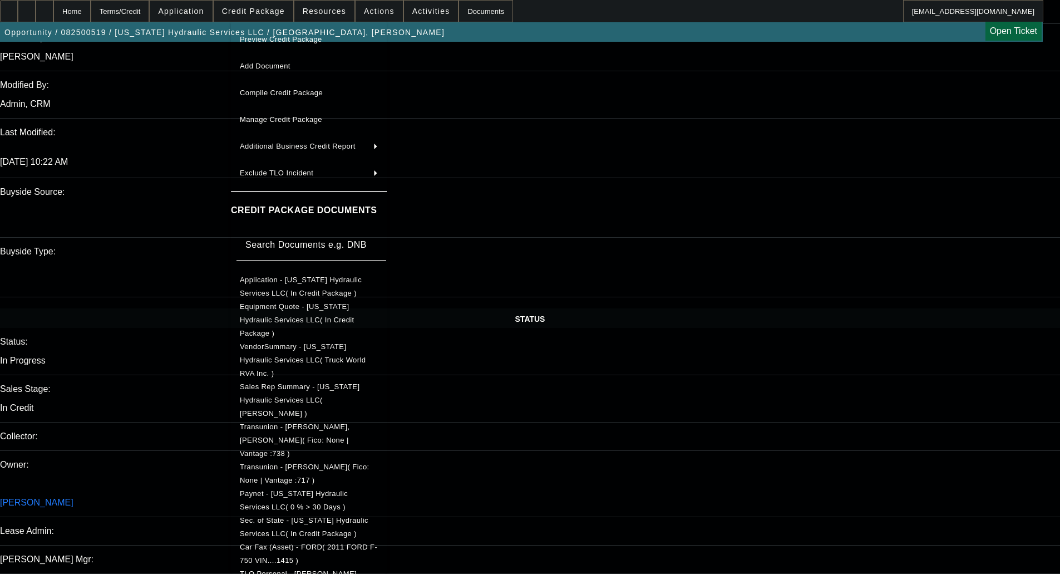
click at [325, 516] on span "Sec. of State - Virginia Hydraulic Services LLC( In Credit Package )" at bounding box center [304, 527] width 128 height 22
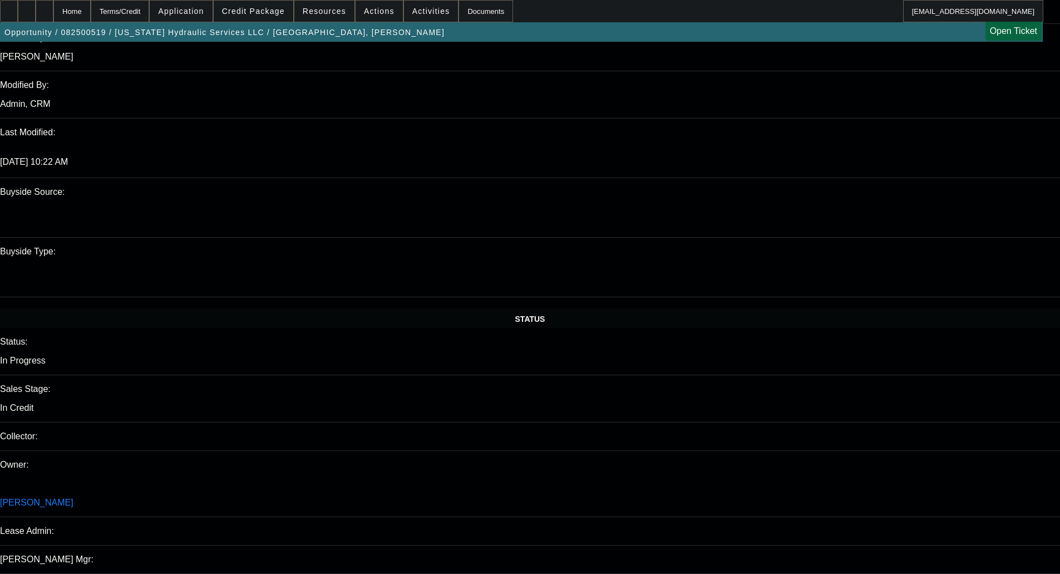
click at [246, 0] on div "Credit Package" at bounding box center [253, 11] width 81 height 22
click at [256, 12] on span "Credit Package" at bounding box center [253, 11] width 63 height 9
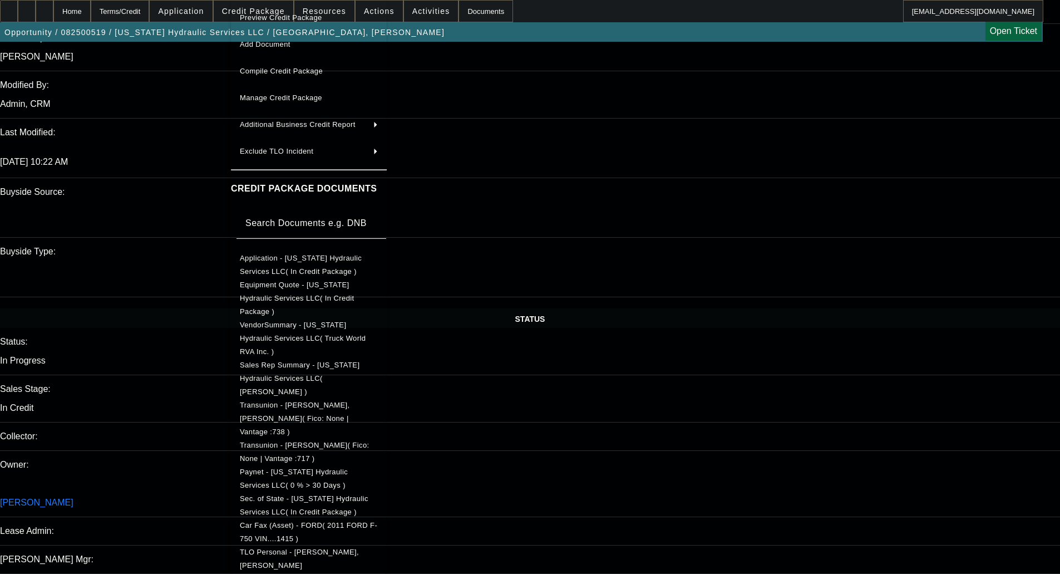
click at [292, 518] on span "Car Fax (Asset) - FORD( 2011 FORD F-750 VIN....1415 )" at bounding box center [309, 531] width 138 height 27
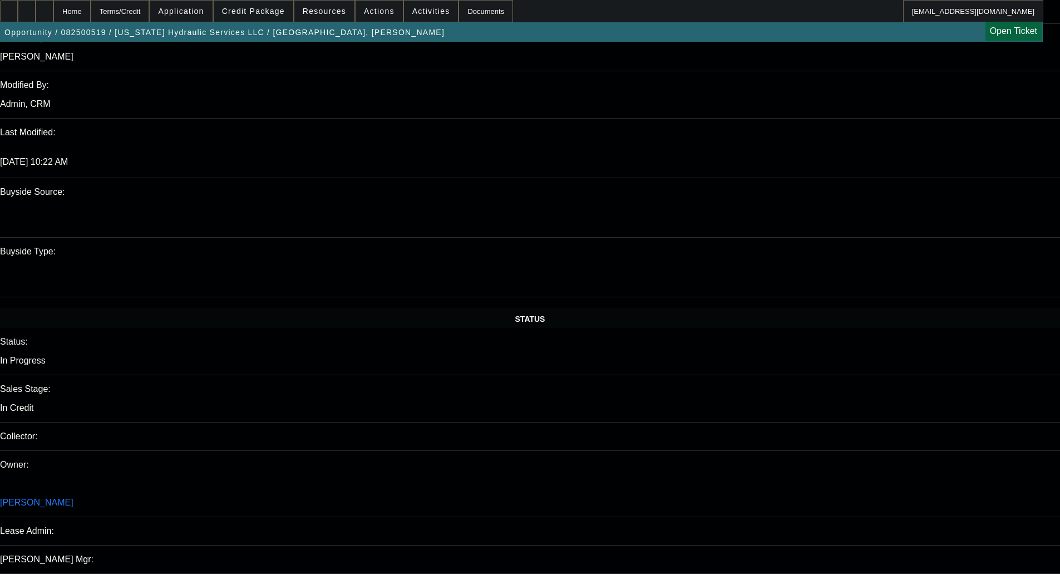
click at [265, 9] on span "Credit Package" at bounding box center [253, 11] width 63 height 9
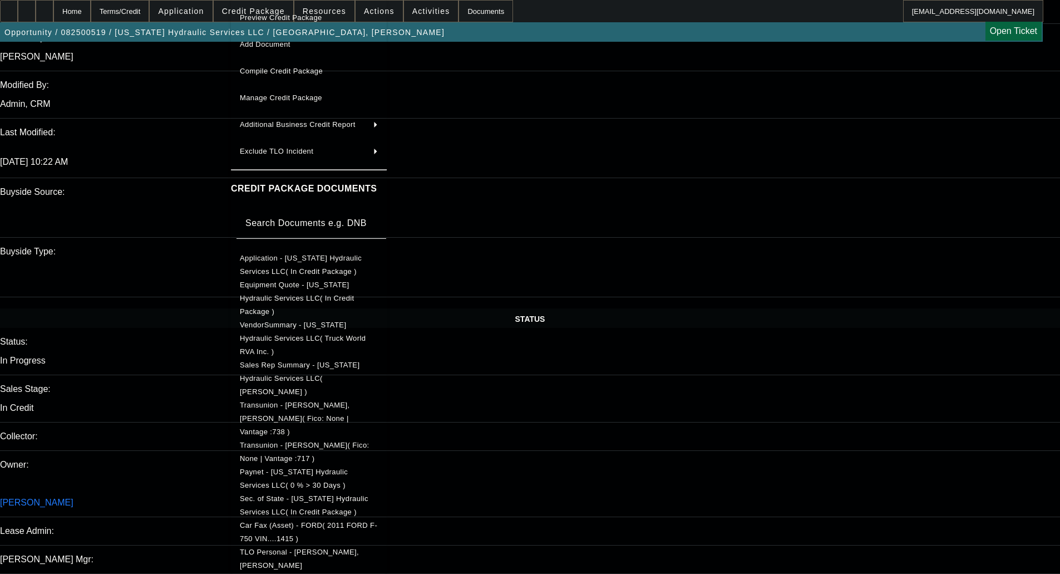
click at [325, 521] on span "Car Fax (Asset) - FORD( 2011 FORD F-750 VIN....1415 )" at bounding box center [308, 532] width 137 height 22
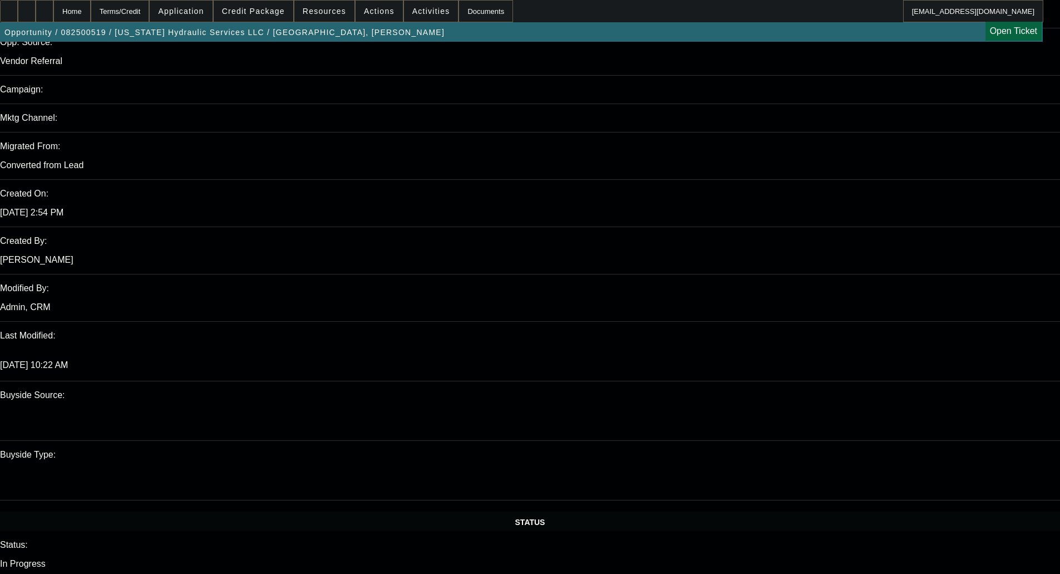
scroll to position [723, 0]
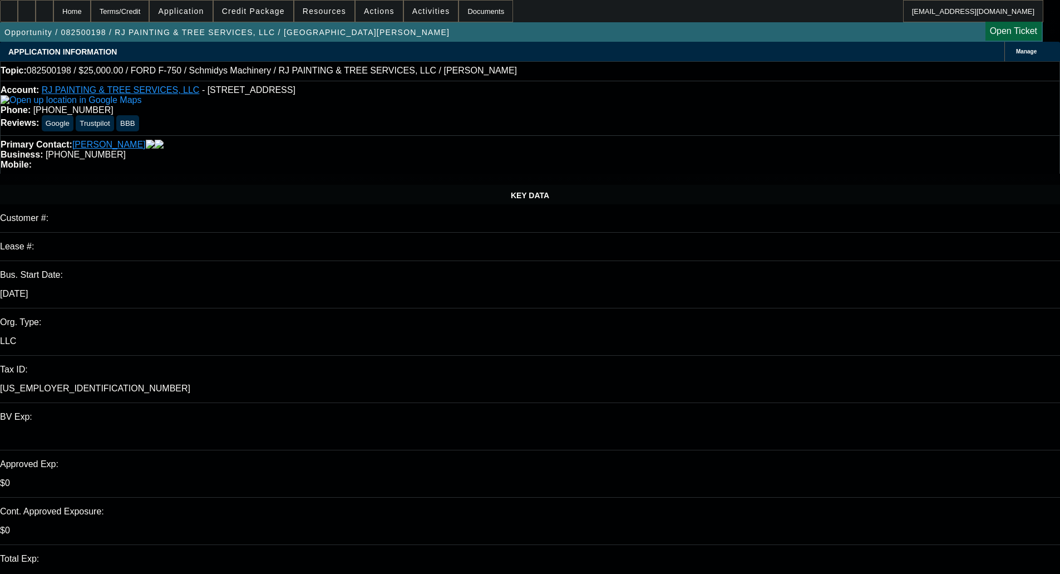
select select "0"
select select "2"
select select "0"
select select "2"
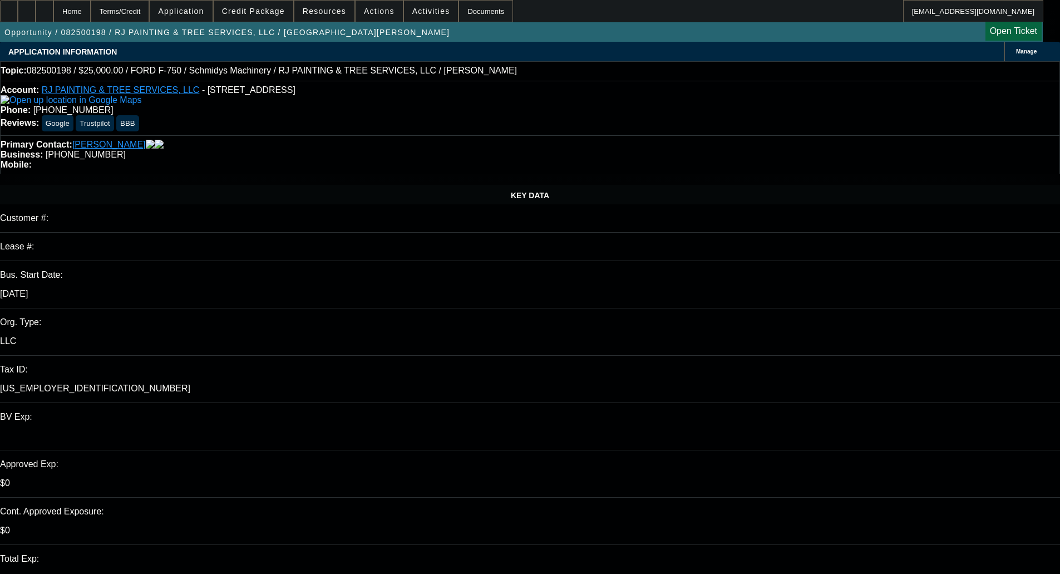
select select "0"
select select "2"
select select "0"
select select "1"
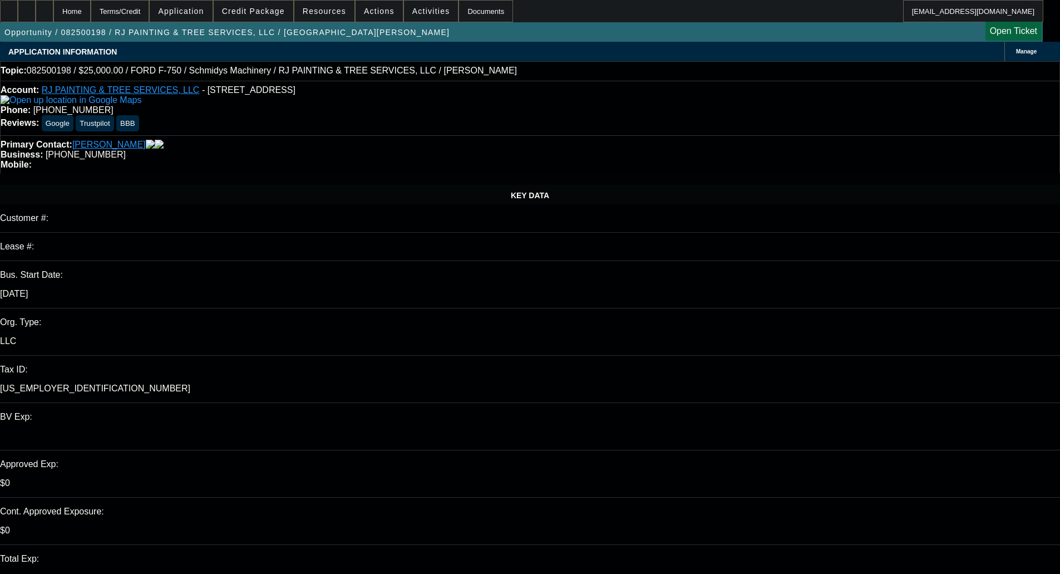
select select "2"
select select "6"
select select "1"
select select "2"
select select "6"
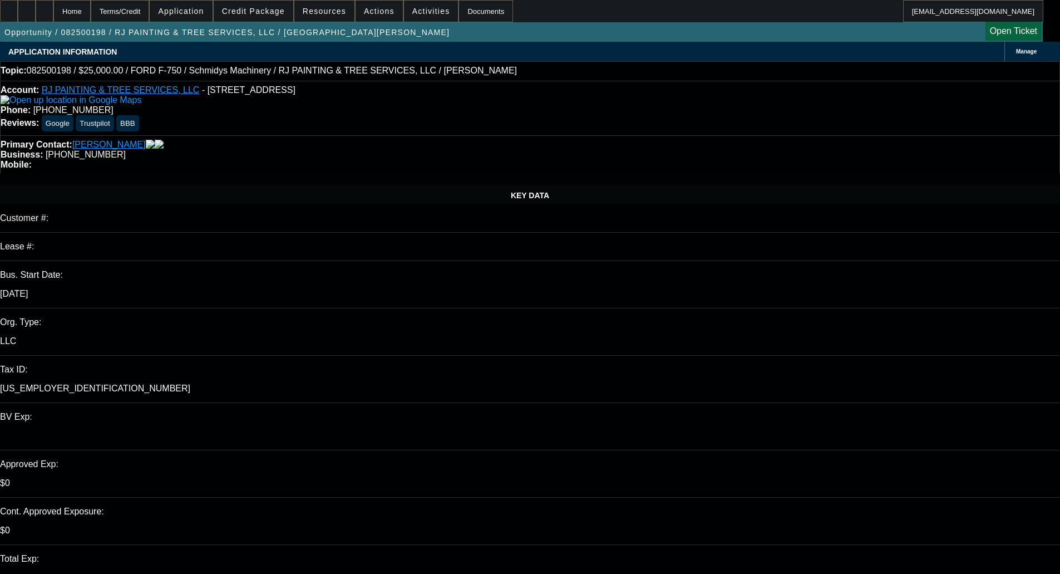
select select "1"
select select "2"
select select "6"
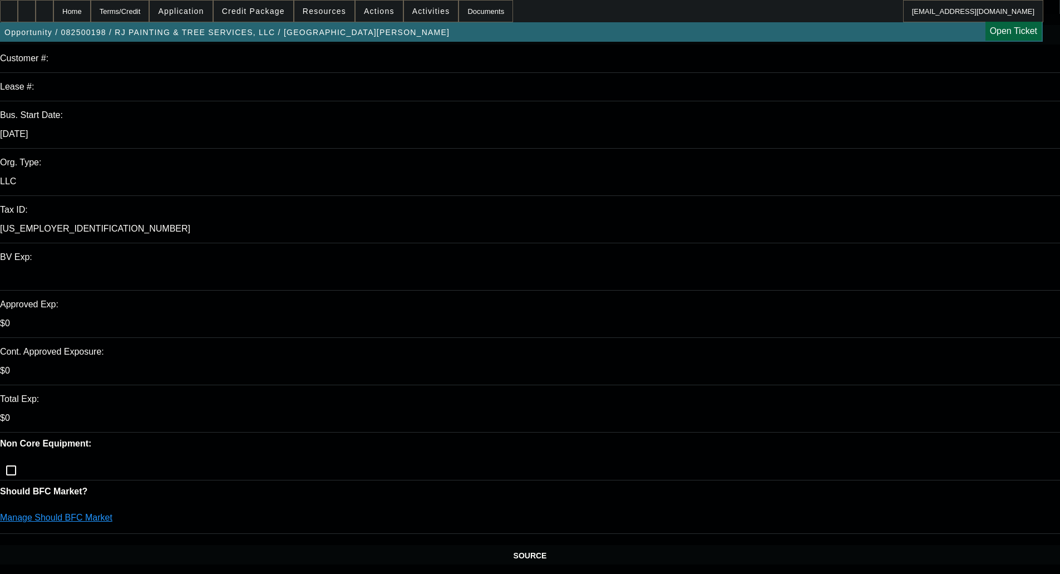
scroll to position [167, 0]
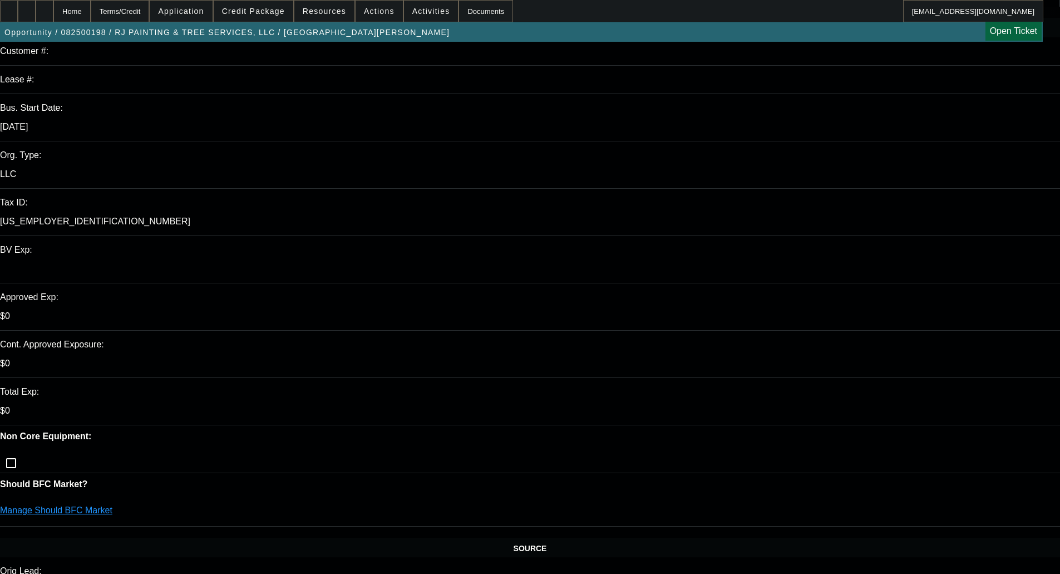
click at [249, 13] on span "Credit Package" at bounding box center [253, 11] width 63 height 9
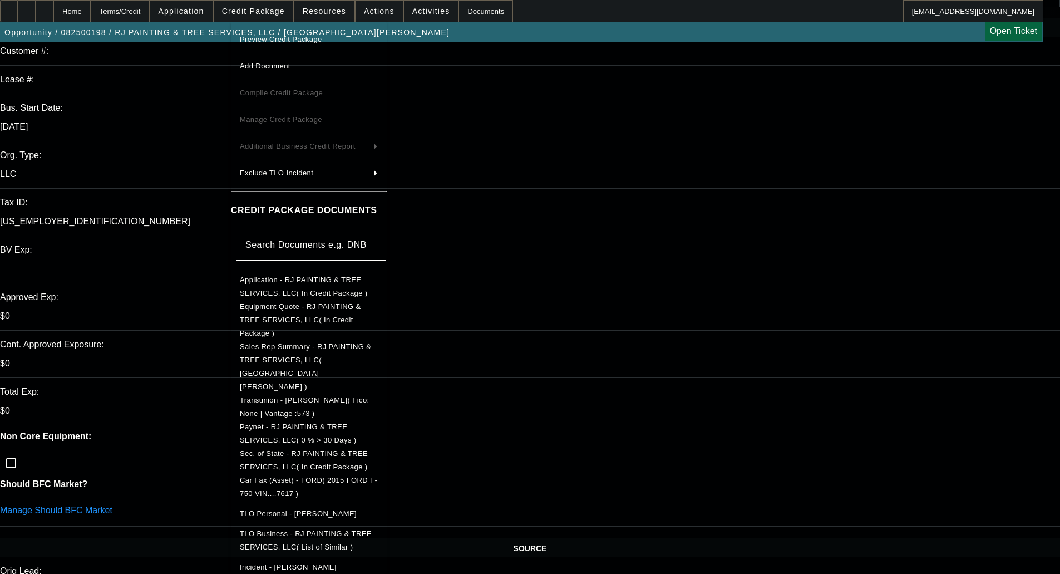
click at [265, 37] on span "Preview Credit Package" at bounding box center [281, 39] width 82 height 8
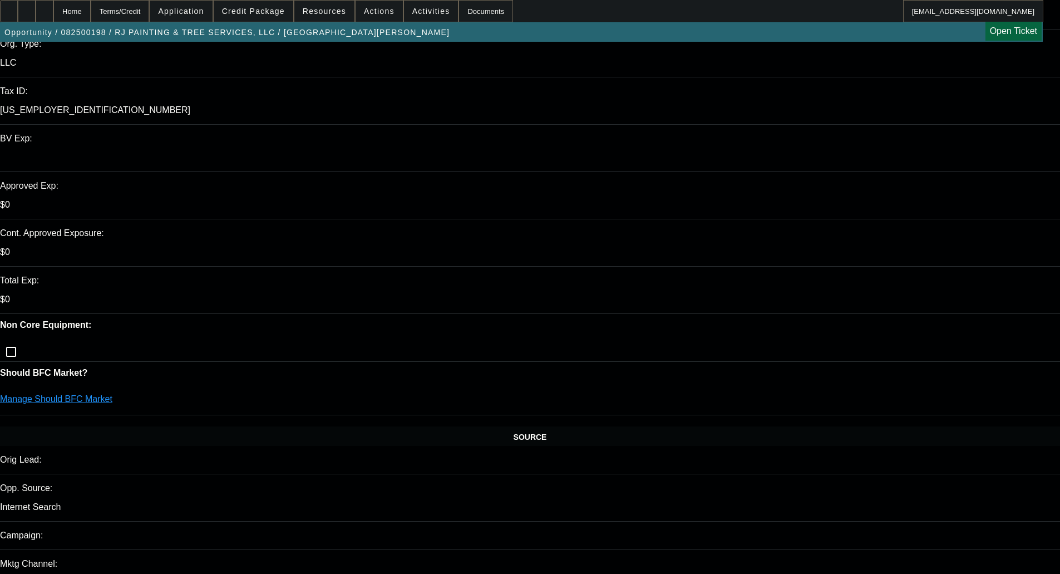
scroll to position [0, 0]
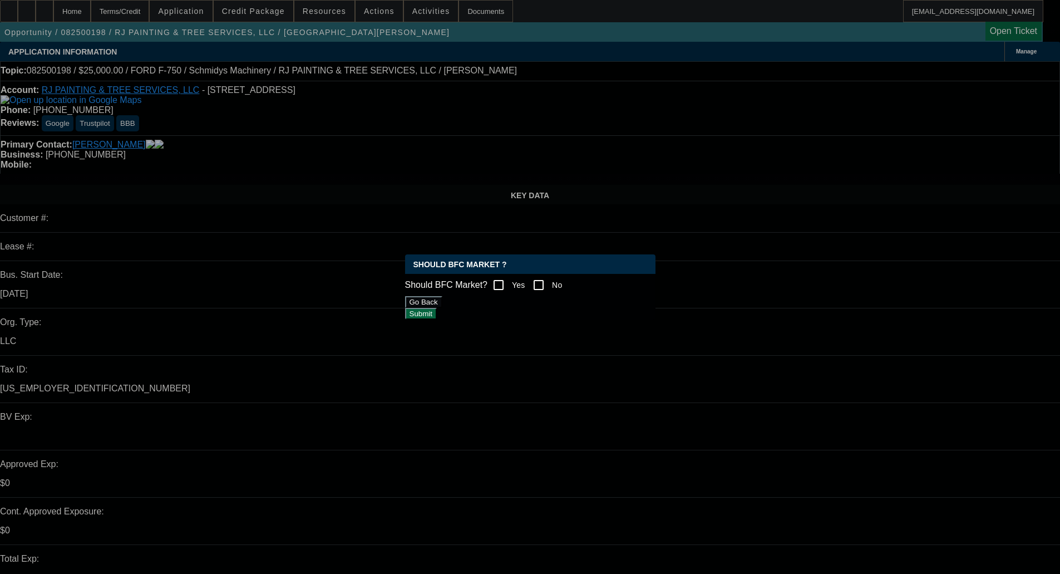
click at [495, 285] on div at bounding box center [498, 284] width 27 height 27
checkbox input "true"
click at [437, 313] on button "Submit" at bounding box center [421, 314] width 32 height 12
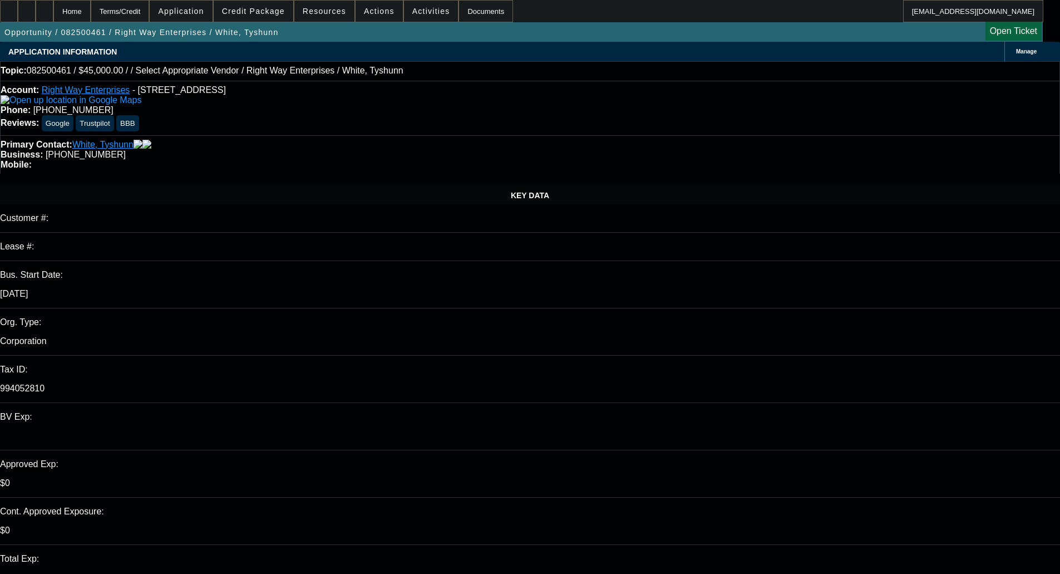
select select "0.1"
select select "2"
select select "0.1"
select select "1"
select select "2"
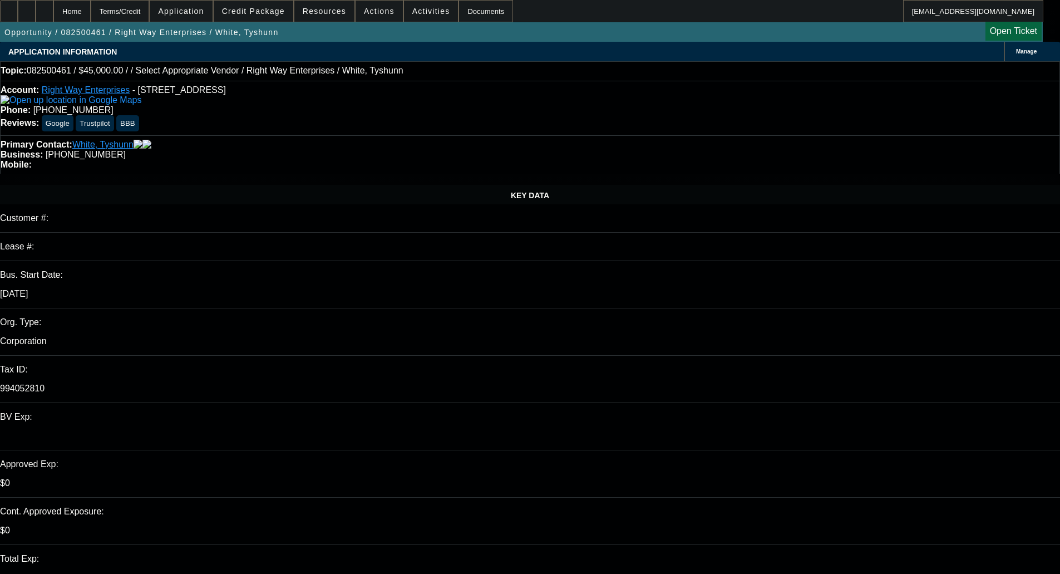
select select "4"
click at [257, 11] on span "Credit Package" at bounding box center [253, 11] width 63 height 9
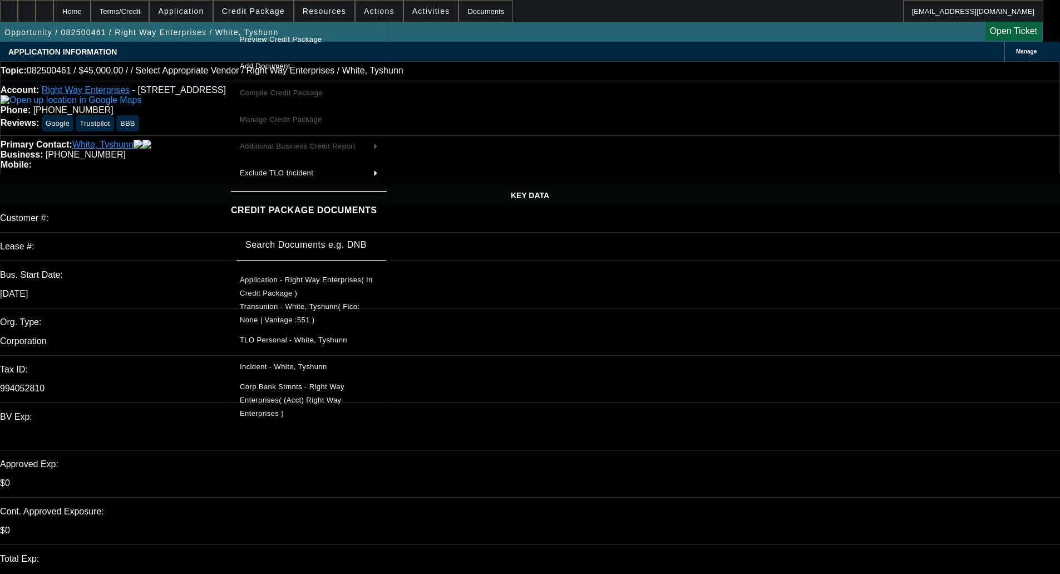
click at [274, 37] on span "Preview Credit Package" at bounding box center [281, 39] width 82 height 8
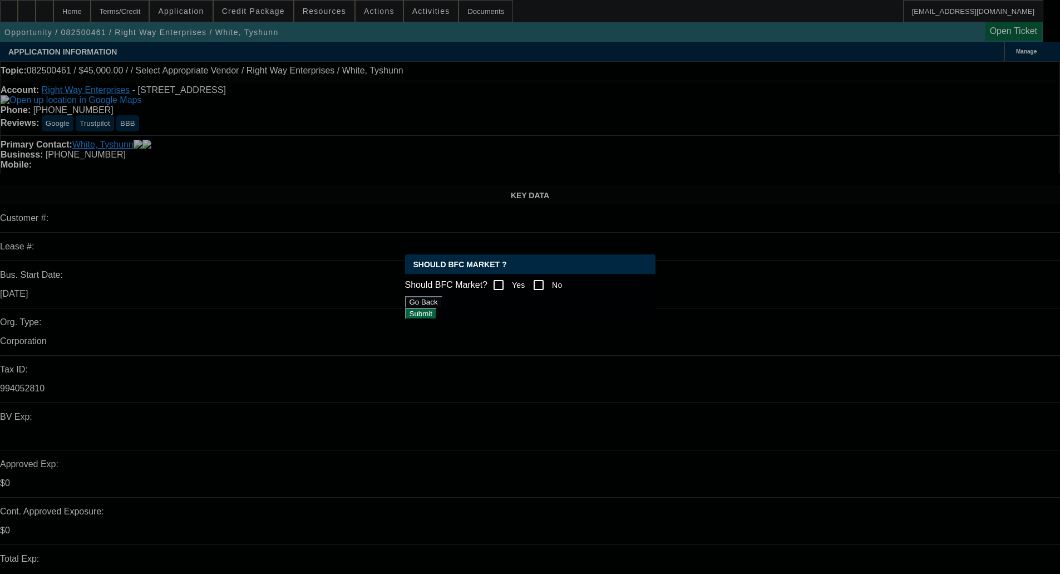
click at [550, 281] on input "No" at bounding box center [538, 285] width 22 height 22
checkbox input "true"
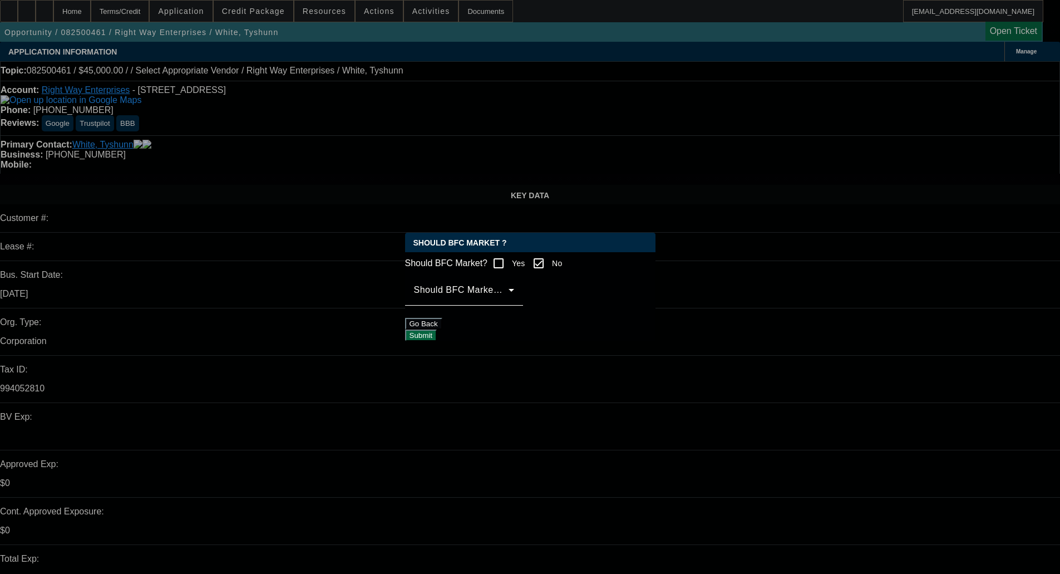
click at [480, 299] on span at bounding box center [461, 294] width 95 height 13
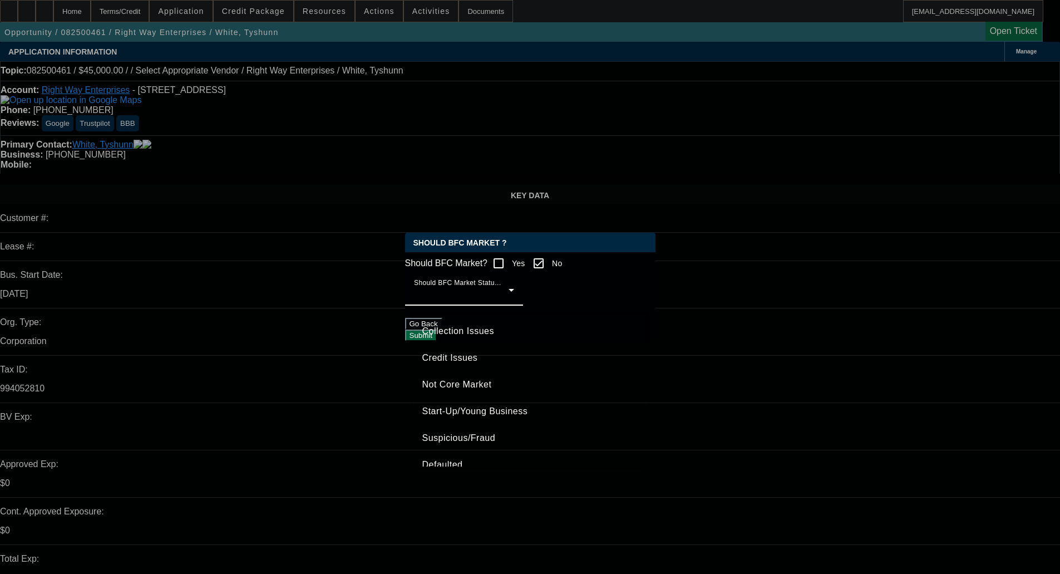
scroll to position [70, 0]
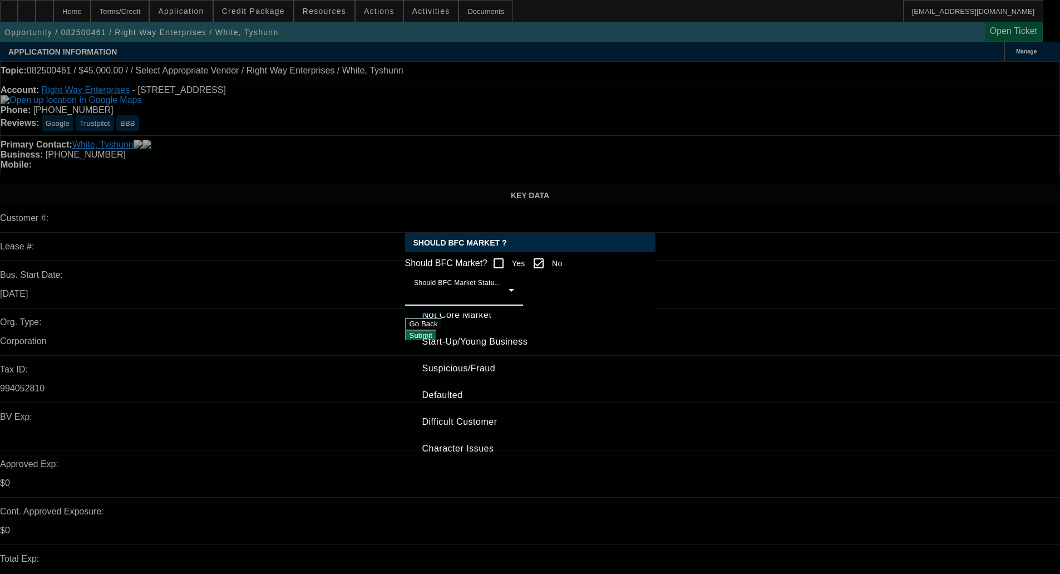
click at [470, 458] on mat-option "Character Issues" at bounding box center [530, 448] width 234 height 27
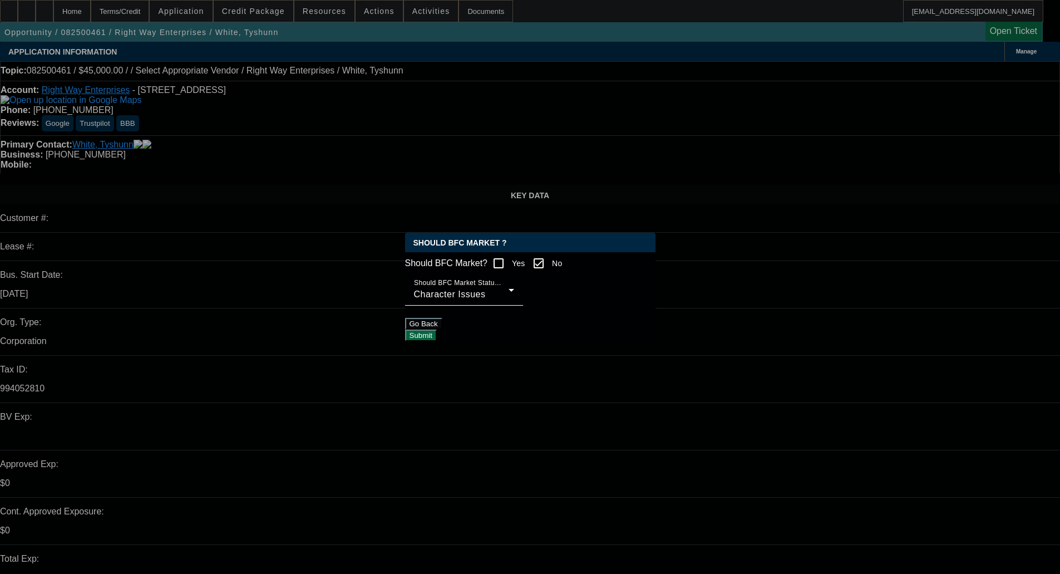
click at [437, 331] on button "Submit" at bounding box center [421, 335] width 32 height 12
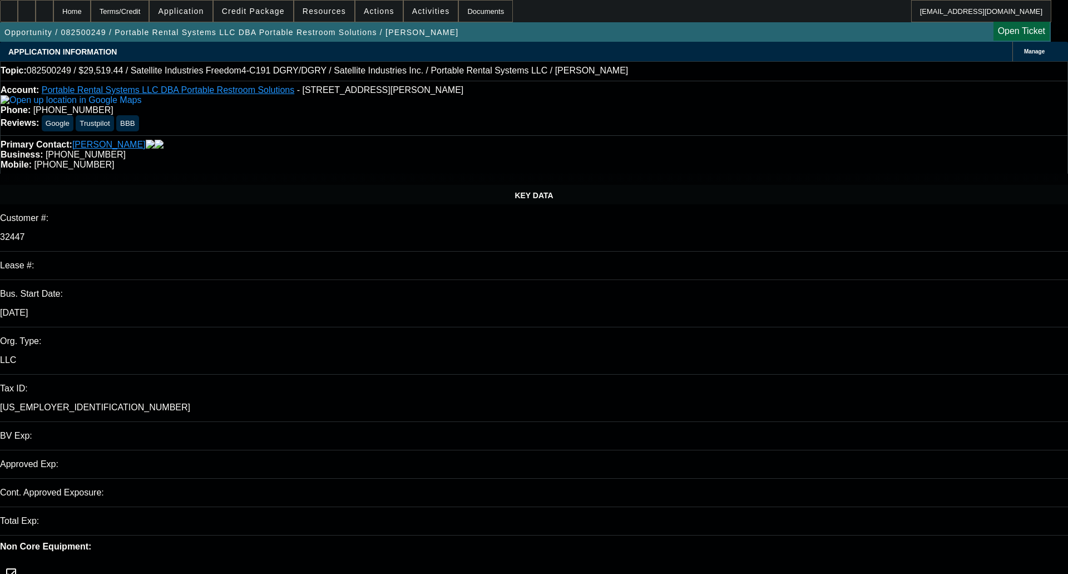
select select "0.15"
select select "2"
select select "0"
select select "6"
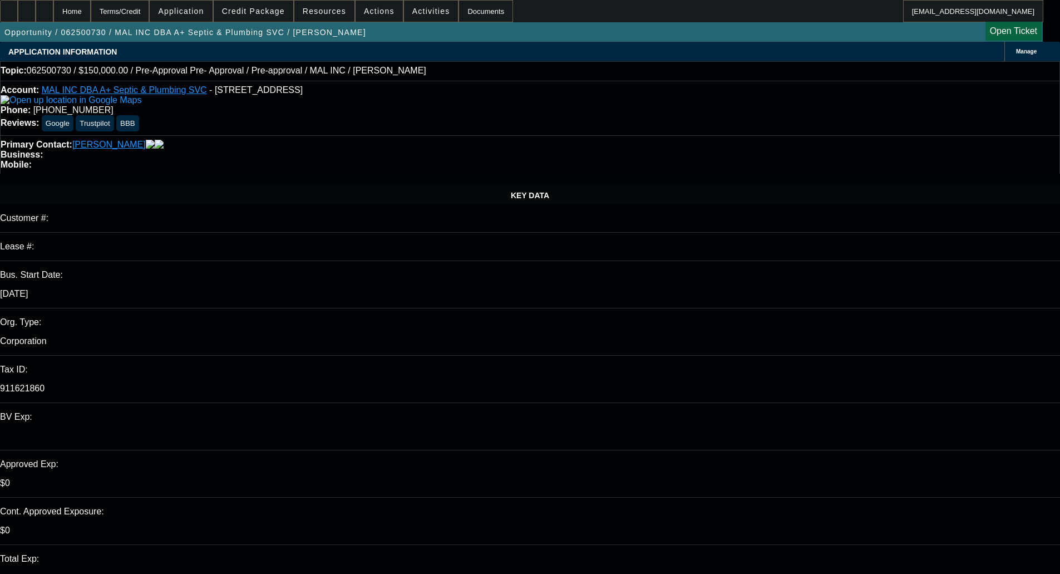
select select "0"
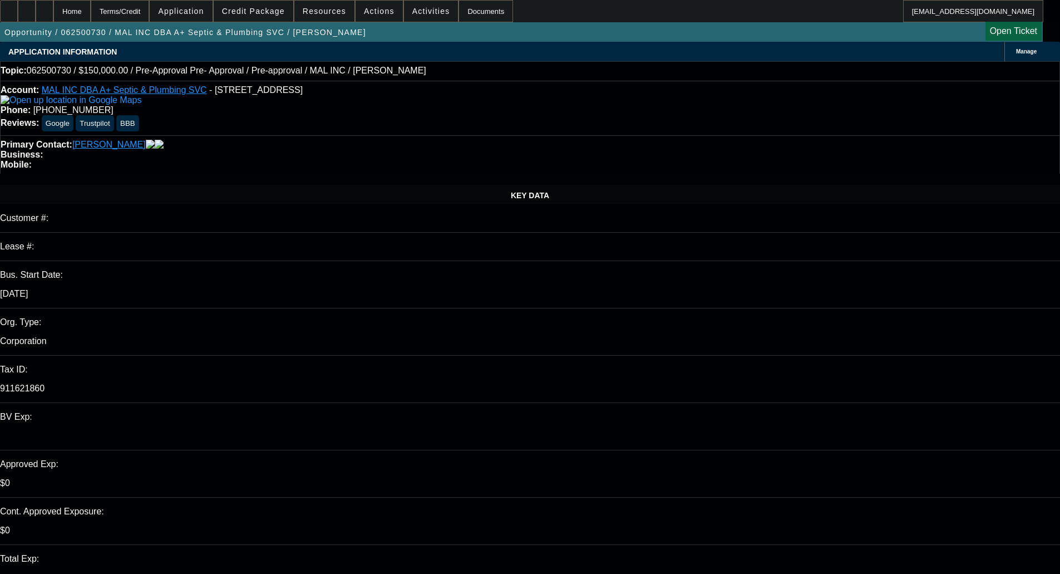
select select "0"
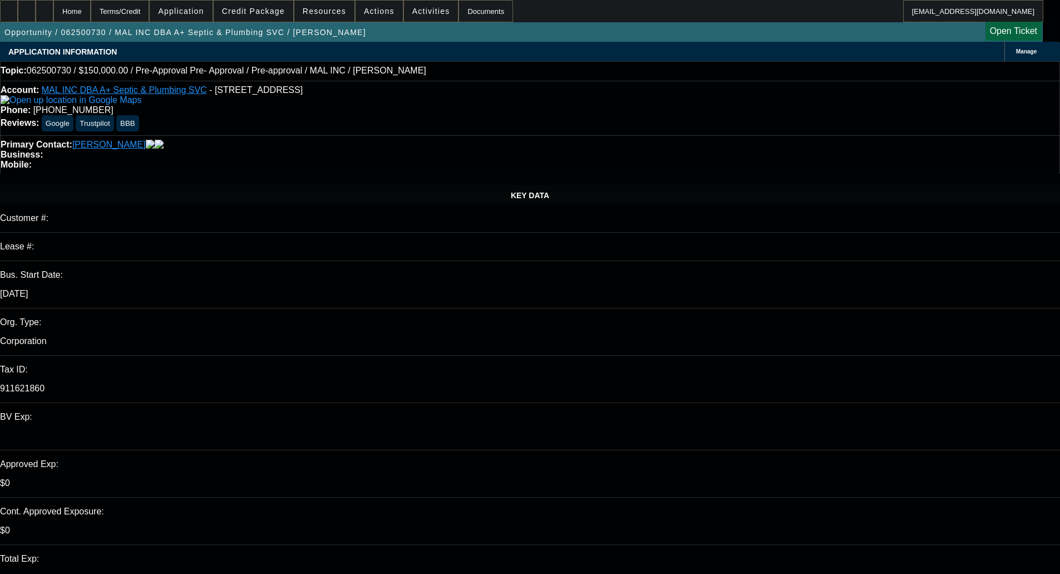
select select "0"
select select "1"
select select "6"
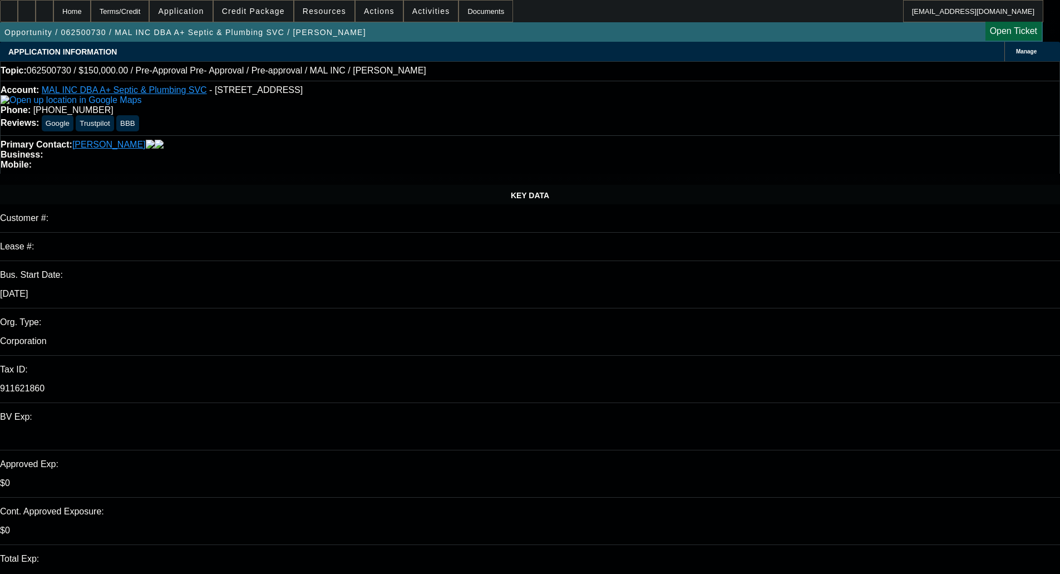
select select "1"
select select "6"
select select "1"
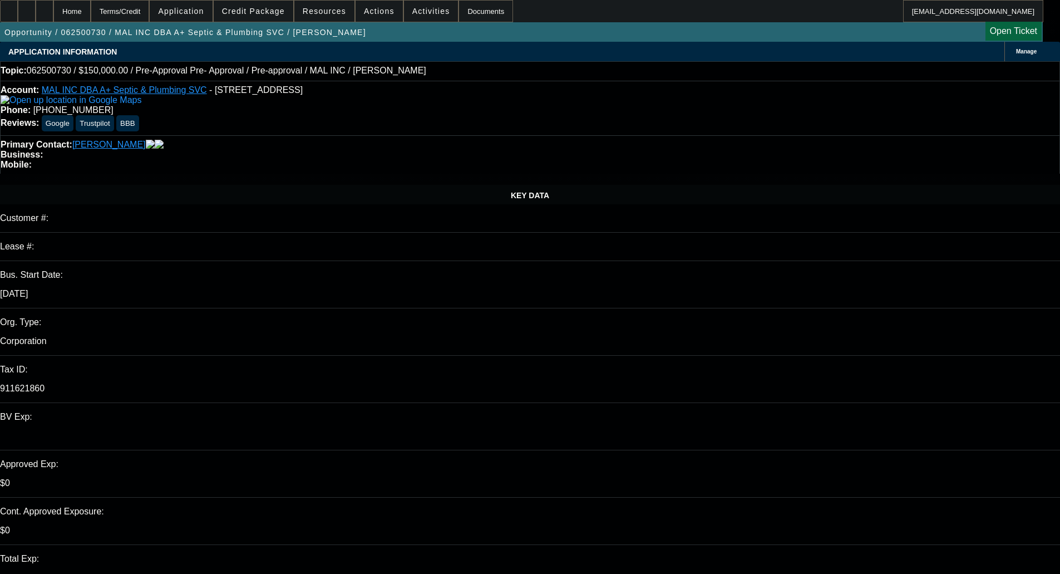
select select "6"
select select "1"
select select "6"
click at [335, 140] on div "Primary Contact: Koch, David" at bounding box center [530, 145] width 1059 height 10
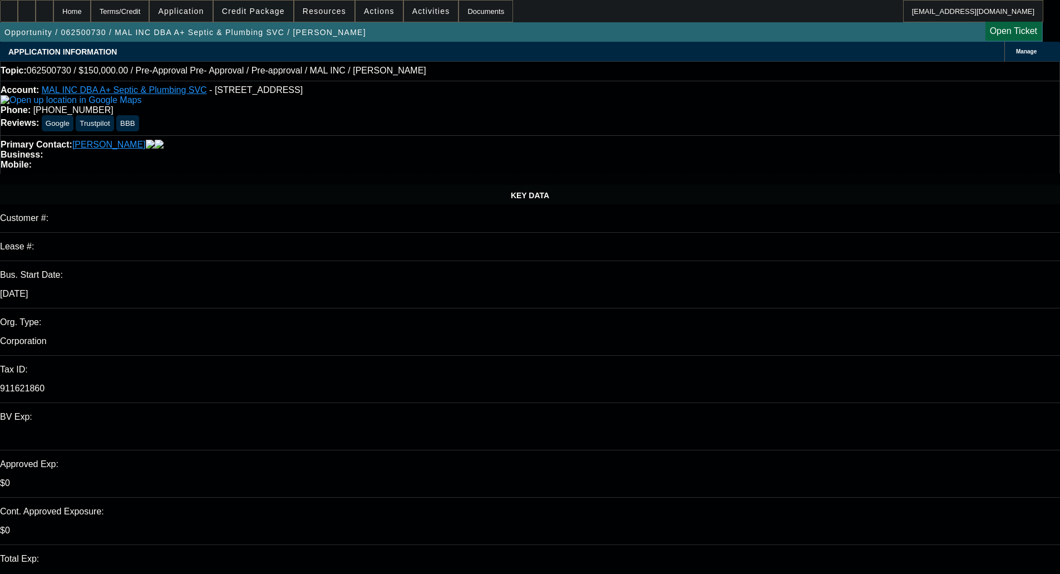
click at [258, 9] on span "Credit Package" at bounding box center [253, 11] width 63 height 9
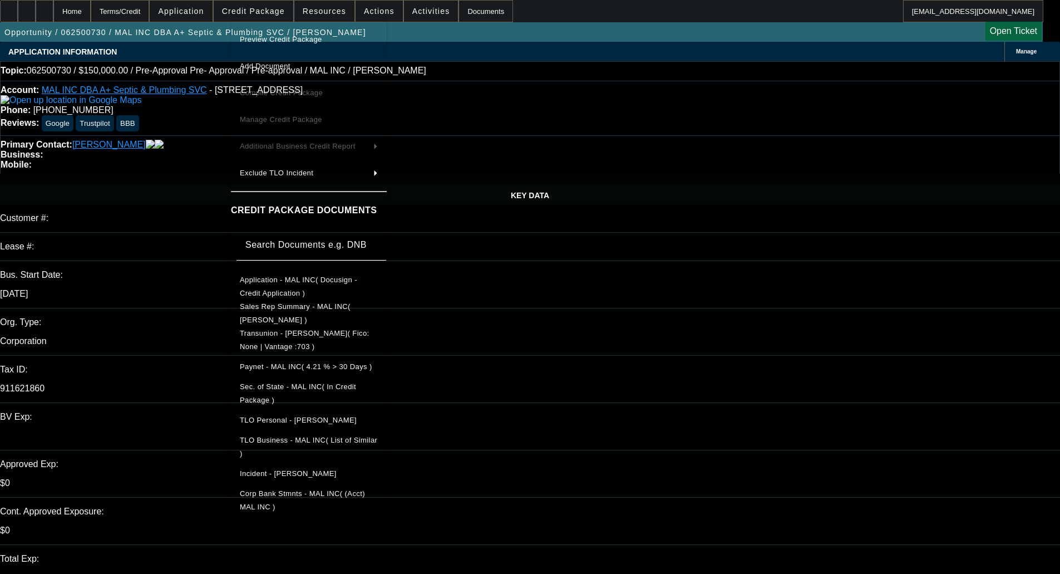
click at [274, 40] on span "Preview Credit Package" at bounding box center [281, 39] width 82 height 8
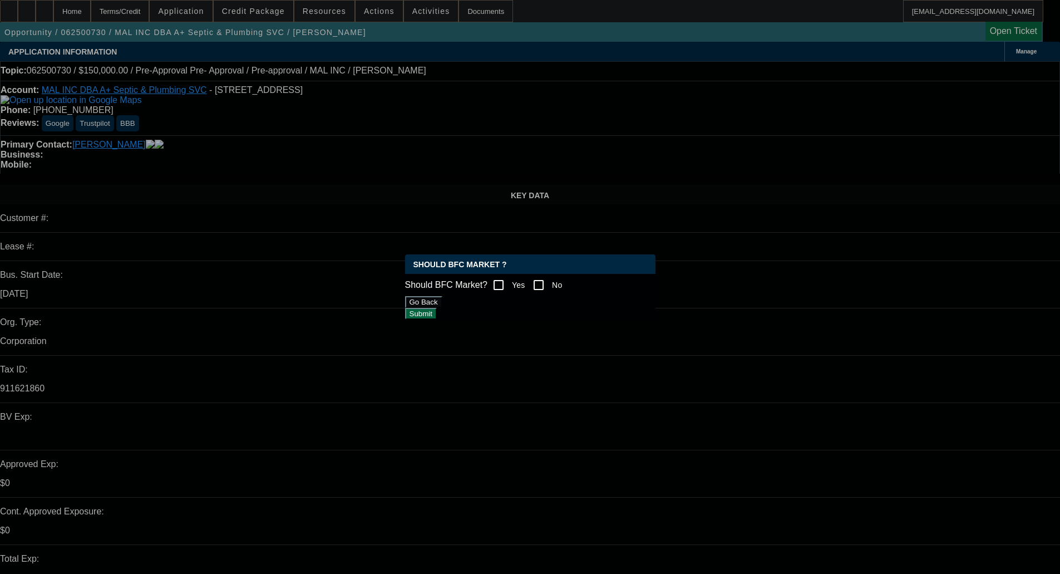
click at [504, 288] on input "Yes" at bounding box center [498, 285] width 22 height 22
checkbox input "true"
click at [437, 316] on button "Submit" at bounding box center [421, 314] width 32 height 12
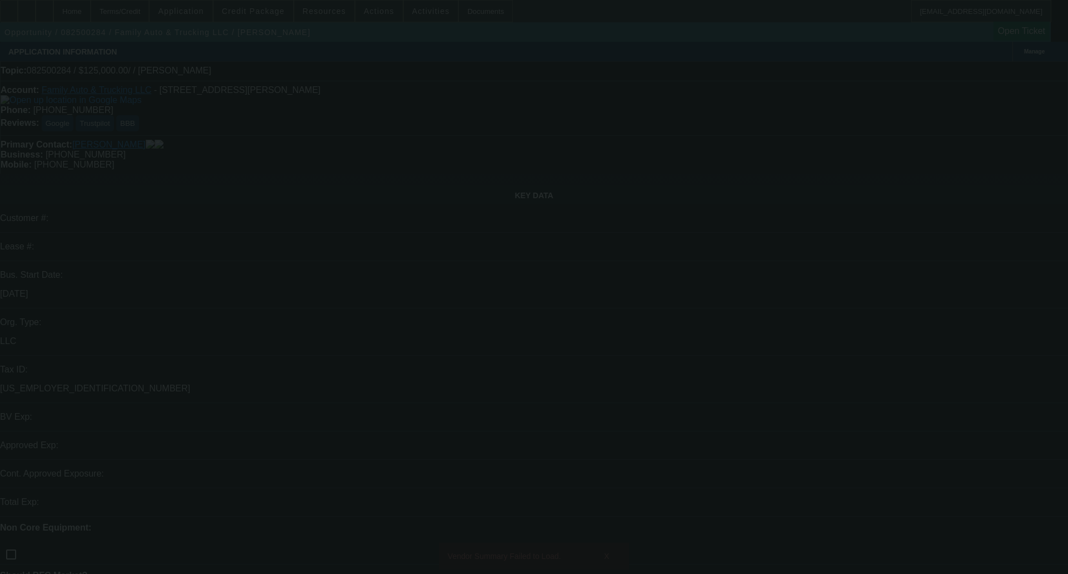
select select "0"
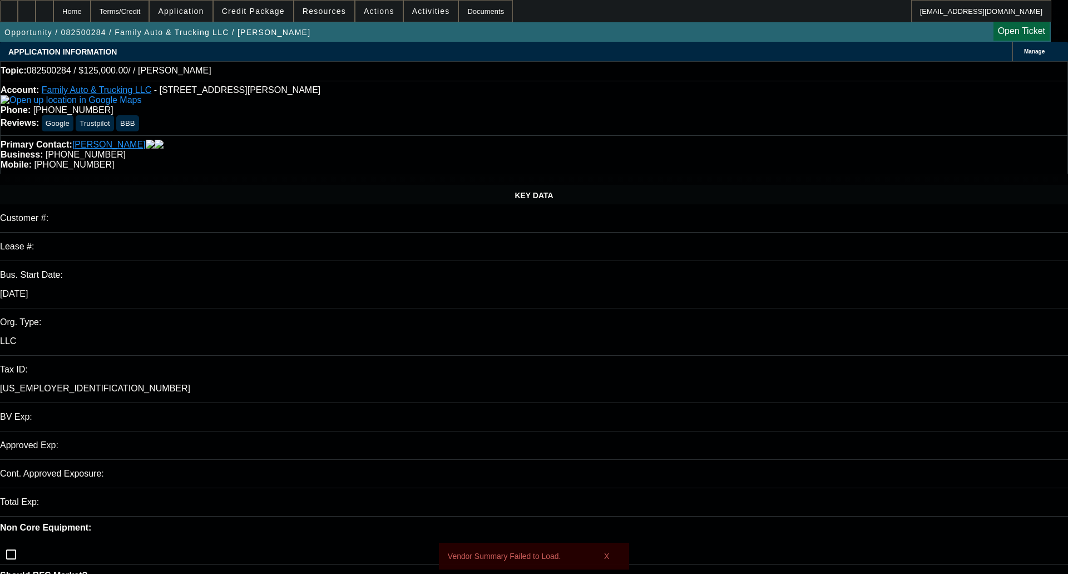
select select "2"
select select "0.1"
select select "1"
select select "2"
select select "4"
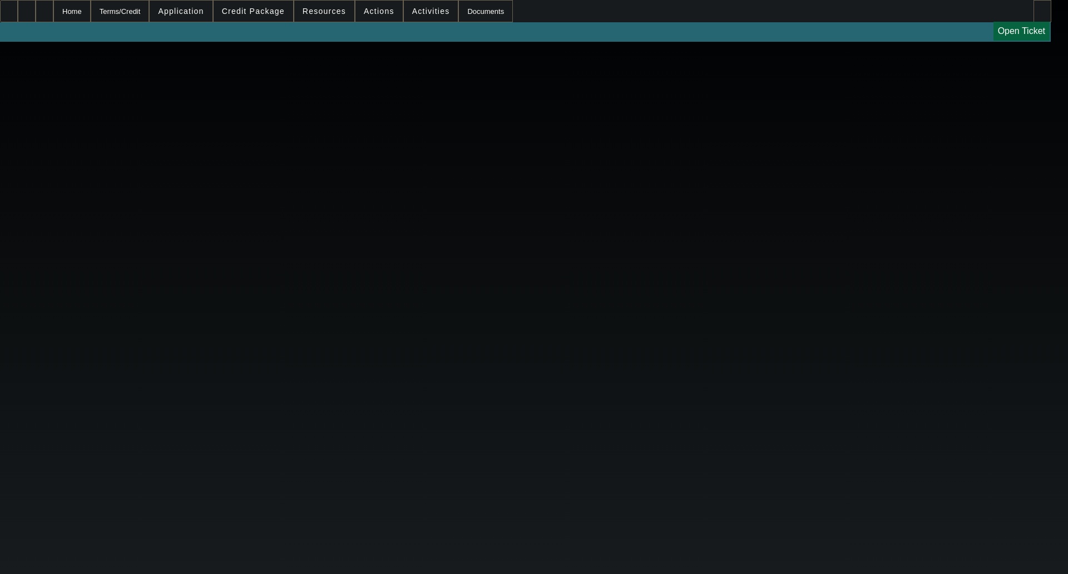
select select "0"
select select "2"
select select "0.1"
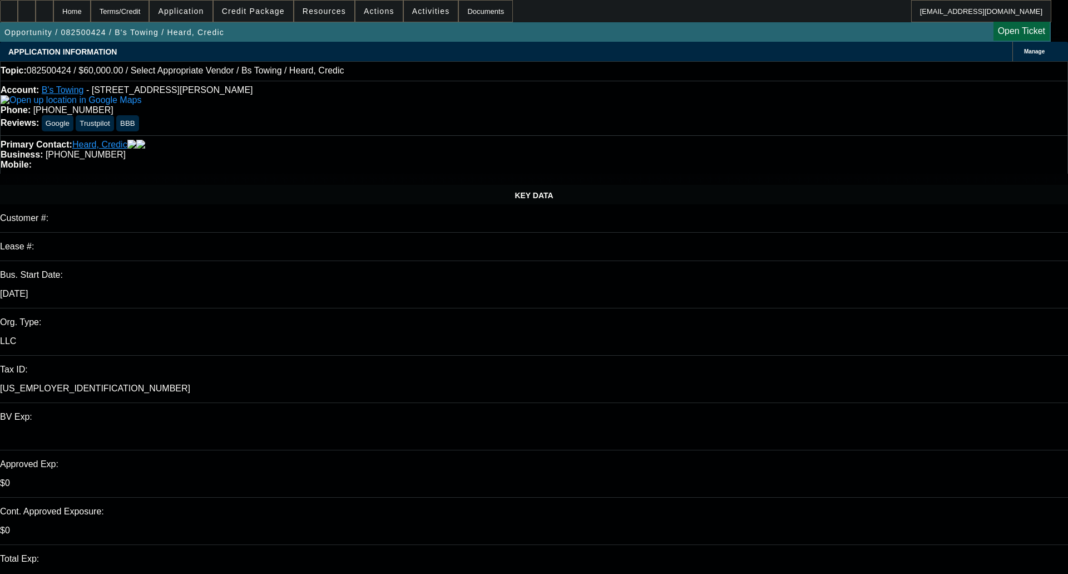
select select "1"
select select "2"
select select "4"
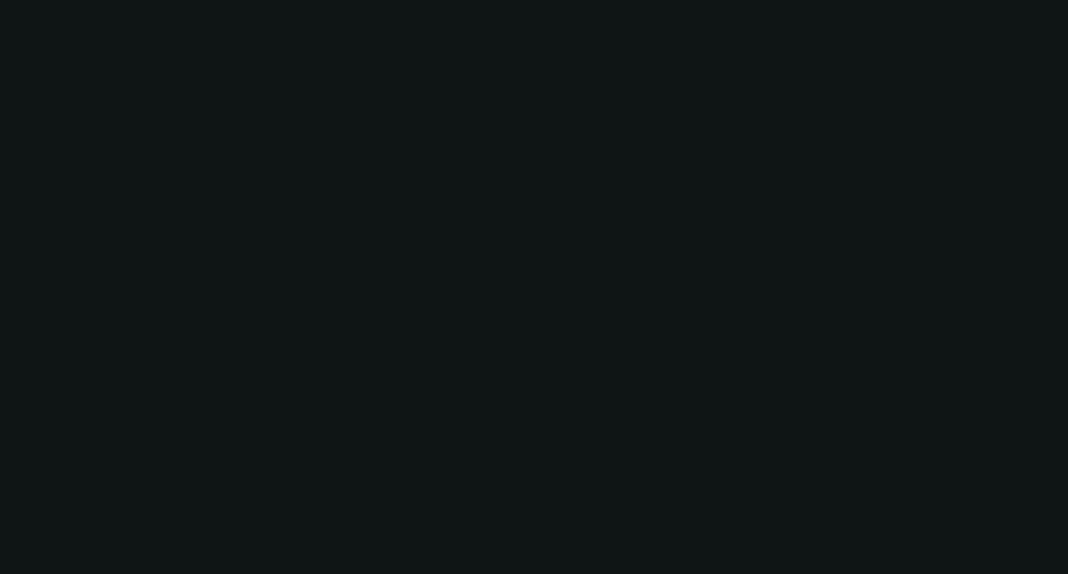
select select "0"
select select "2"
select select "0.1"
select select "4"
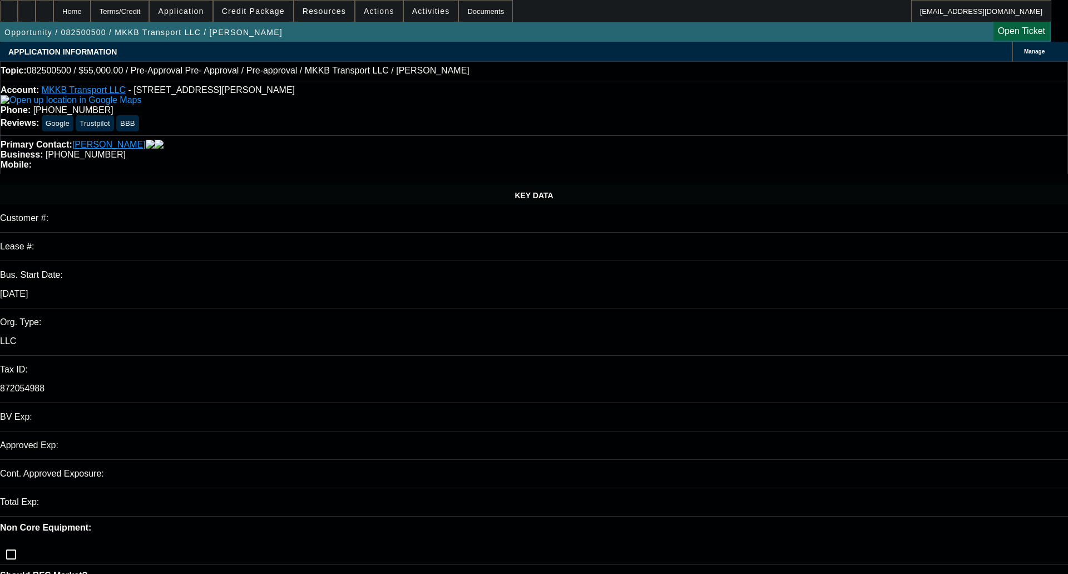
select select "0"
select select "2"
select select "0.1"
select select "1"
select select "2"
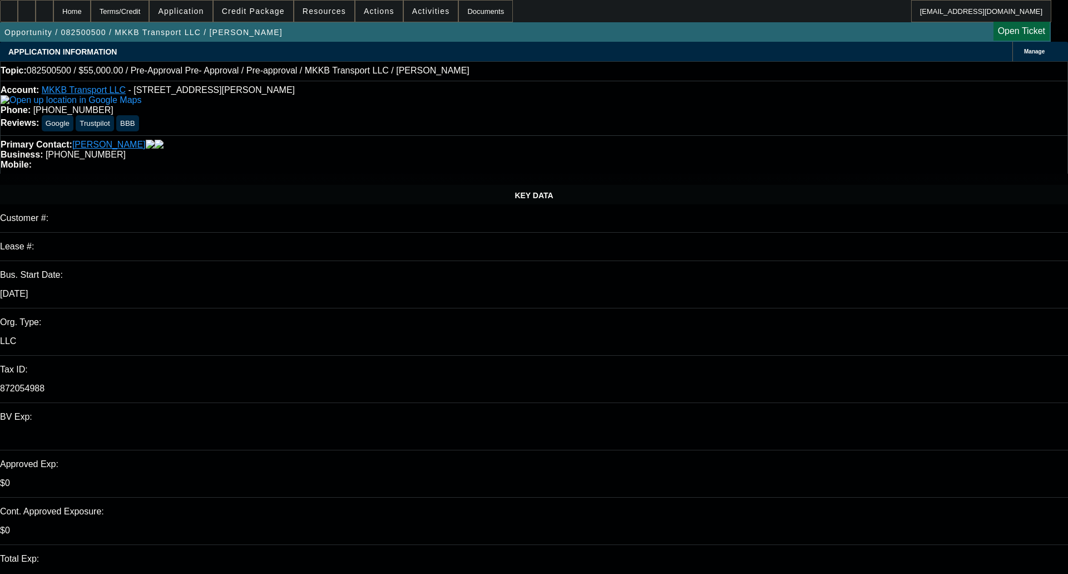
select select "4"
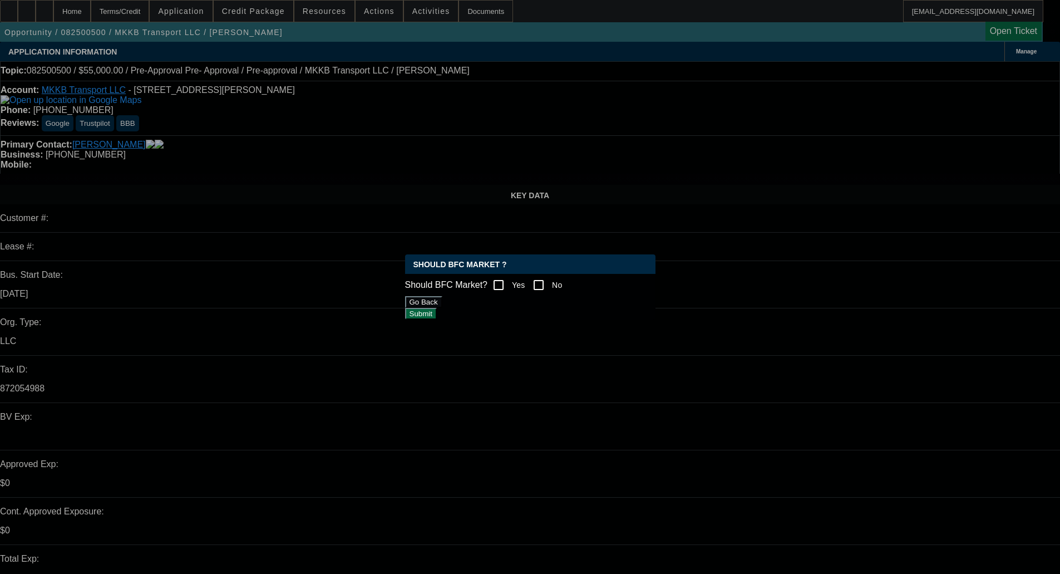
click at [546, 280] on input "No" at bounding box center [538, 285] width 22 height 22
checkbox input "true"
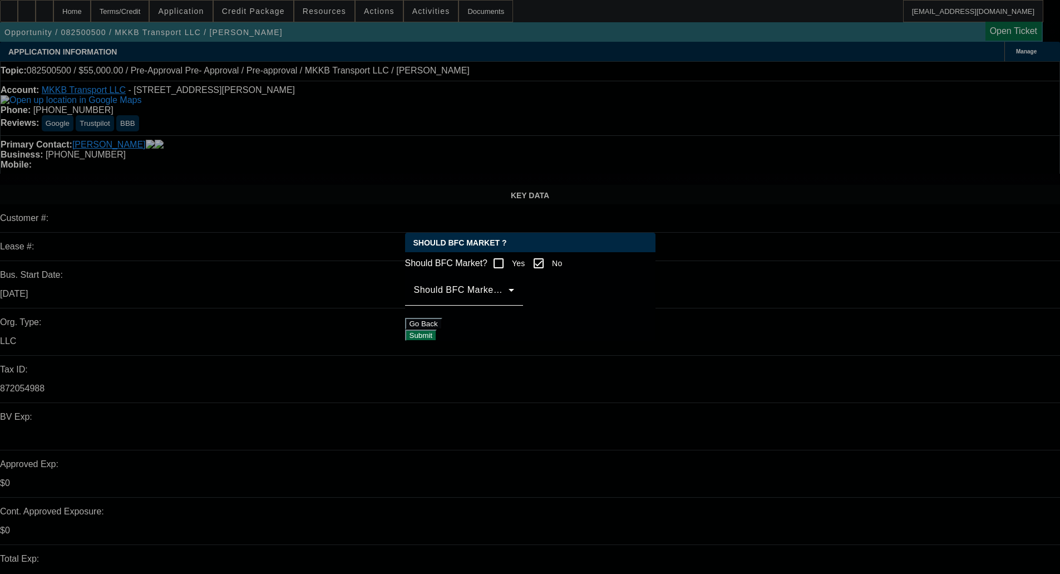
click at [503, 300] on span at bounding box center [461, 294] width 95 height 13
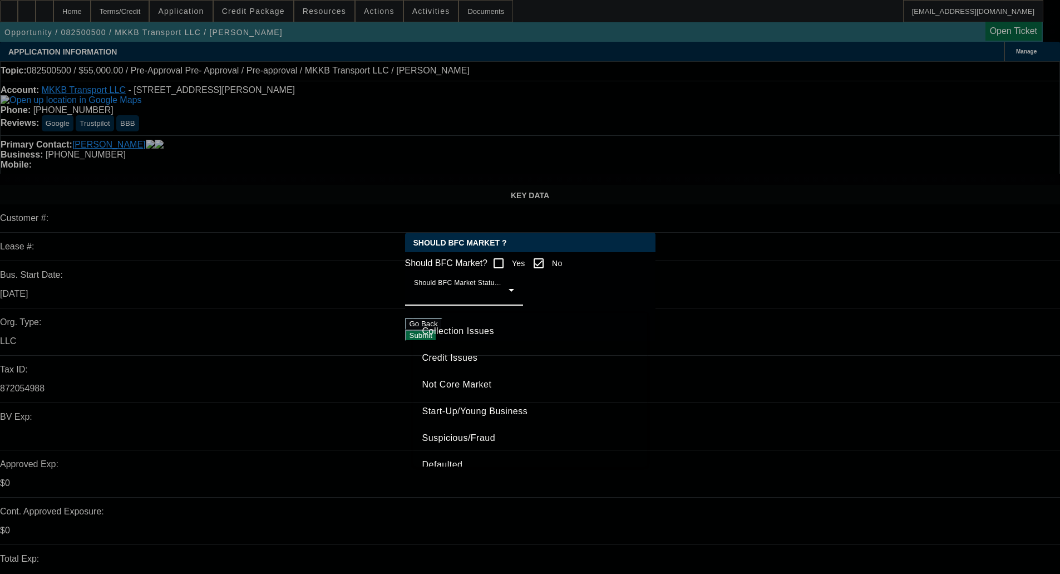
click at [475, 353] on span "Credit Issues" at bounding box center [450, 357] width 56 height 13
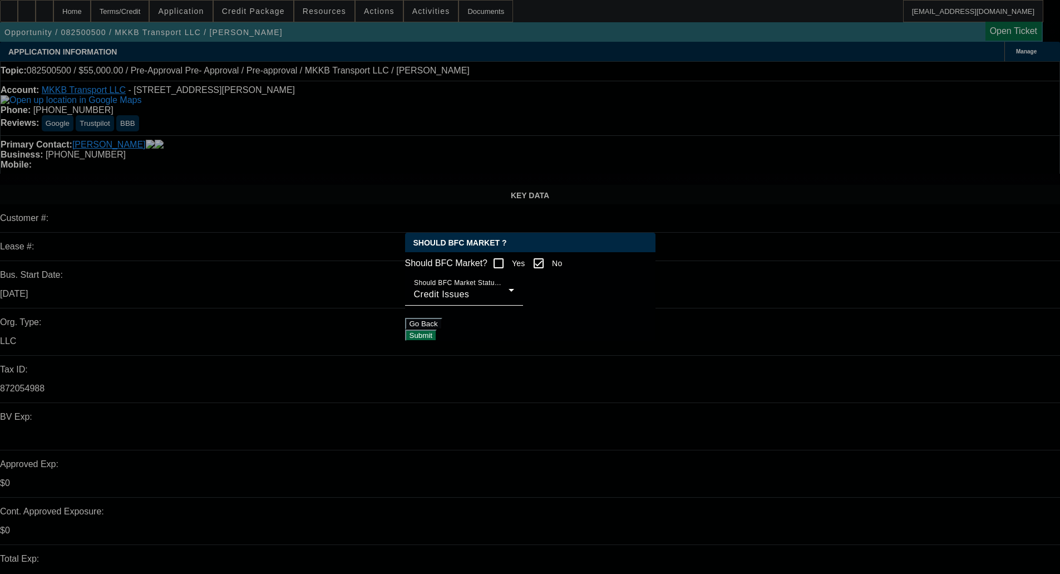
click at [437, 335] on button "Submit" at bounding box center [421, 335] width 32 height 12
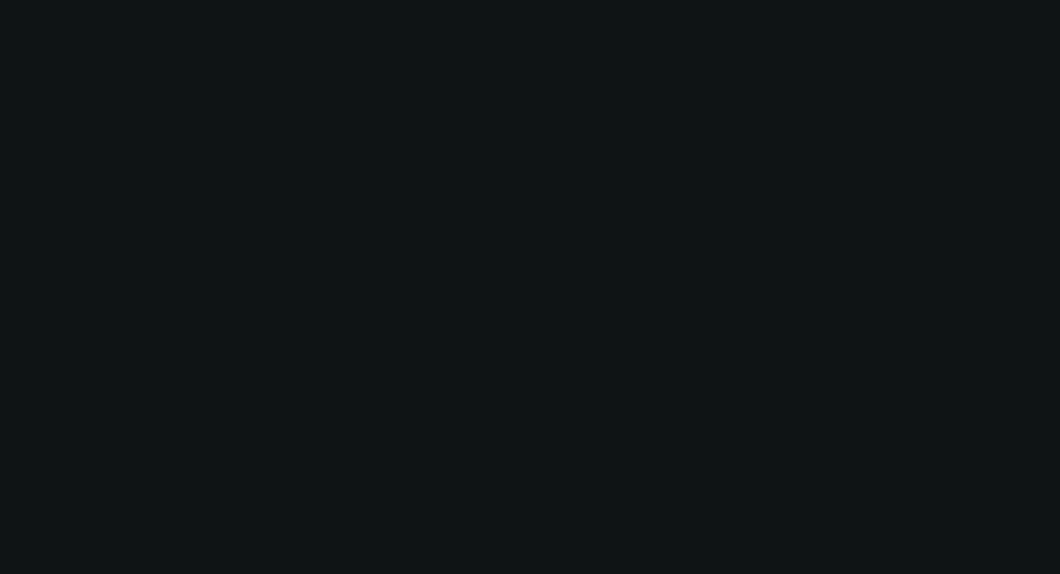
select select "0"
select select "2"
select select "0.1"
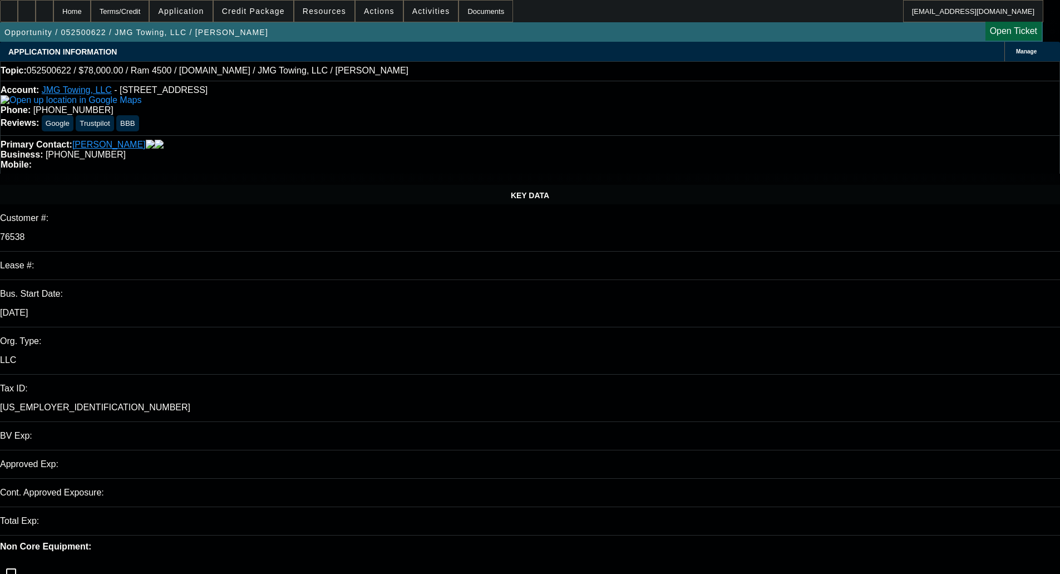
select select "2"
select select "4"
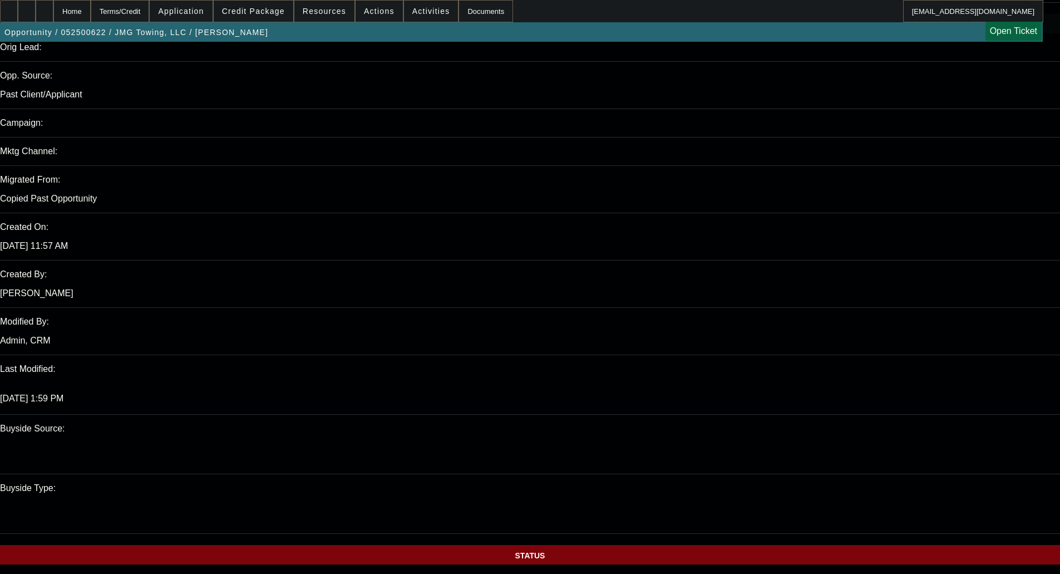
scroll to position [612, 0]
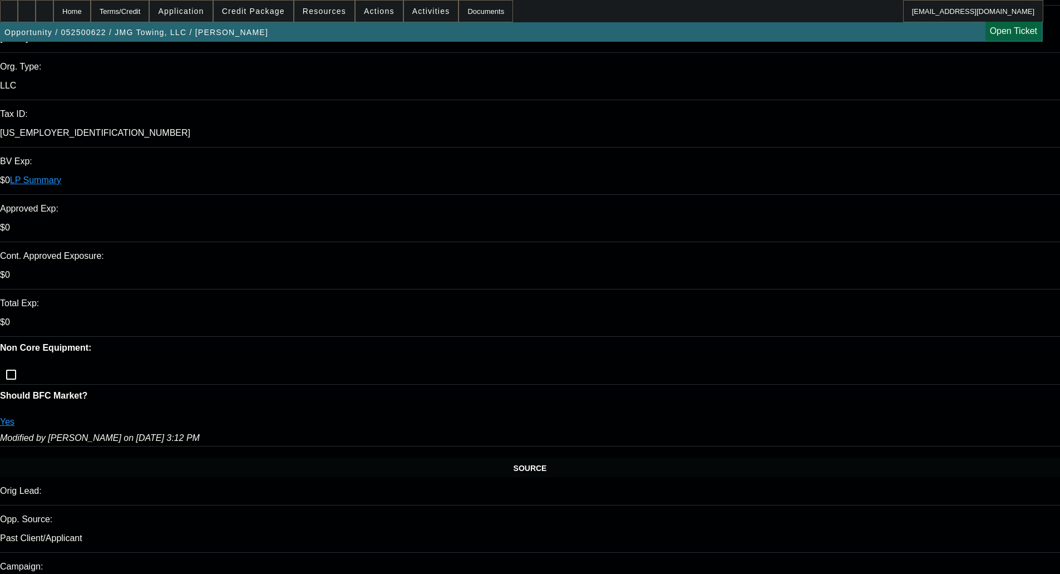
scroll to position [0, 0]
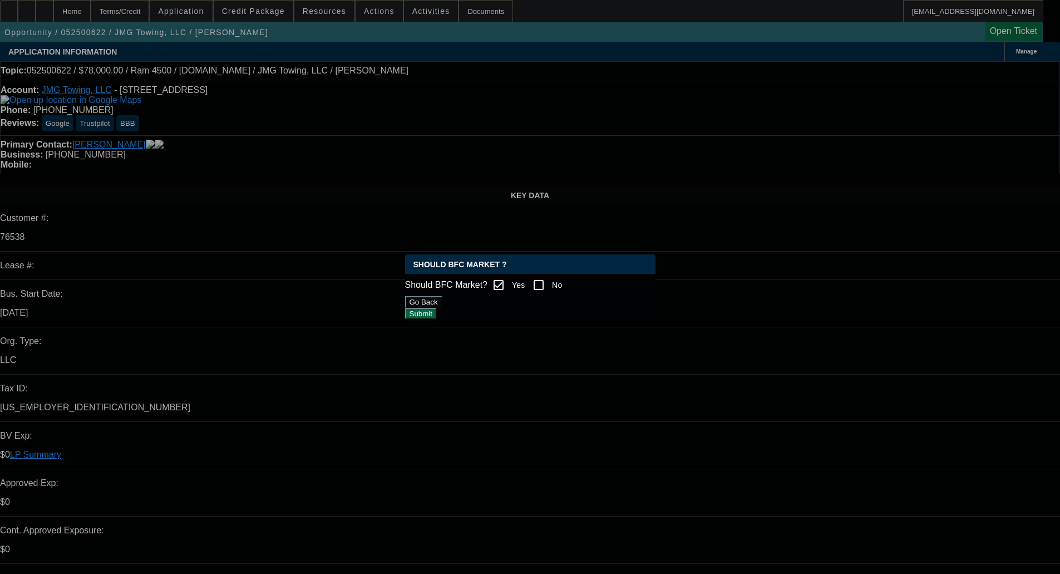
click at [550, 278] on input "No" at bounding box center [538, 285] width 22 height 22
checkbox input "true"
checkbox input "false"
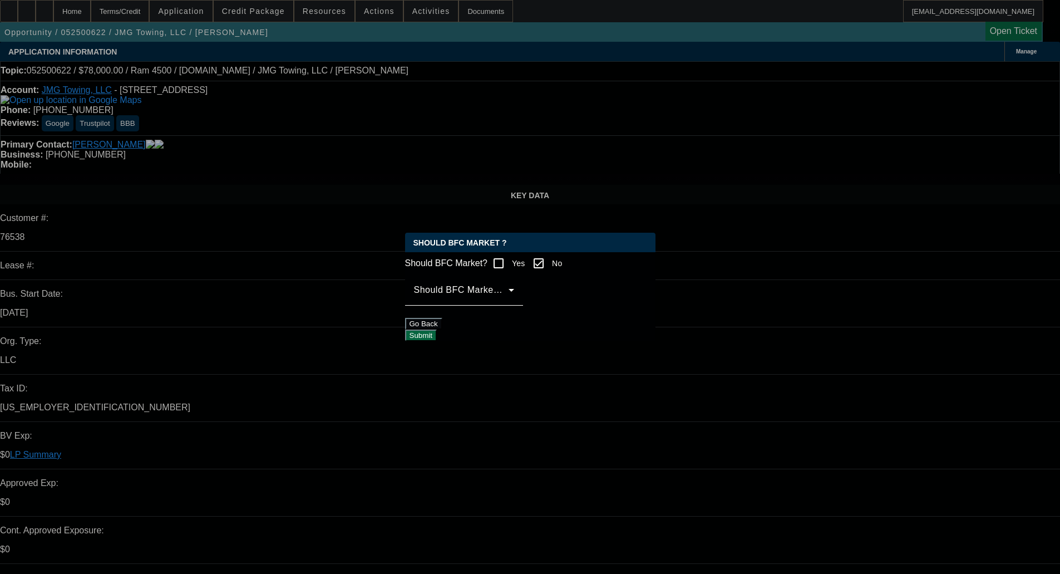
click at [514, 305] on div "Should BFC Market Status Reason" at bounding box center [464, 289] width 100 height 31
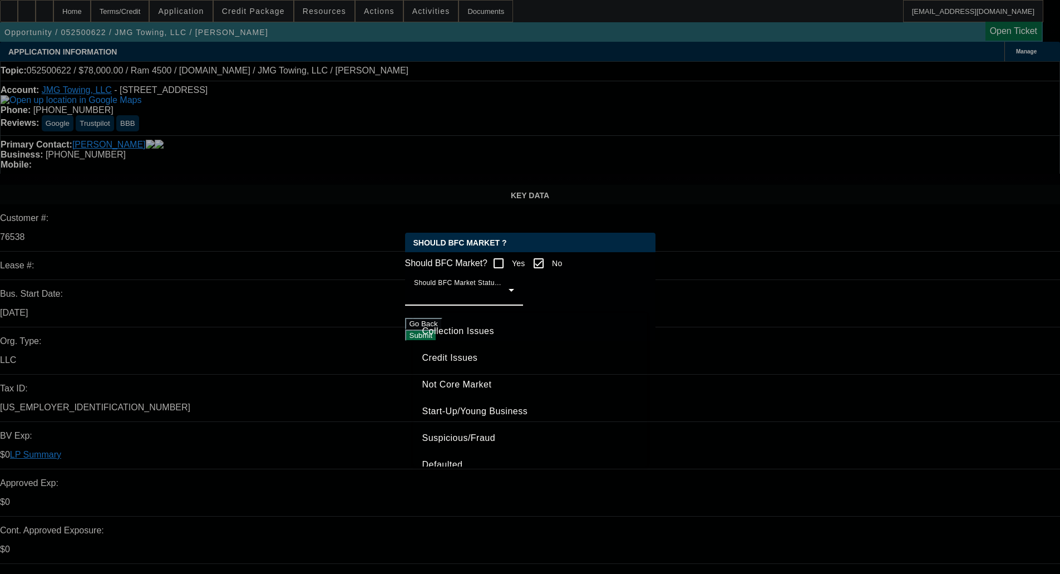
click at [466, 359] on span "Credit Issues" at bounding box center [450, 357] width 56 height 13
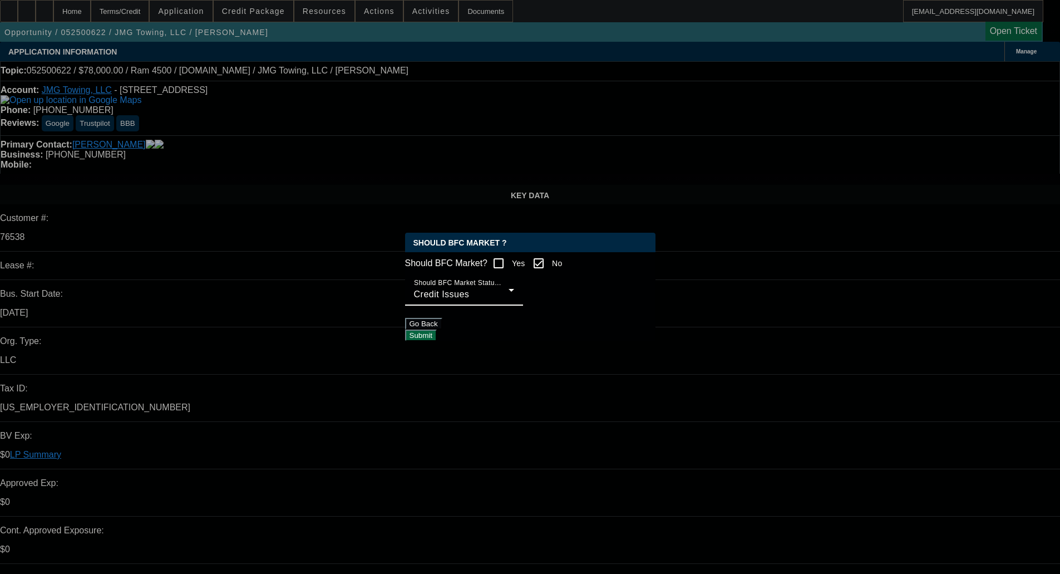
click at [437, 331] on button "Submit" at bounding box center [421, 335] width 32 height 12
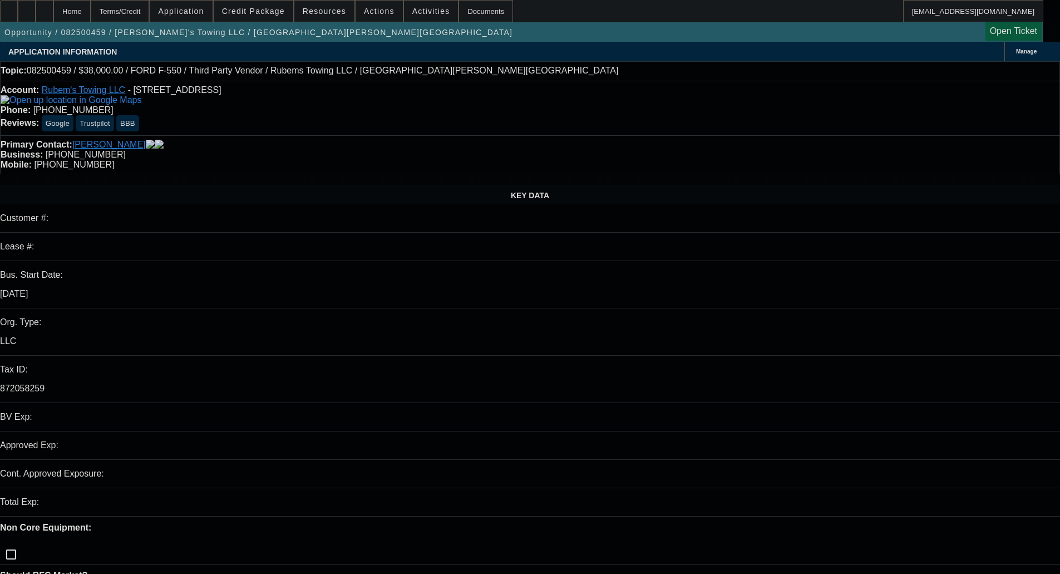
select select "0"
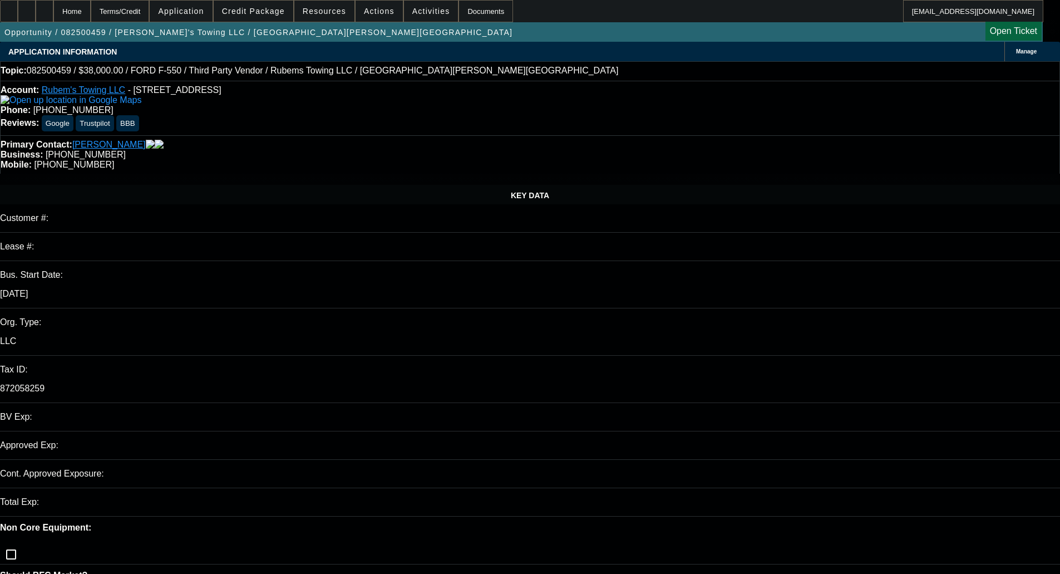
select select "0"
select select "0.1"
select select "1"
select select "4"
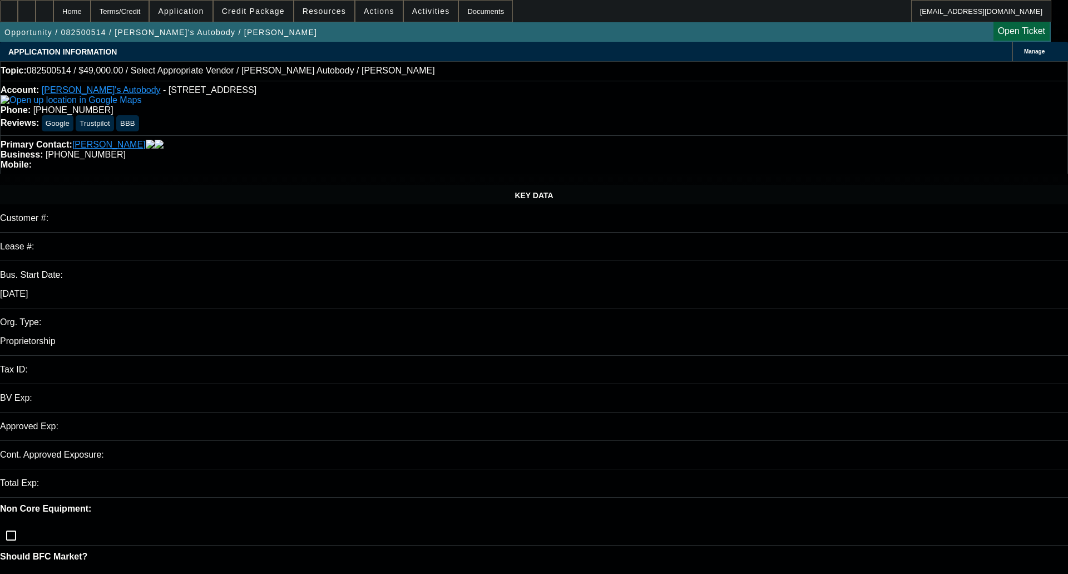
select select "0"
select select "2"
select select "0.1"
select select "4"
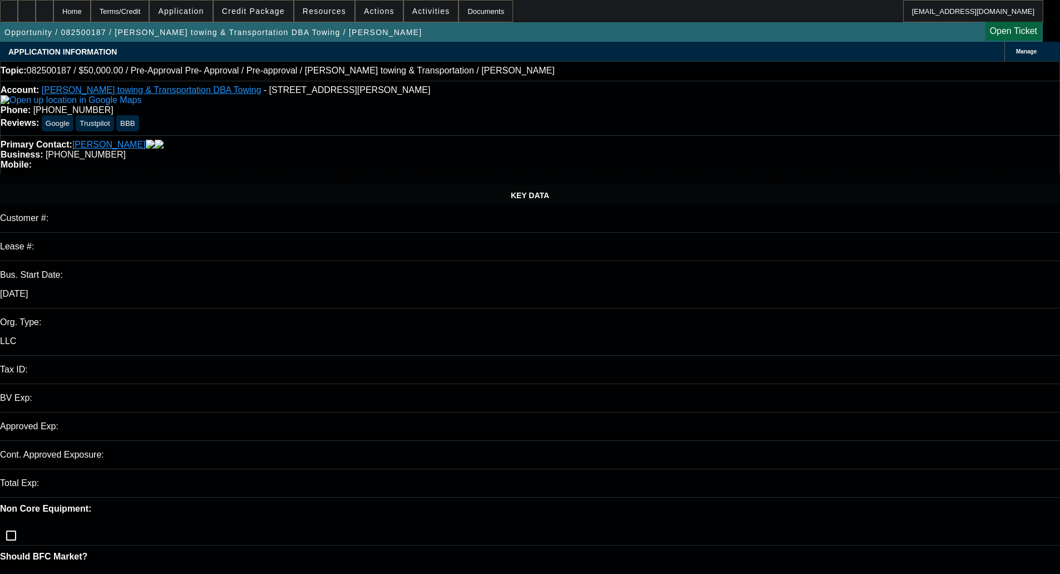
select select "0"
select select "2"
select select "0.1"
select select "4"
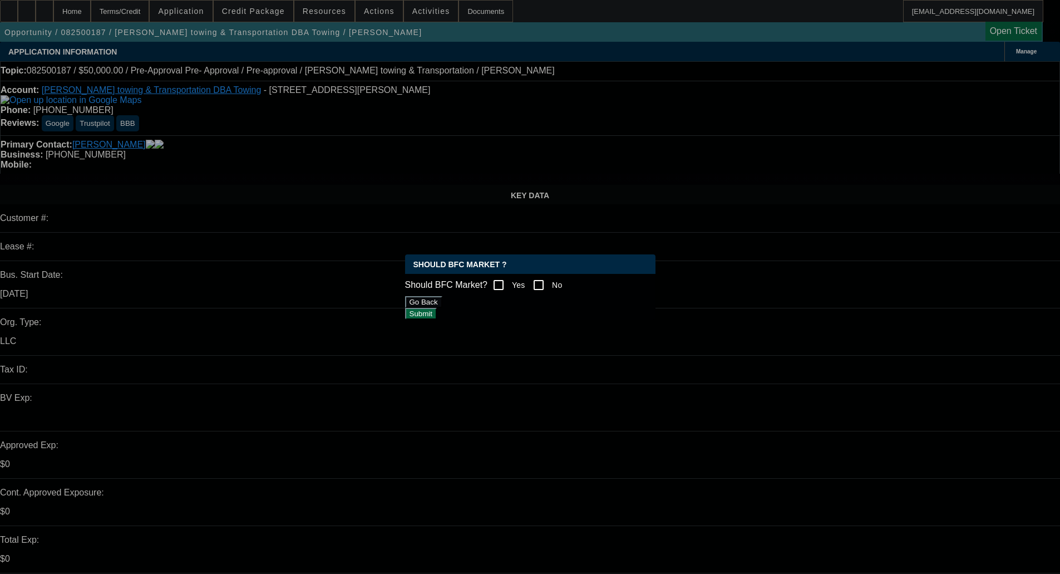
click at [550, 282] on input "No" at bounding box center [538, 285] width 22 height 22
checkbox input "true"
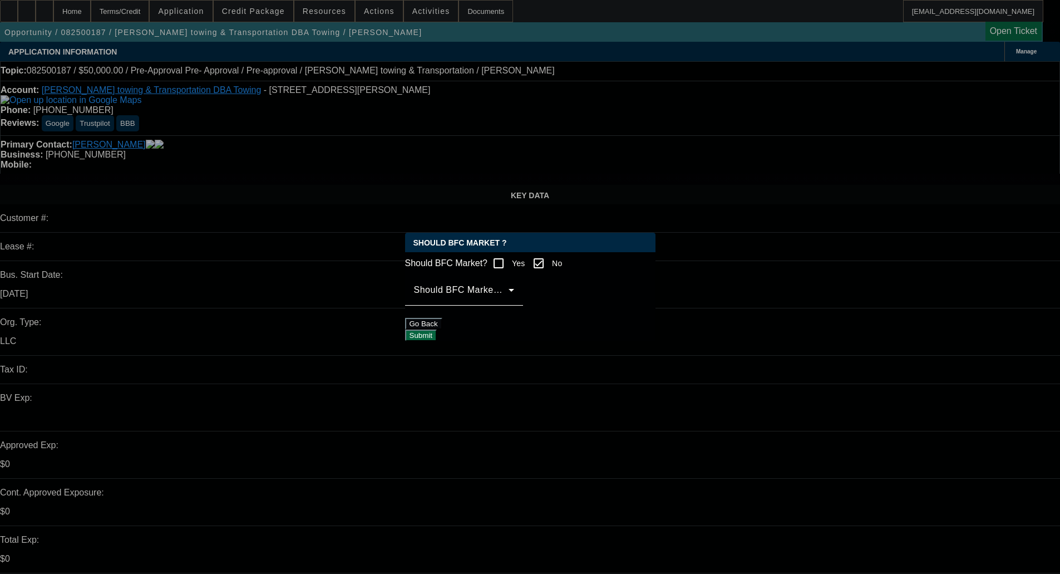
click at [488, 298] on span at bounding box center [461, 294] width 95 height 13
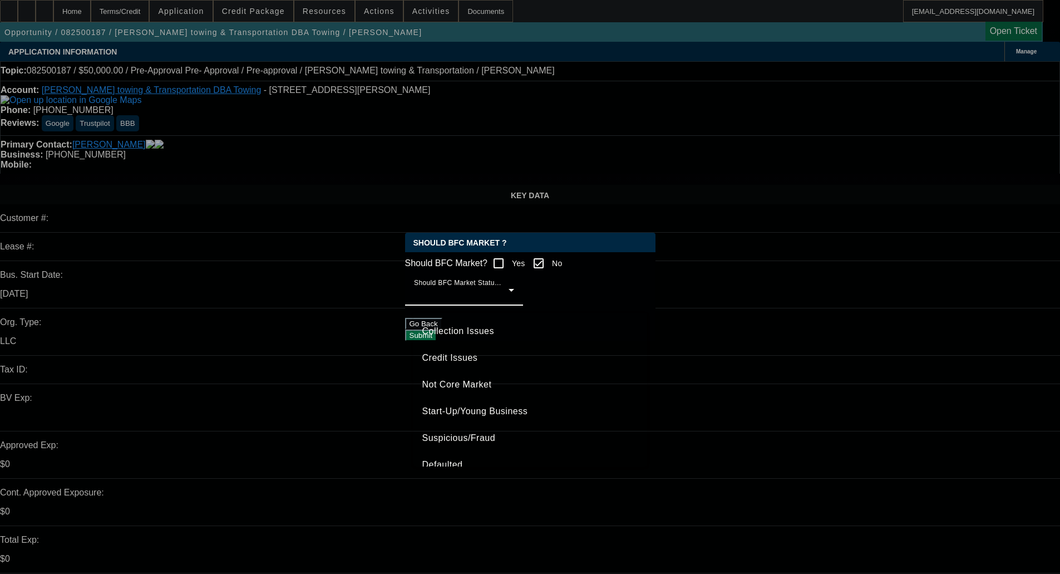
click at [456, 358] on span "Credit Issues" at bounding box center [450, 357] width 56 height 13
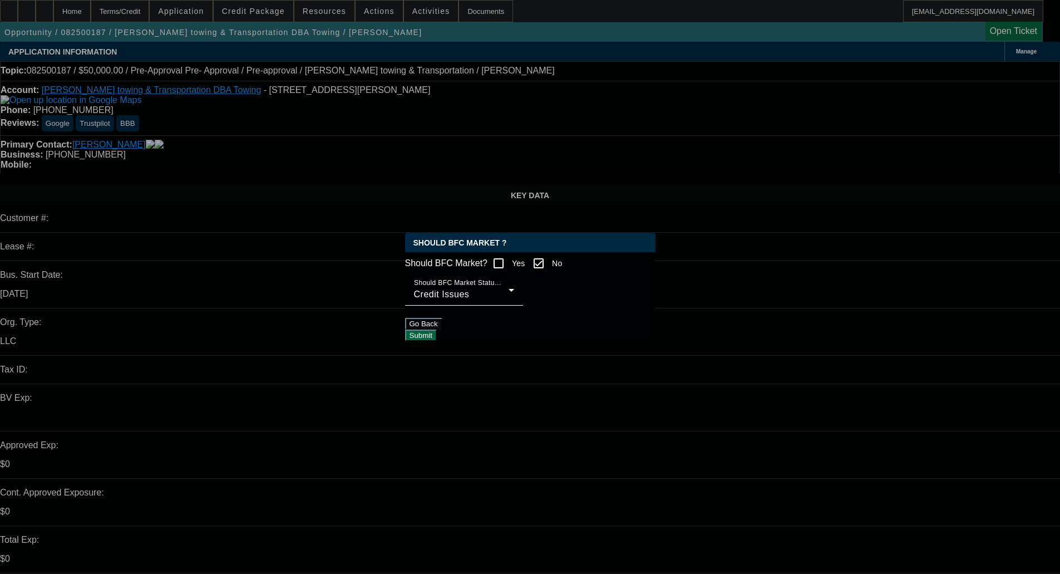
click at [437, 329] on button "Submit" at bounding box center [421, 335] width 32 height 12
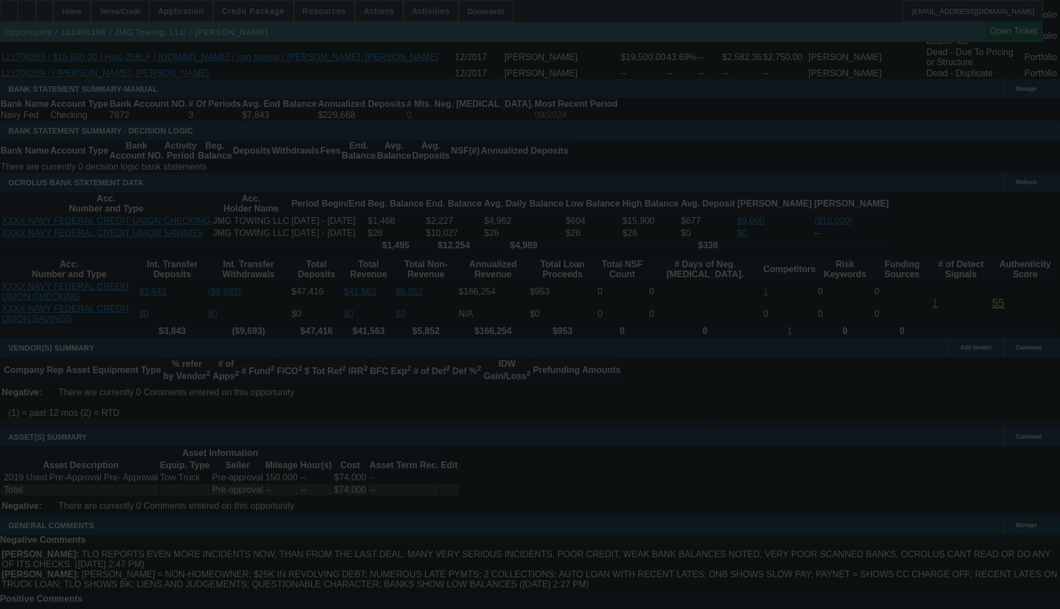
scroll to position [2103, 0]
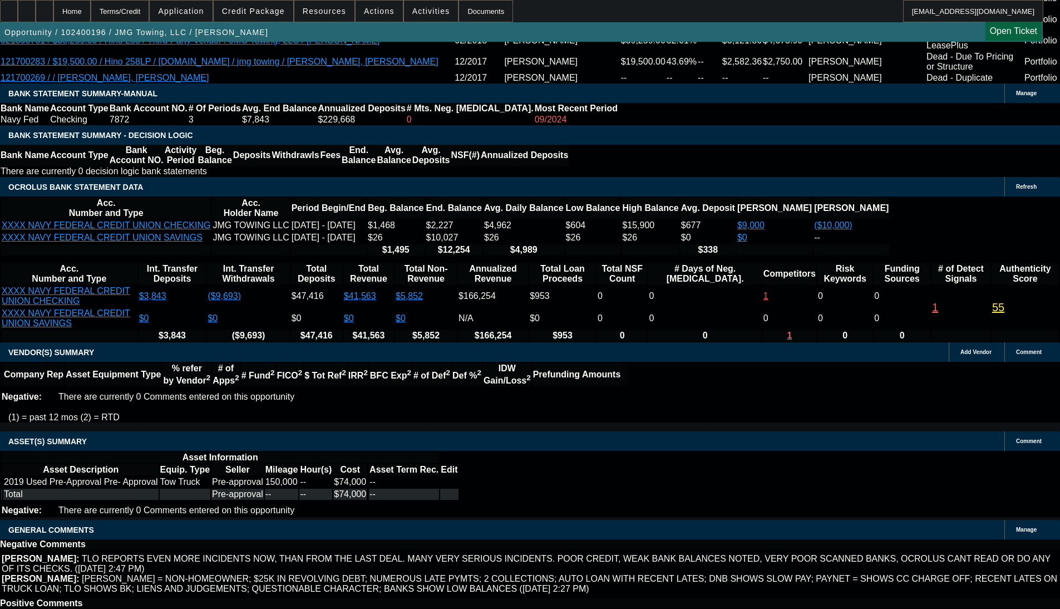
select select "0.1"
select select "2"
select select "0"
select select "6"
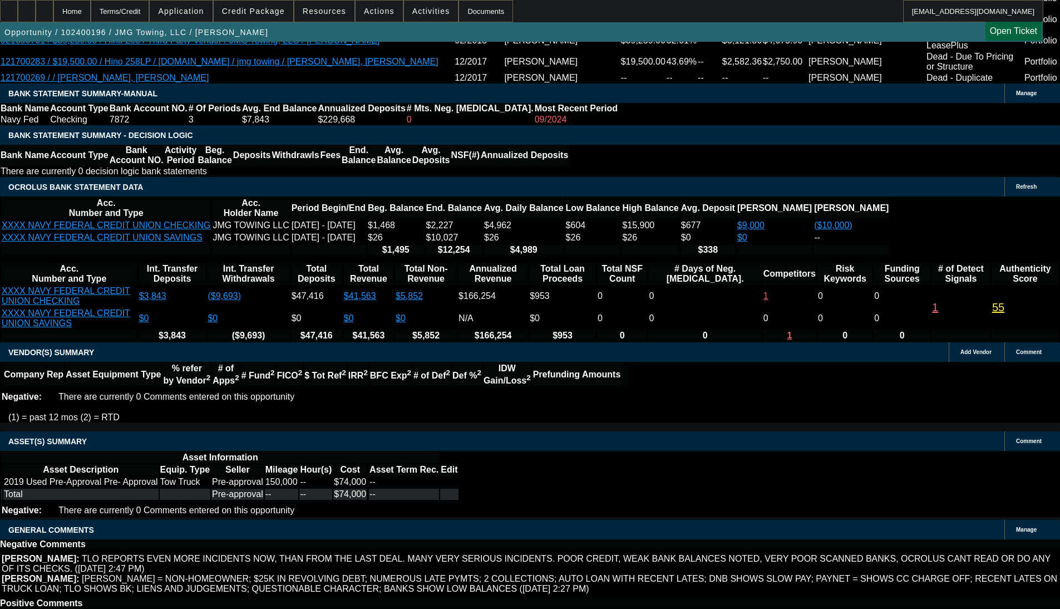
select select "0.1"
select select "2"
select select "0"
select select "6"
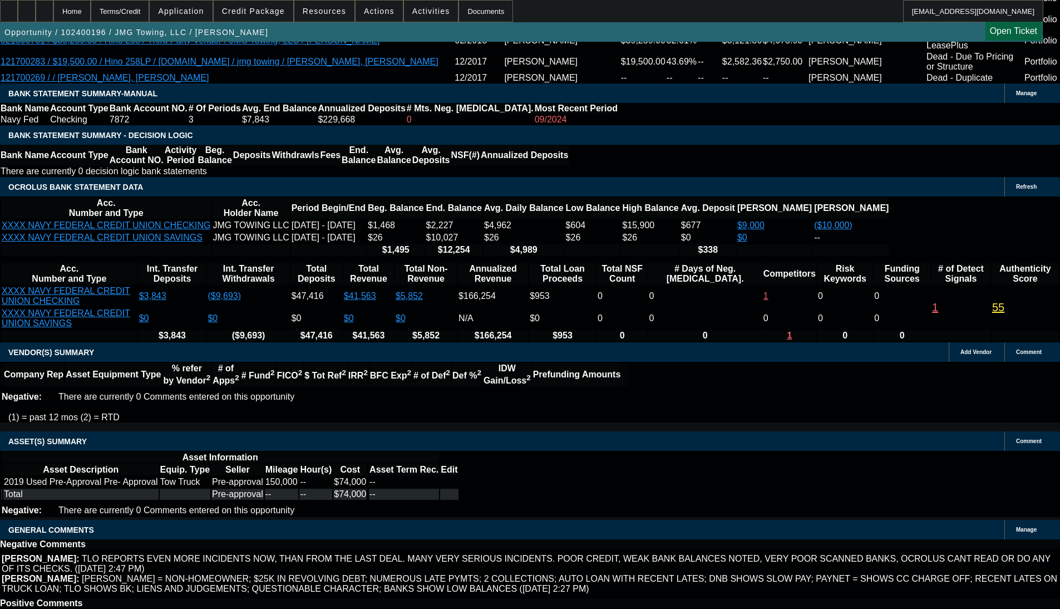
select select "0.15"
select select "2"
select select "0"
select select "6"
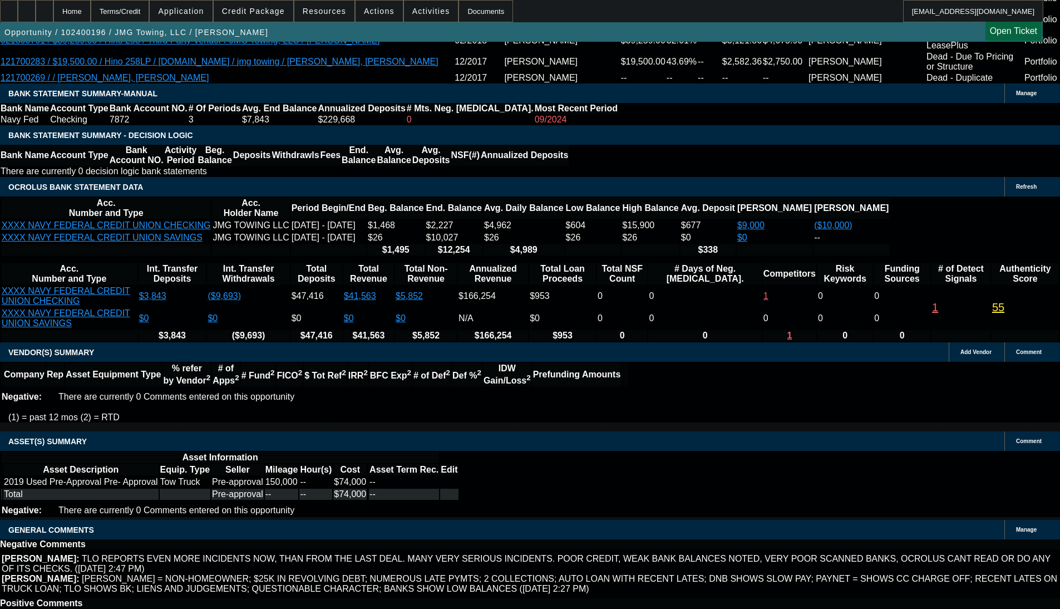
select select "0"
select select "2"
select select "0"
select select "6"
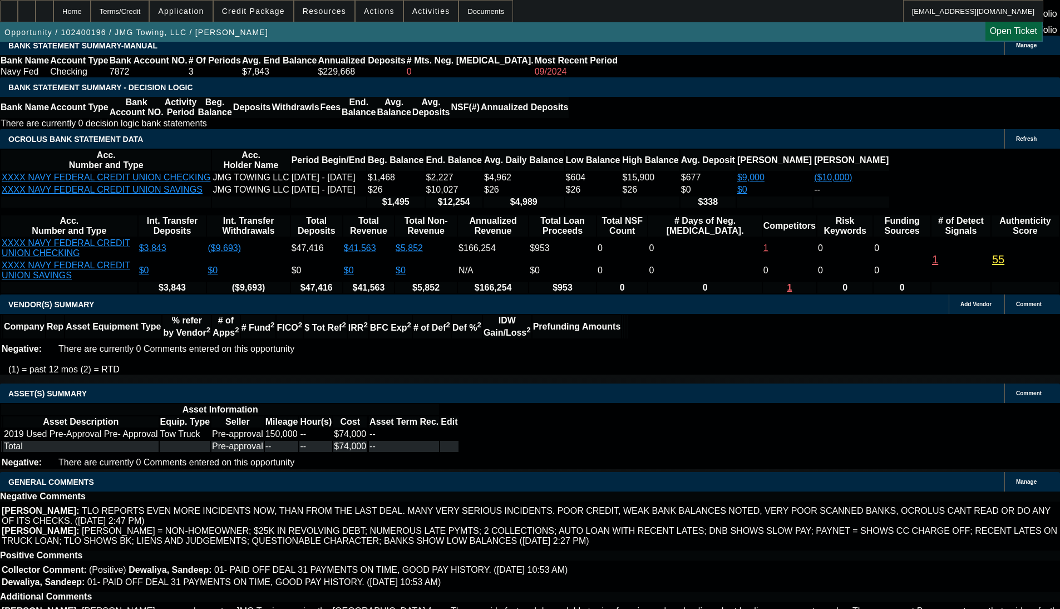
scroll to position [2177, 0]
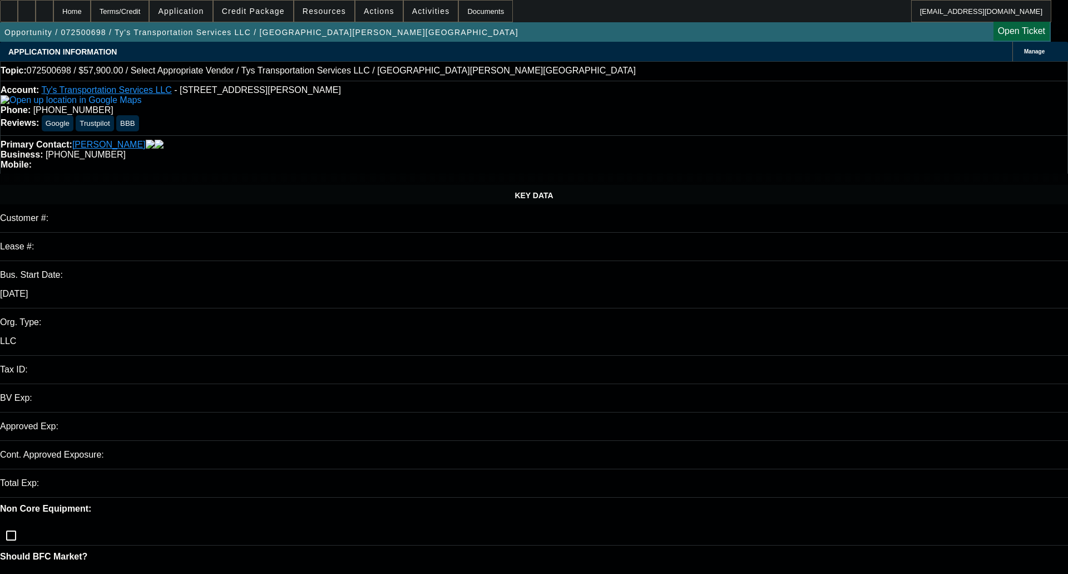
select select "0"
select select "2"
select select "0.1"
select select "2"
select select "4"
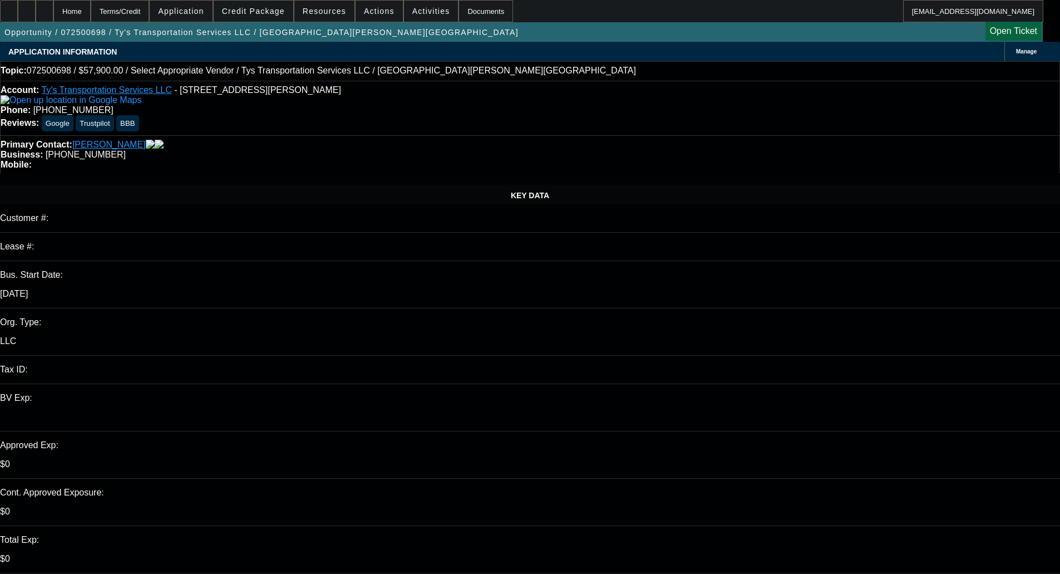
click at [266, 6] on span at bounding box center [254, 11] width 80 height 27
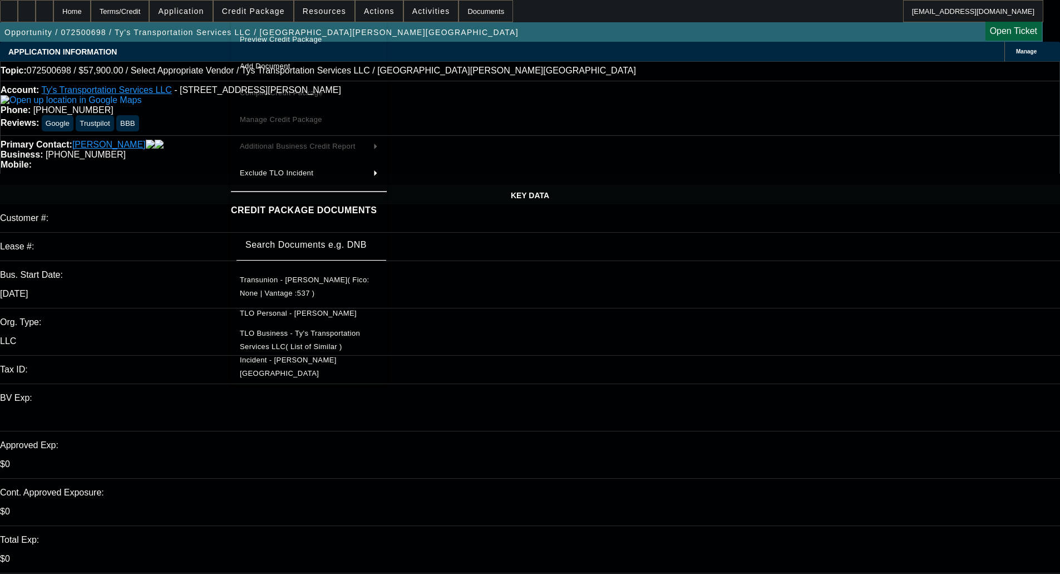
click at [296, 34] on span "Preview Credit Package" at bounding box center [309, 39] width 138 height 13
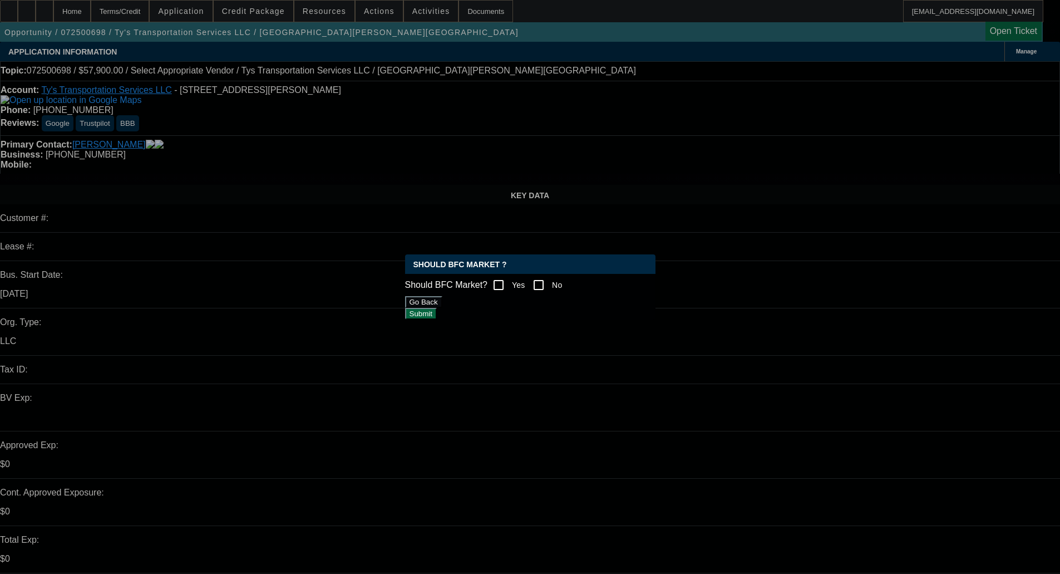
click at [542, 281] on input "No" at bounding box center [538, 285] width 22 height 22
checkbox input "true"
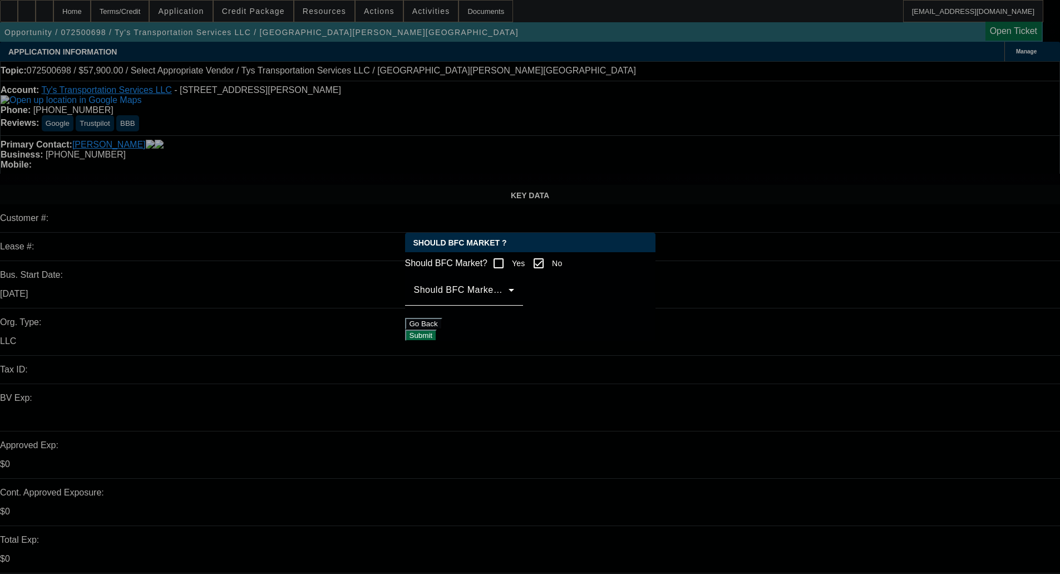
click at [508, 300] on span at bounding box center [461, 294] width 95 height 13
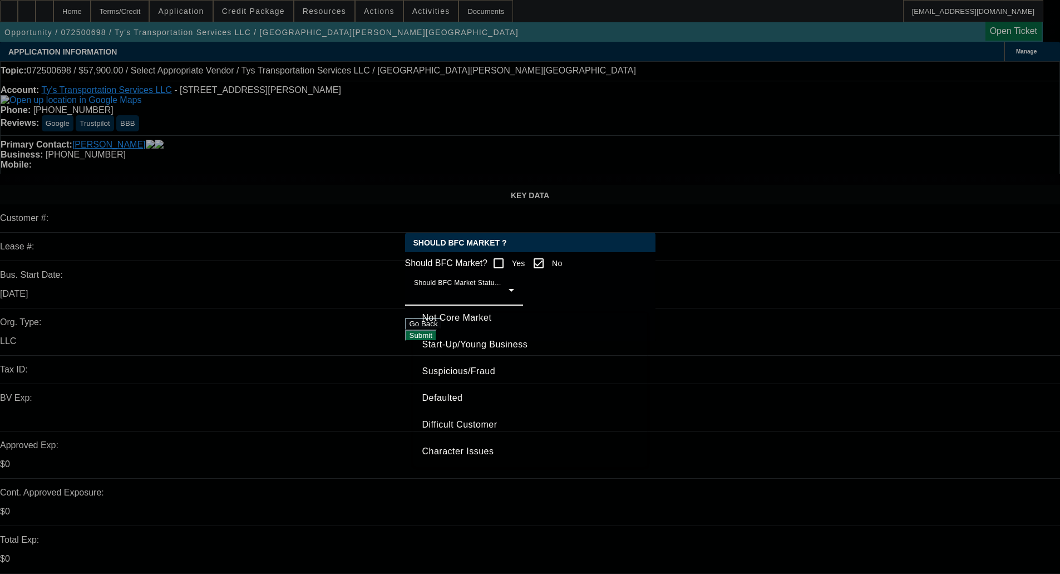
scroll to position [70, 0]
click at [331, 359] on div at bounding box center [530, 287] width 1060 height 574
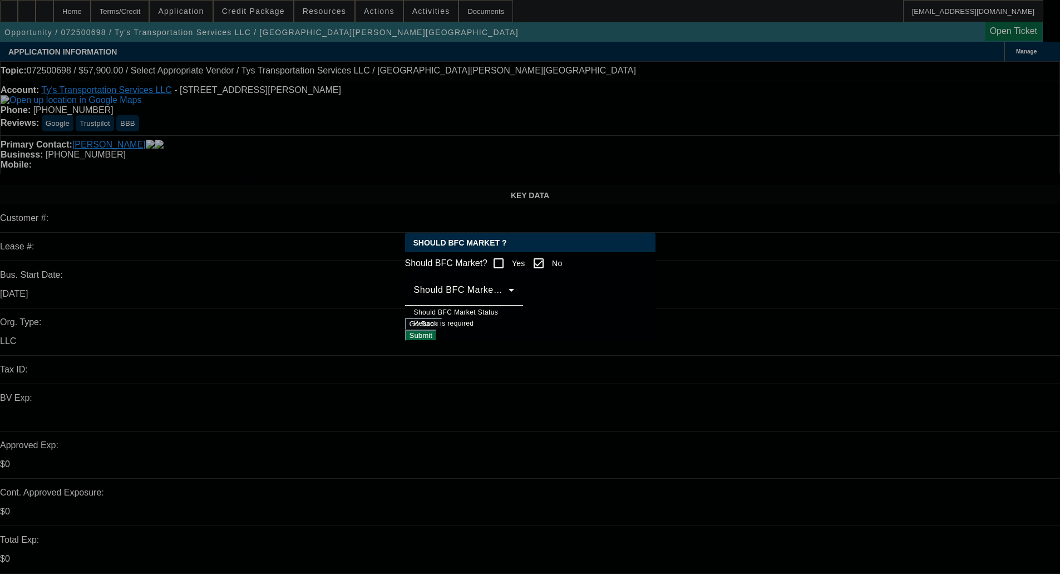
click at [442, 329] on button "Go Back" at bounding box center [423, 324] width 37 height 12
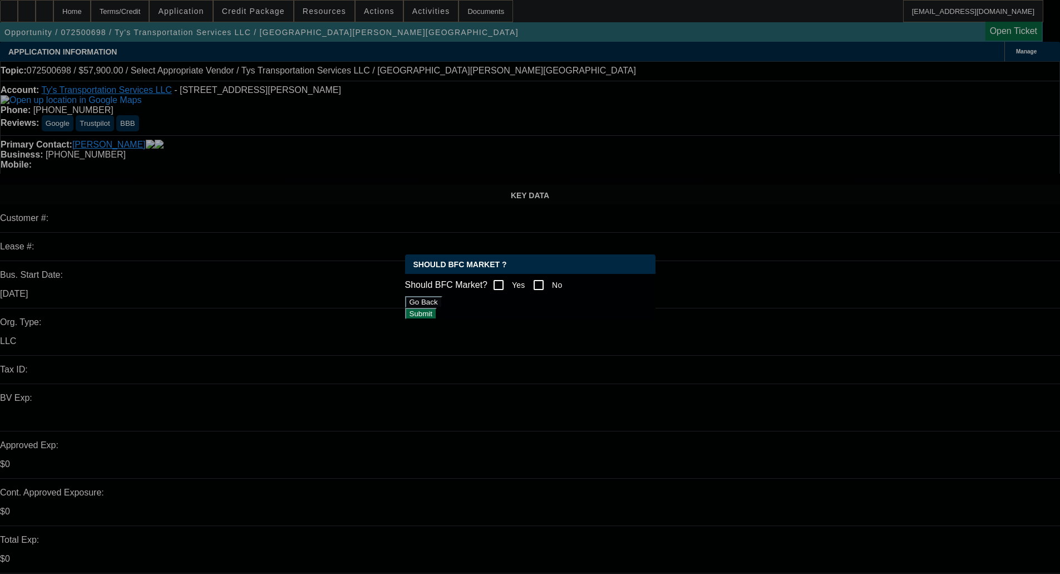
click at [533, 280] on div at bounding box center [538, 284] width 27 height 27
checkbox input "true"
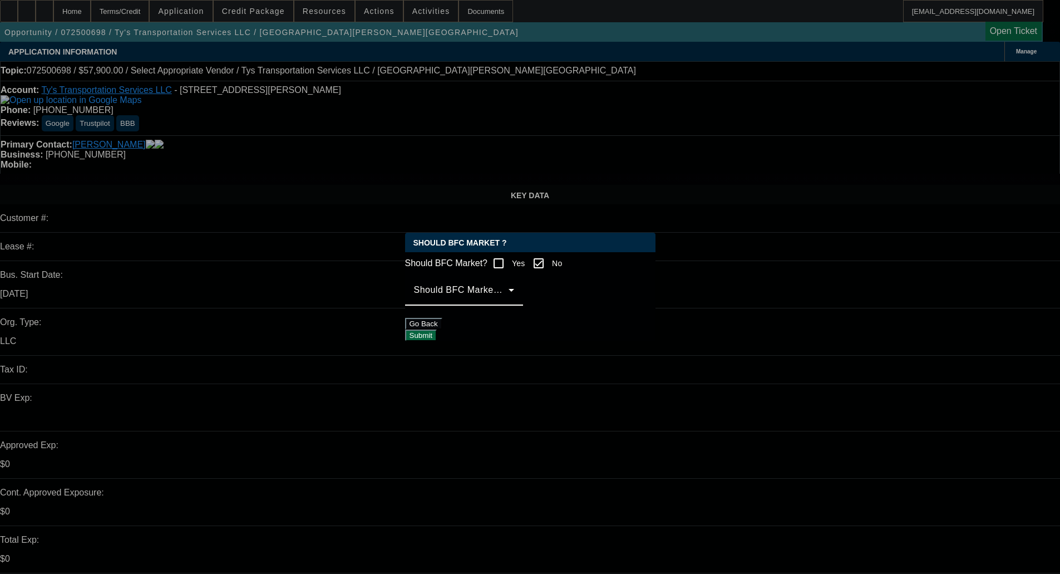
click at [508, 301] on span at bounding box center [461, 294] width 95 height 13
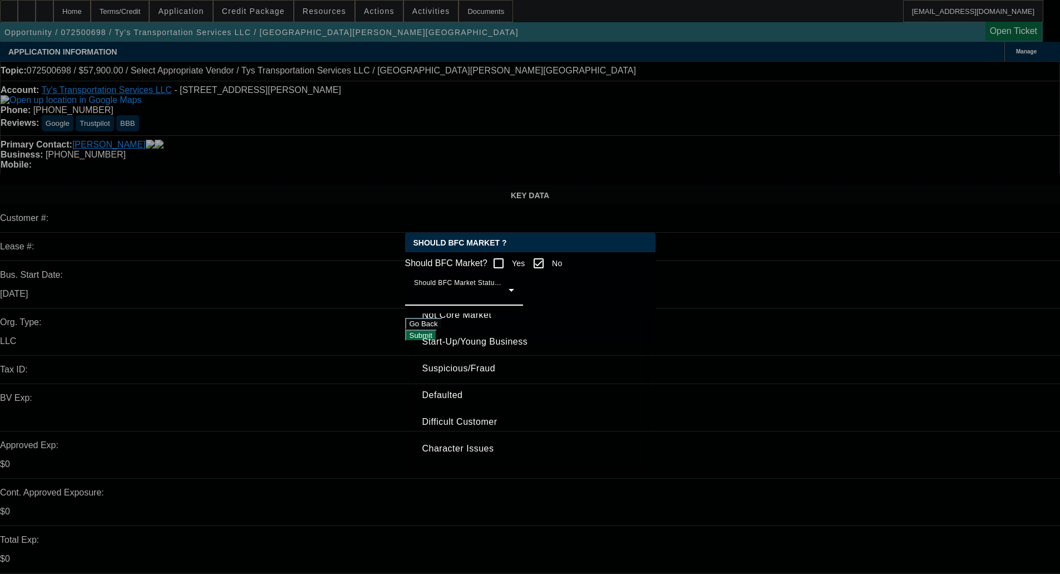
click at [451, 446] on span "Character Issues" at bounding box center [458, 448] width 72 height 13
click at [586, 341] on div "Should BFC Market ? Should BFC Market? Yes No Should BFC Market Status Reason C…" at bounding box center [530, 287] width 250 height 108
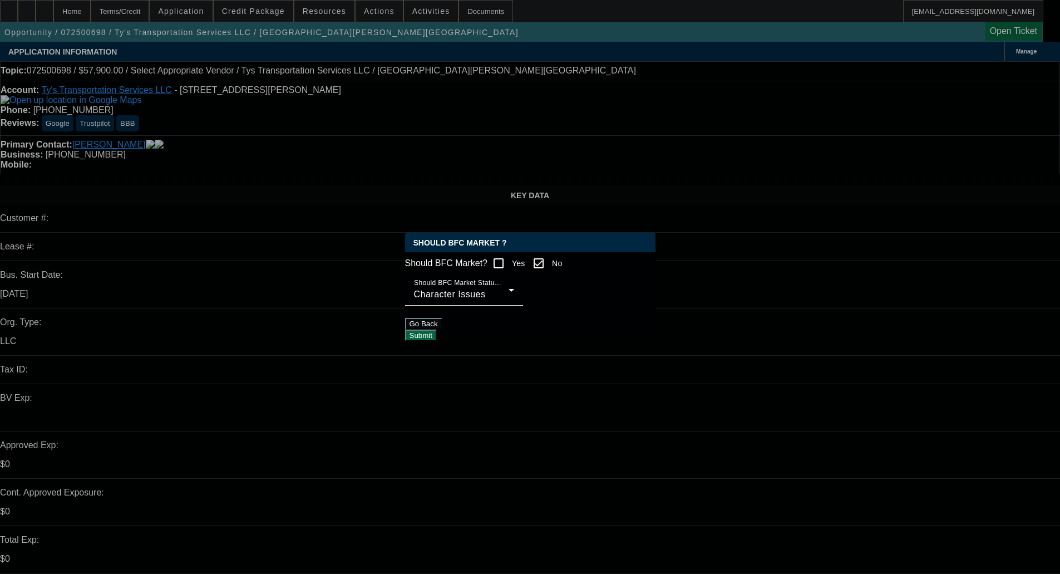
click at [437, 335] on button "Submit" at bounding box center [421, 335] width 32 height 12
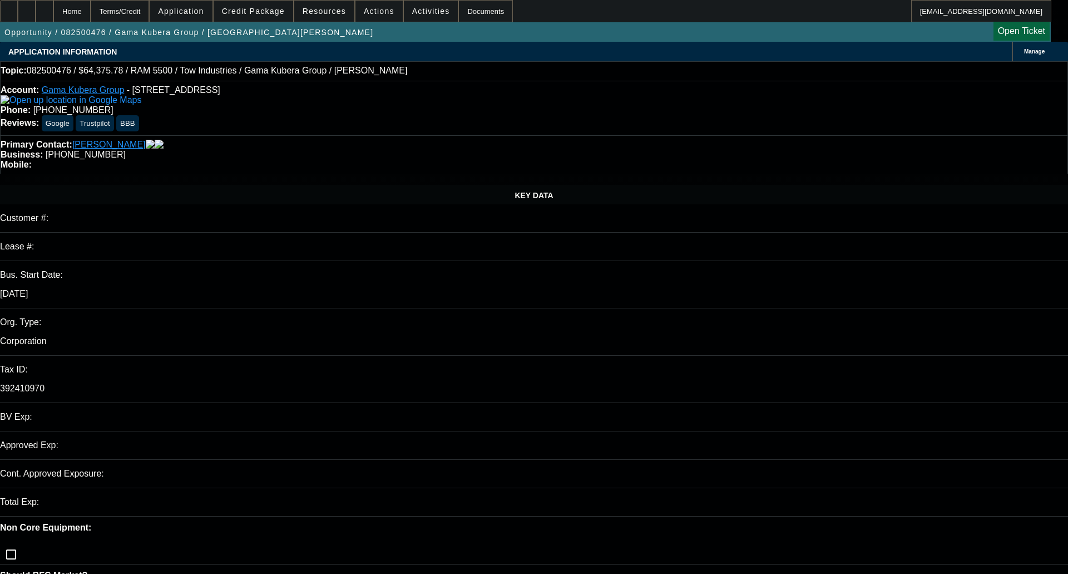
select select "0"
select select "2"
select select "0.1"
select select "4"
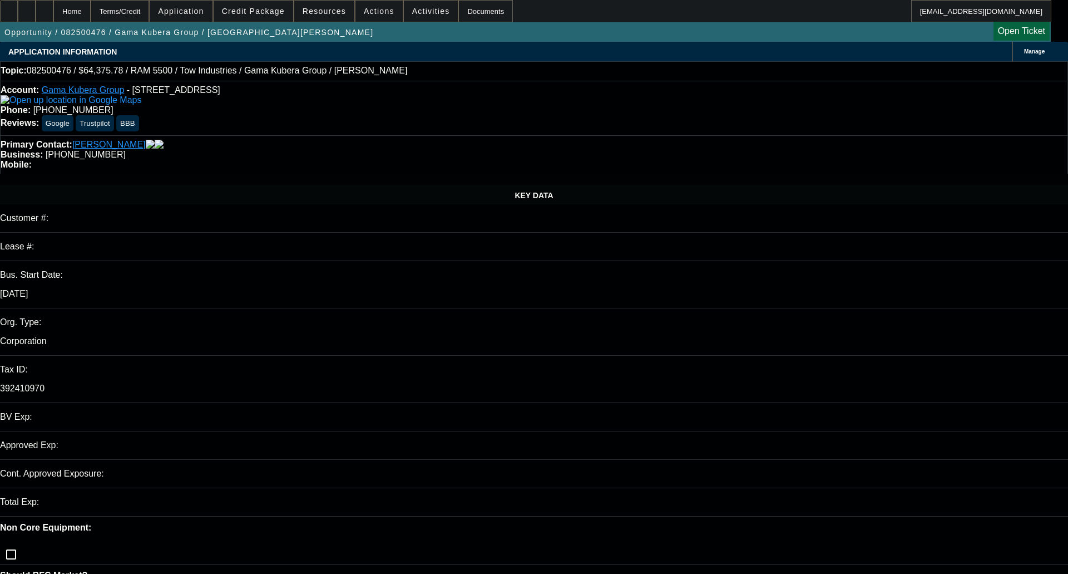
select select "0"
select select "2"
select select "0.1"
select select "4"
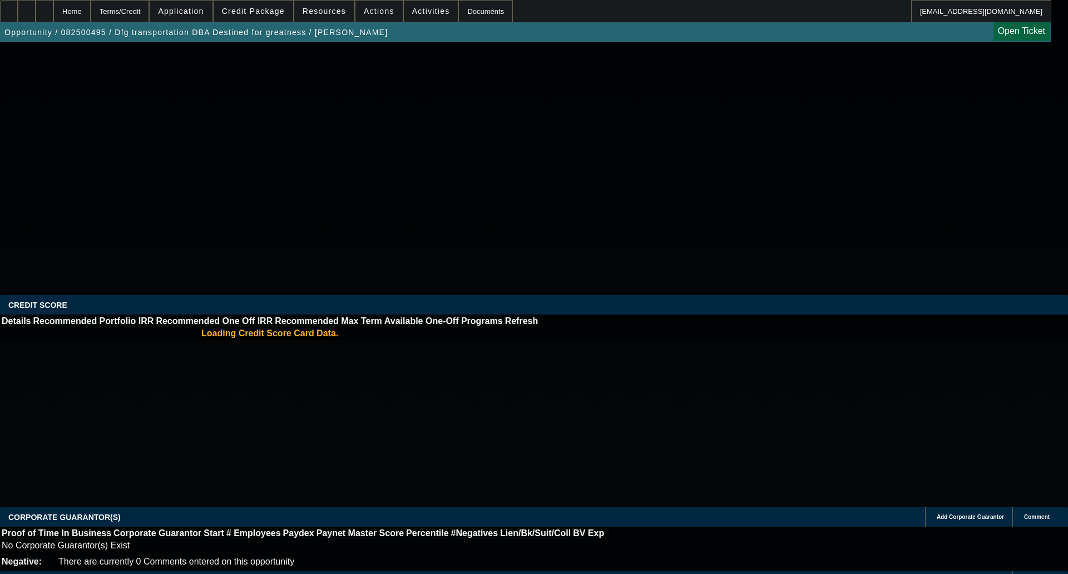
select select "0"
select select "2"
select select "0.1"
select select "4"
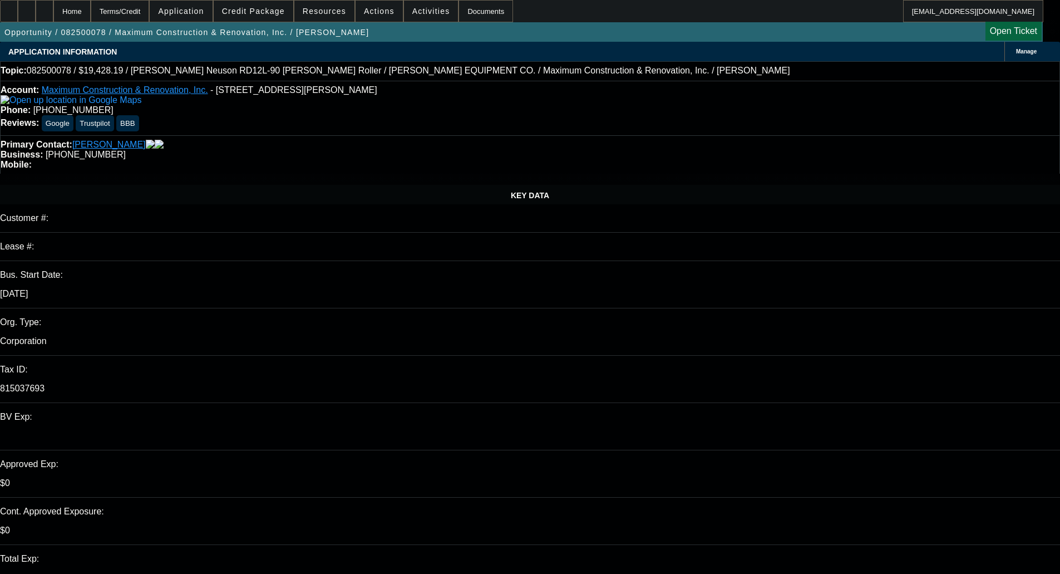
select select "0.1"
select select "2"
select select "0"
select select "0.1"
select select "2"
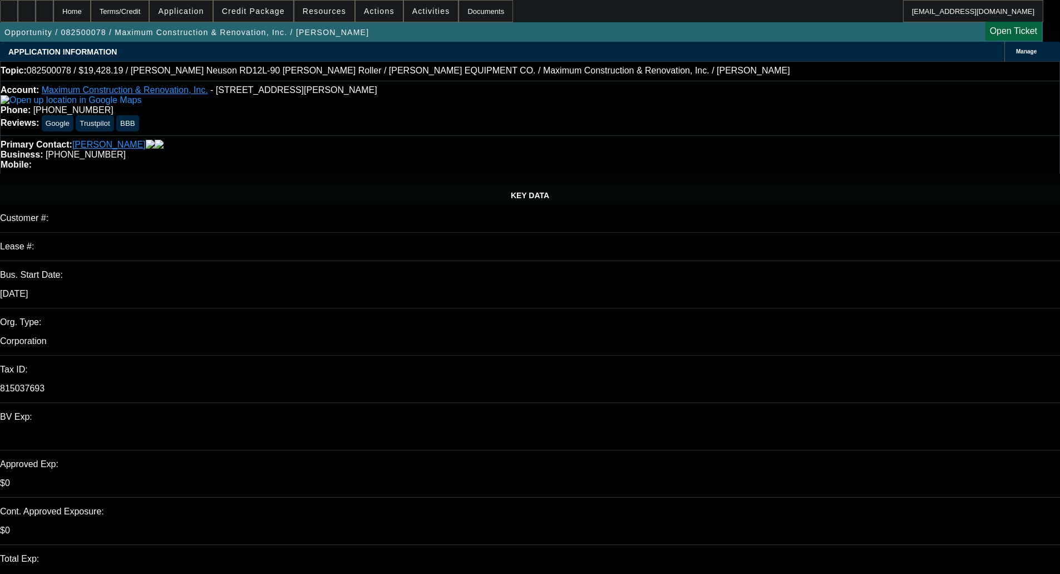
select select "0"
select select "1"
select select "2"
select select "6"
select select "1"
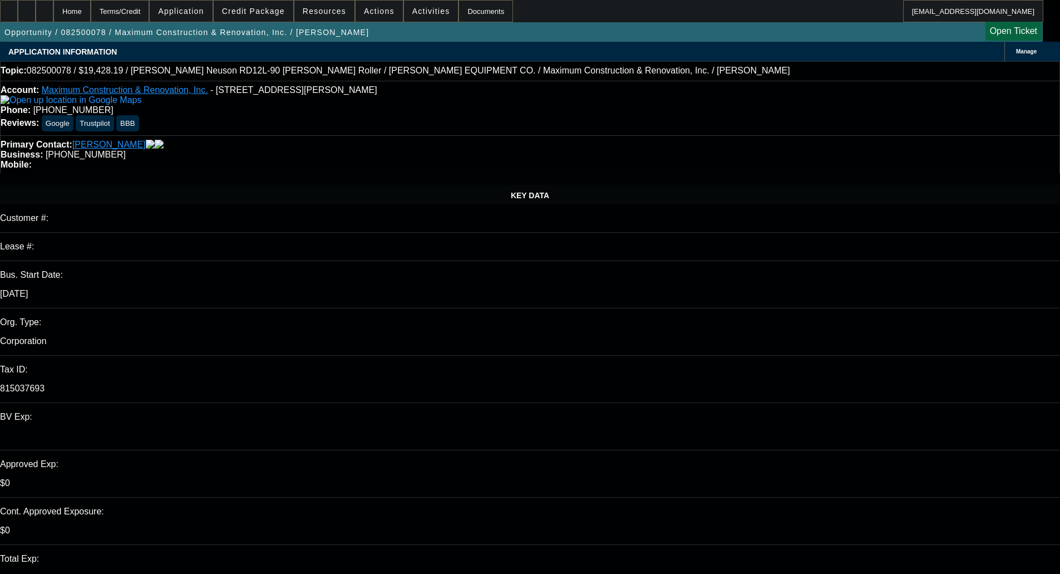
select select "2"
select select "6"
click at [258, 14] on span "Credit Package" at bounding box center [253, 11] width 63 height 9
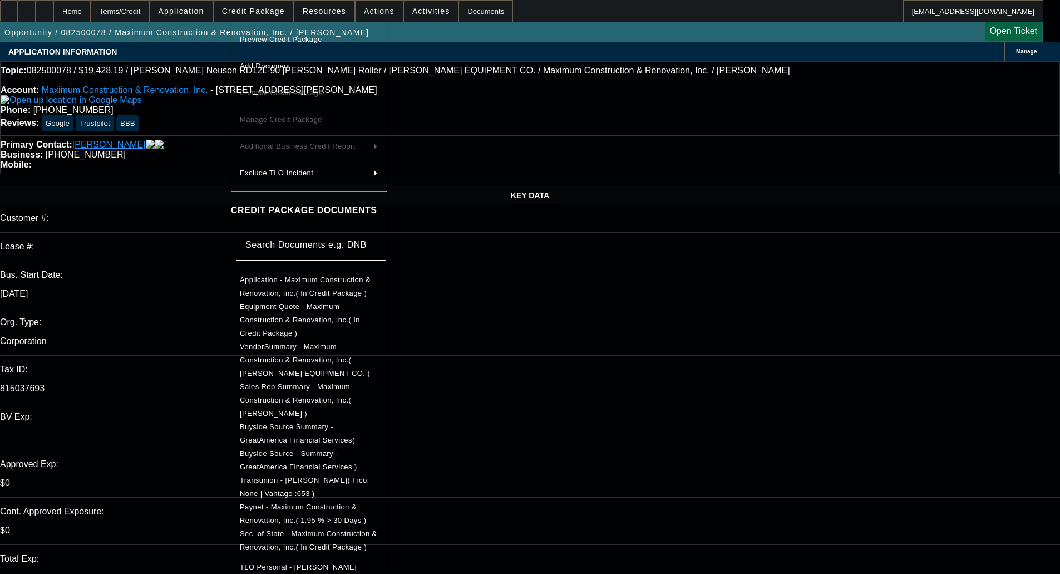
click at [276, 42] on span "Preview Credit Package" at bounding box center [281, 39] width 82 height 8
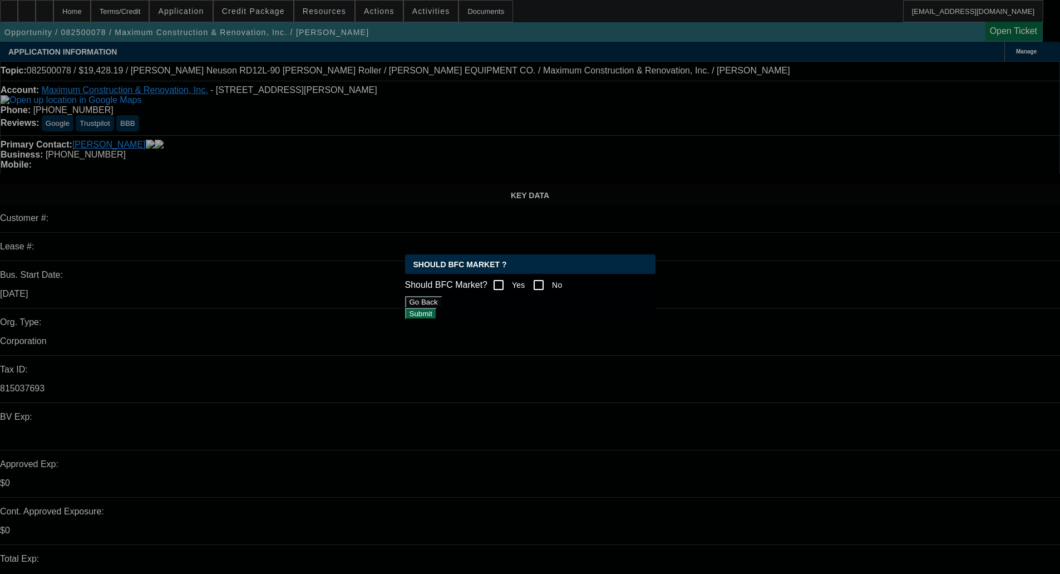
click at [510, 284] on input "Yes" at bounding box center [498, 285] width 22 height 22
checkbox input "true"
click at [619, 319] on div "Should BFC Market ? Should BFC Market? Yes No Go Back Submit" at bounding box center [530, 286] width 250 height 65
click at [437, 319] on button "Submit" at bounding box center [421, 314] width 32 height 12
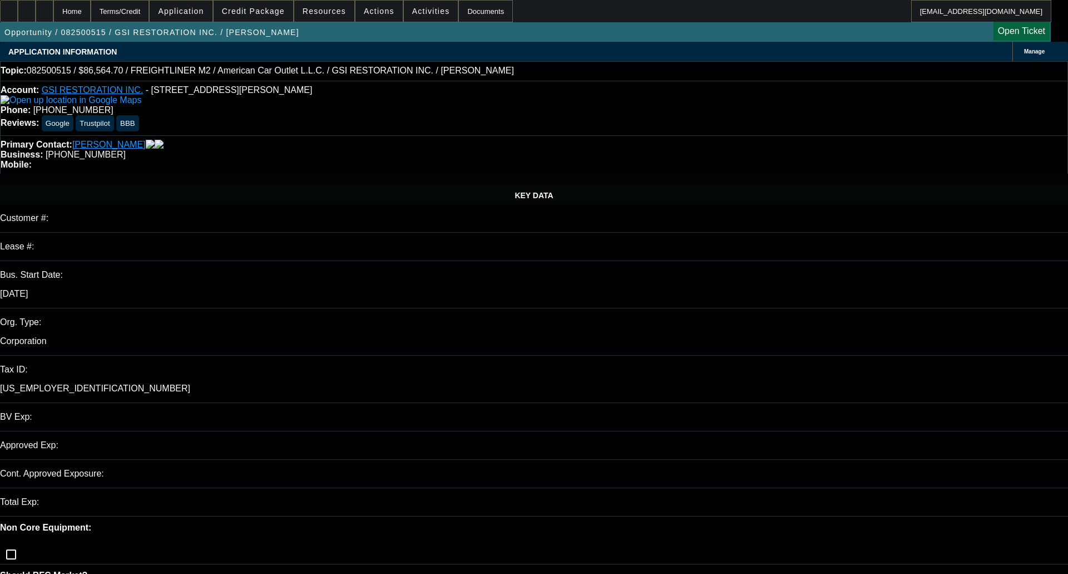
select select "0"
select select "2"
select select "0"
select select "1"
select select "2"
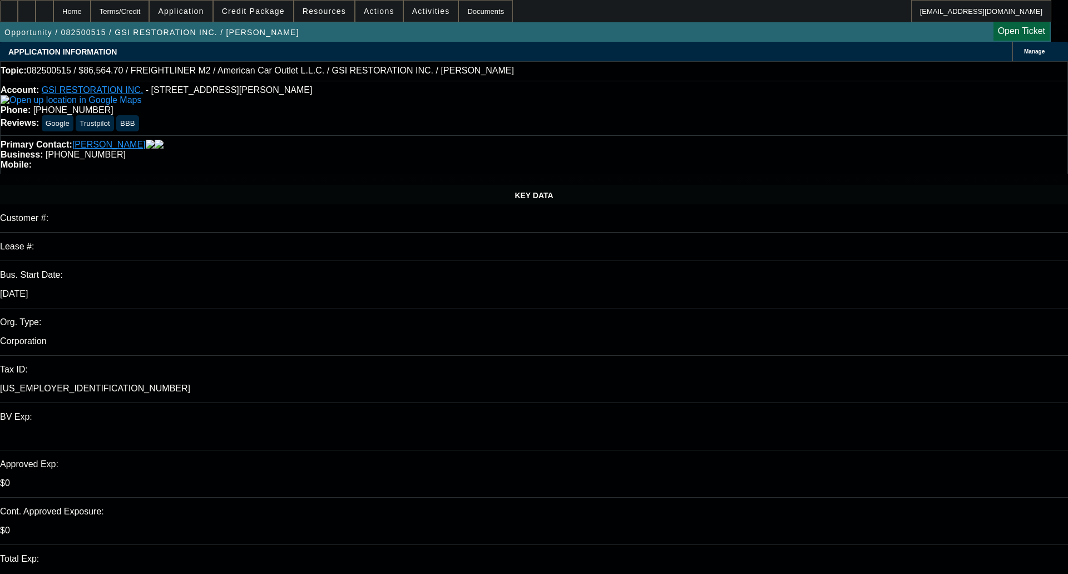
select select "6"
click at [279, 8] on span "Credit Package" at bounding box center [253, 11] width 63 height 9
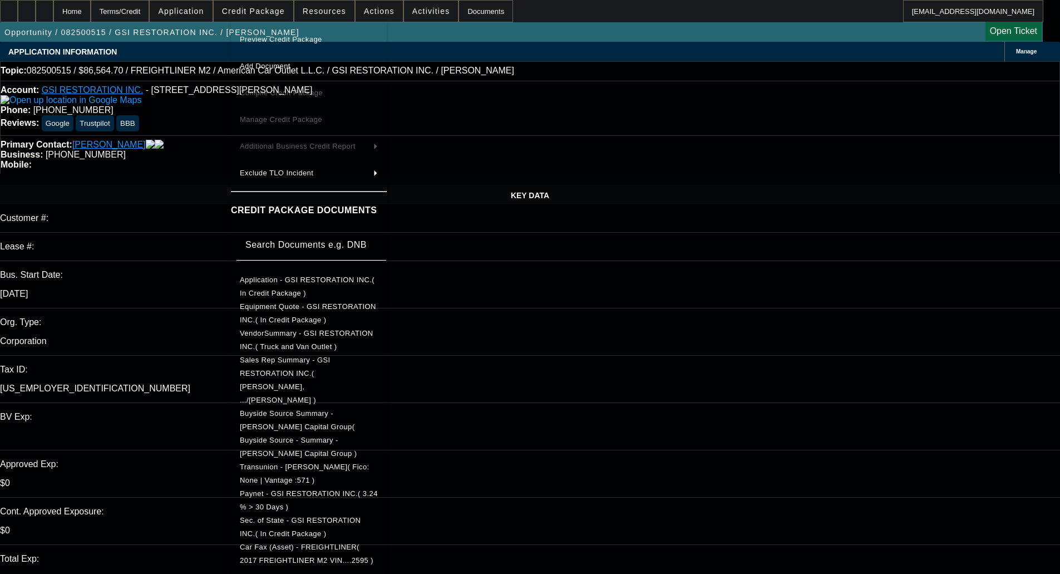
click at [295, 36] on span "Preview Credit Package" at bounding box center [281, 39] width 82 height 8
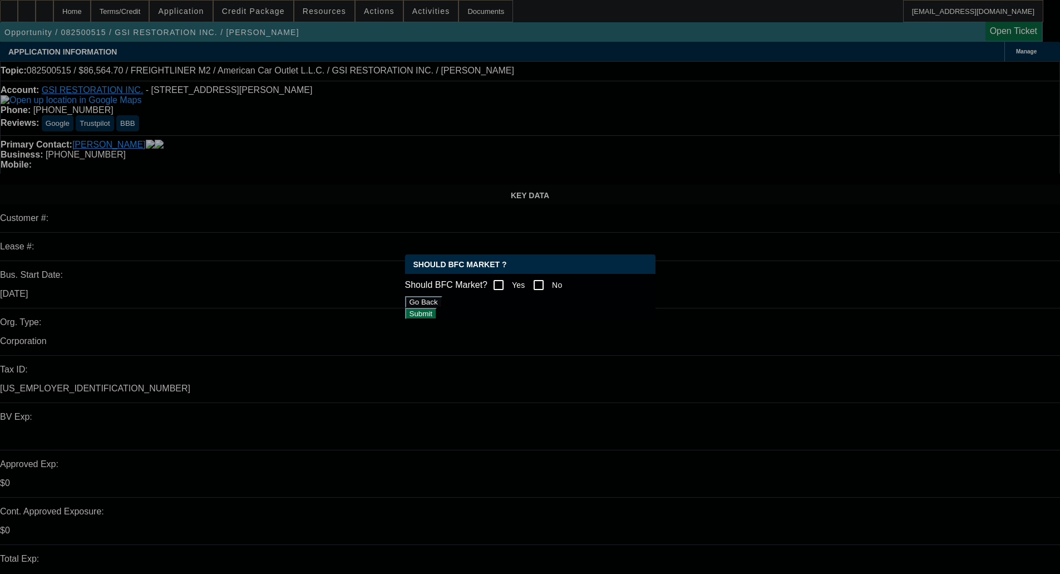
click at [561, 283] on label "No" at bounding box center [556, 284] width 12 height 11
click at [550, 283] on input "No" at bounding box center [538, 285] width 22 height 22
checkbox input "true"
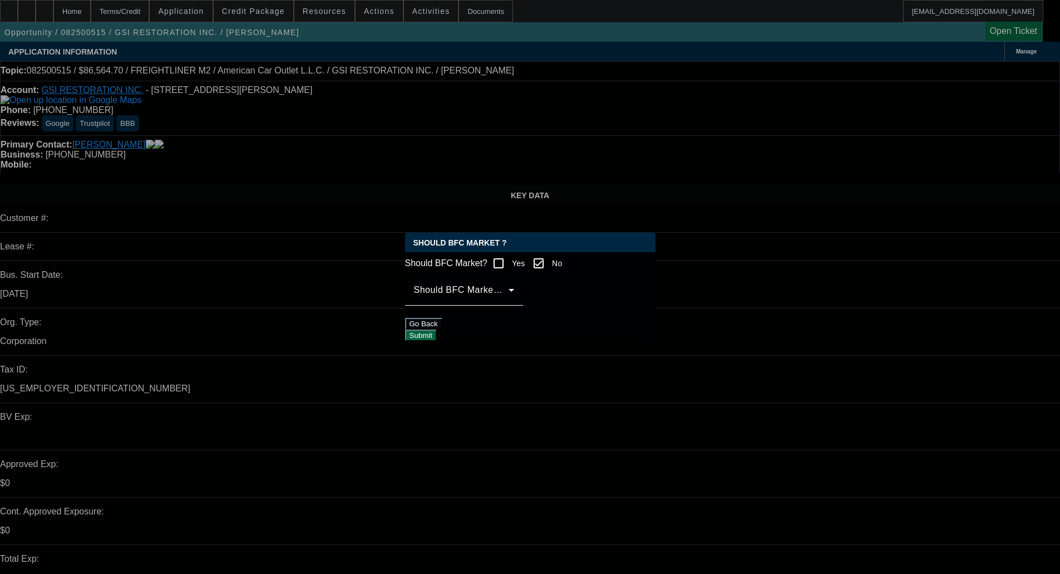
click at [502, 299] on span at bounding box center [461, 294] width 95 height 13
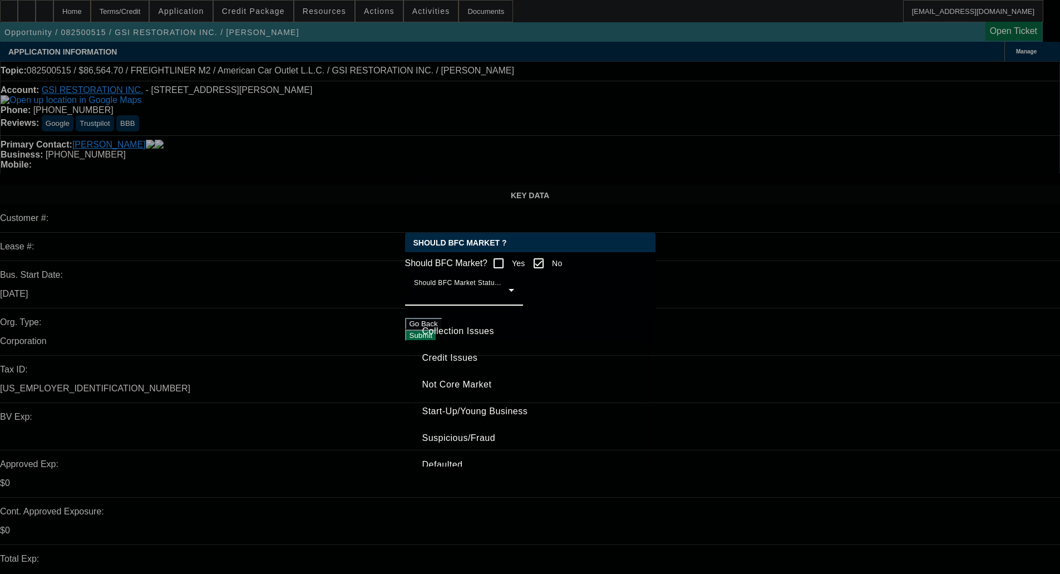
click at [448, 352] on span "Credit Issues" at bounding box center [450, 357] width 56 height 13
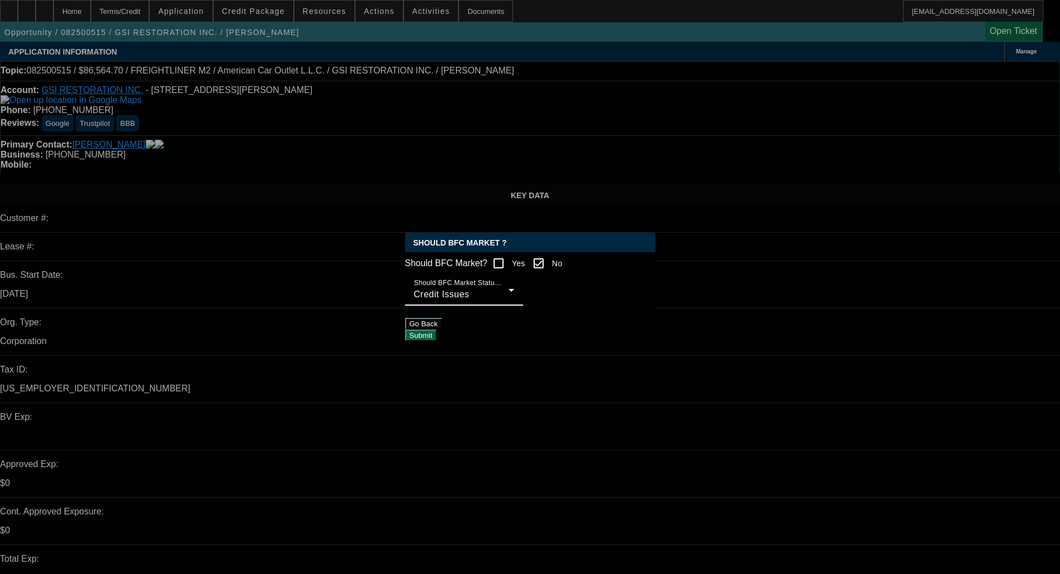
click at [437, 339] on button "Submit" at bounding box center [421, 335] width 32 height 12
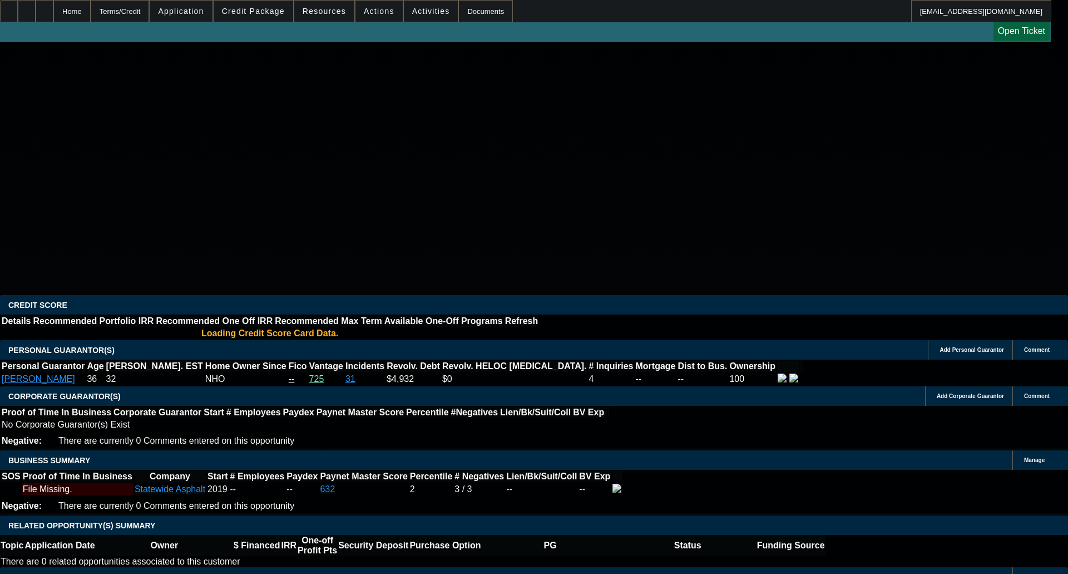
select select "0.1"
select select "2"
select select "0"
select select "6"
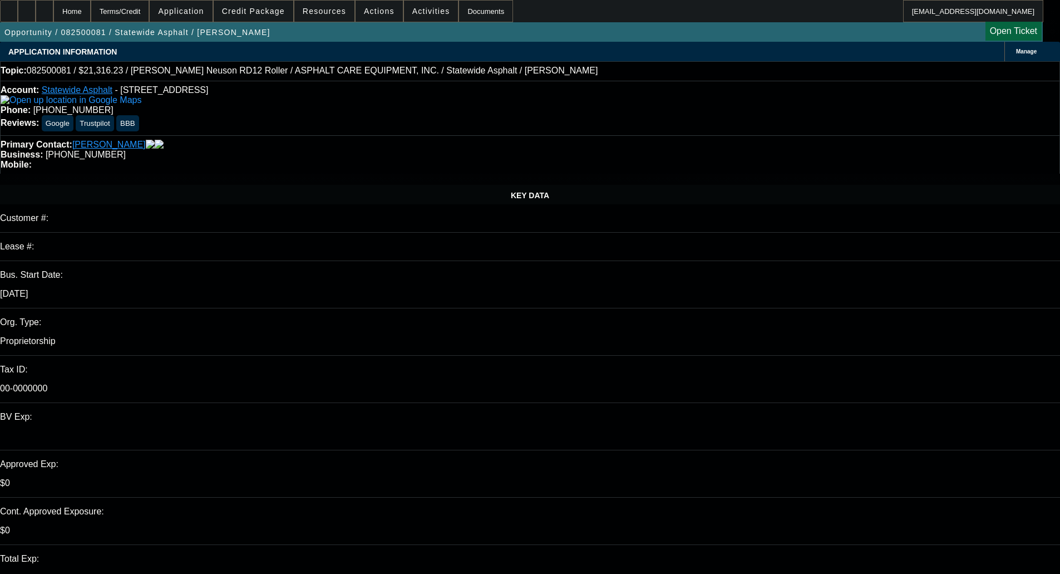
click at [260, 11] on span "Credit Package" at bounding box center [253, 11] width 63 height 9
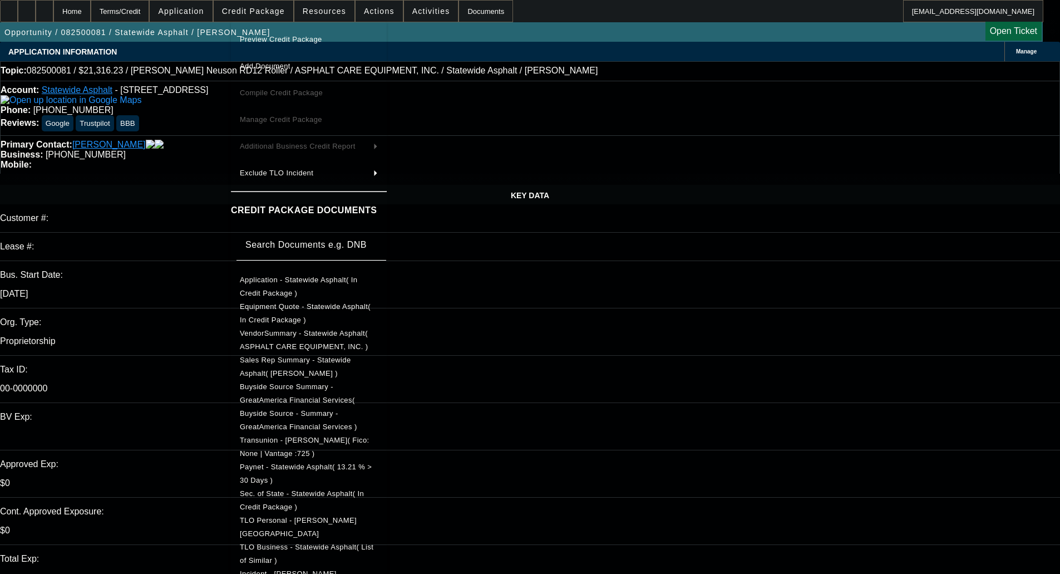
click at [281, 31] on button "Preview Credit Package" at bounding box center [309, 39] width 156 height 27
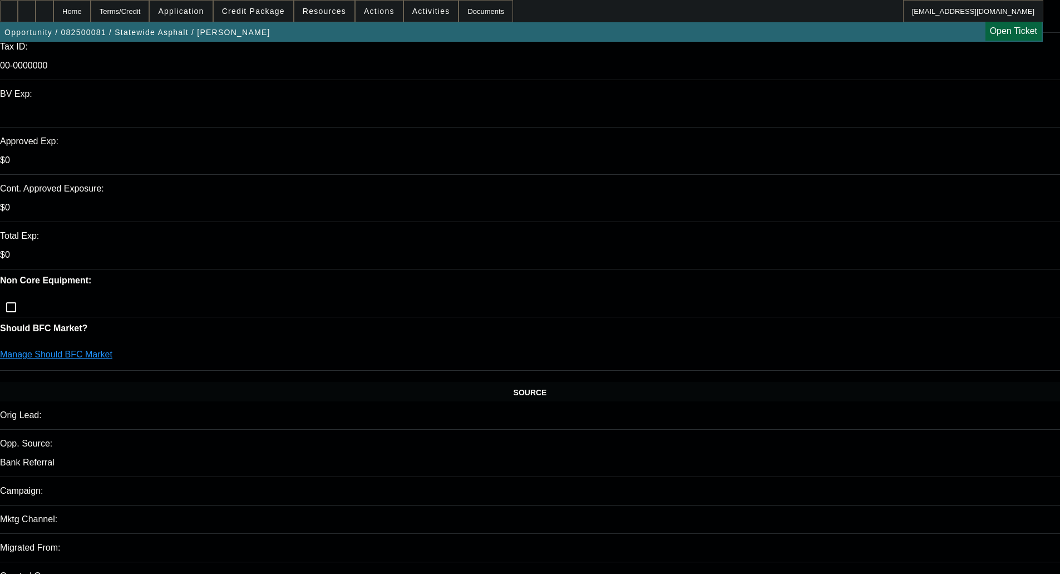
scroll to position [334, 0]
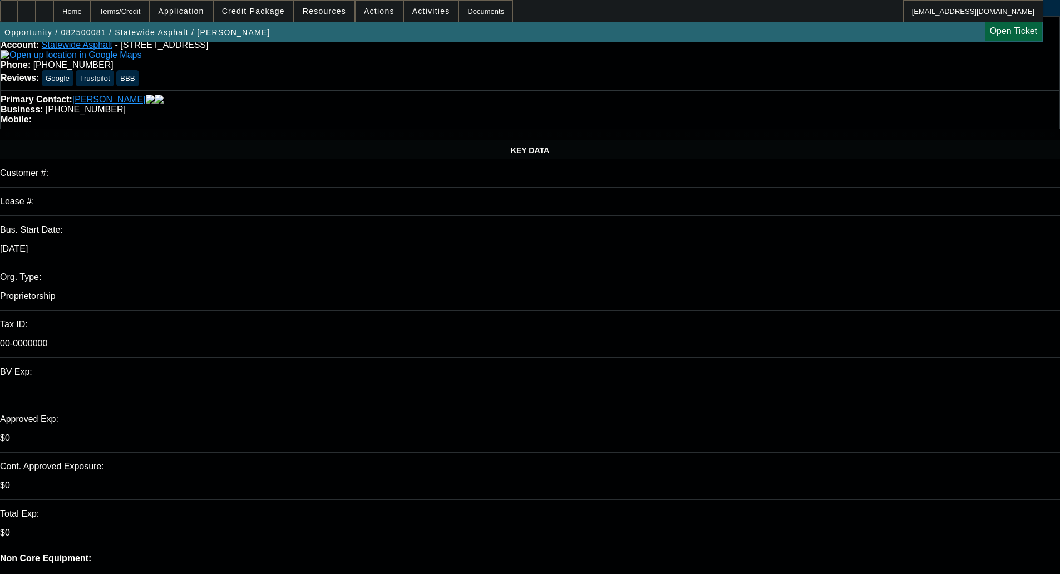
scroll to position [0, 0]
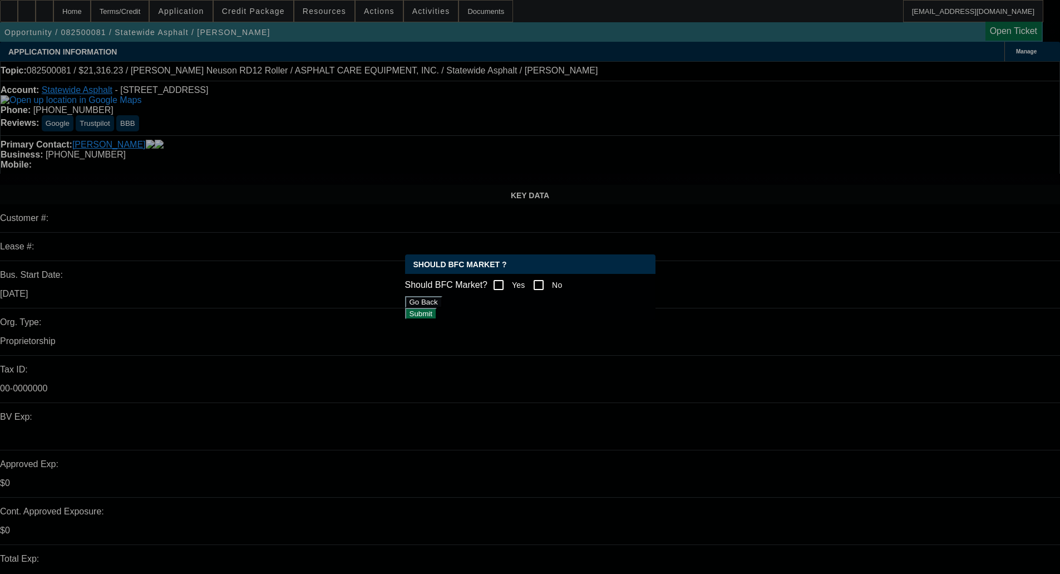
click at [550, 280] on input "No" at bounding box center [538, 285] width 22 height 22
checkbox input "true"
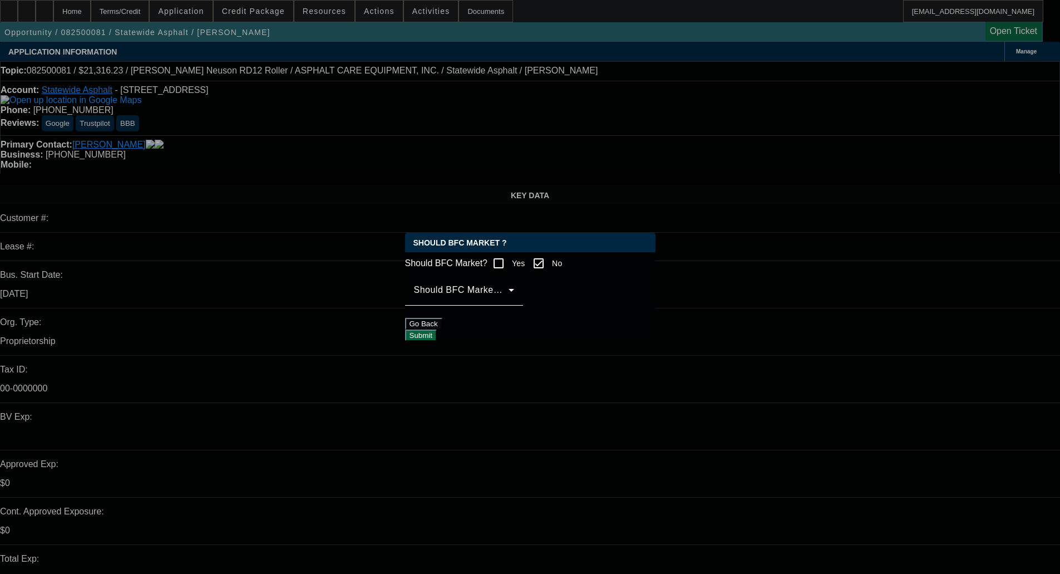
click at [508, 298] on span at bounding box center [461, 294] width 95 height 13
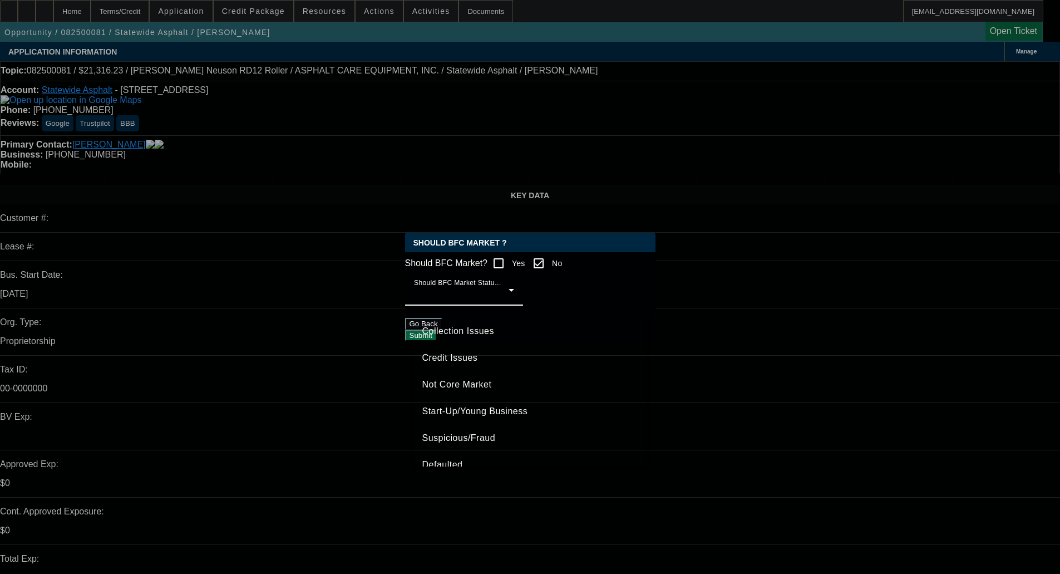
click at [457, 356] on span "Credit Issues" at bounding box center [450, 357] width 56 height 13
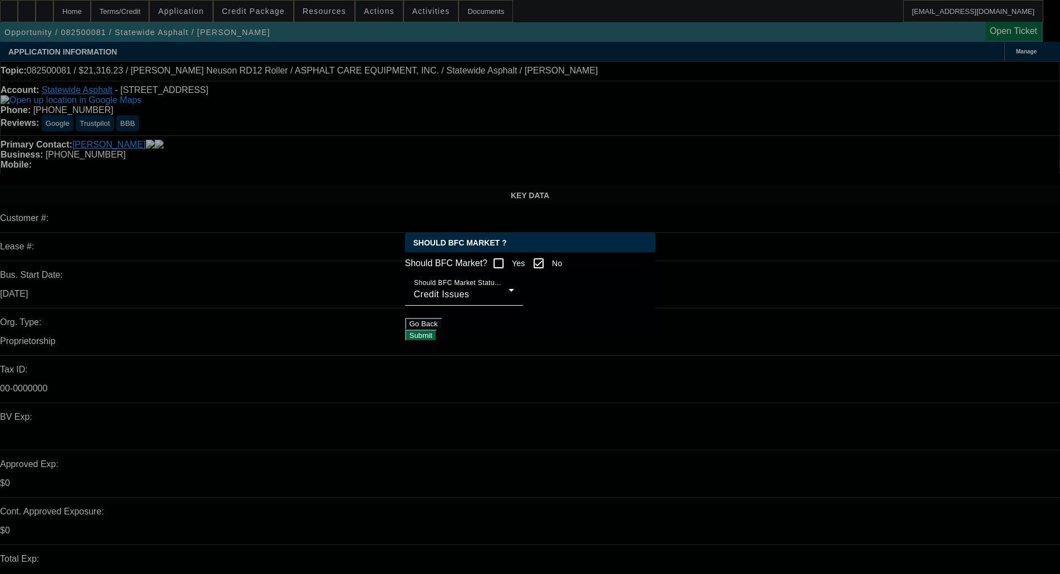
click at [437, 330] on button "Submit" at bounding box center [421, 335] width 32 height 12
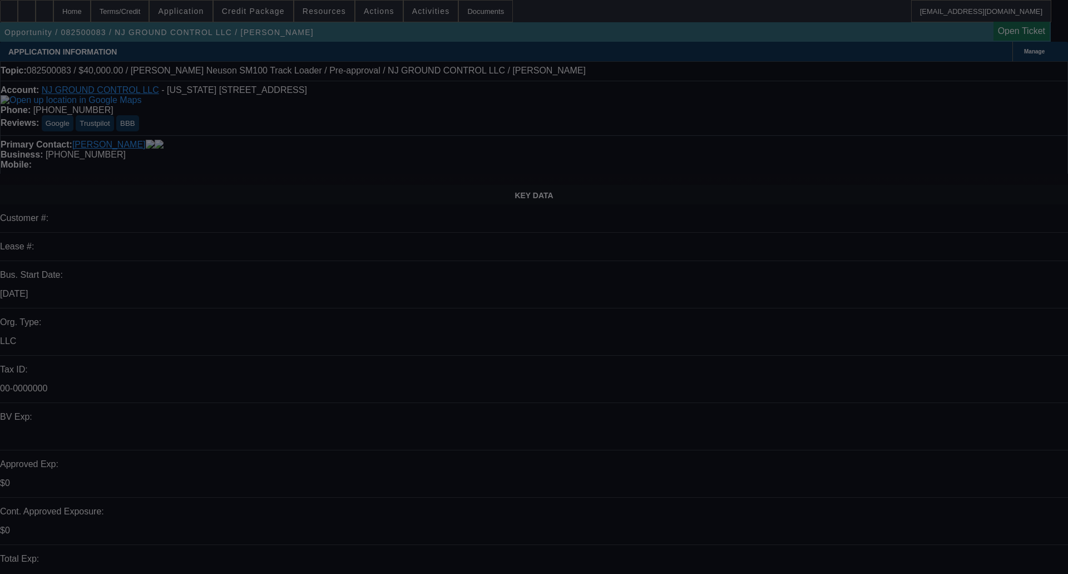
select select "0"
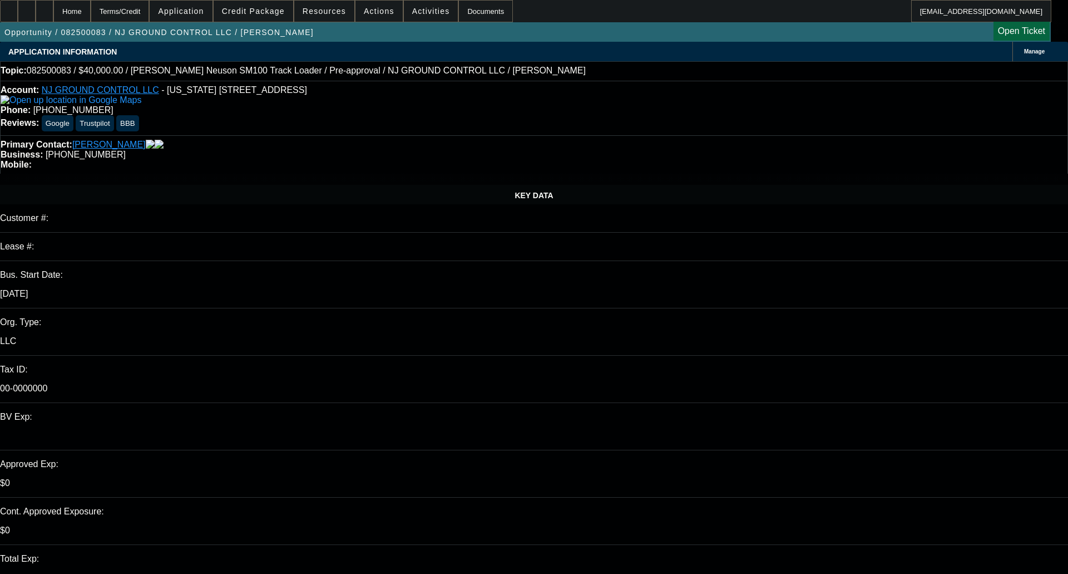
select select "2"
select select "0"
select select "6"
select select "0"
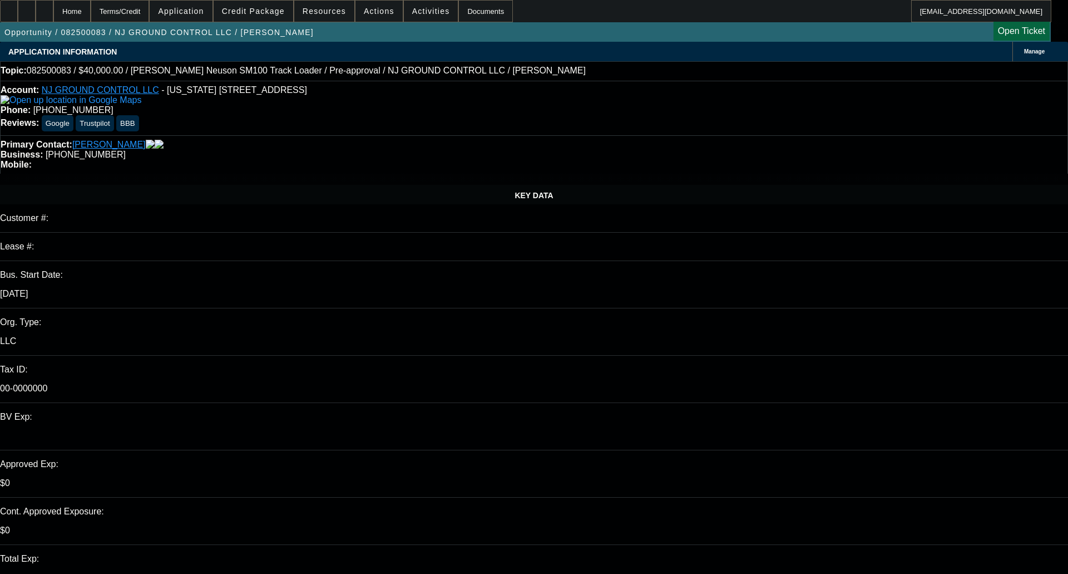
select select "2"
select select "0"
select select "6"
select select "0.1"
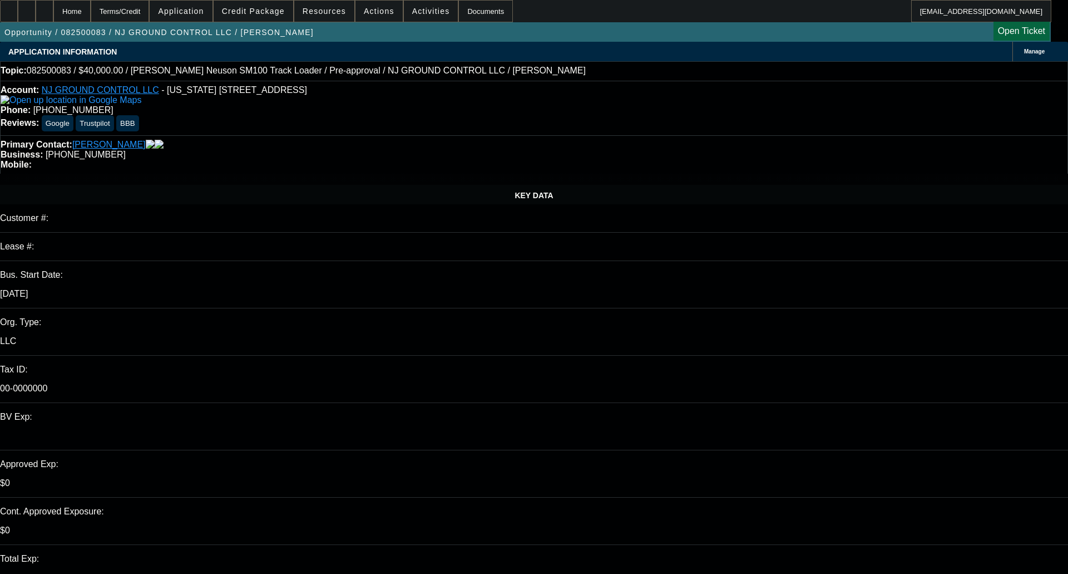
select select "2"
select select "0"
select select "6"
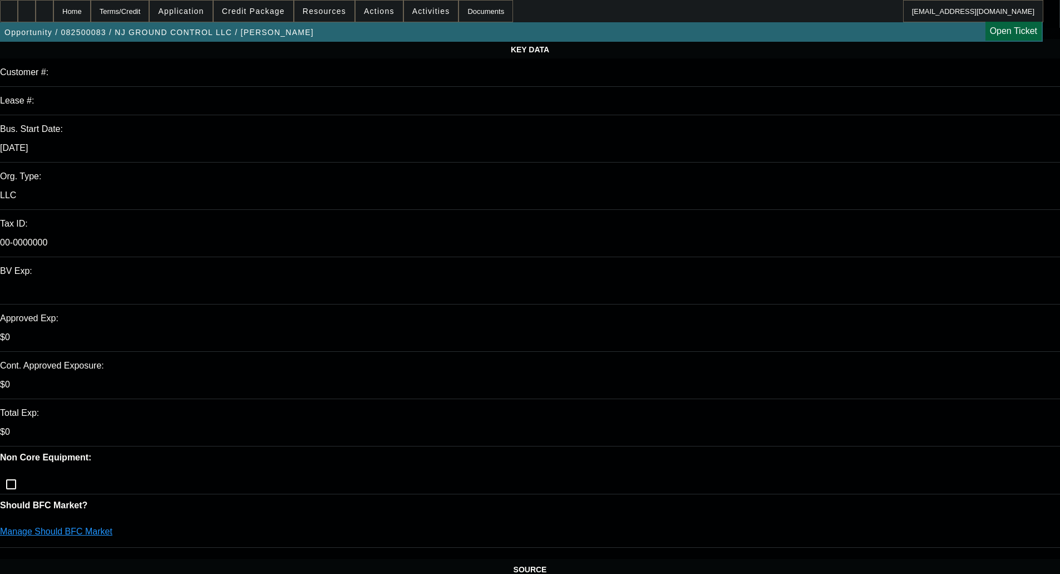
scroll to position [223, 0]
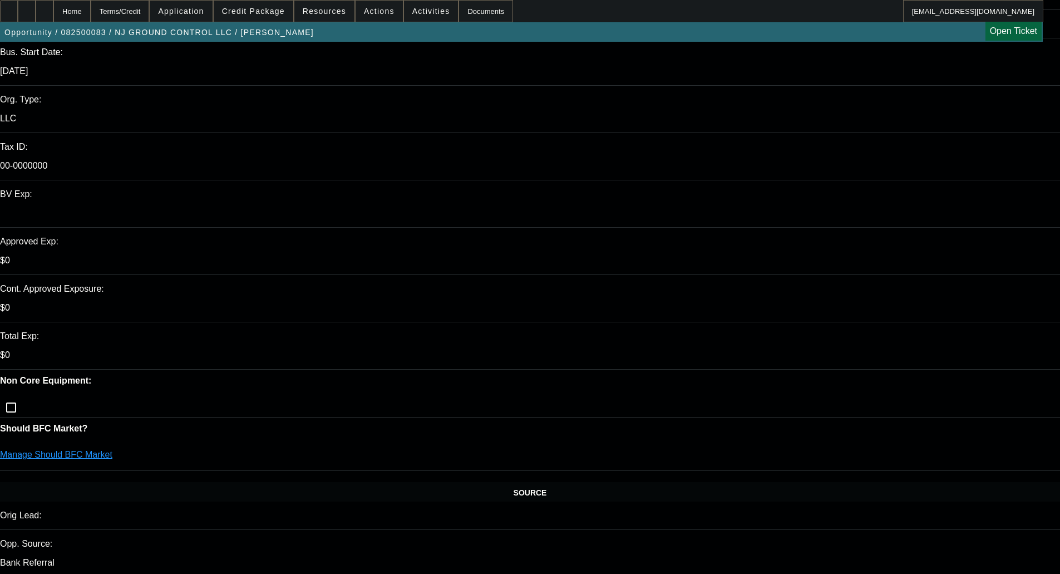
click at [174, 449] on div "Manage Should BFC Market" at bounding box center [530, 459] width 1060 height 21
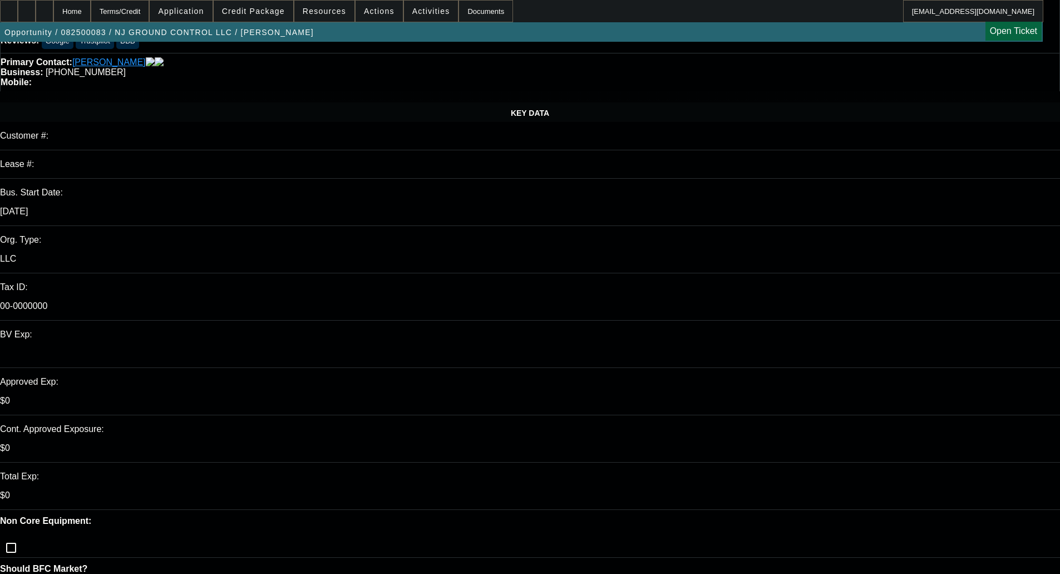
scroll to position [389, 0]
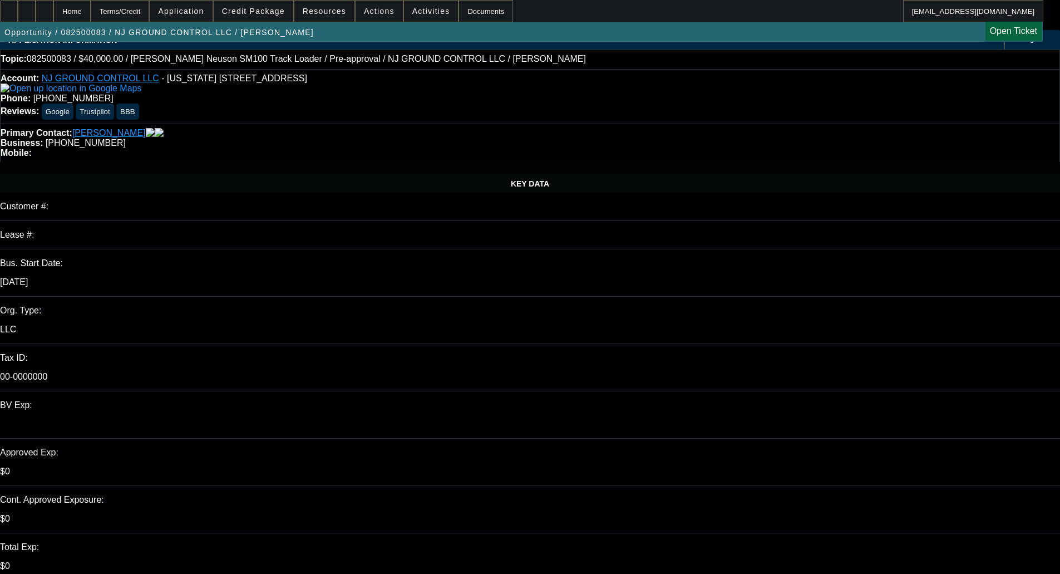
scroll to position [0, 0]
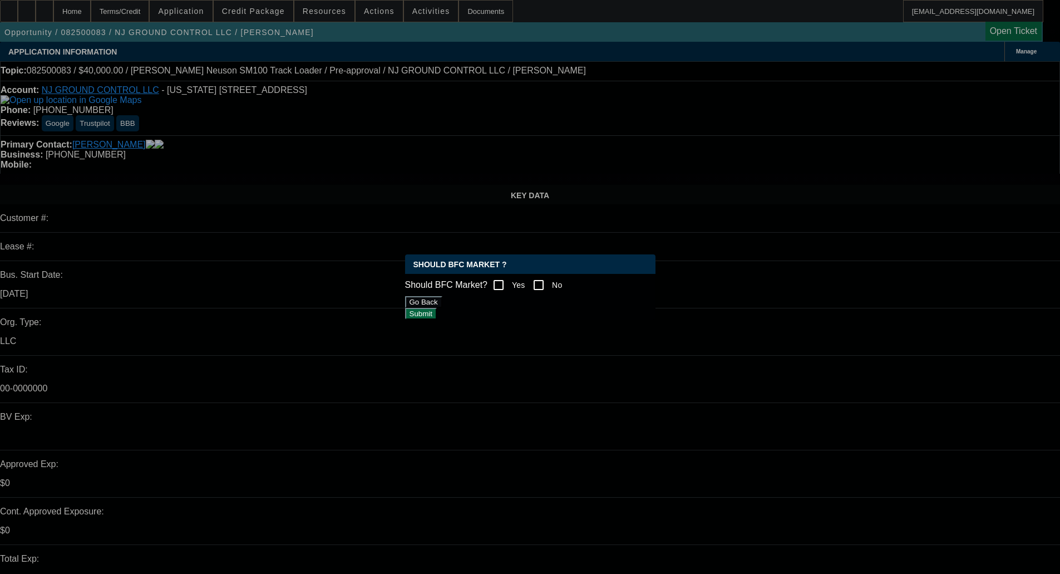
click at [512, 281] on div at bounding box center [498, 284] width 27 height 27
checkbox input "true"
click at [437, 318] on button "Submit" at bounding box center [421, 314] width 32 height 12
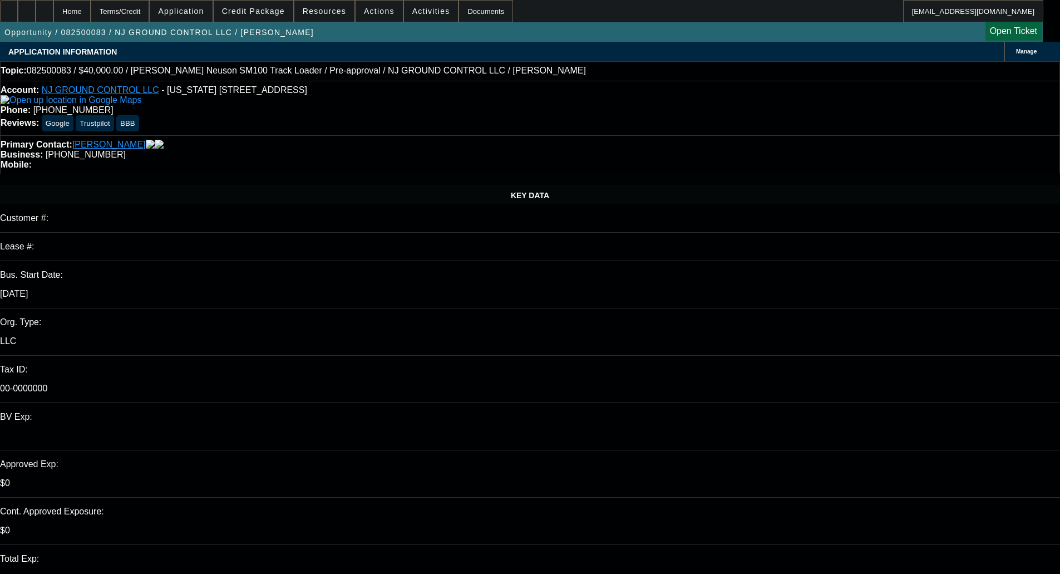
click at [236, 185] on div "KEY DATA Customer #: Lease #: Bus. Start Date: 11/1/23 Org. Type: LLC Tax ID: 0…" at bounding box center [530, 443] width 1060 height 517
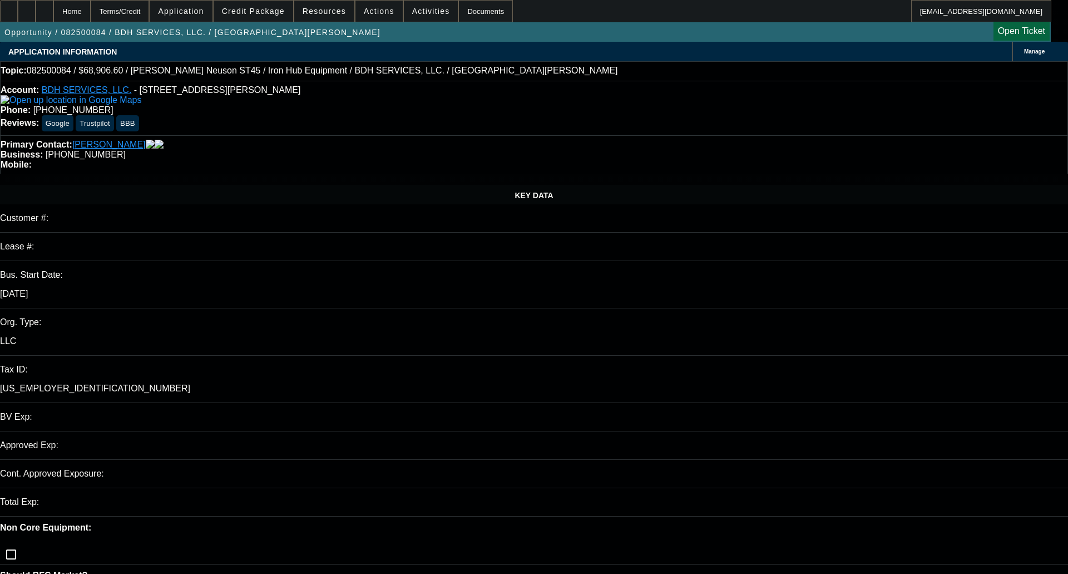
select select "0.2"
select select "2"
select select "0"
select select "6"
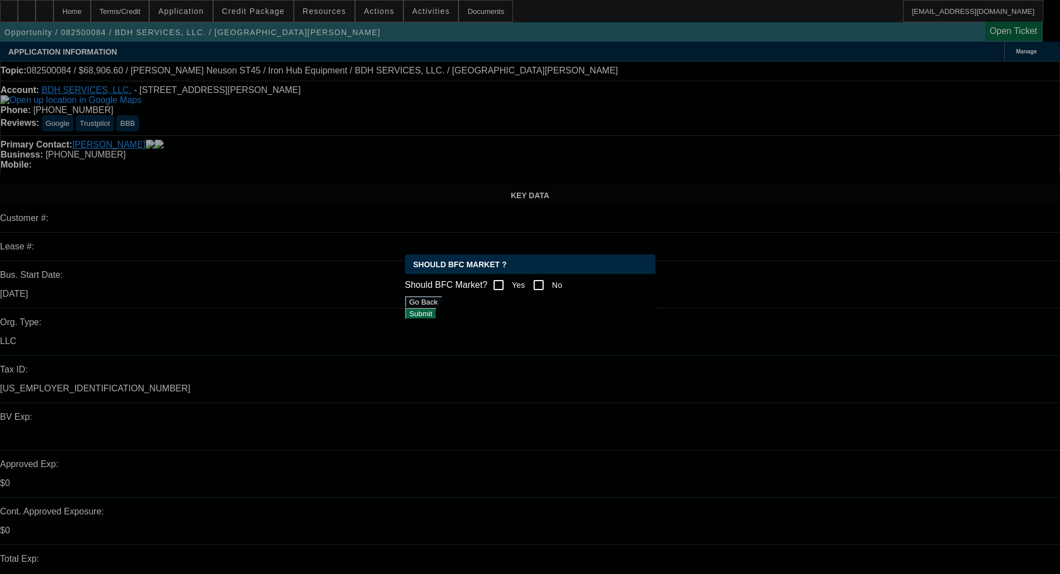
click at [552, 288] on div at bounding box center [538, 284] width 27 height 27
checkbox input "true"
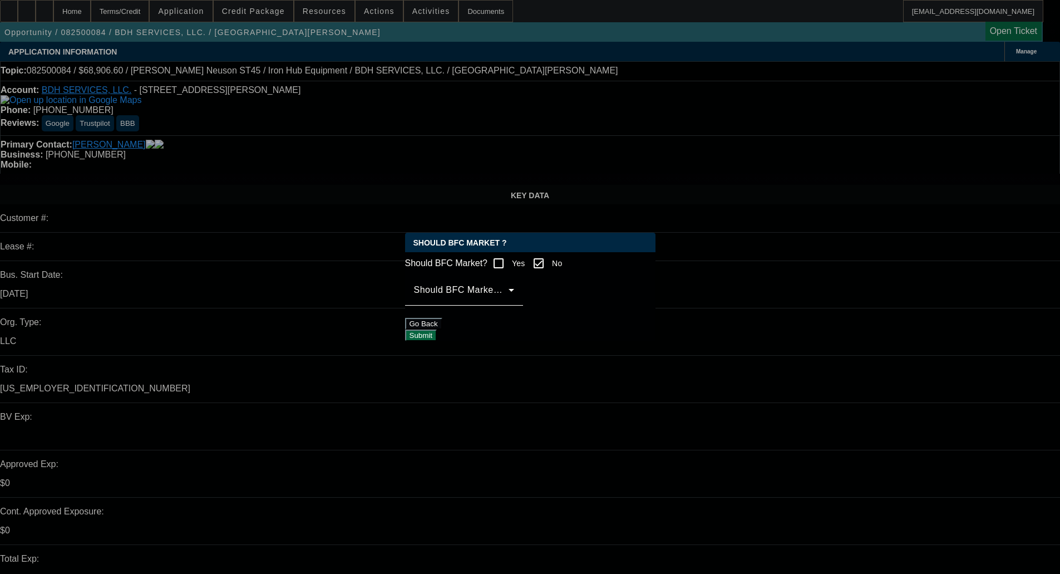
click at [508, 298] on span at bounding box center [461, 294] width 95 height 13
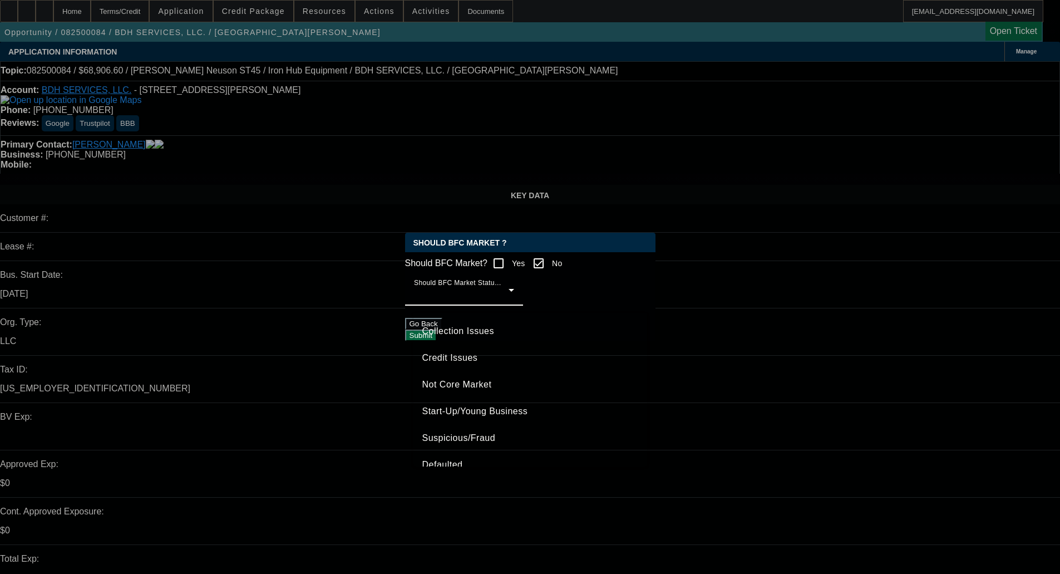
click at [483, 356] on mat-option "Credit Issues" at bounding box center [530, 357] width 234 height 27
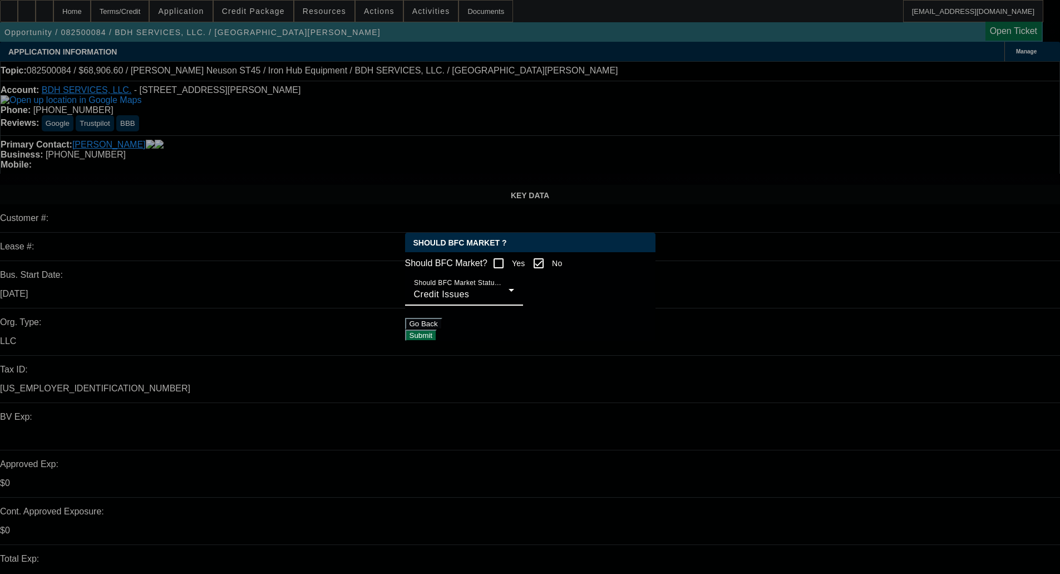
click at [437, 329] on button "Submit" at bounding box center [421, 335] width 32 height 12
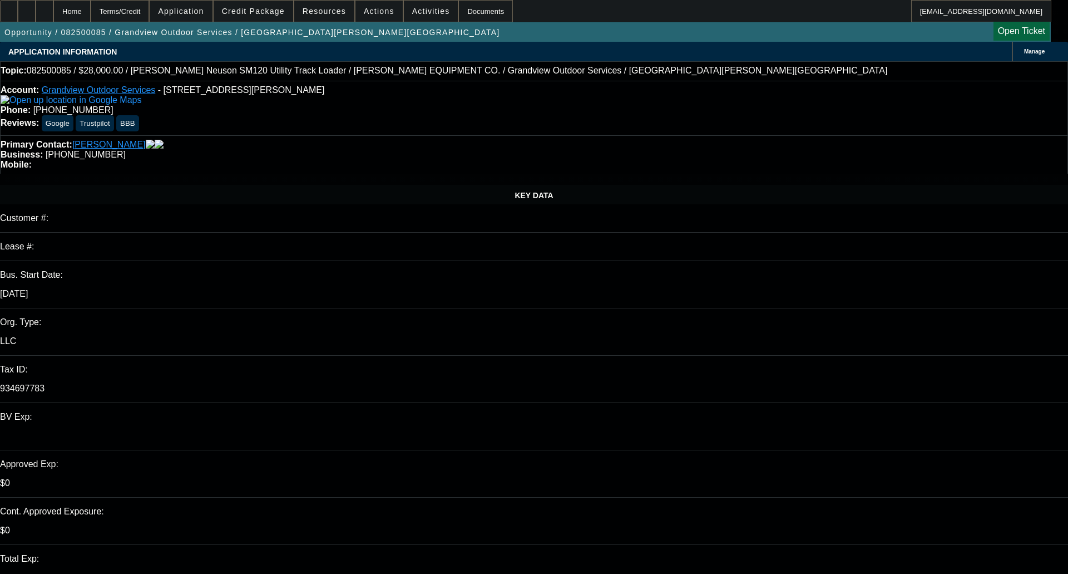
select select "0"
select select "2"
select select "0"
select select "6"
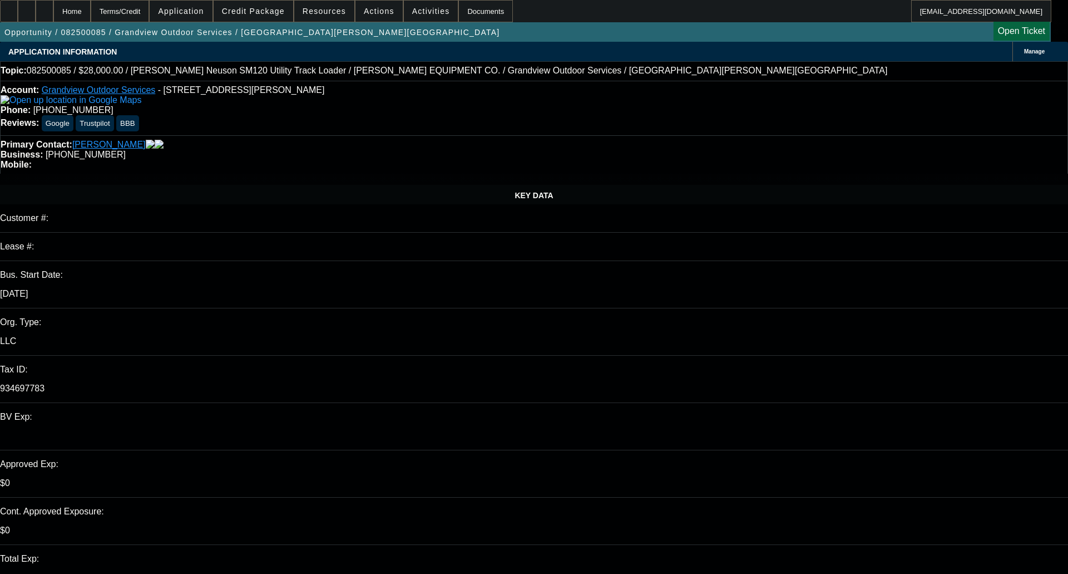
select select "0"
select select "2"
select select "0"
select select "6"
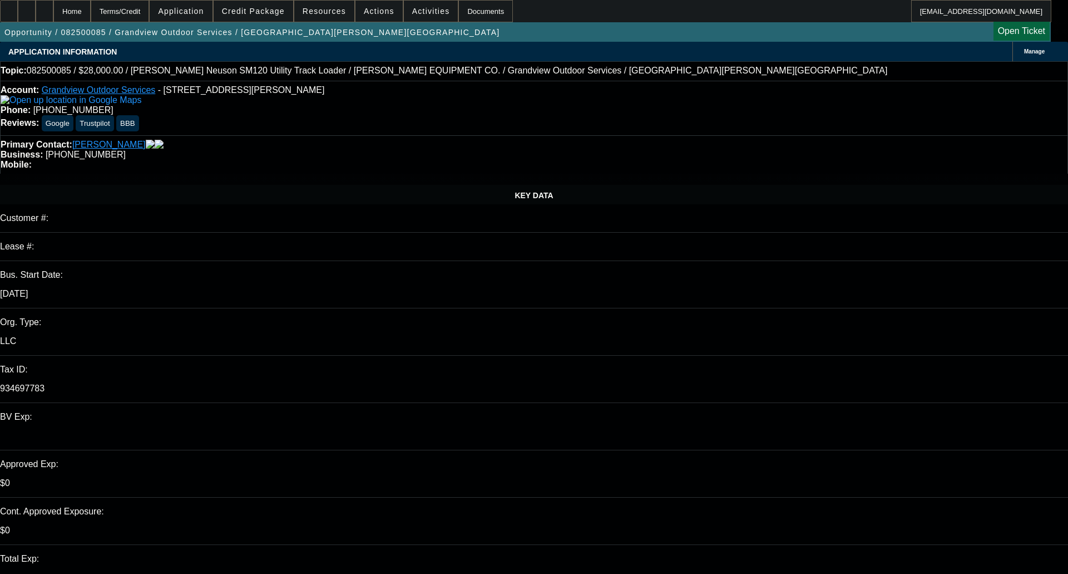
select select "0.1"
select select "2"
select select "0"
select select "6"
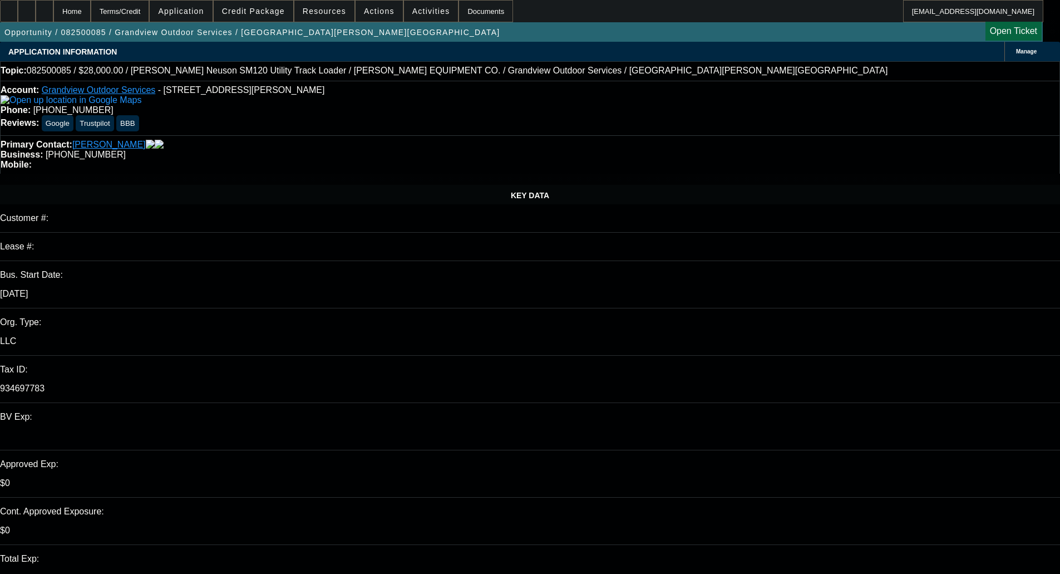
click at [256, 18] on span at bounding box center [254, 11] width 80 height 27
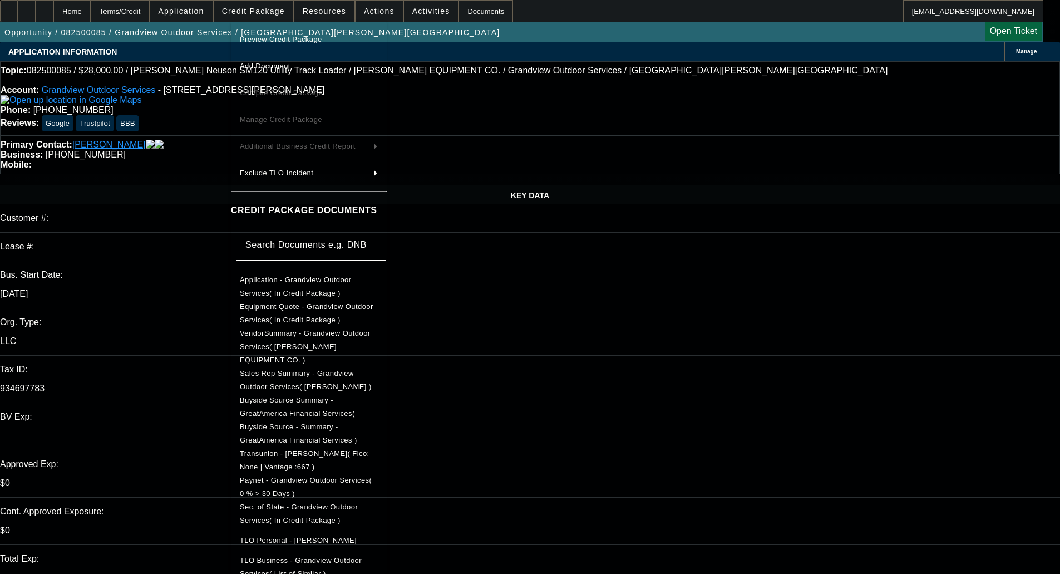
click at [308, 47] on button "Preview Credit Package" at bounding box center [309, 39] width 156 height 27
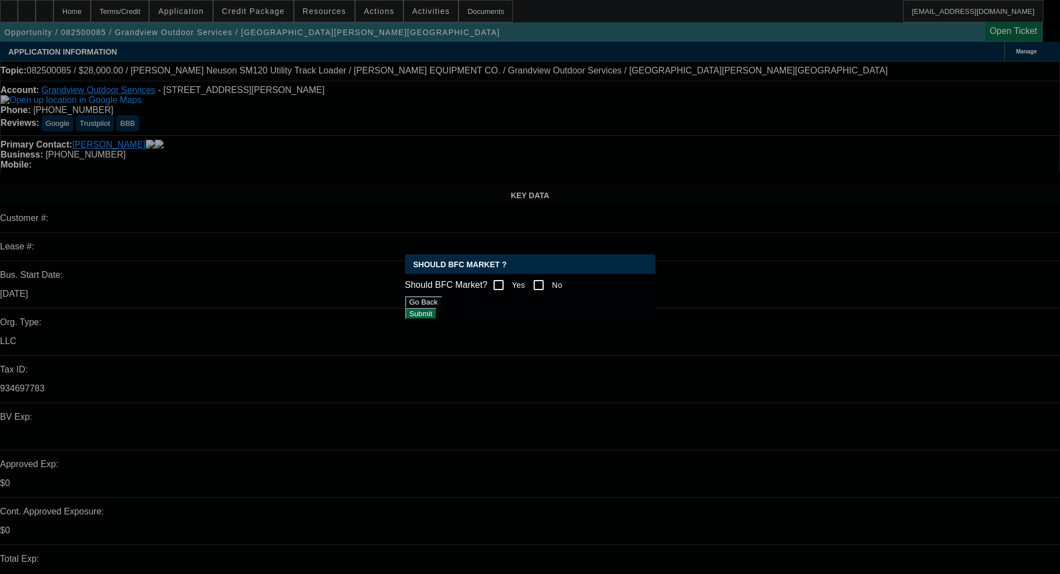
click at [502, 285] on input "Yes" at bounding box center [498, 285] width 22 height 22
checkbox input "true"
click at [437, 319] on button "Submit" at bounding box center [421, 314] width 32 height 12
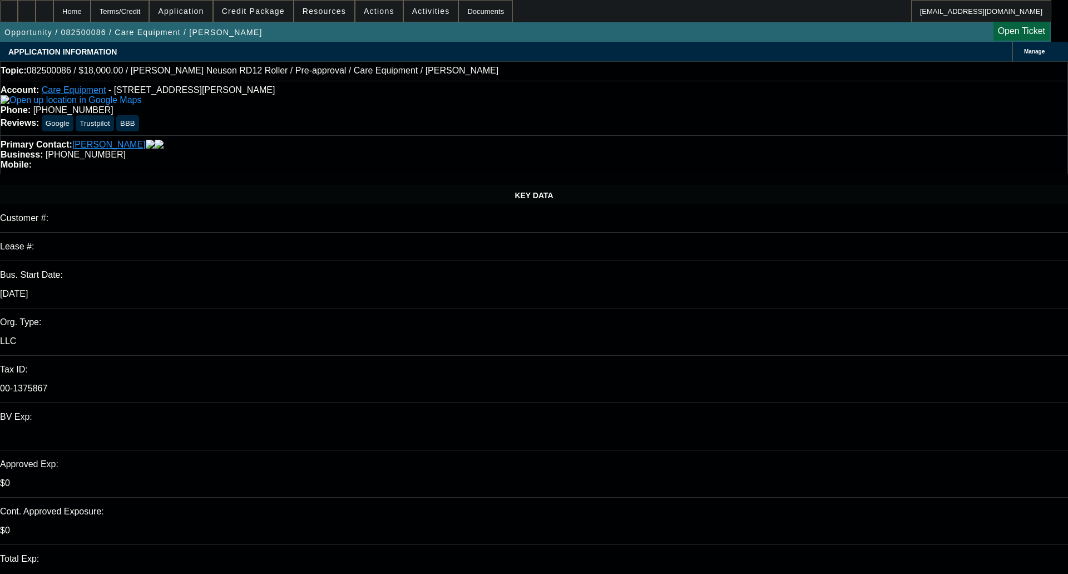
select select "0"
select select "2"
select select "0"
select select "2"
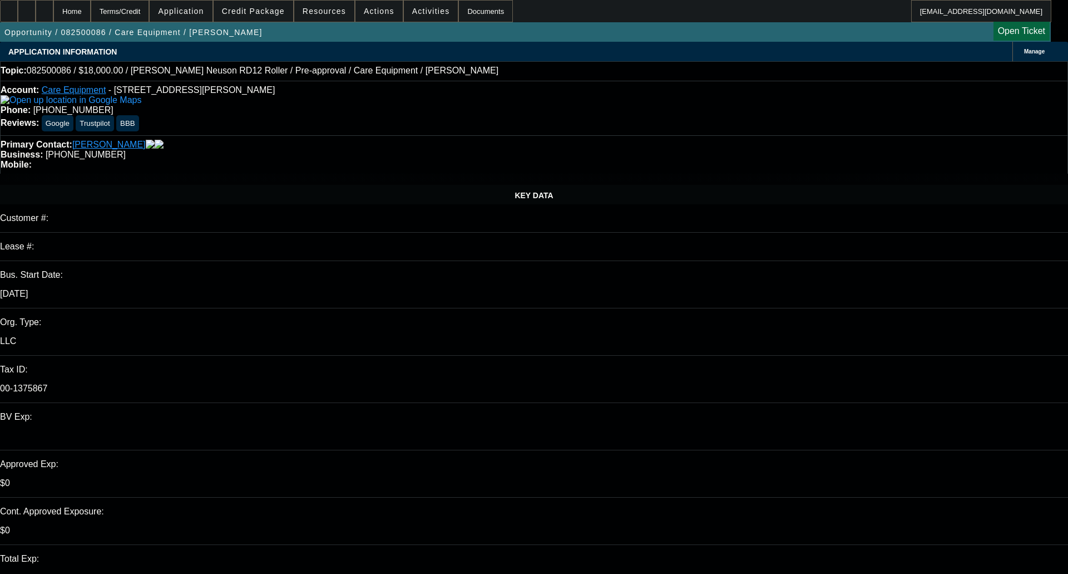
select select "0"
select select "0.1"
select select "2"
select select "0"
select select "1"
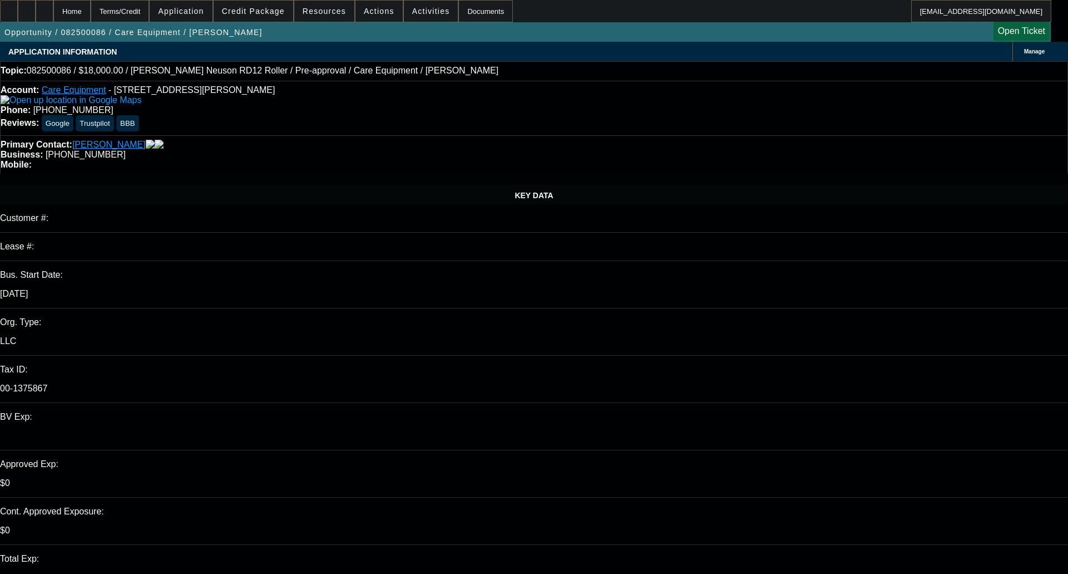
select select "2"
select select "6"
select select "1"
select select "2"
select select "6"
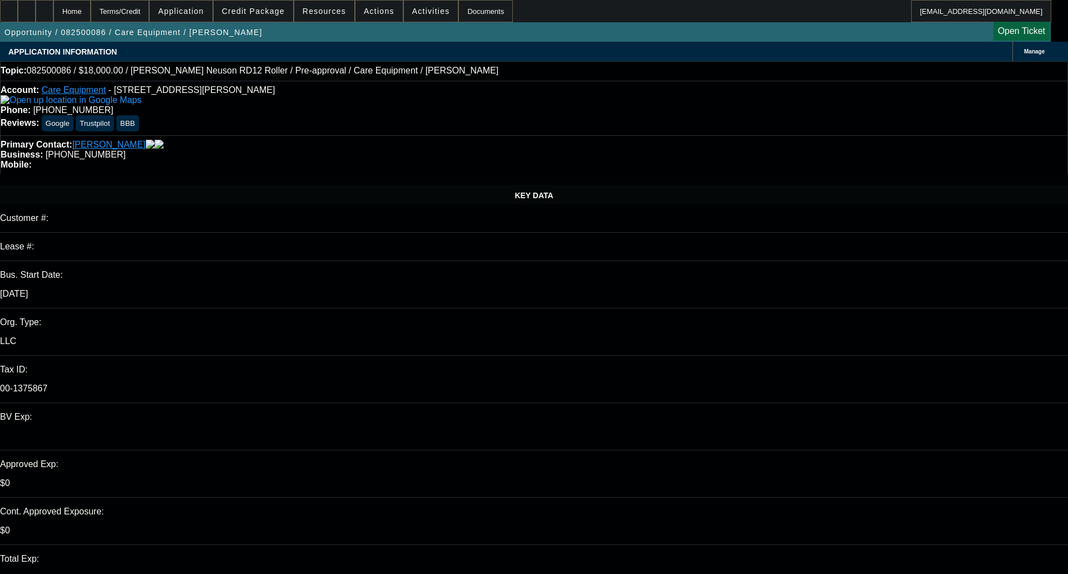
select select "1"
select select "2"
select select "6"
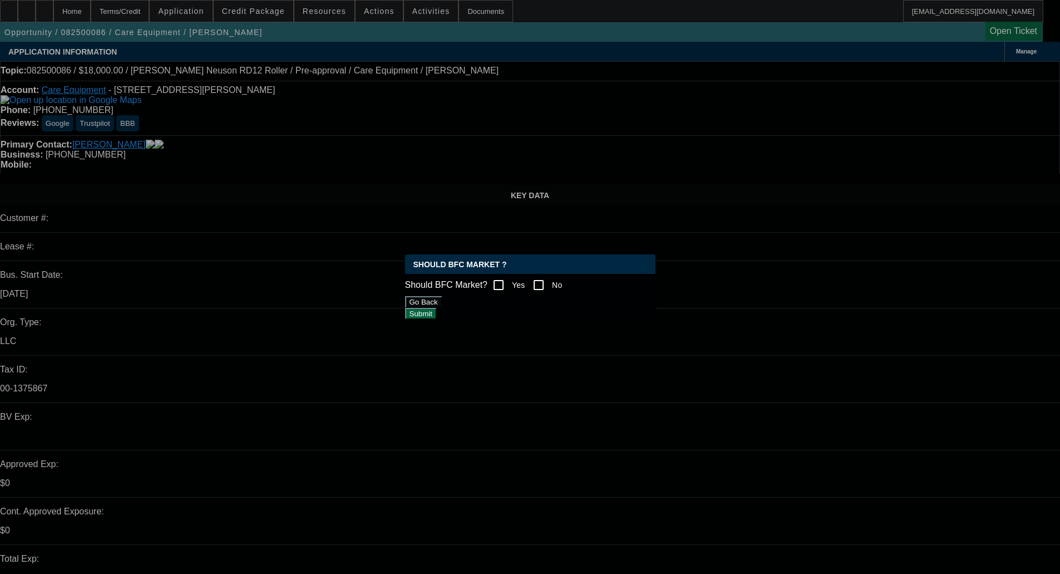
click at [505, 283] on input "Yes" at bounding box center [498, 285] width 22 height 22
checkbox input "true"
click at [437, 308] on button "Submit" at bounding box center [421, 314] width 32 height 12
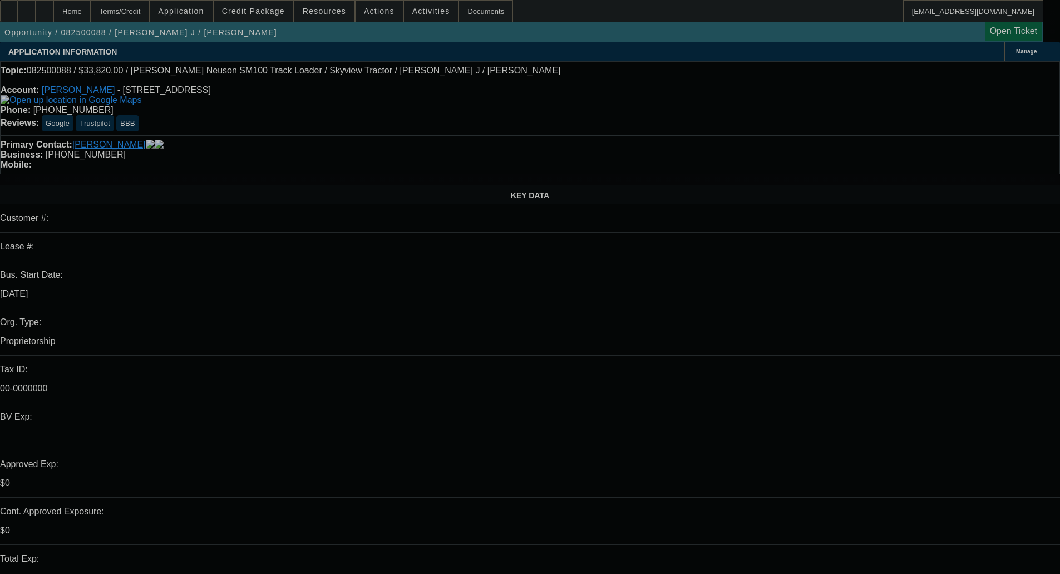
select select "2"
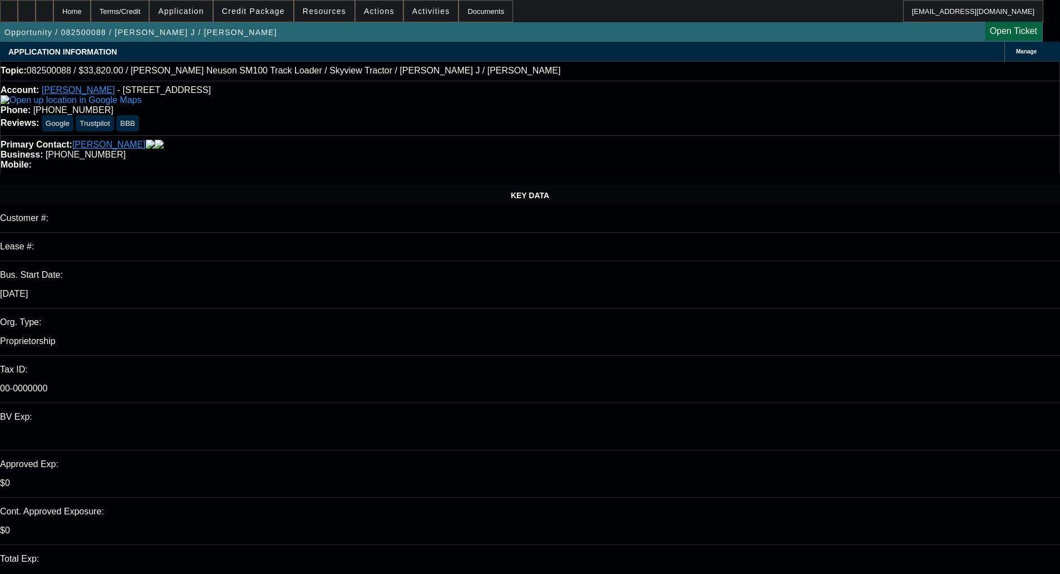
select select "2"
select select "0"
select select "6"
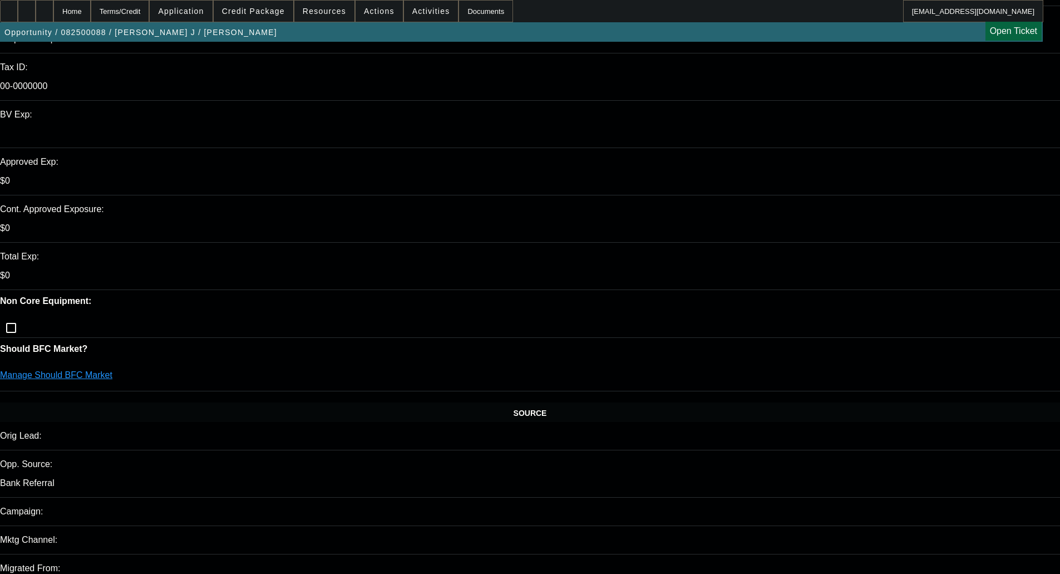
scroll to position [334, 0]
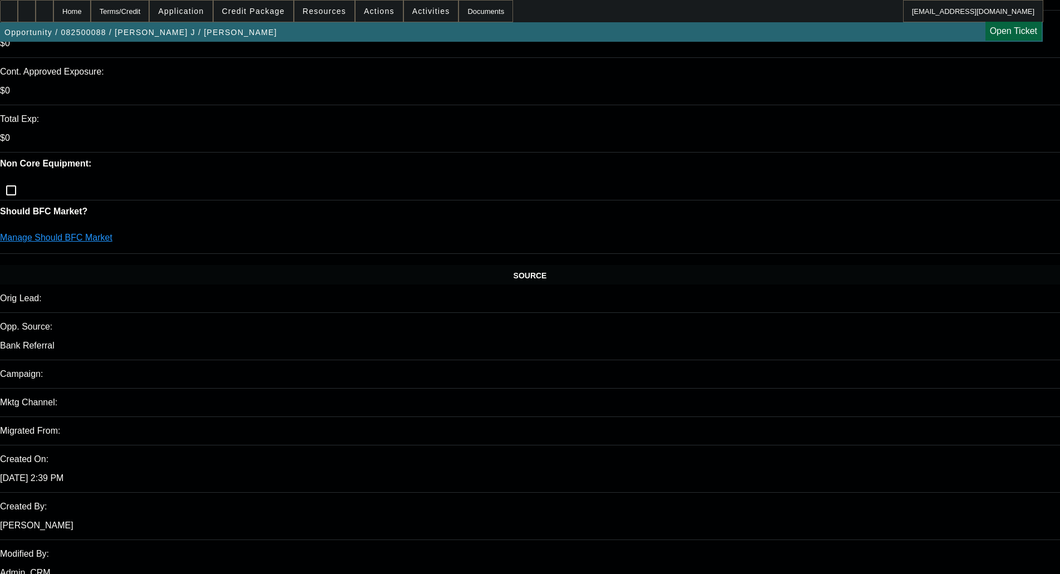
scroll to position [445, 0]
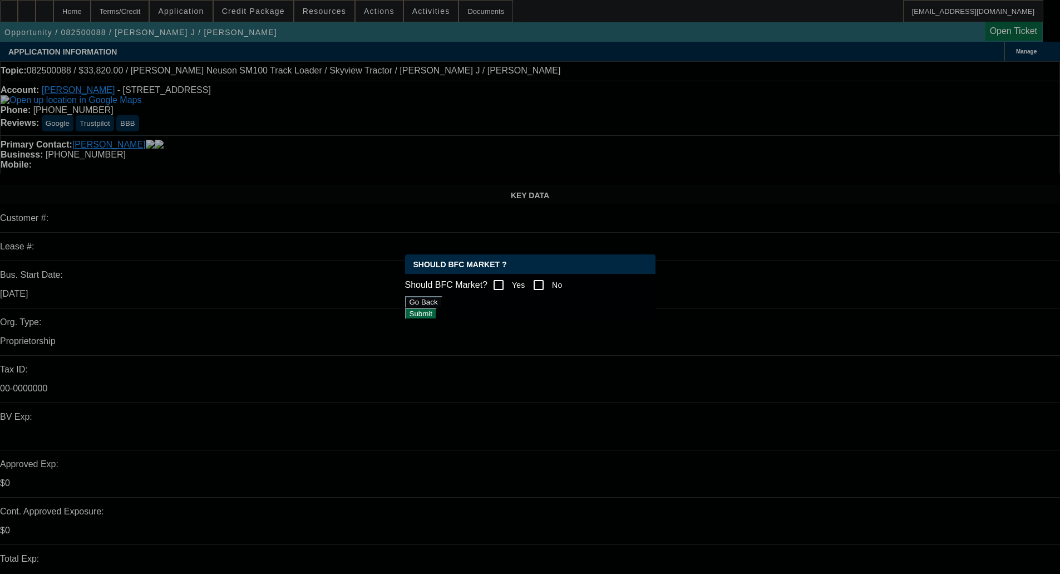
click at [548, 286] on input "No" at bounding box center [538, 285] width 22 height 22
checkbox input "true"
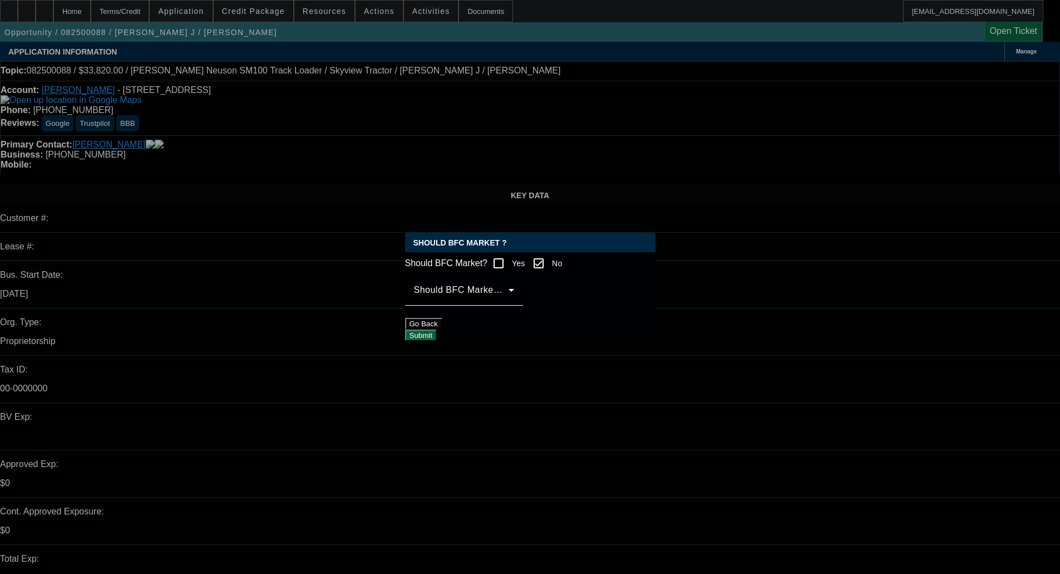
click at [508, 301] on span at bounding box center [461, 294] width 95 height 13
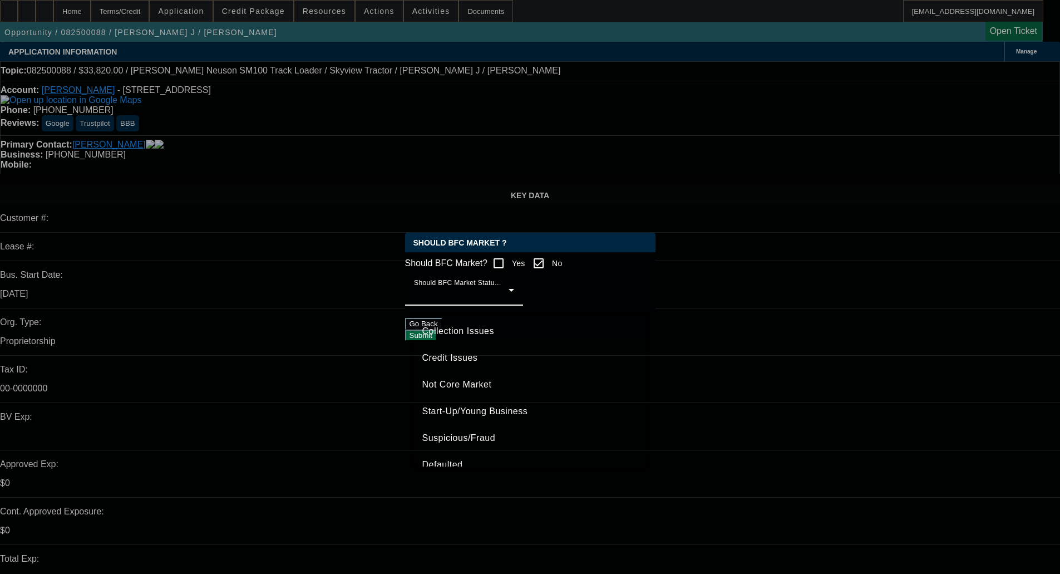
click at [456, 355] on span "Credit Issues" at bounding box center [450, 357] width 56 height 13
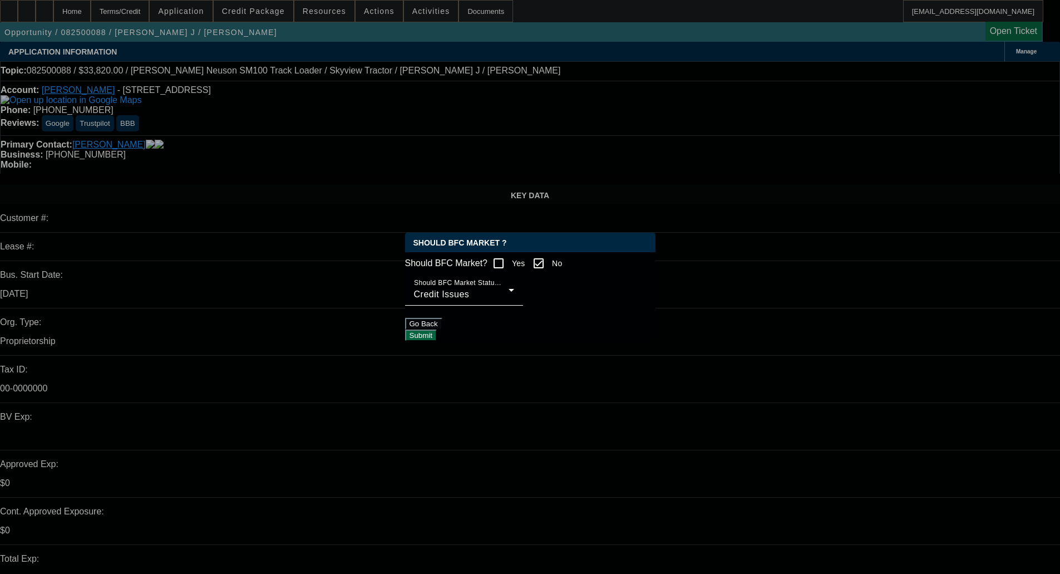
click at [437, 334] on button "Submit" at bounding box center [421, 335] width 32 height 12
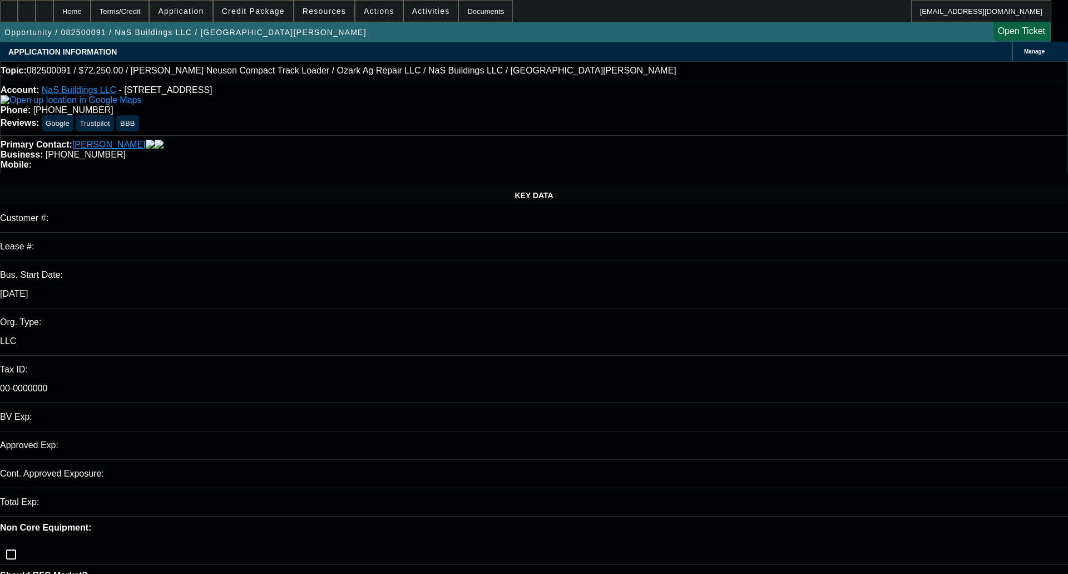
select select "0.15"
select select "2"
select select "0"
select select "6"
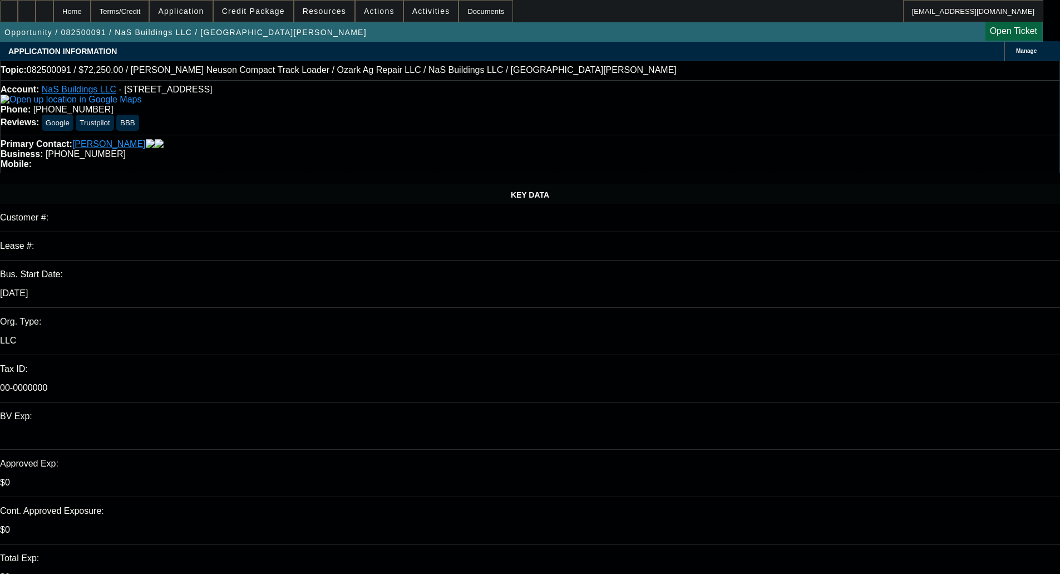
scroll to position [278, 0]
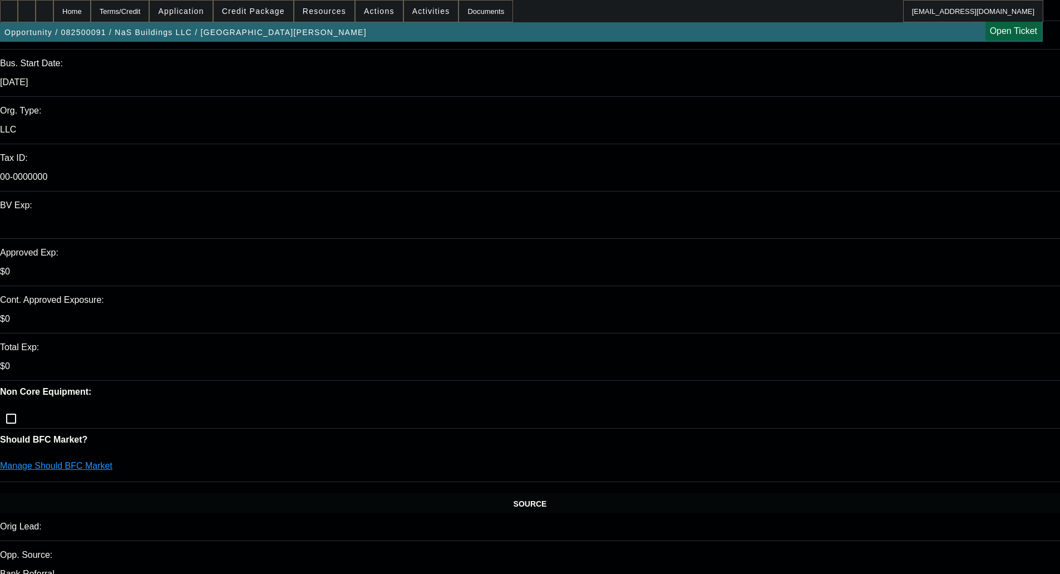
scroll to position [334, 0]
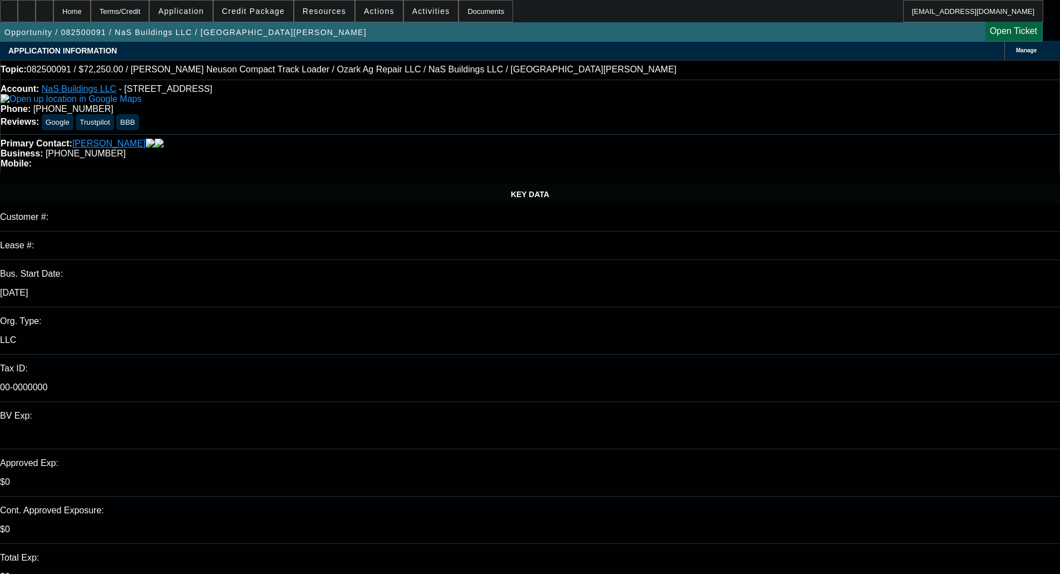
scroll to position [0, 0]
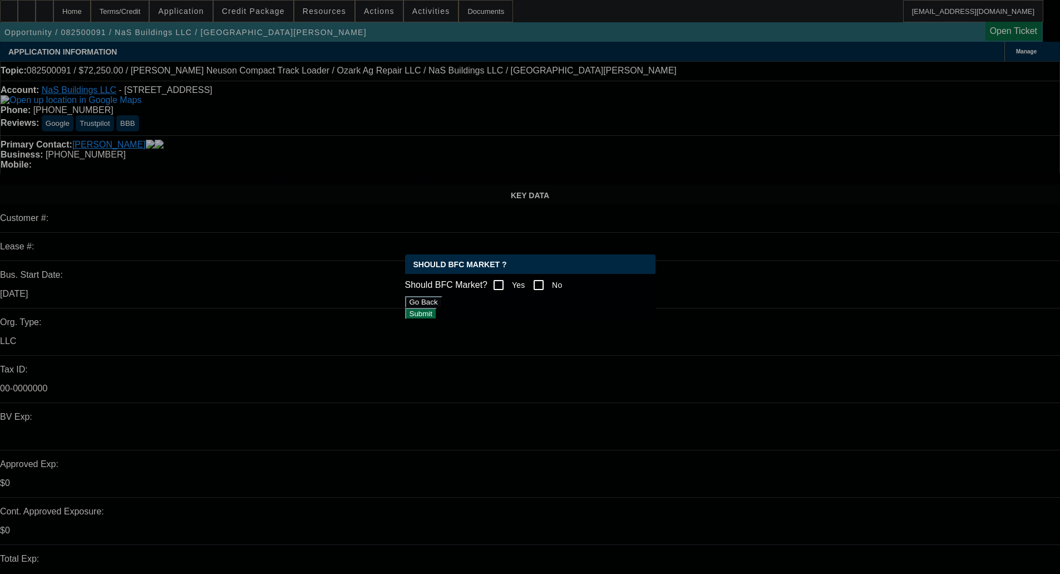
click at [525, 285] on label "Yes" at bounding box center [518, 284] width 16 height 11
click at [510, 285] on input "Yes" at bounding box center [498, 285] width 22 height 22
checkbox input "true"
click at [541, 281] on input "No" at bounding box center [538, 285] width 22 height 22
checkbox input "true"
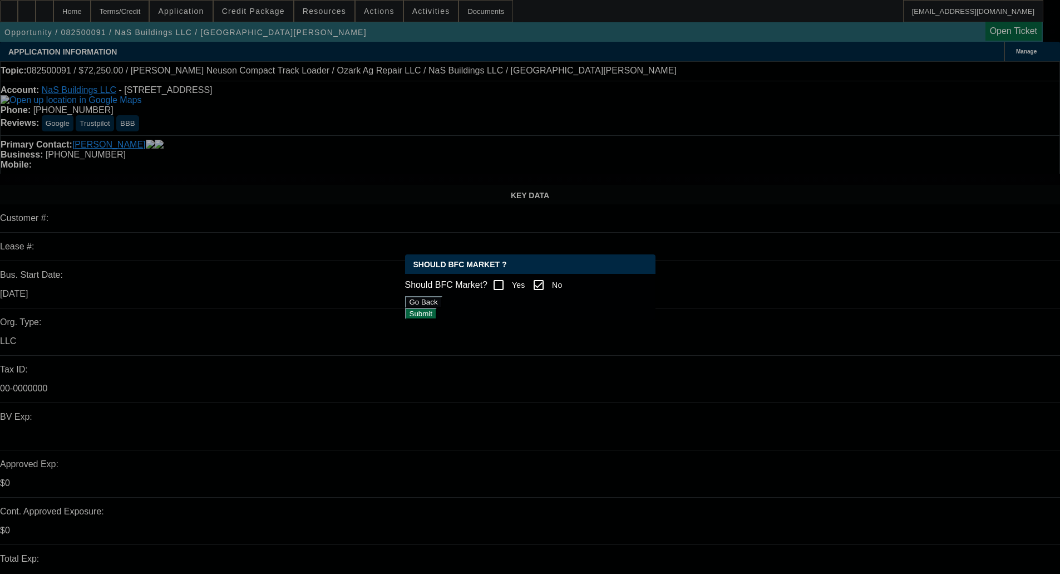
checkbox input "false"
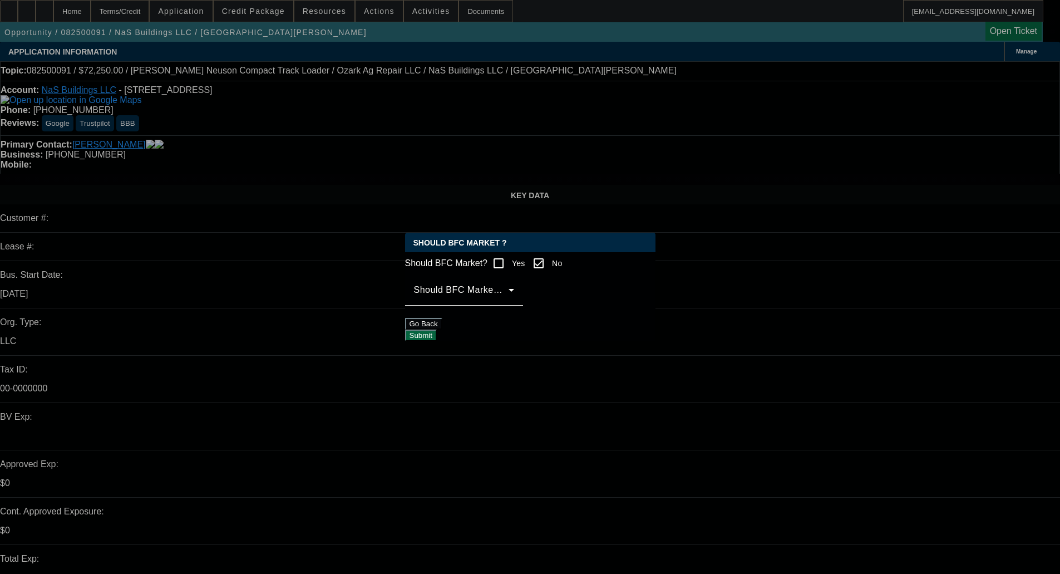
click at [495, 298] on span at bounding box center [461, 294] width 95 height 13
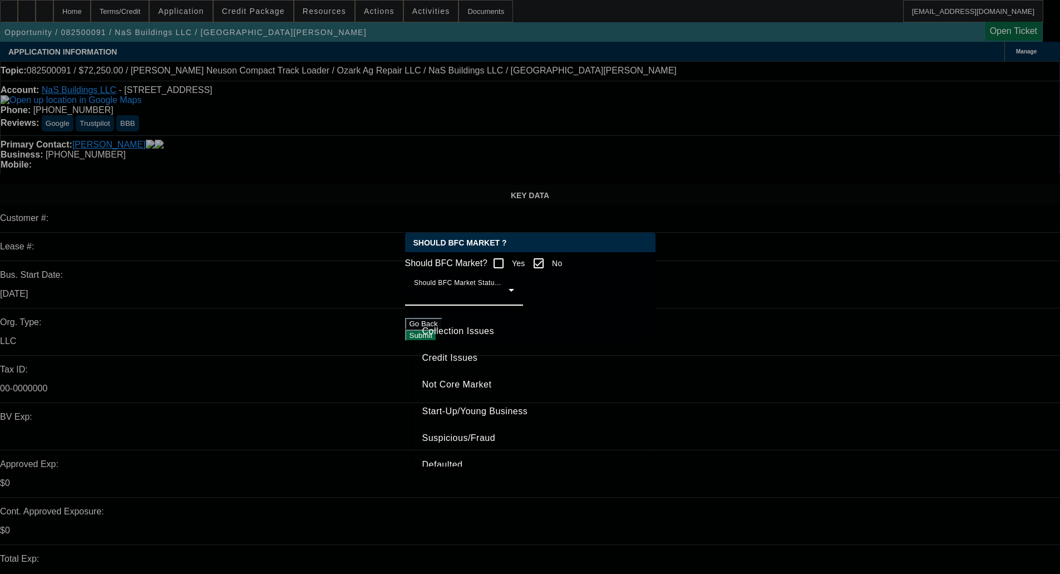
click at [255, 276] on div at bounding box center [530, 287] width 1060 height 574
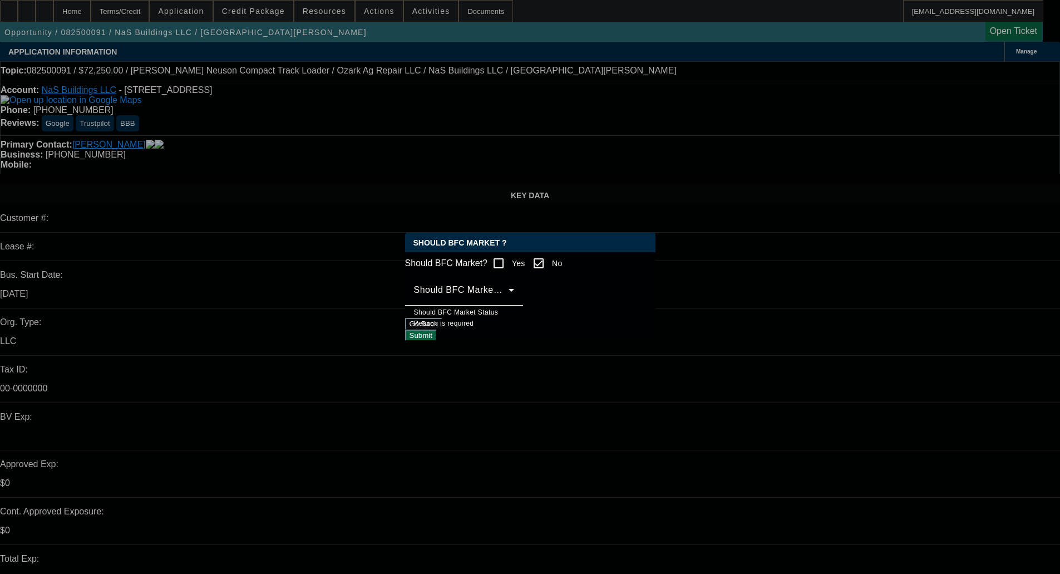
click at [442, 329] on button "Go Back" at bounding box center [423, 324] width 37 height 12
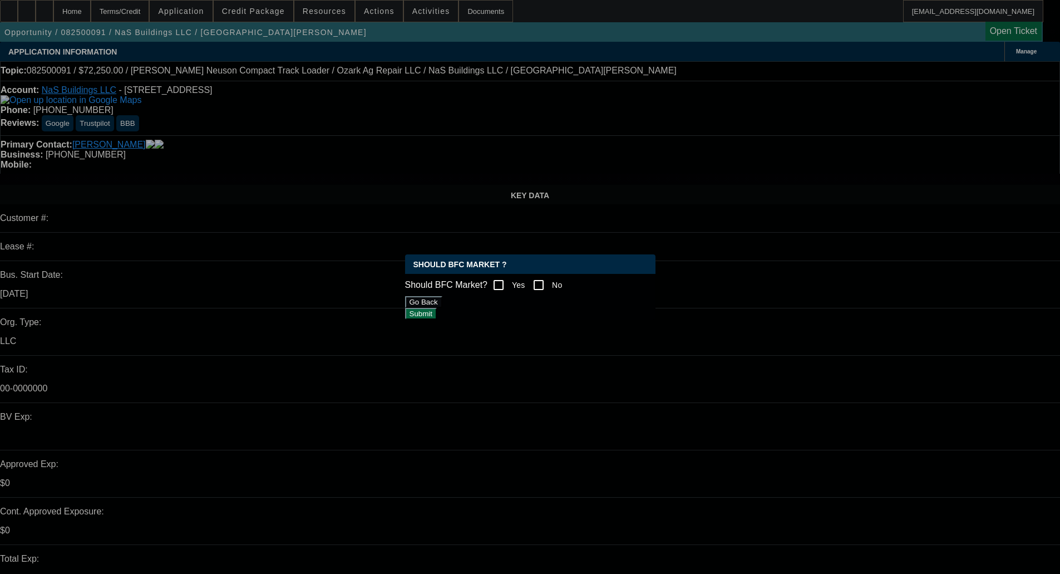
click at [562, 279] on label "No" at bounding box center [556, 284] width 12 height 11
click at [550, 279] on input "No" at bounding box center [538, 285] width 22 height 22
checkbox input "true"
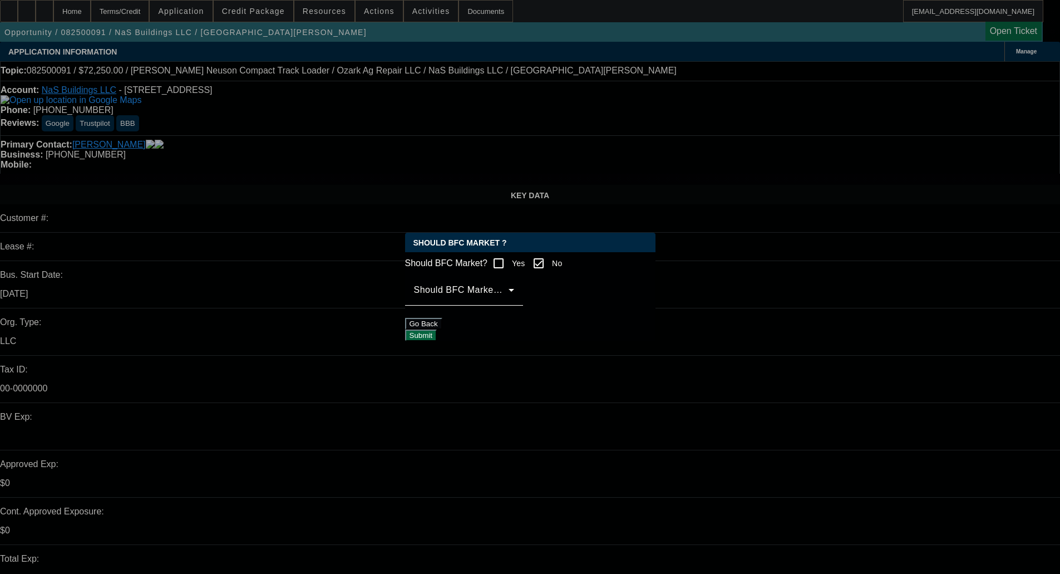
click at [508, 301] on span at bounding box center [461, 294] width 95 height 13
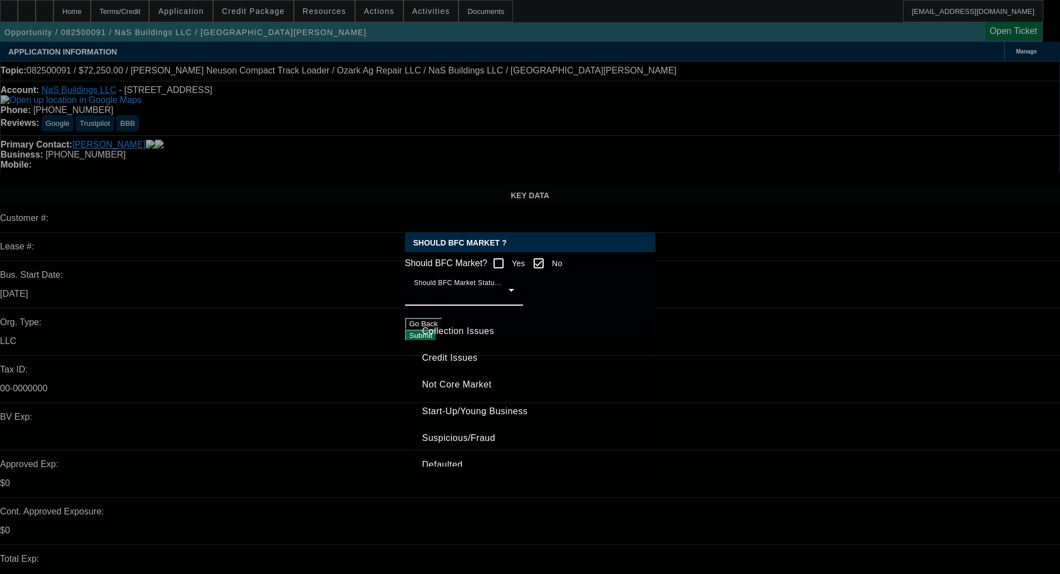
click at [454, 350] on mat-option "Credit Issues" at bounding box center [530, 357] width 234 height 27
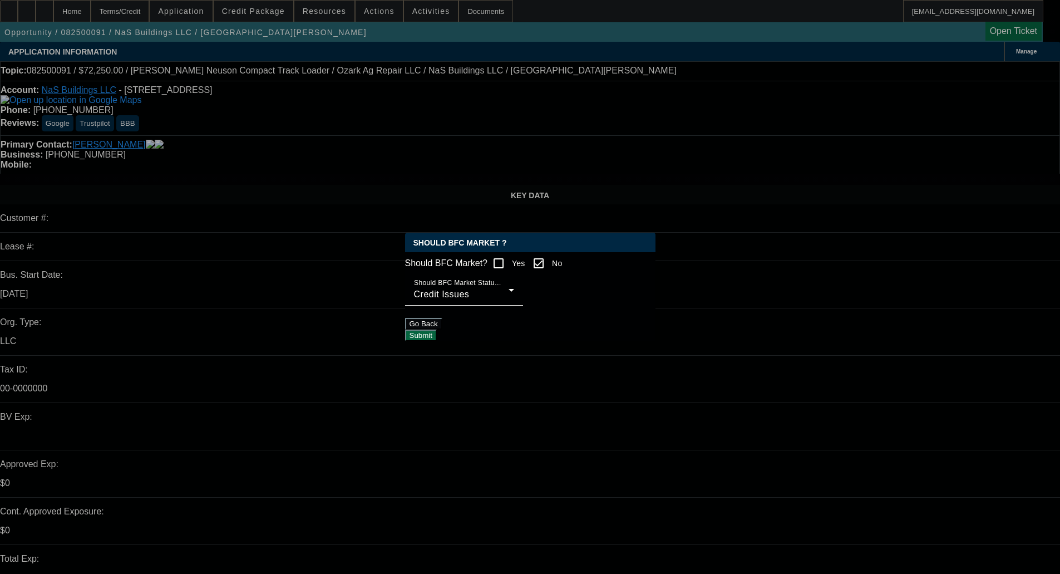
click at [437, 334] on button "Submit" at bounding box center [421, 335] width 32 height 12
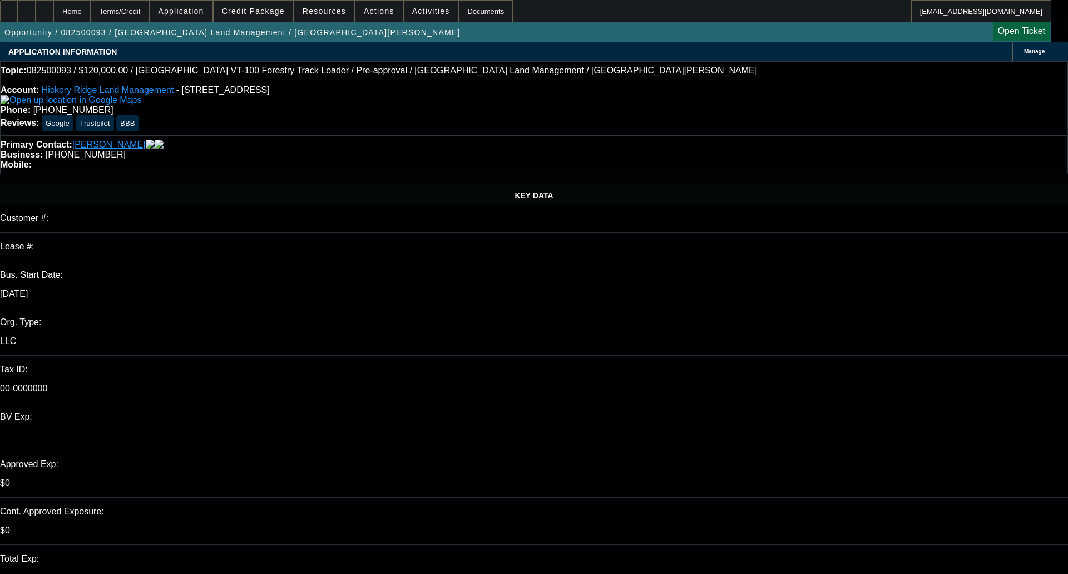
select select "0"
select select "2"
select select "0"
select select "6"
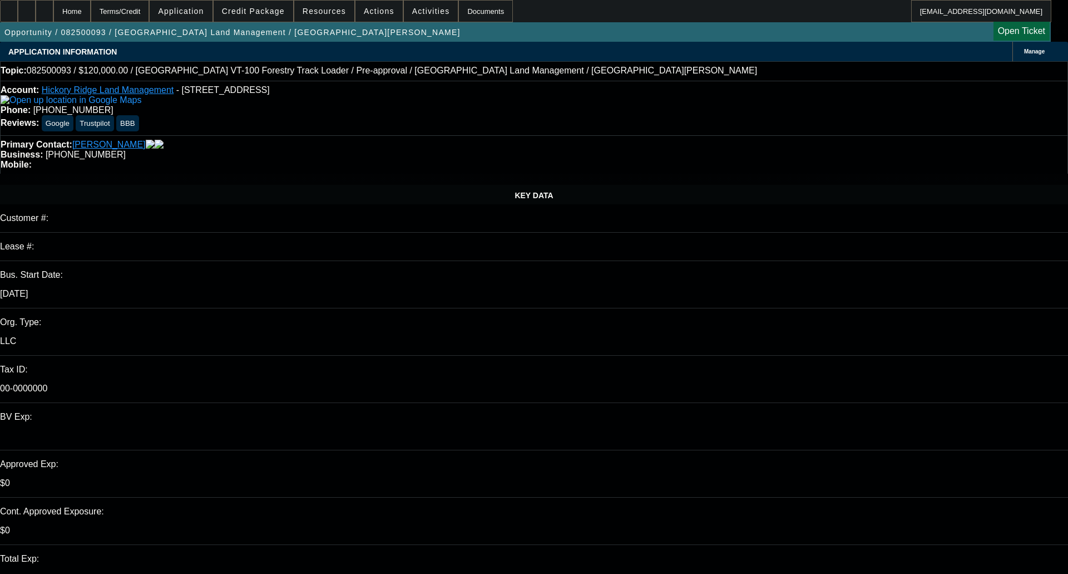
select select "0"
select select "2"
select select "0"
select select "6"
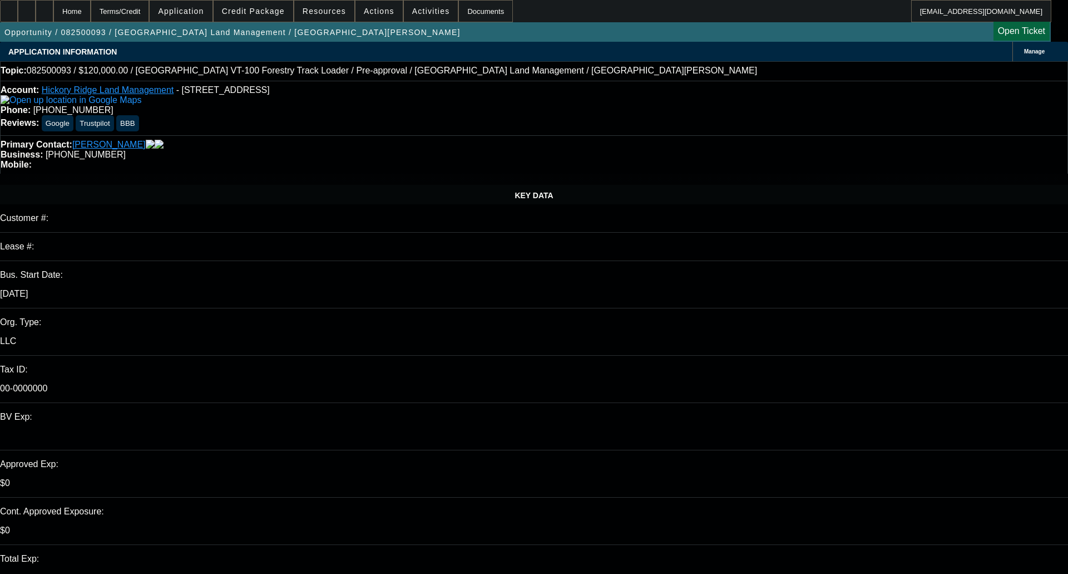
select select "0.1"
select select "2"
select select "0"
select select "6"
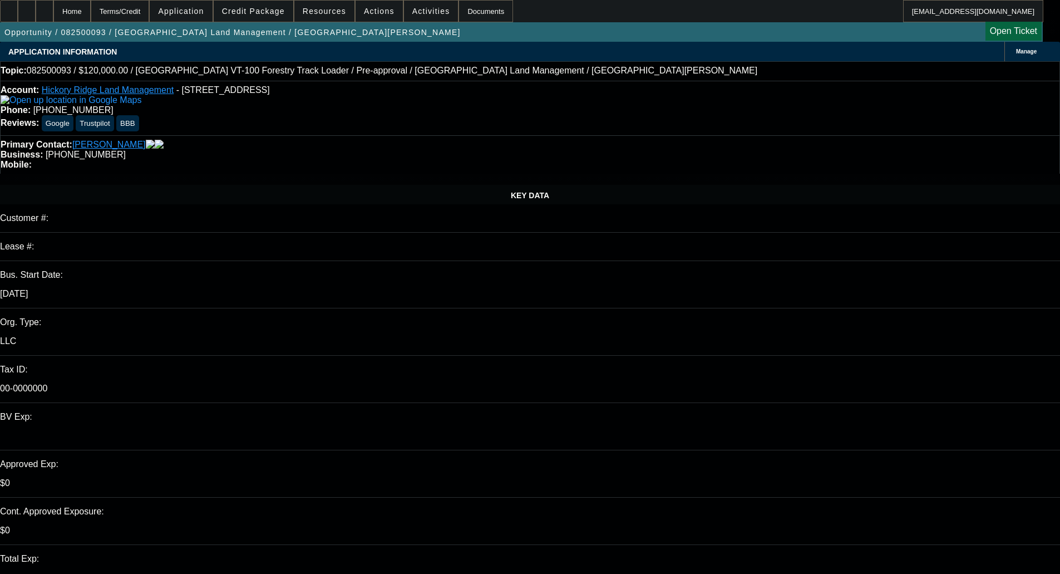
click at [269, 4] on span at bounding box center [254, 11] width 80 height 27
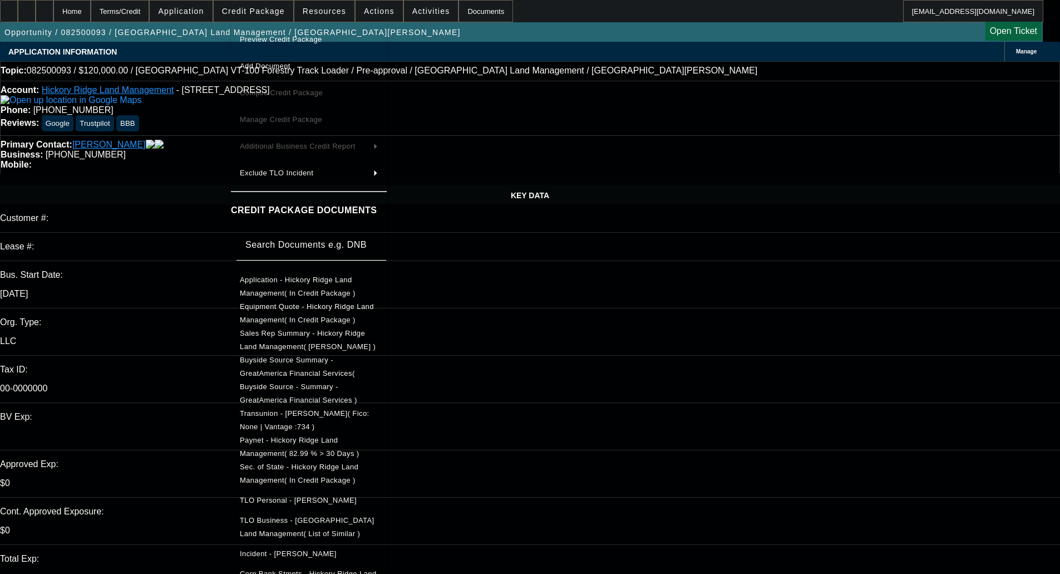
click at [272, 36] on span "Preview Credit Package" at bounding box center [281, 39] width 82 height 8
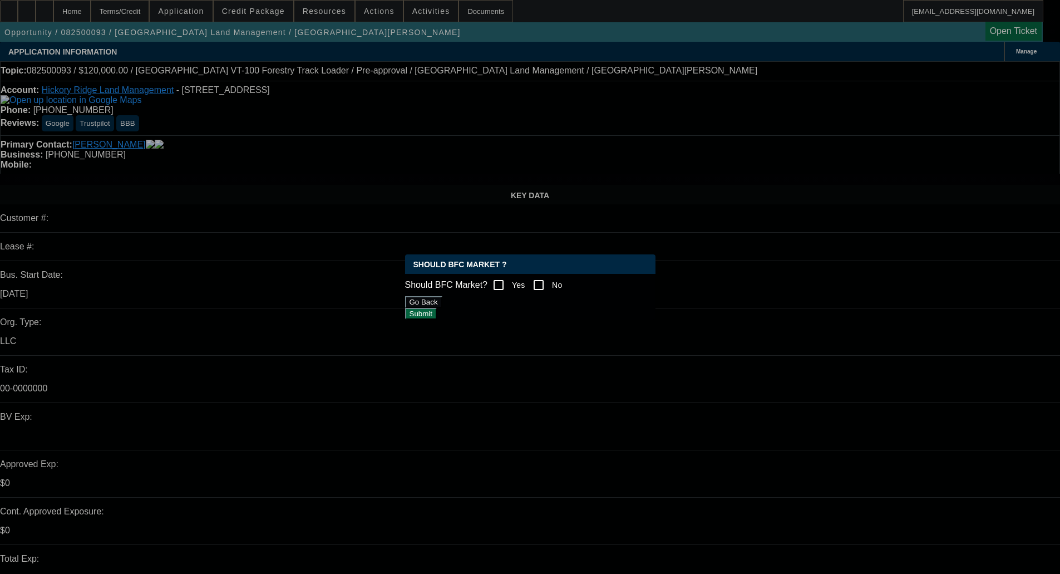
click at [550, 285] on input "No" at bounding box center [538, 285] width 22 height 22
checkbox input "true"
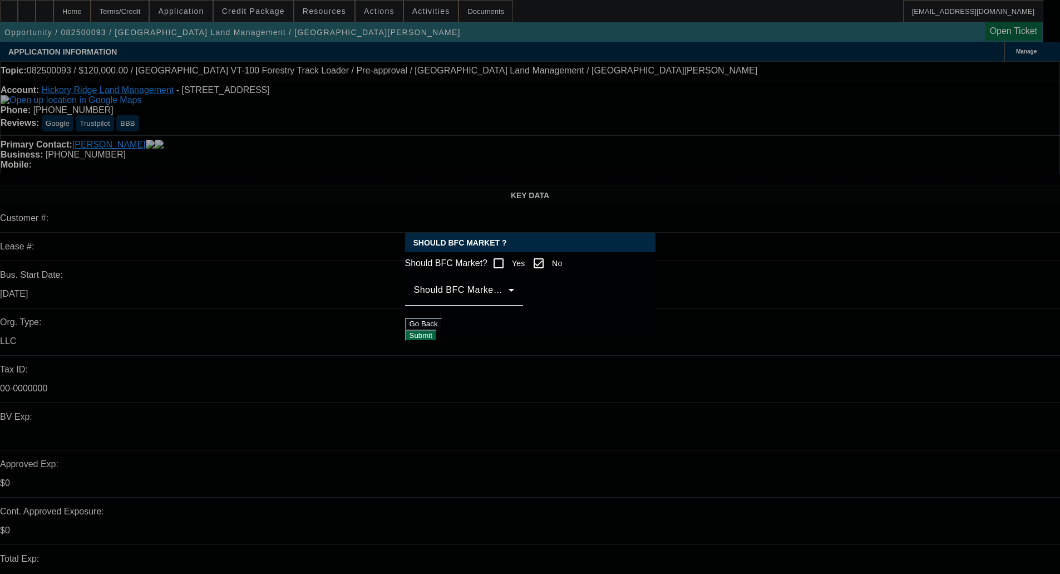
click at [508, 301] on span at bounding box center [461, 294] width 95 height 13
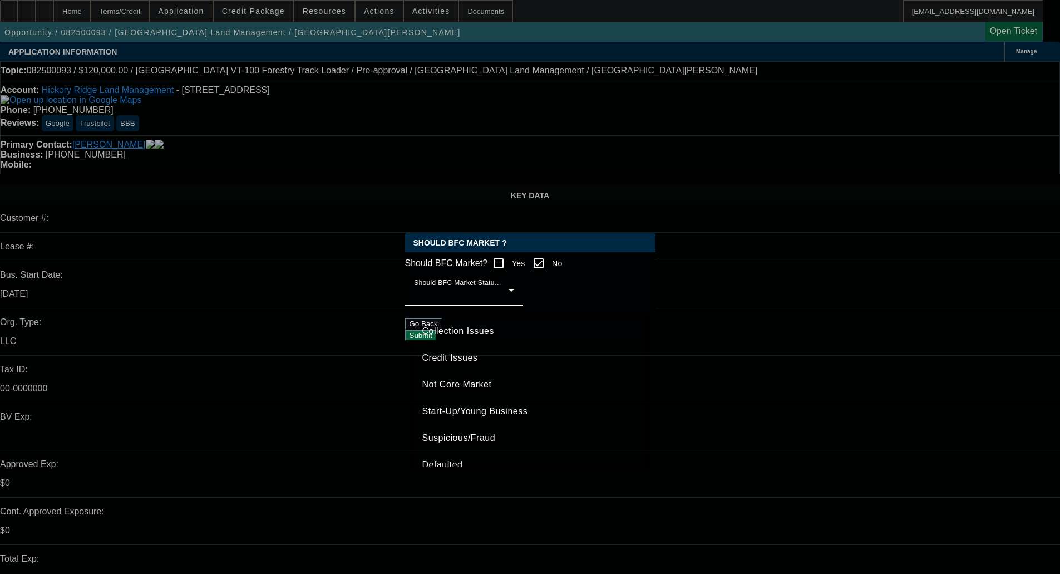
click at [452, 362] on span "Credit Issues" at bounding box center [450, 357] width 56 height 13
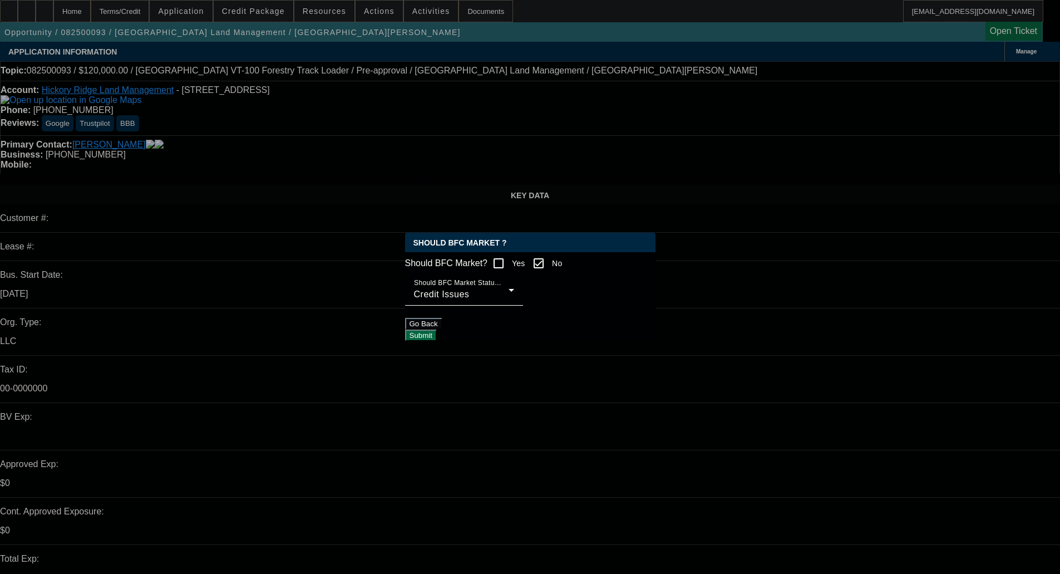
click at [437, 329] on button "Submit" at bounding box center [421, 335] width 32 height 12
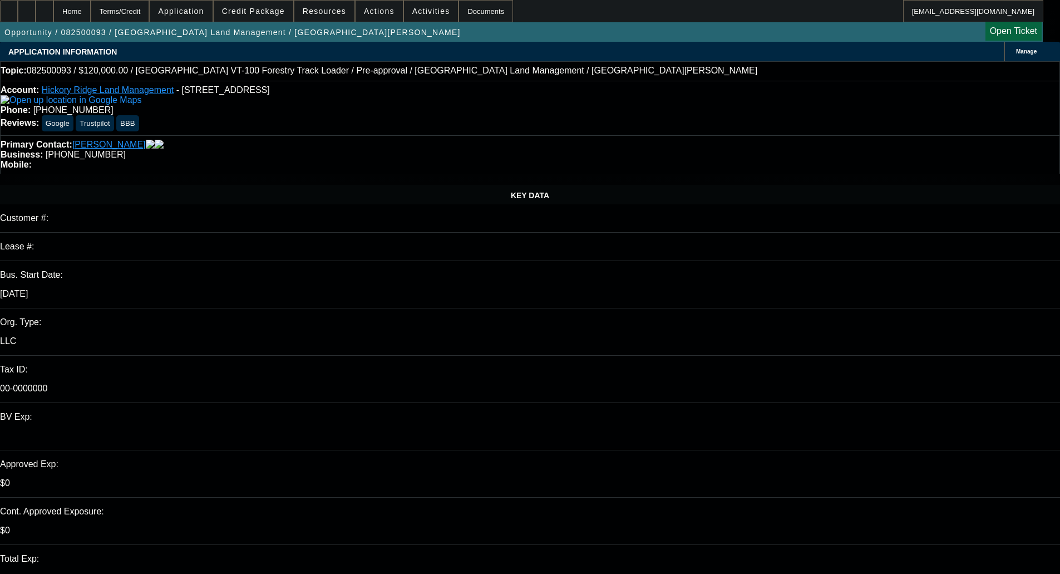
scroll to position [55, 0]
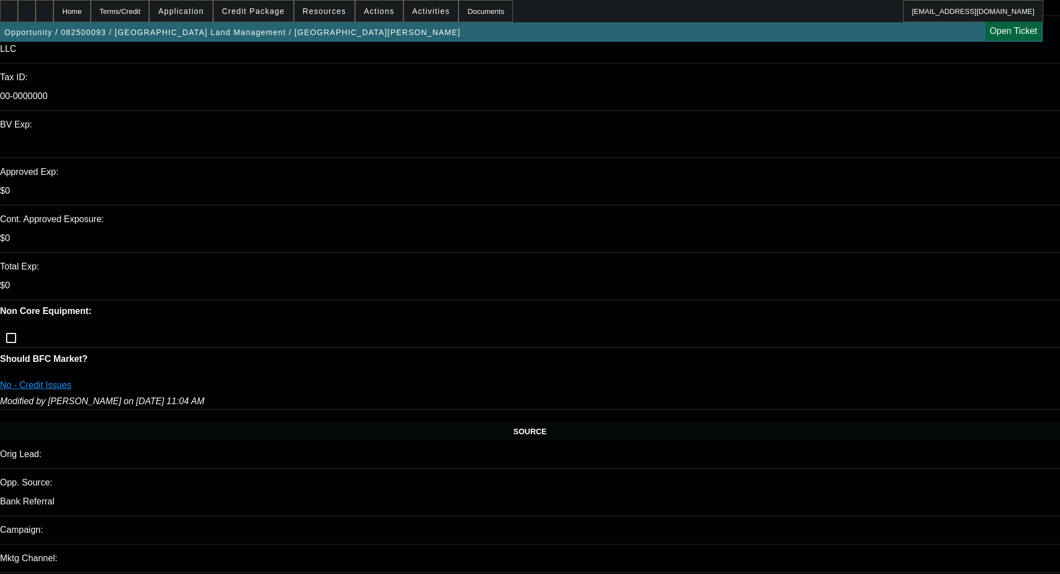
scroll to position [334, 0]
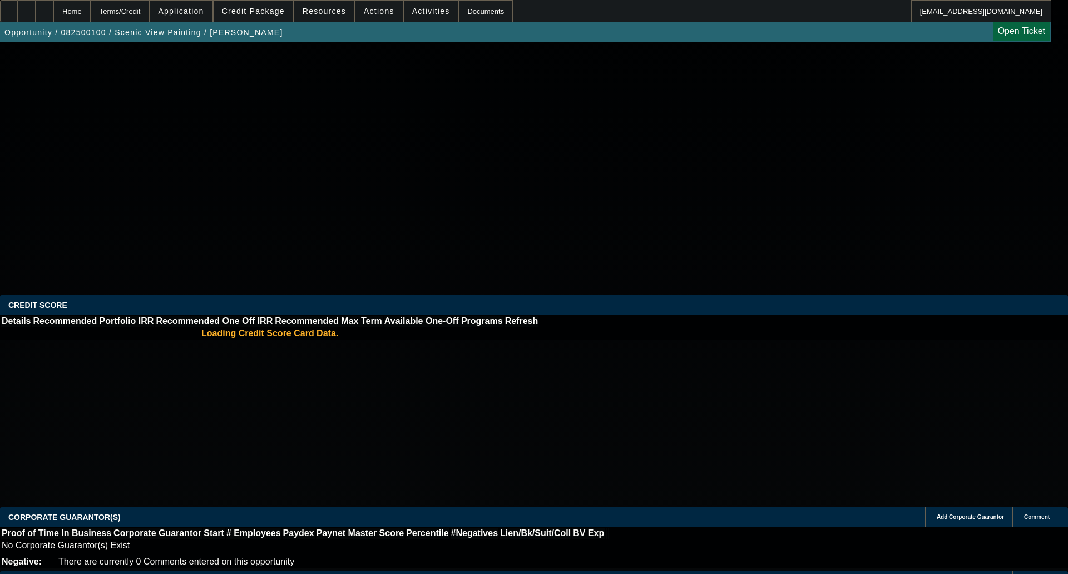
select select "0.1"
select select "2"
select select "0"
select select "6"
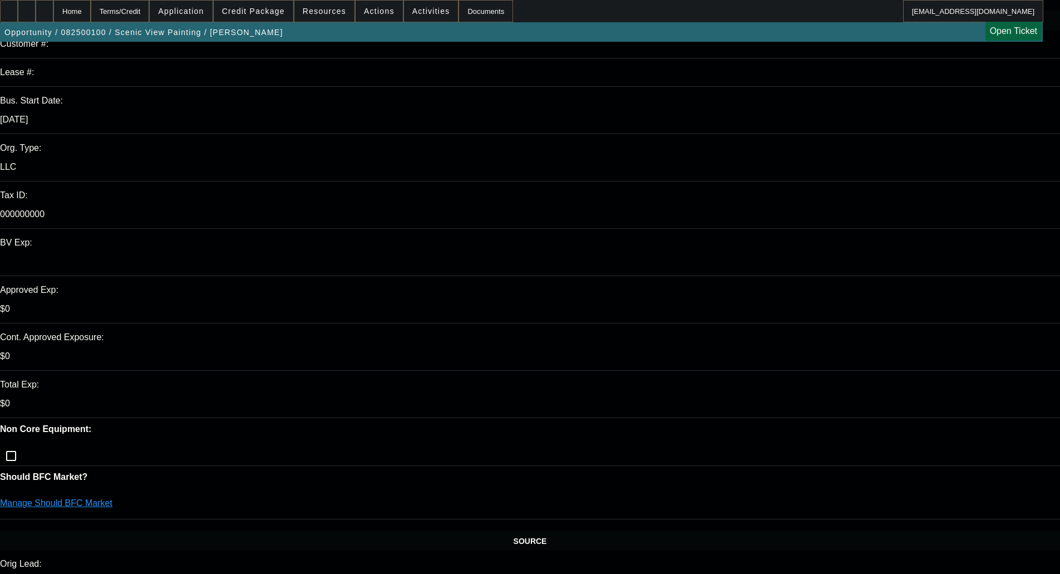
scroll to position [223, 0]
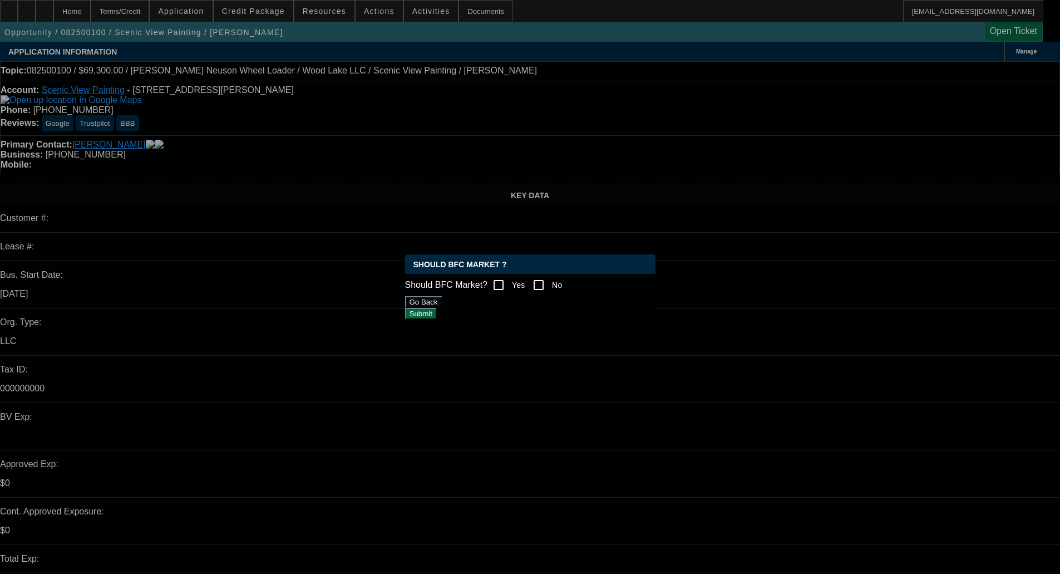
click at [548, 280] on input "No" at bounding box center [538, 285] width 22 height 22
checkbox input "true"
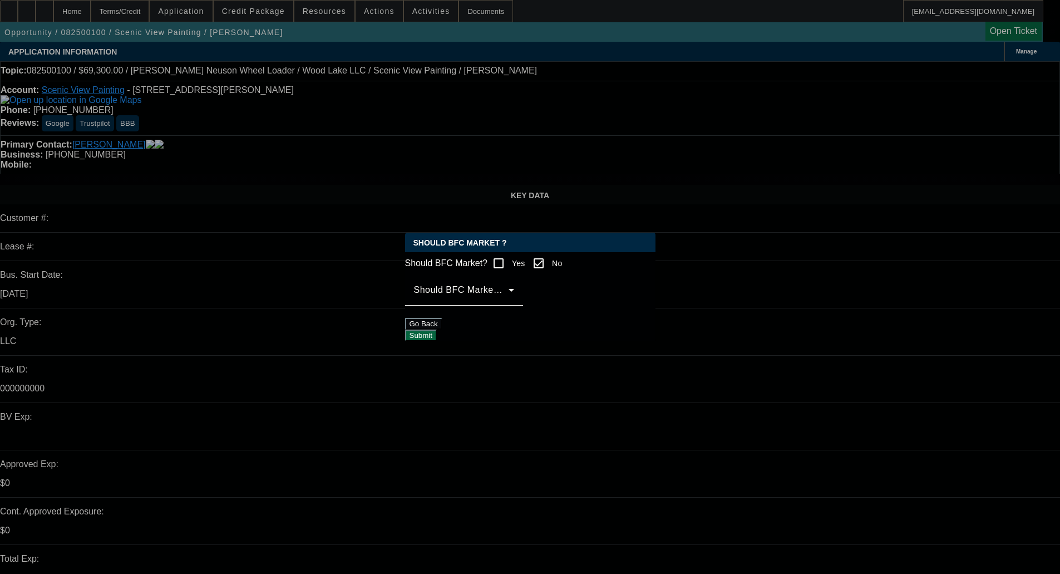
click at [508, 298] on span at bounding box center [461, 294] width 95 height 13
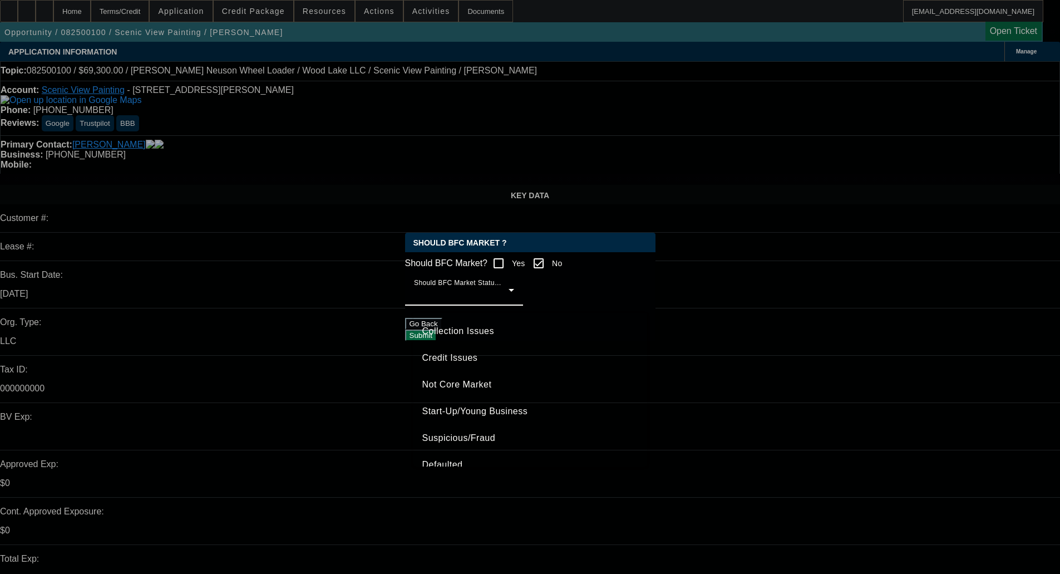
click at [491, 417] on span "Start-Up/Young Business" at bounding box center [475, 410] width 106 height 13
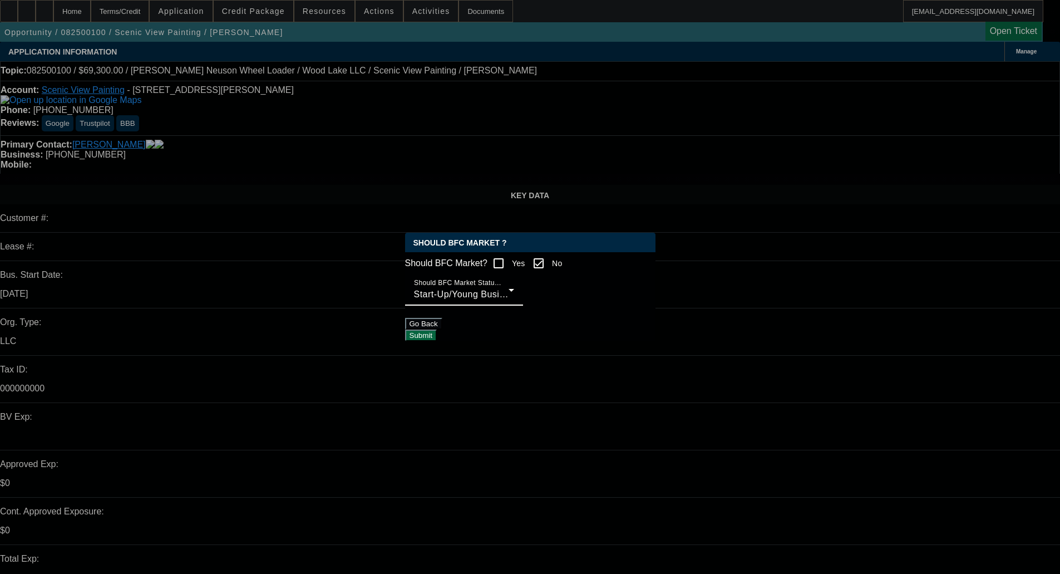
click at [437, 335] on button "Submit" at bounding box center [421, 335] width 32 height 12
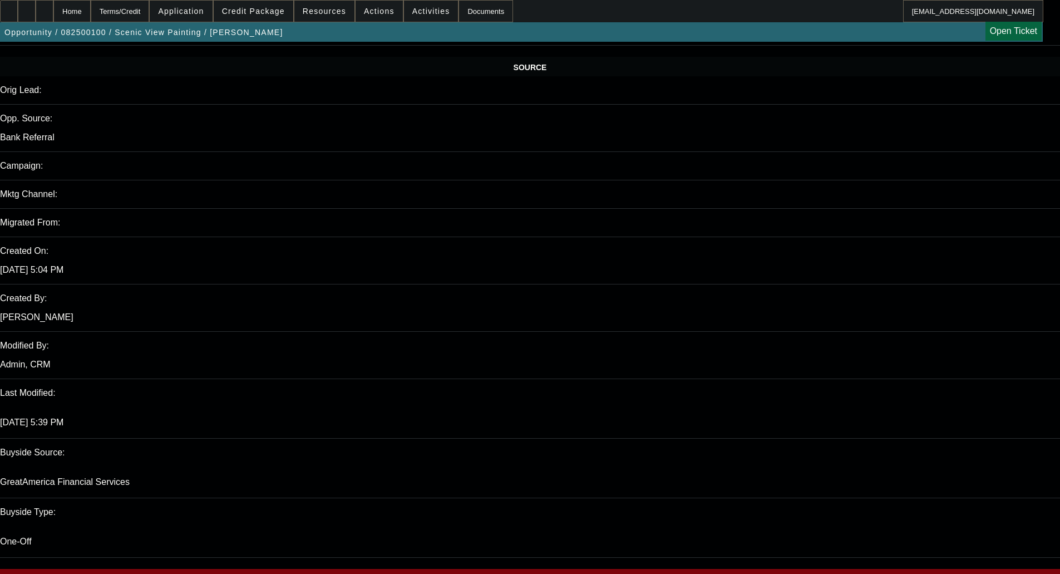
scroll to position [723, 0]
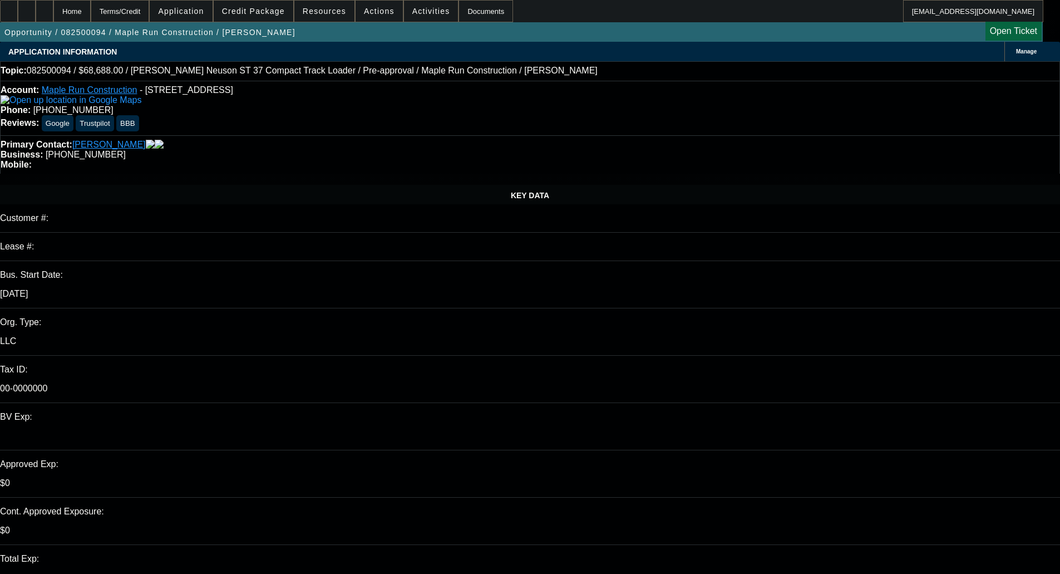
select select "0.1"
select select "2"
select select "0"
select select "6"
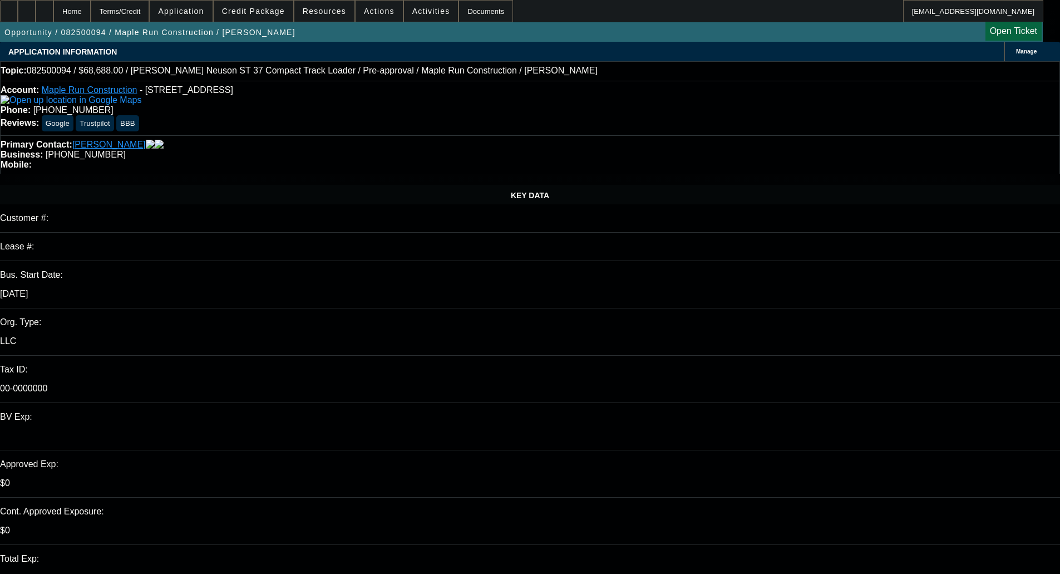
select select "0.1"
select select "2"
select select "0"
select select "6"
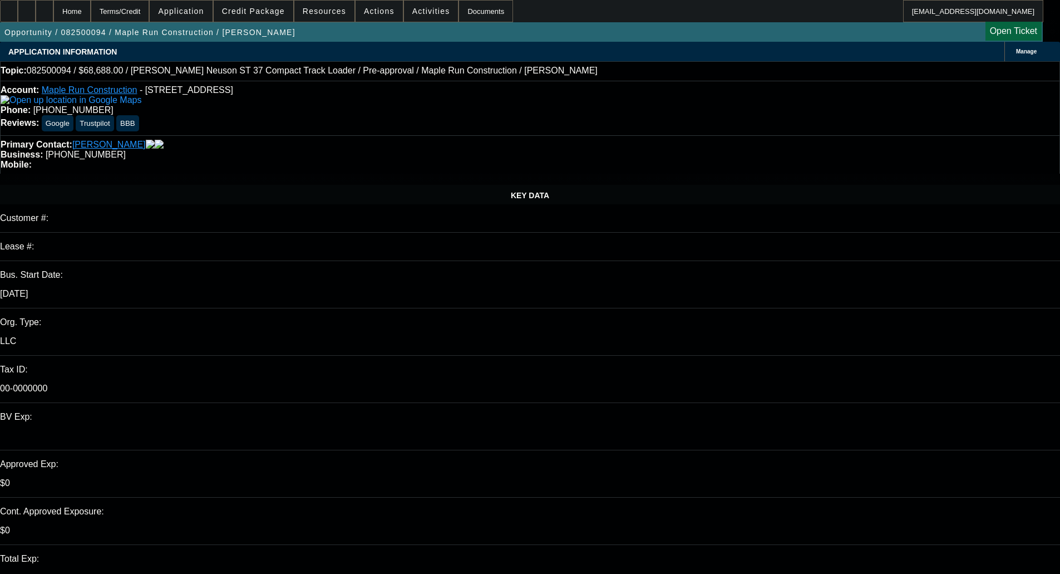
select select "0.1"
select select "2"
select select "0"
select select "6"
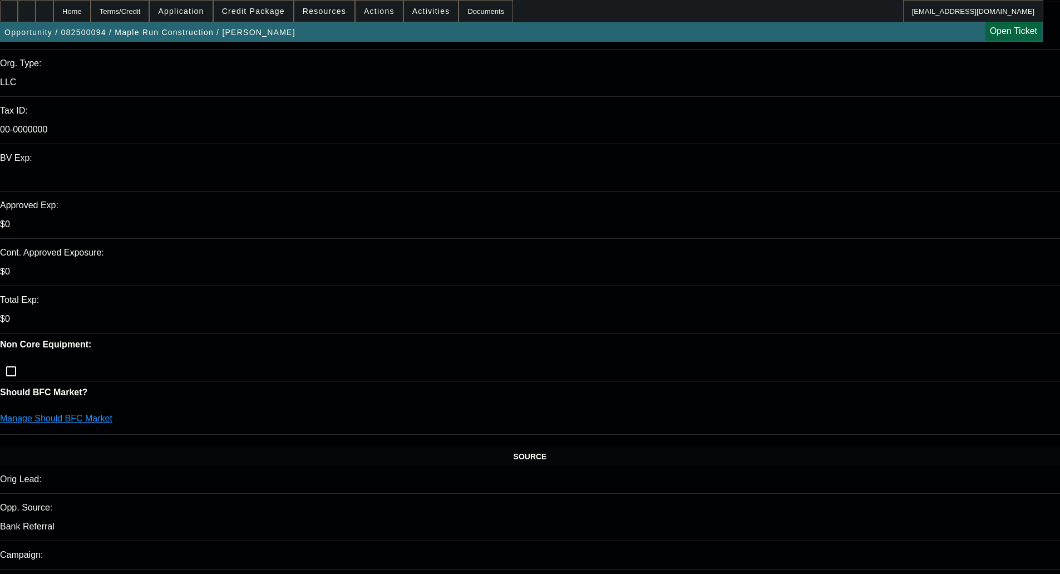
scroll to position [334, 0]
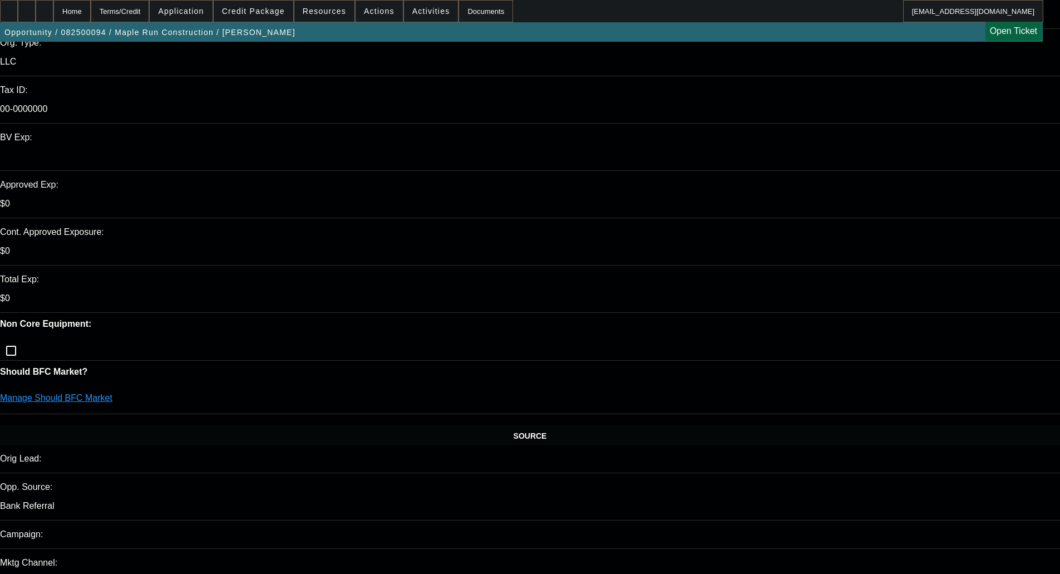
scroll to position [56, 0]
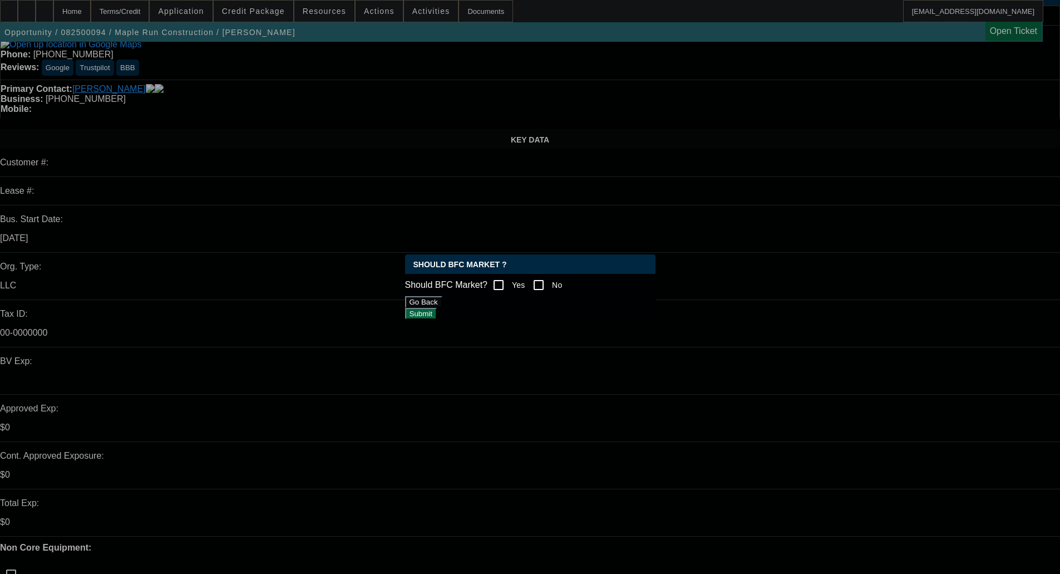
scroll to position [0, 0]
click at [498, 280] on input "Yes" at bounding box center [498, 285] width 22 height 22
checkbox input "true"
click at [437, 319] on button "Submit" at bounding box center [421, 314] width 32 height 12
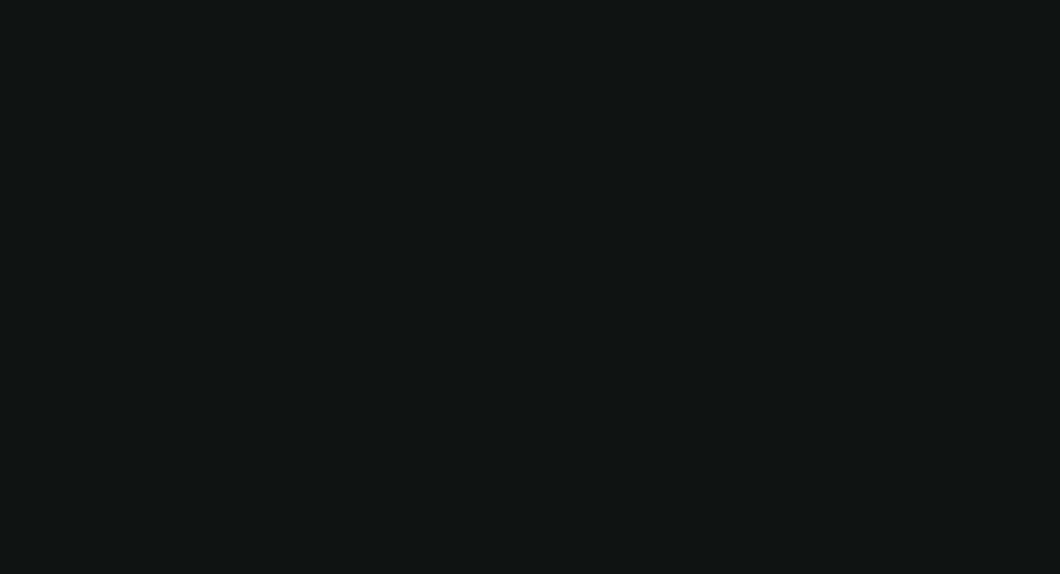
scroll to position [56, 0]
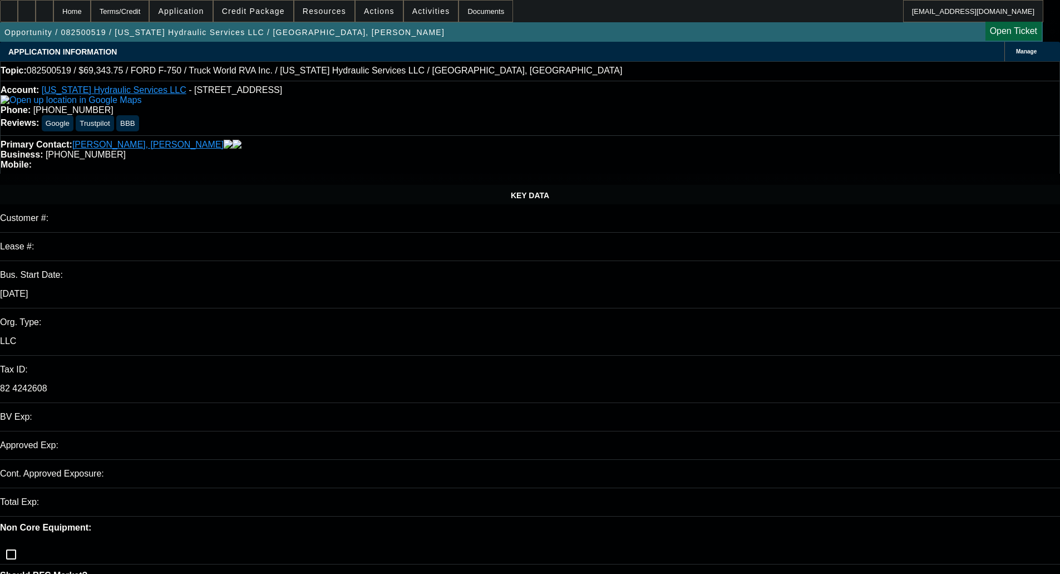
select select "0"
select select "6"
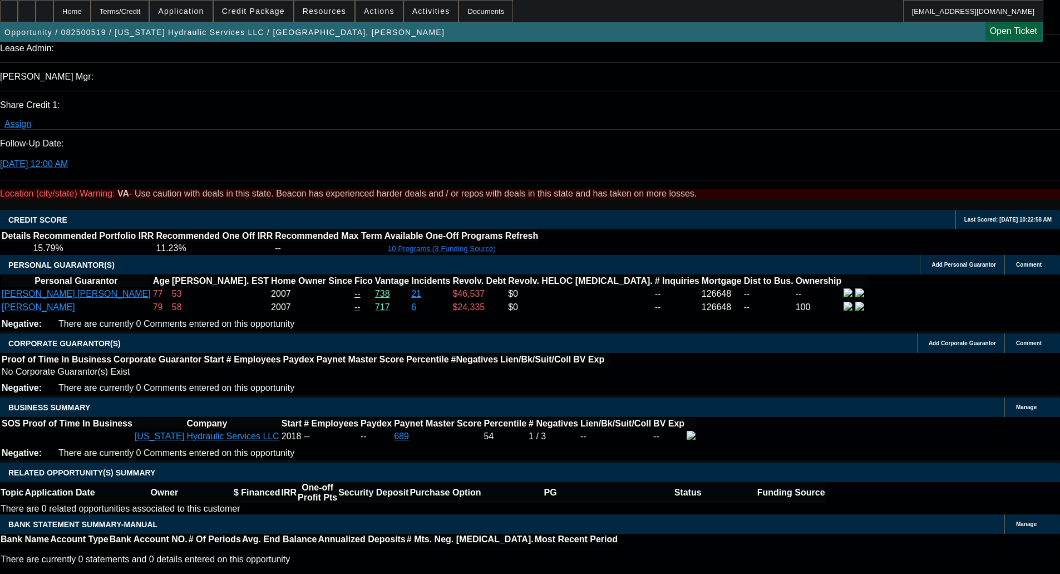
scroll to position [1669, 0]
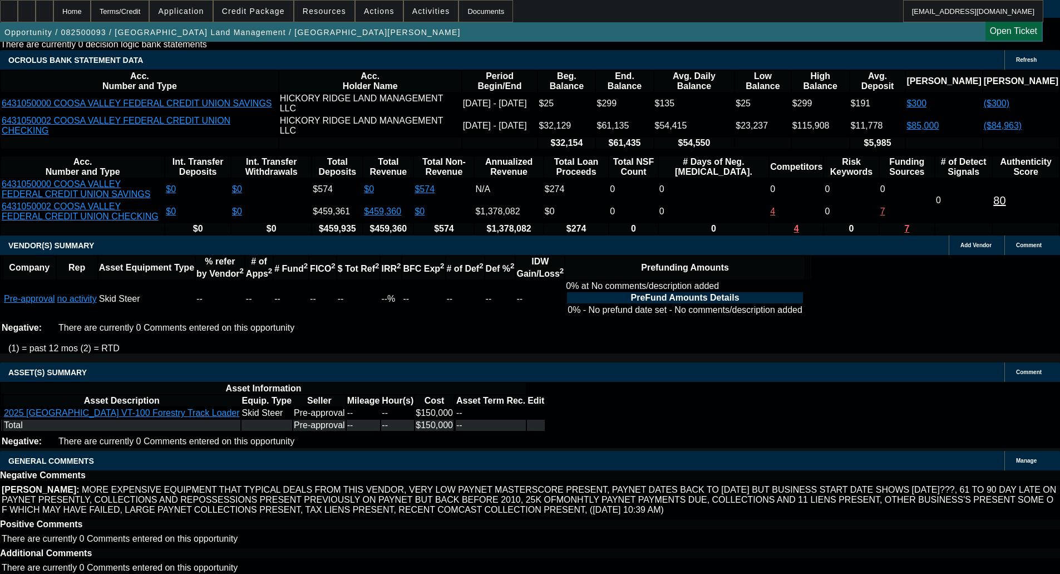
select select "0"
select select "2"
select select "0"
select select "6"
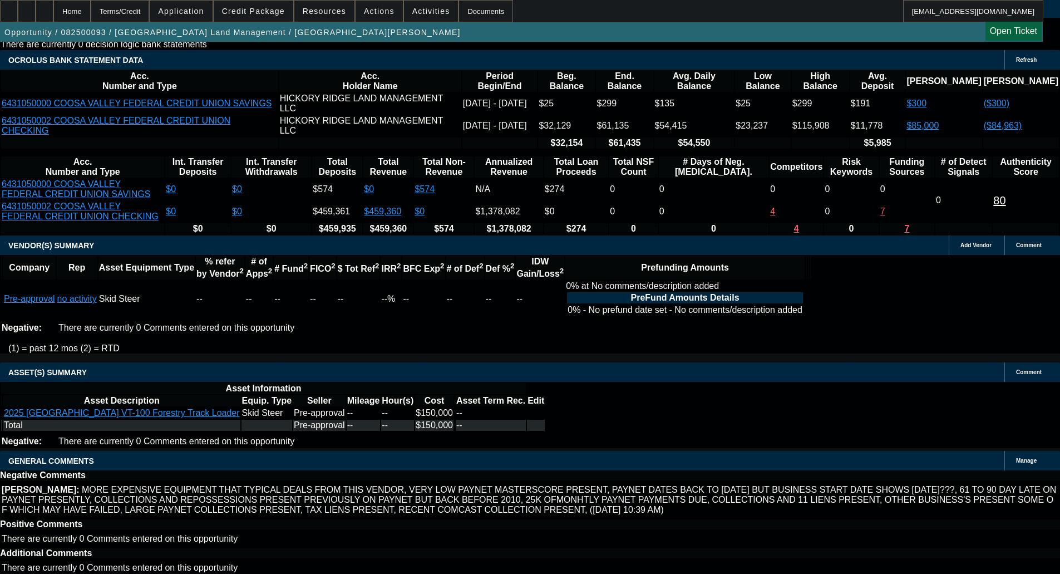
select select "0"
select select "2"
select select "0"
select select "6"
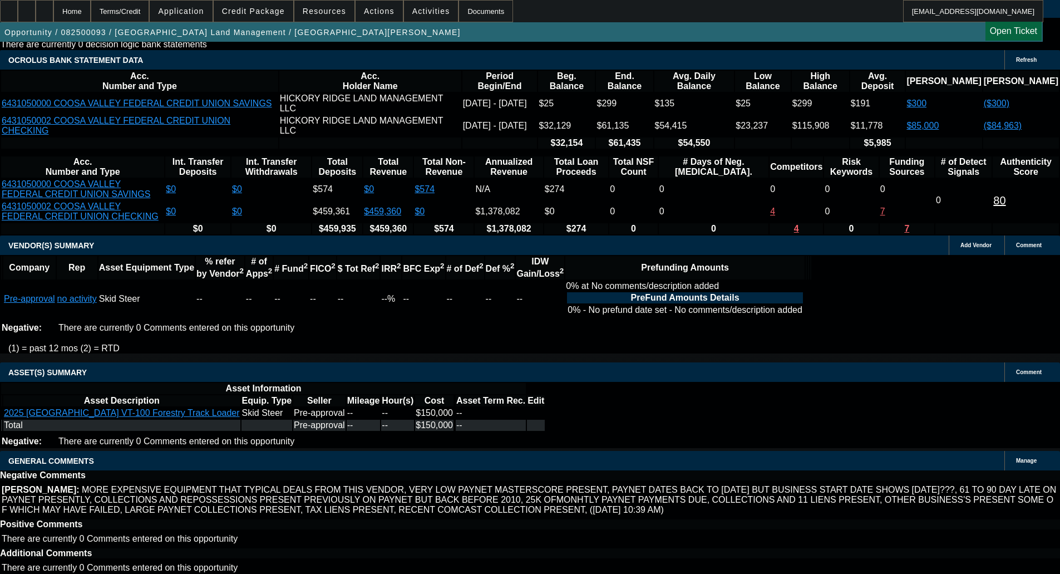
select select "0.1"
select select "2"
select select "0"
select select "6"
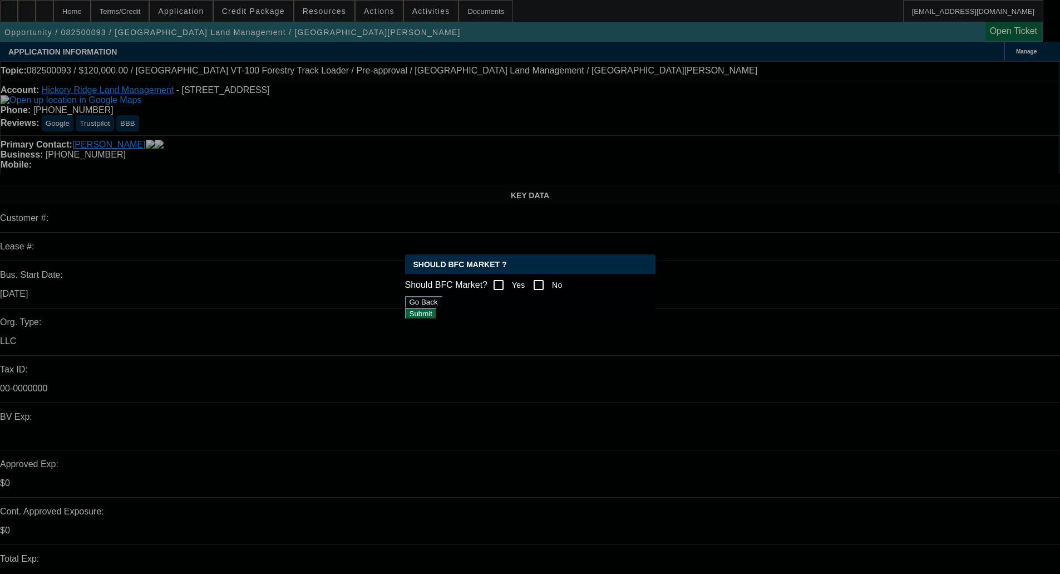
click at [510, 281] on input "Yes" at bounding box center [498, 285] width 22 height 22
checkbox input "true"
click at [437, 317] on button "Submit" at bounding box center [421, 314] width 32 height 12
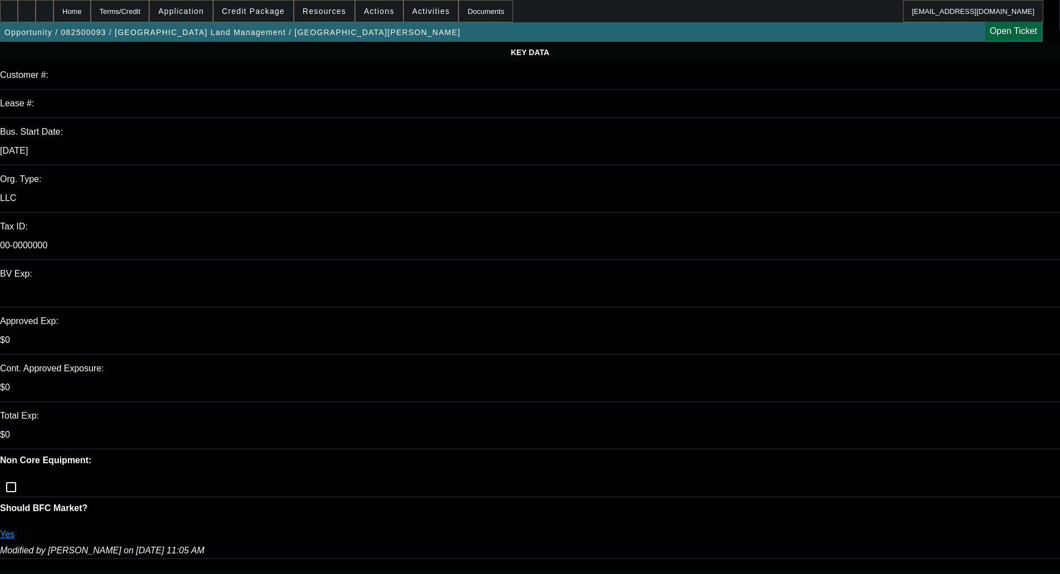
scroll to position [167, 0]
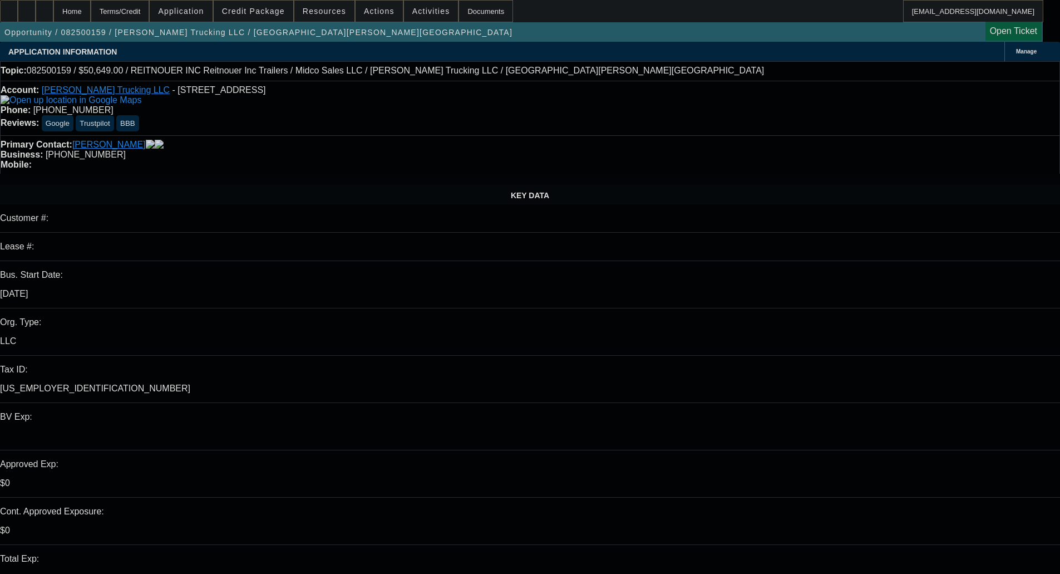
select select "0"
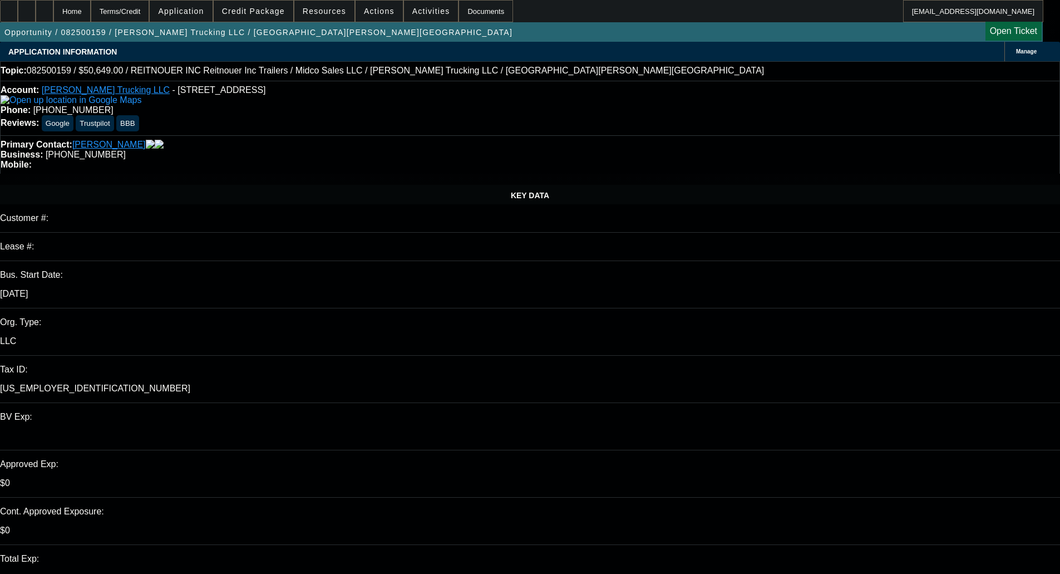
select select "0"
select select "3"
select select "0.1"
select select "4"
select select "0"
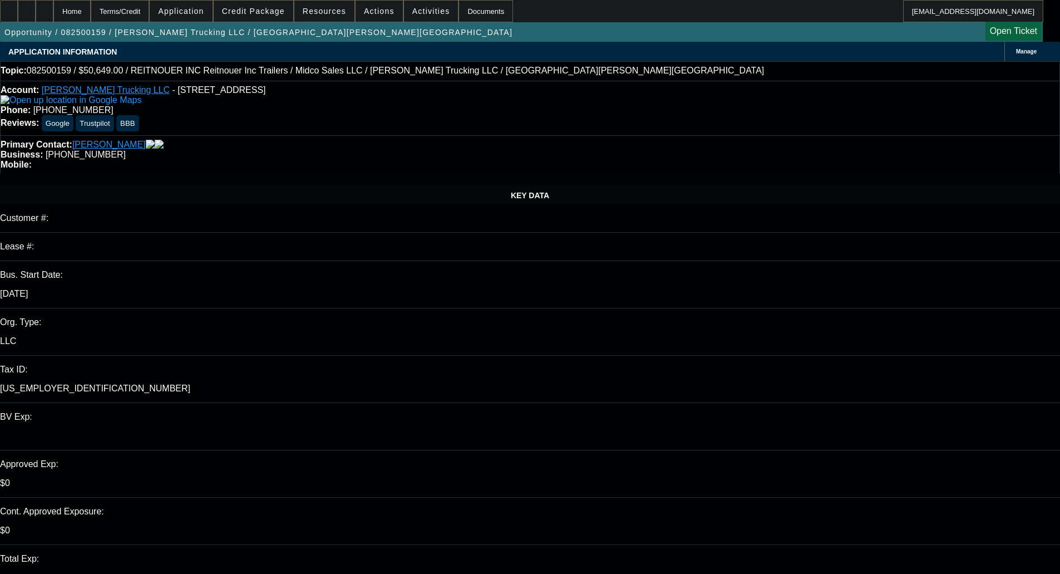
select select "0"
select select "3"
select select "0.1"
select select "4"
select select "0"
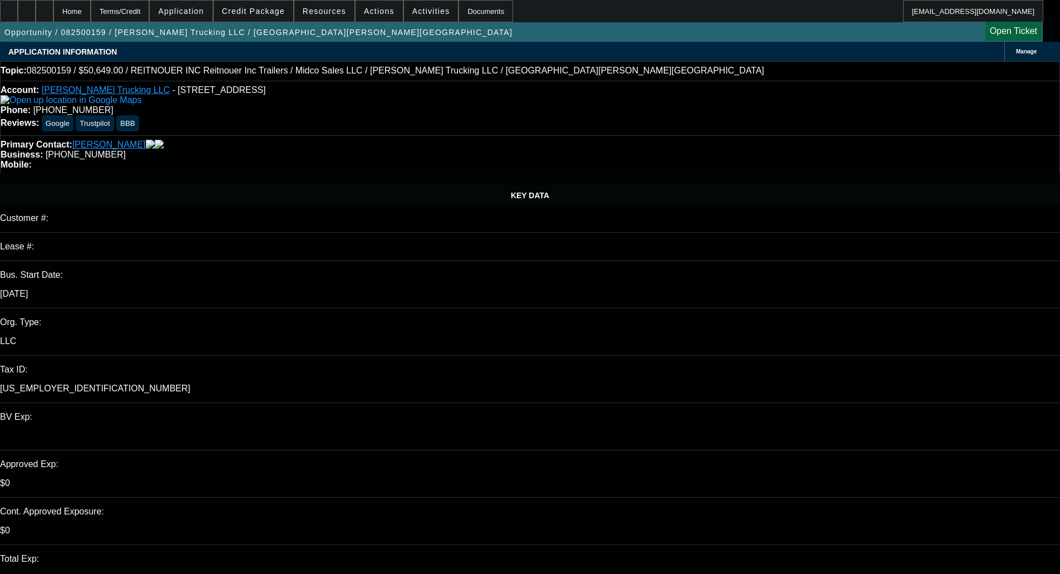
select select "0"
select select "3"
select select "0.1"
select select "4"
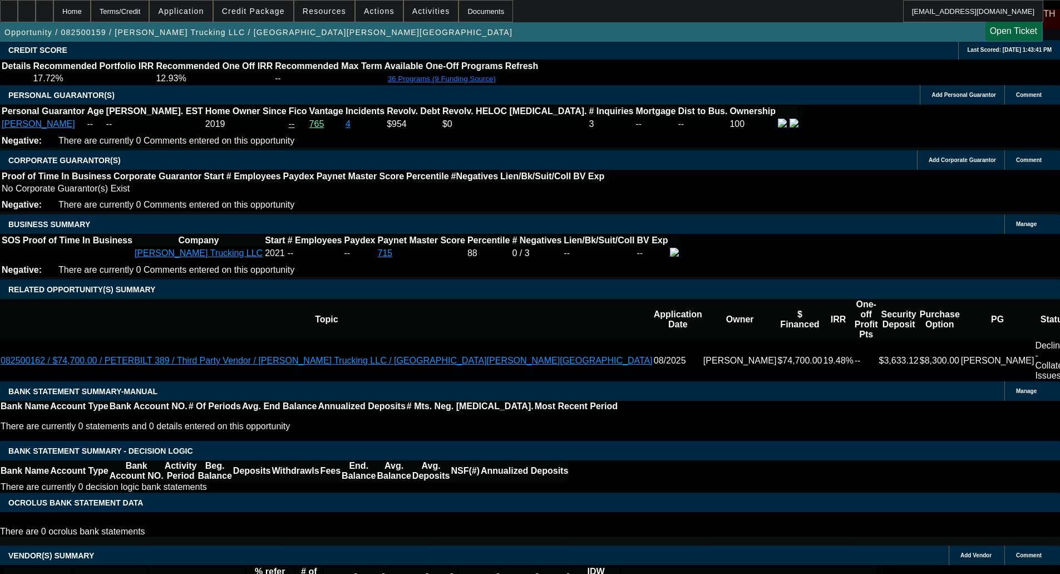
scroll to position [1446, 0]
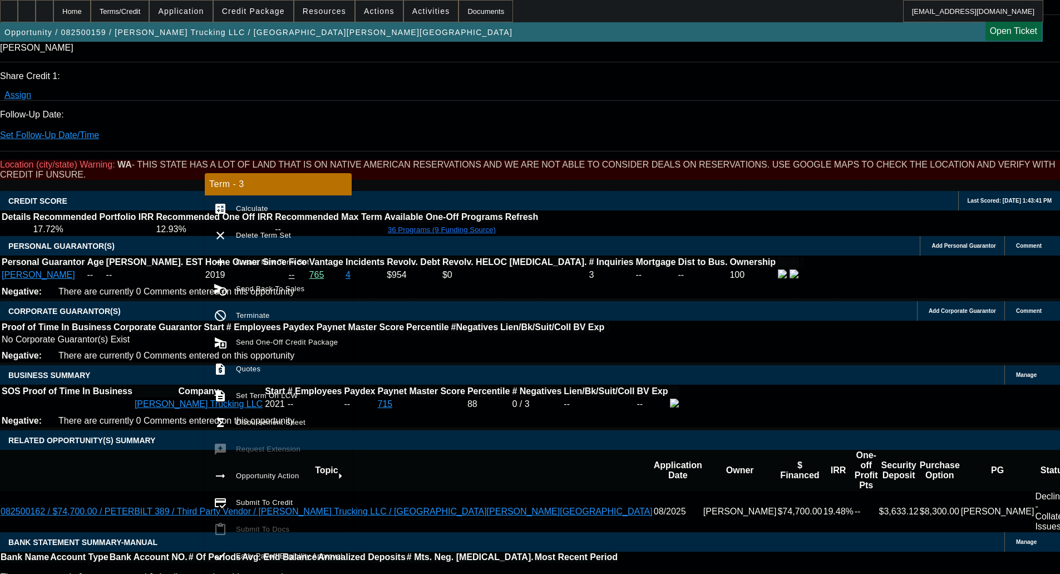
click at [296, 339] on span "Send One-Off Credit Package" at bounding box center [287, 342] width 102 height 8
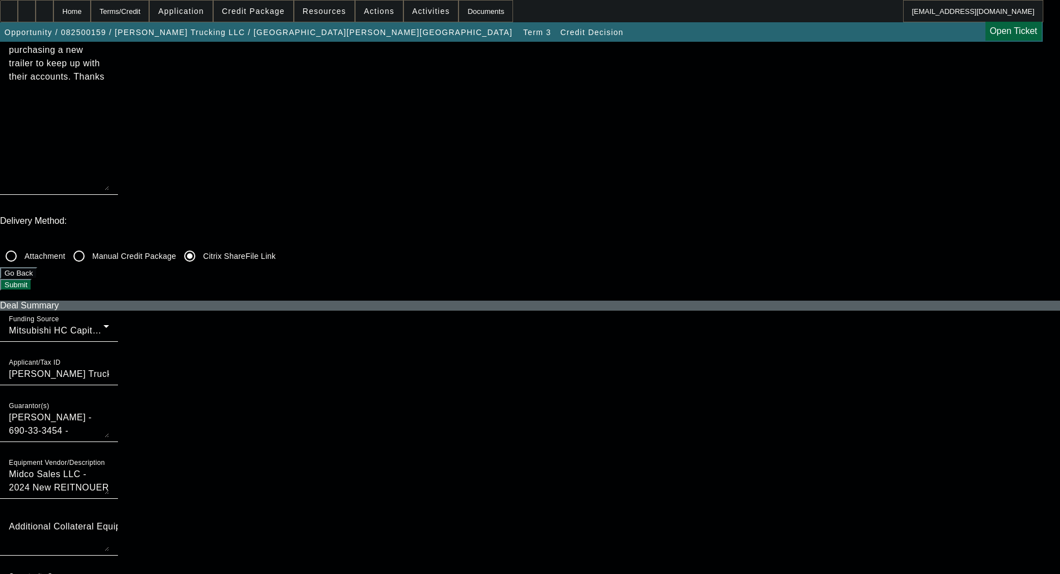
scroll to position [278, 0]
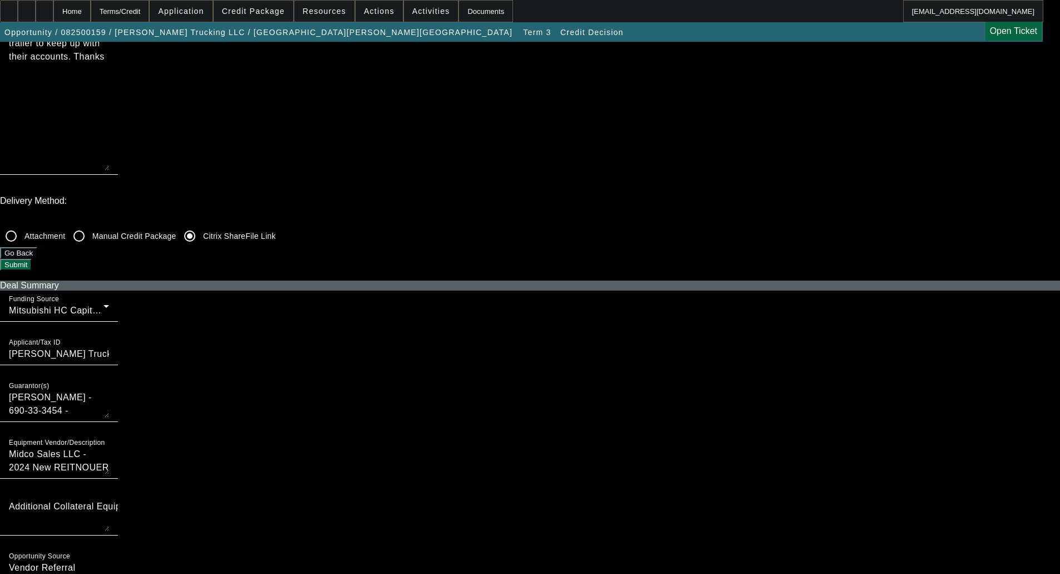
checkbox input "true"
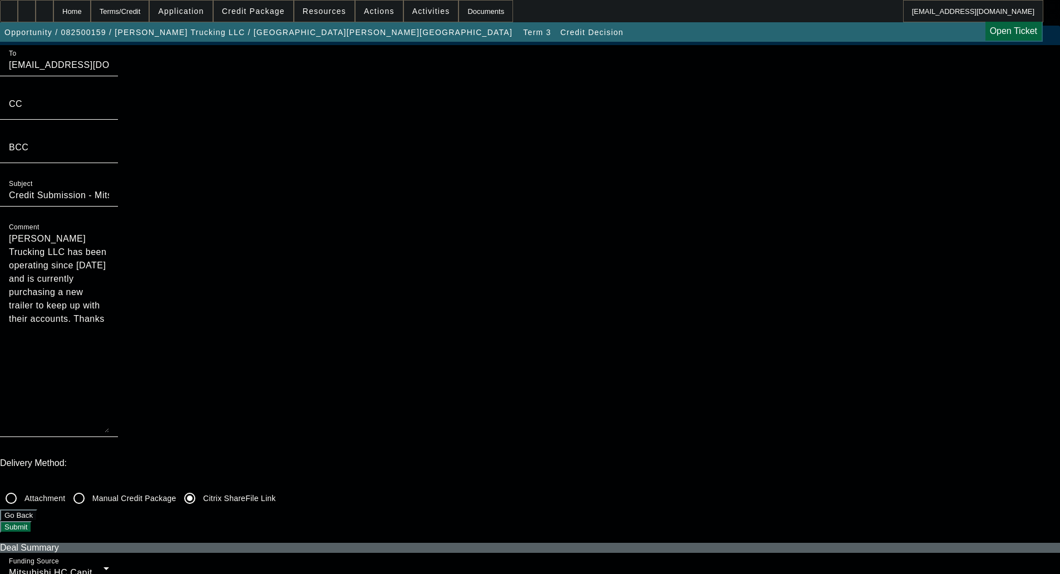
scroll to position [0, 0]
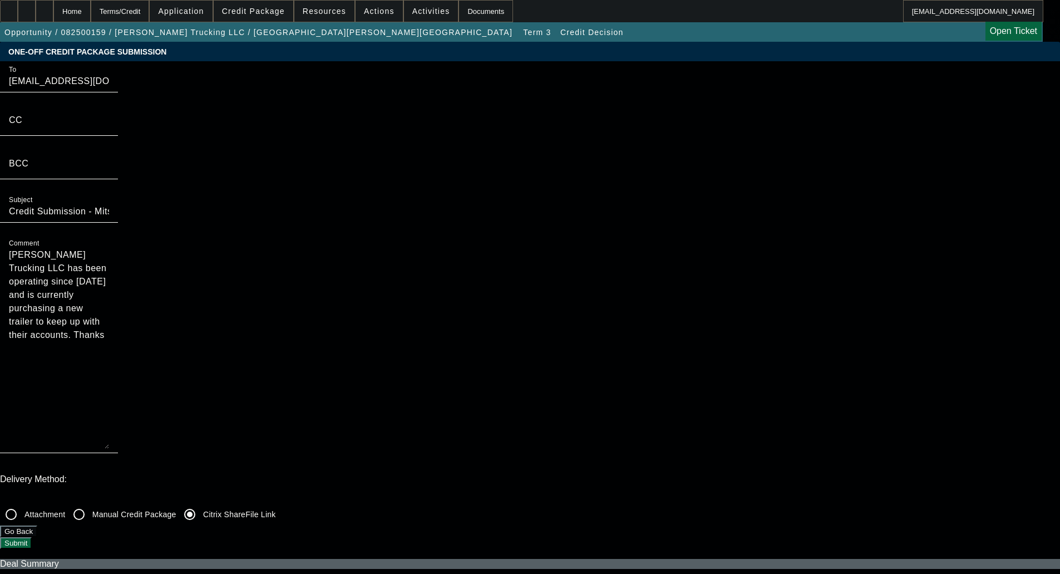
click at [32, 537] on button "Submit" at bounding box center [16, 543] width 32 height 12
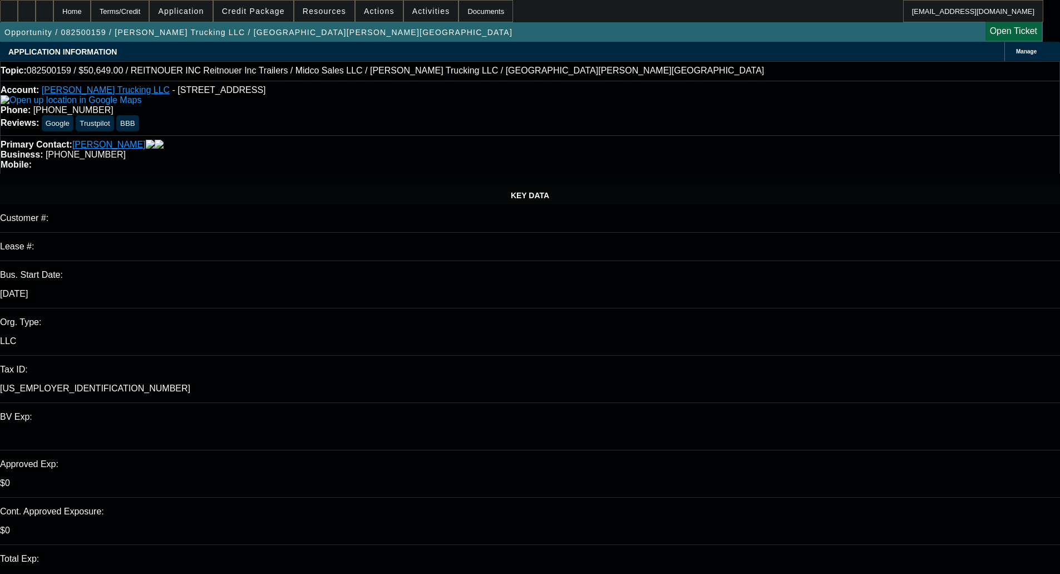
select select "0"
select select "3"
select select "0.1"
select select "4"
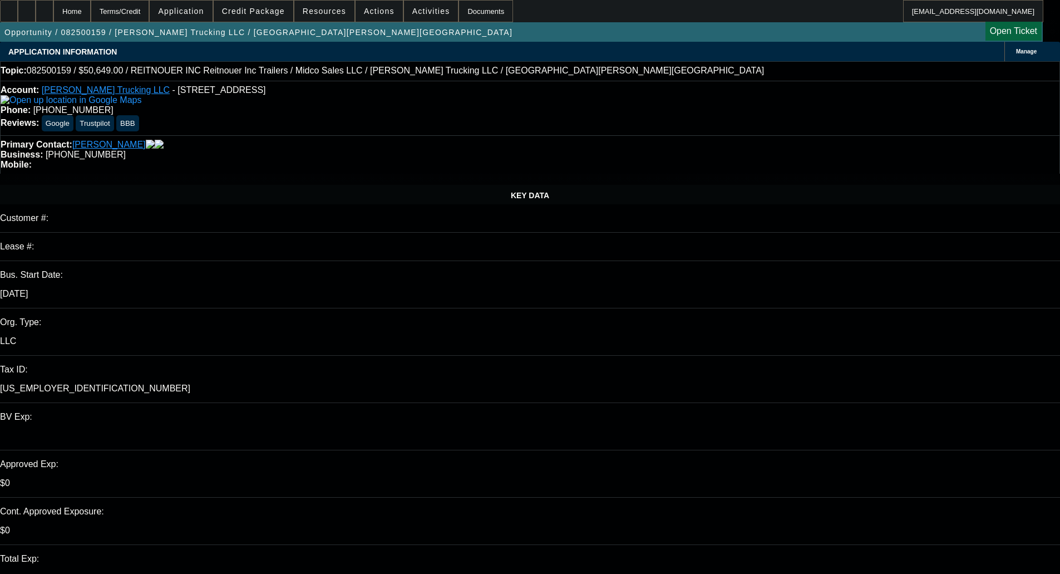
select select "0"
select select "3"
select select "0.1"
select select "4"
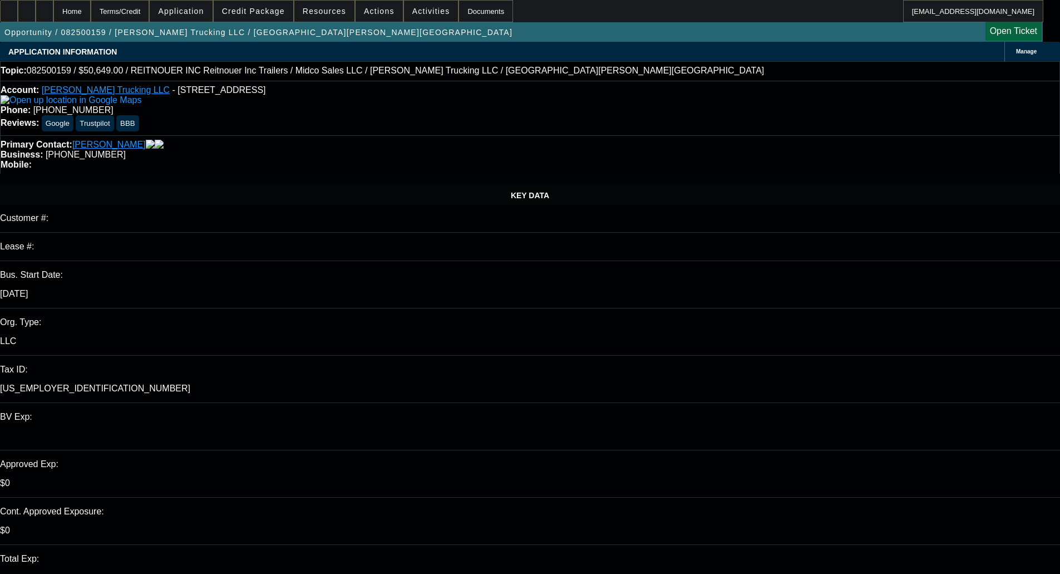
select select "0"
select select "3"
select select "0.1"
select select "4"
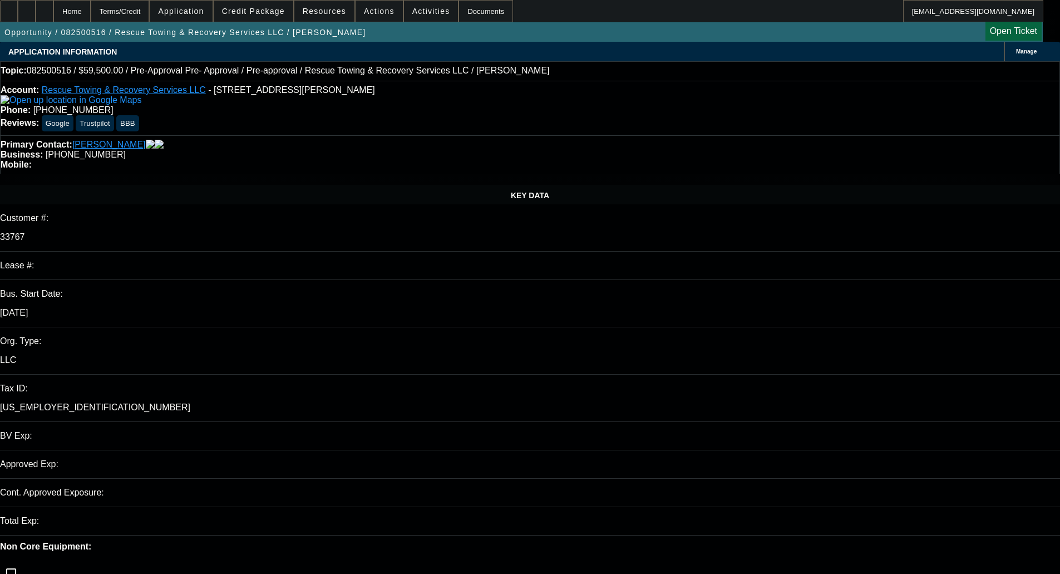
select select "0.15"
select select "2"
select select "0"
select select "6"
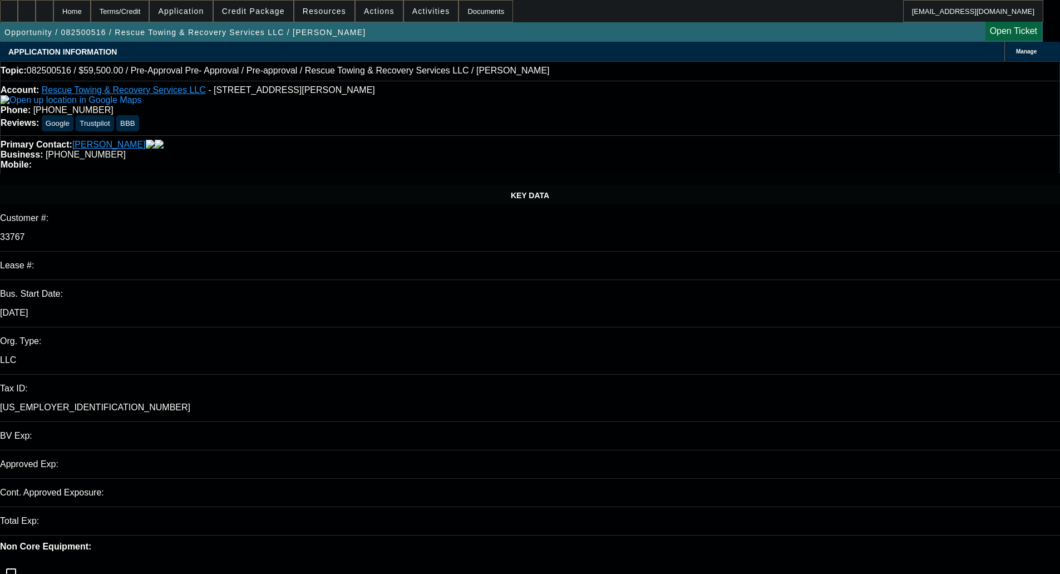
select select "0"
select select "2"
select select "0"
select select "6"
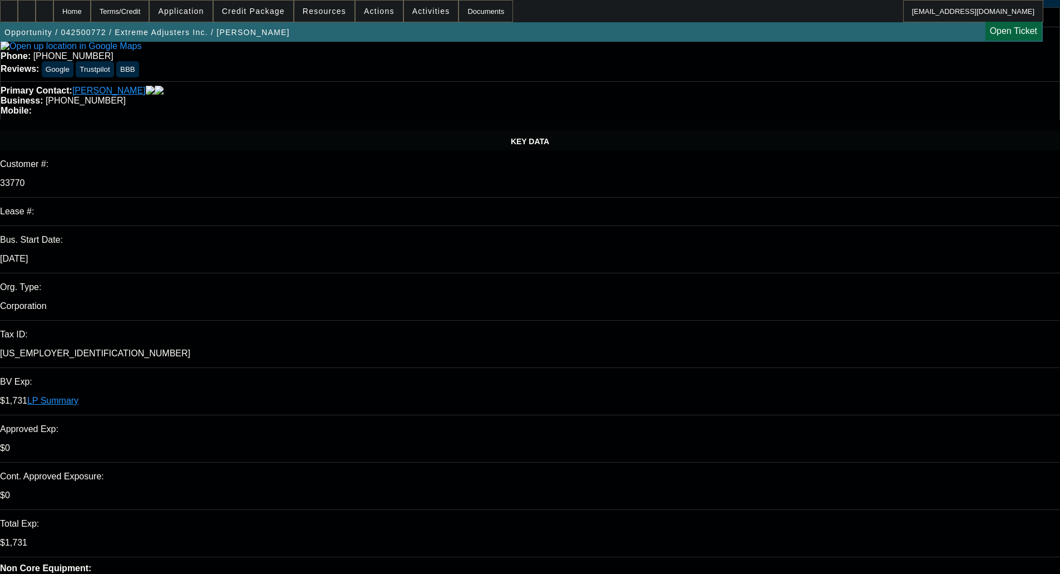
select select "0"
select select "2"
select select "0.1"
select select "4"
select select "0"
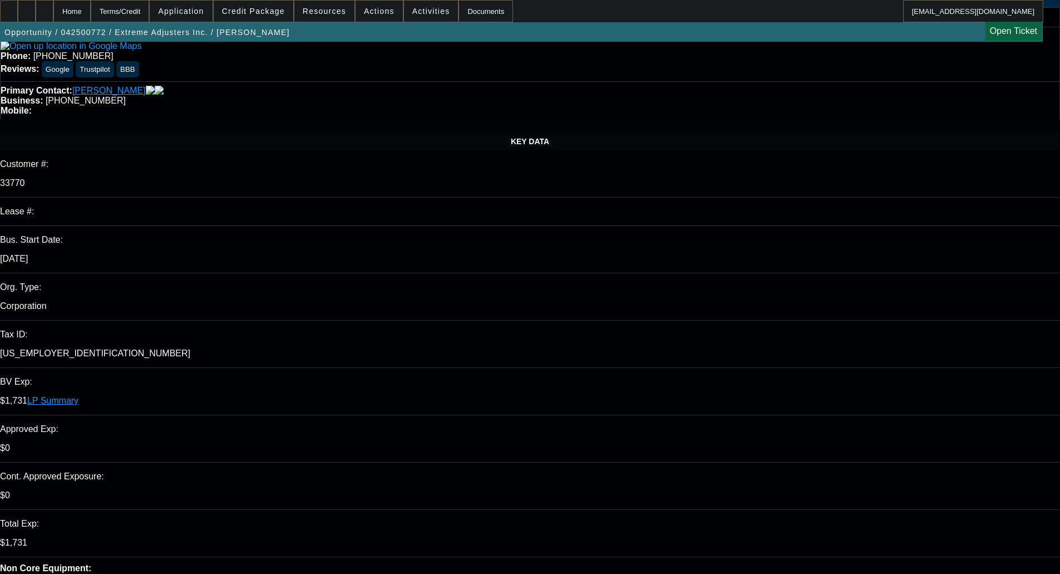
select select "2"
select select "0.1"
select select "4"
select select "0"
select select "0.1"
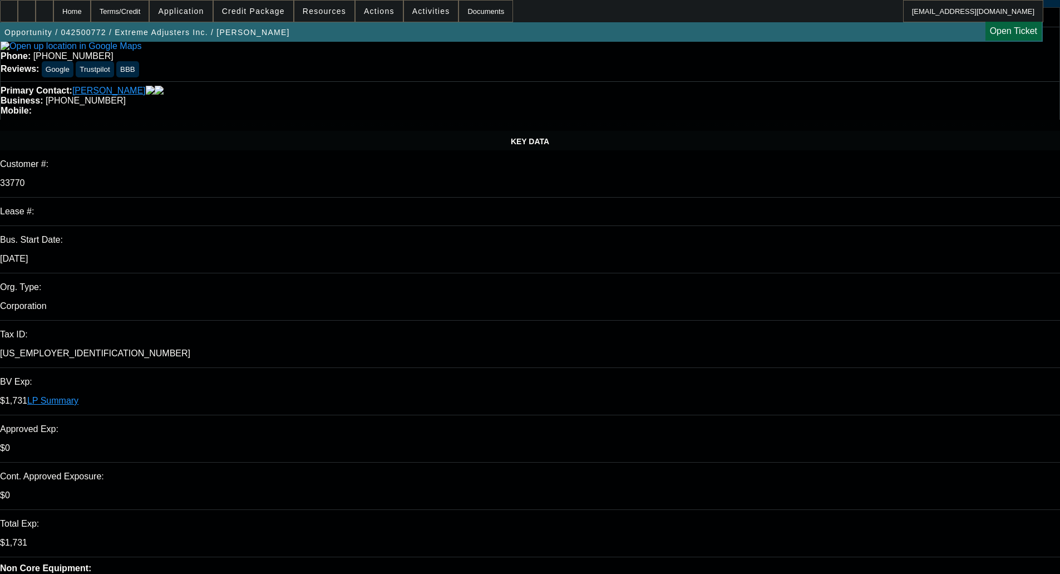
select select "4"
select select "0"
select select "3"
select select "0.1"
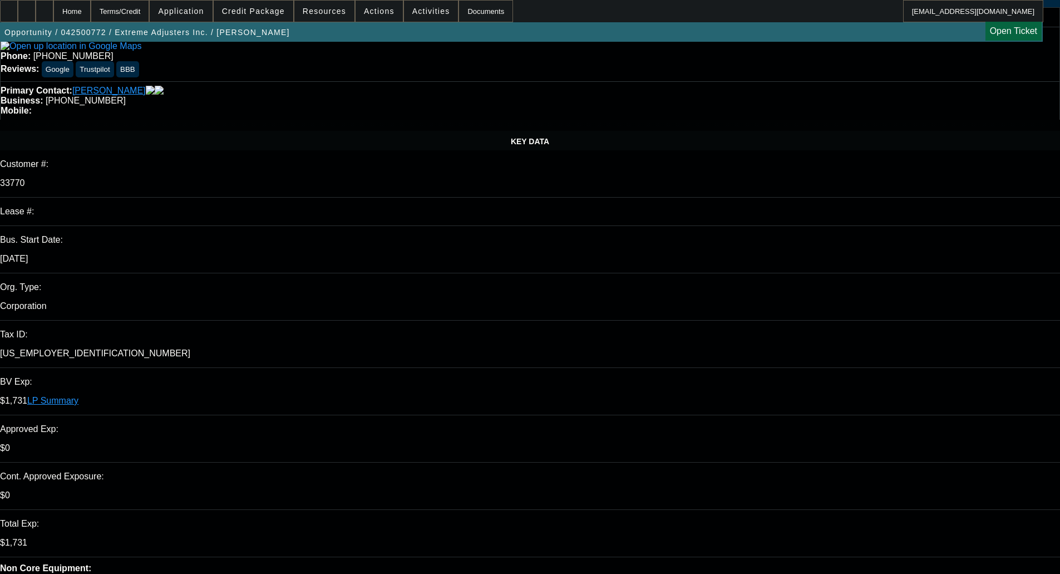
select select "4"
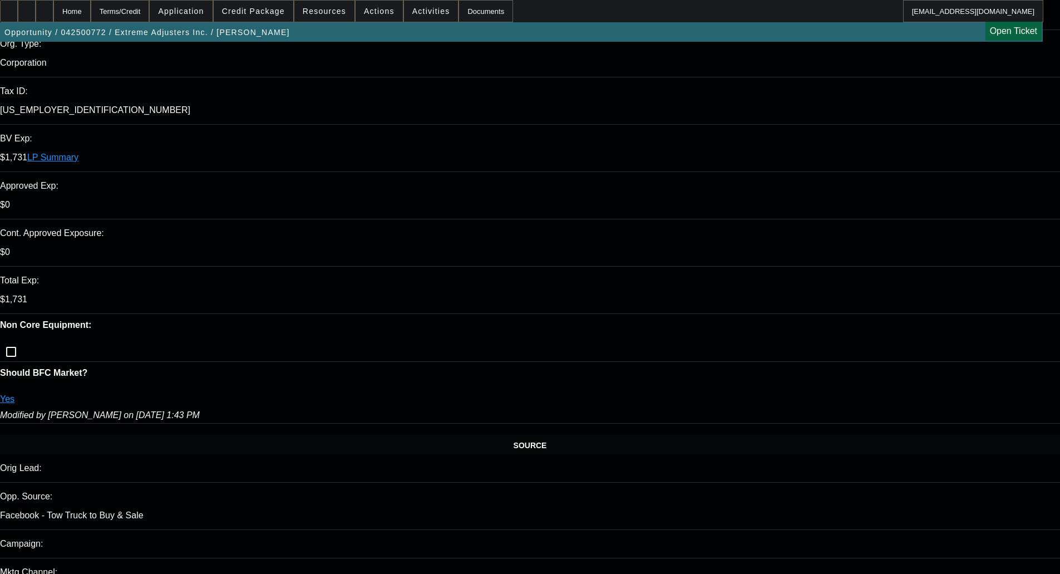
scroll to position [0, 0]
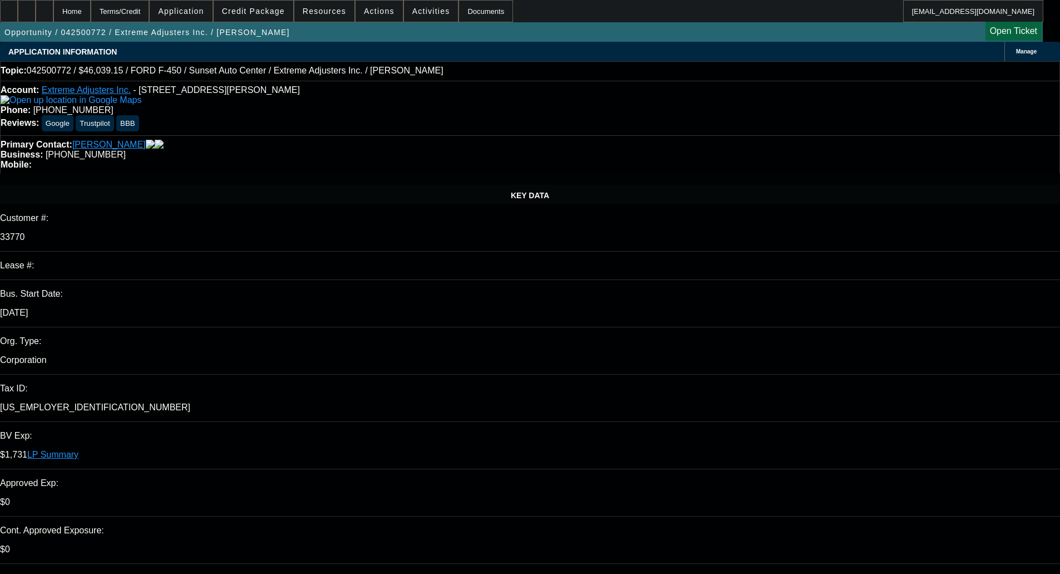
click at [273, 9] on span "Credit Package" at bounding box center [253, 11] width 63 height 9
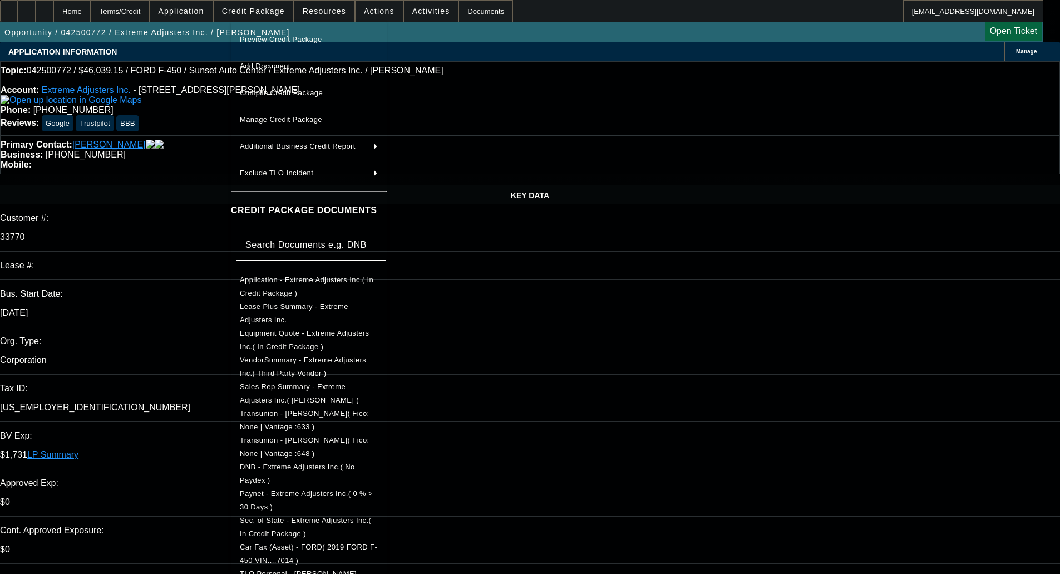
click at [289, 41] on span "Preview Credit Package" at bounding box center [281, 39] width 82 height 8
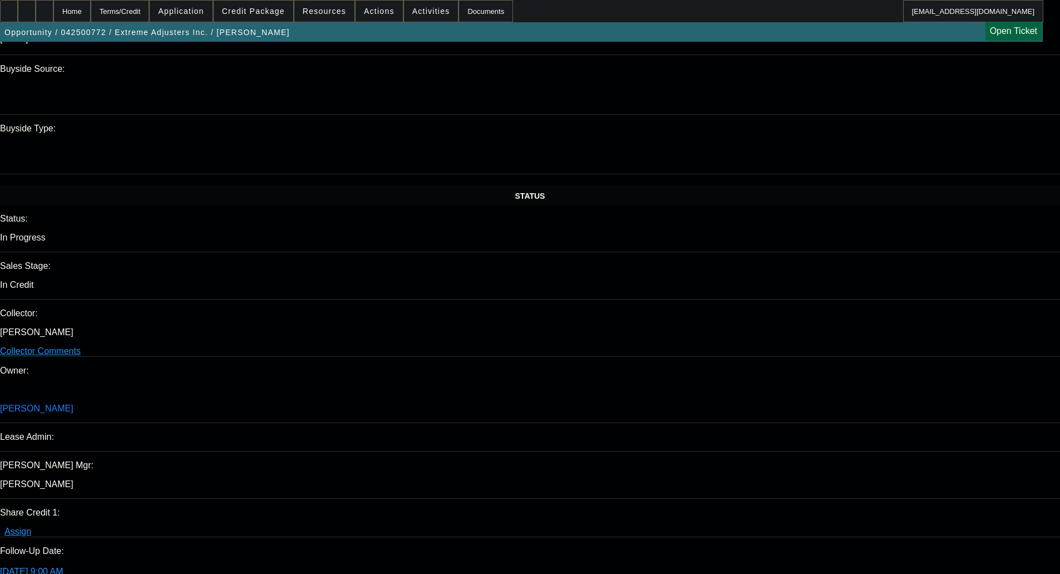
scroll to position [1113, 0]
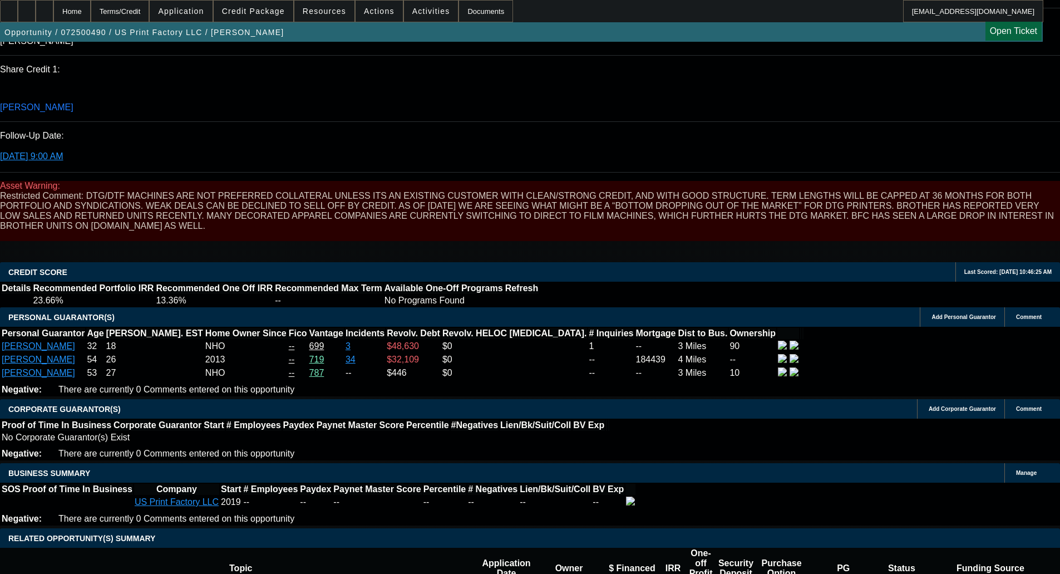
select select "0"
select select "6"
select select "0"
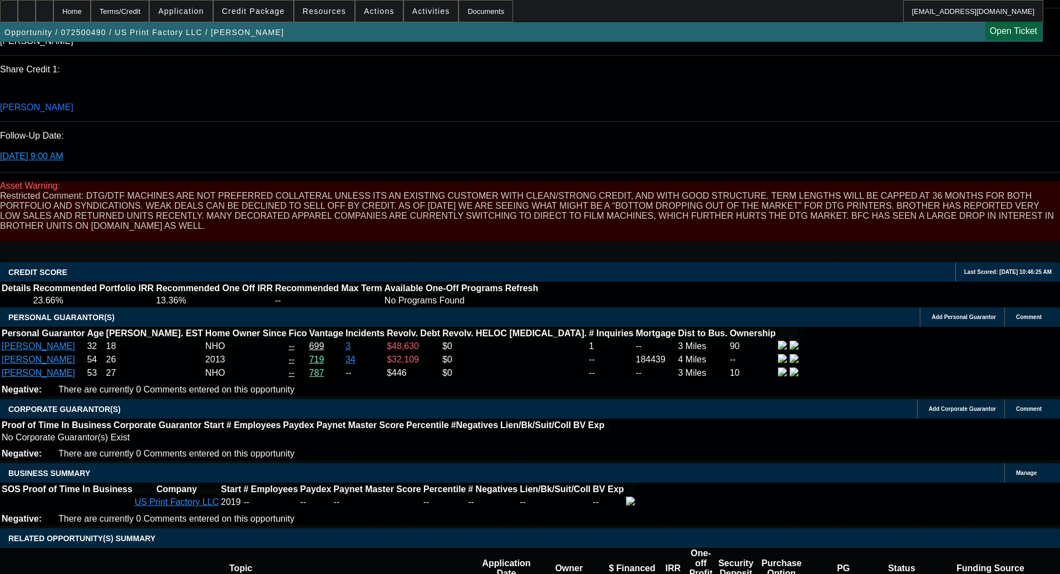
select select "0"
select select "6"
select select "0"
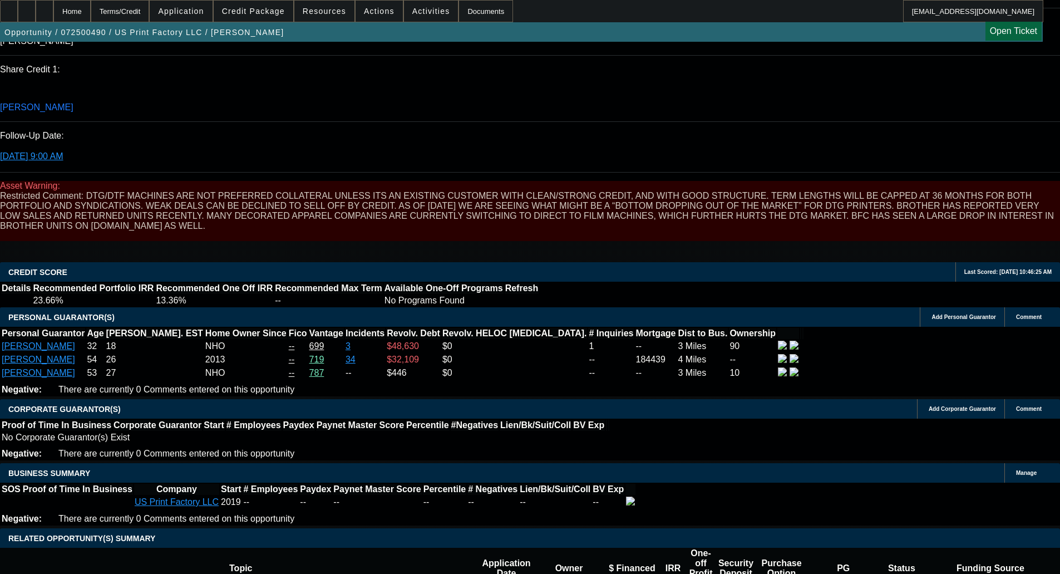
select select "0"
select select "6"
select select "0"
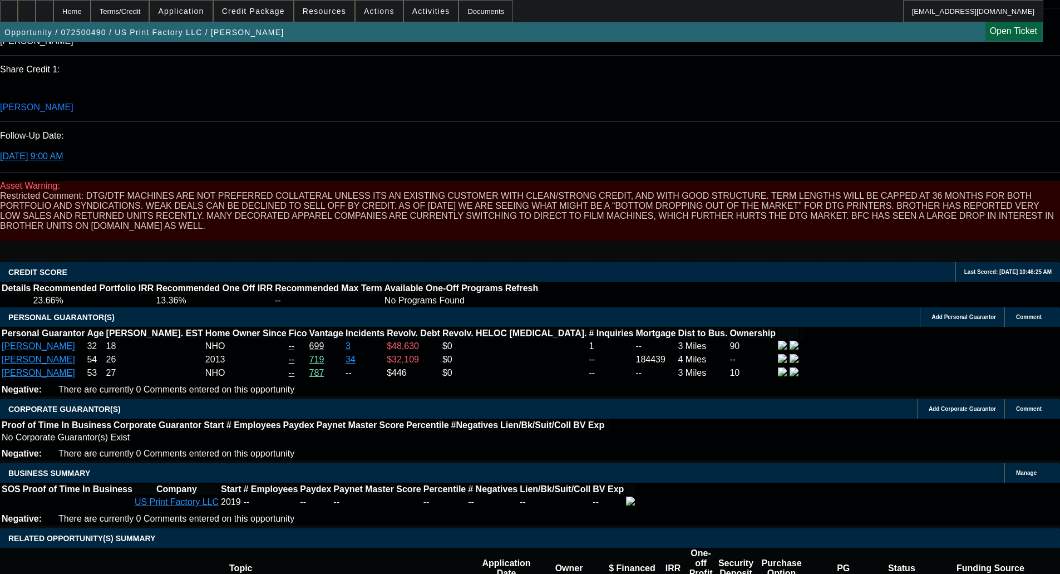
select select "6"
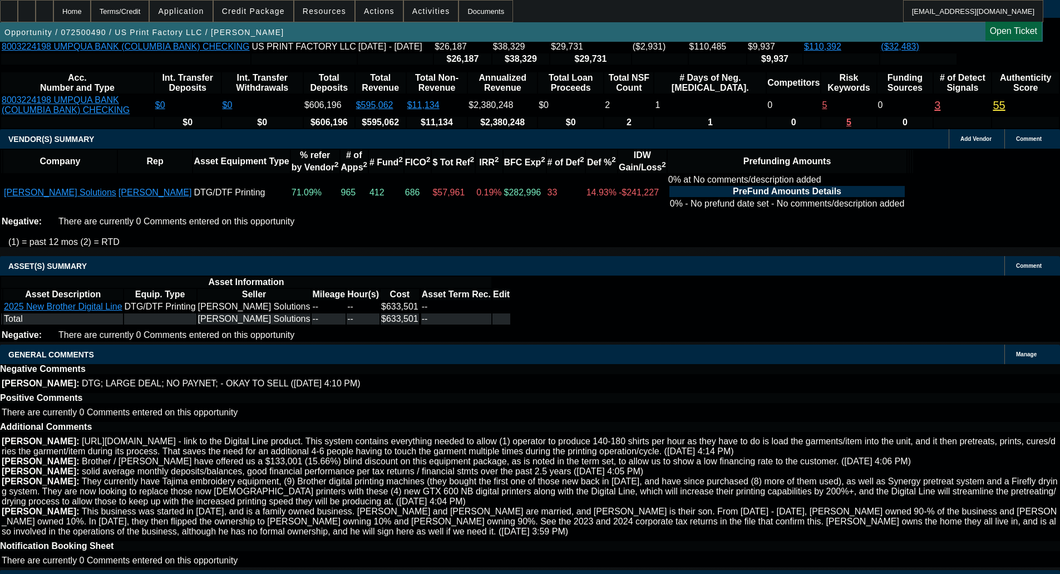
scroll to position [2368, 0]
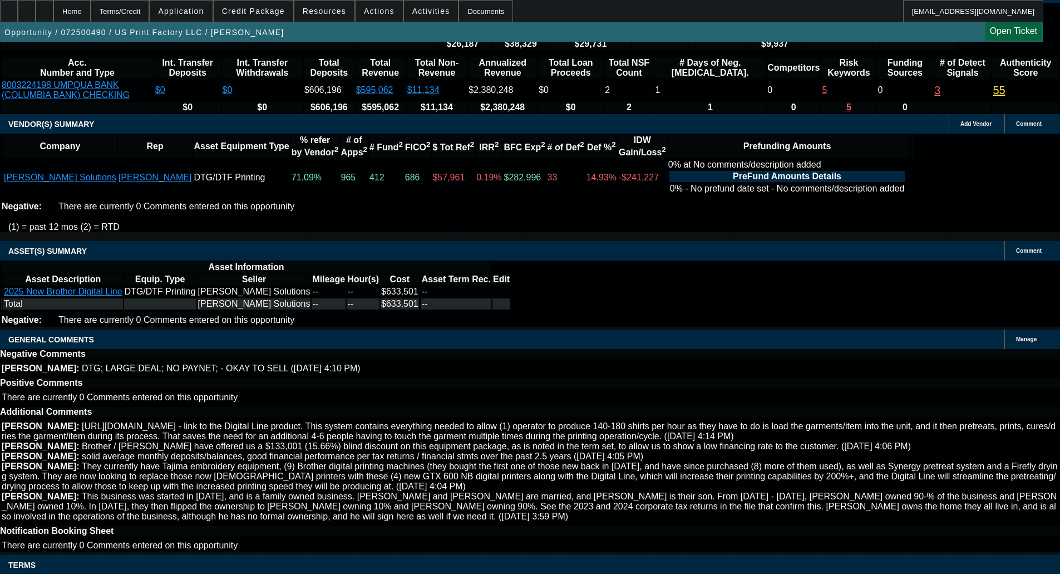
copy span "APPROVED BY OAKMONT - Equipment Price $500,500.00; Max Term 36; A rates - 8.49;…"
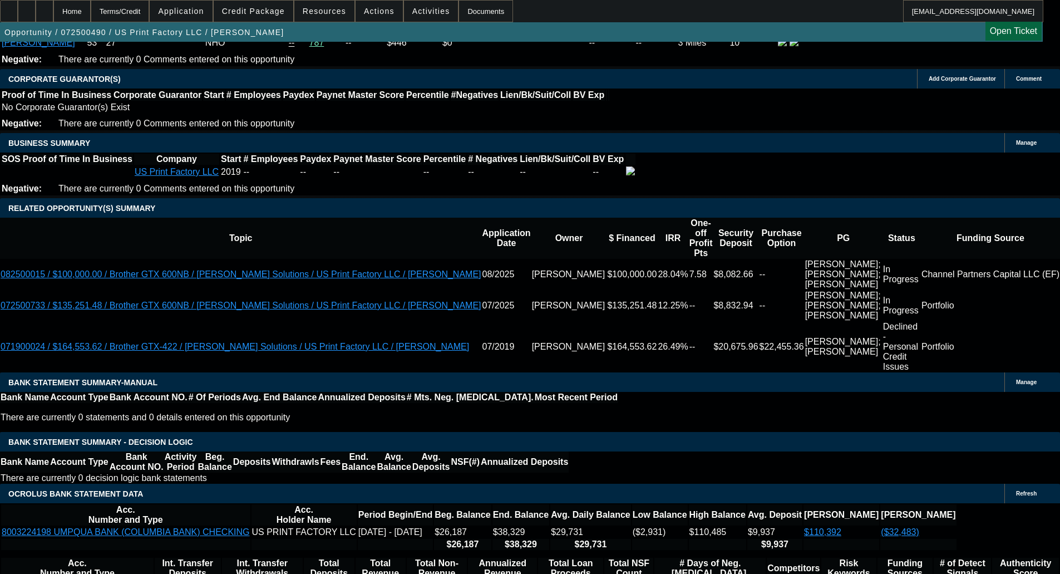
scroll to position [1867, 0]
